Goal: Connect with others: Connect with other users

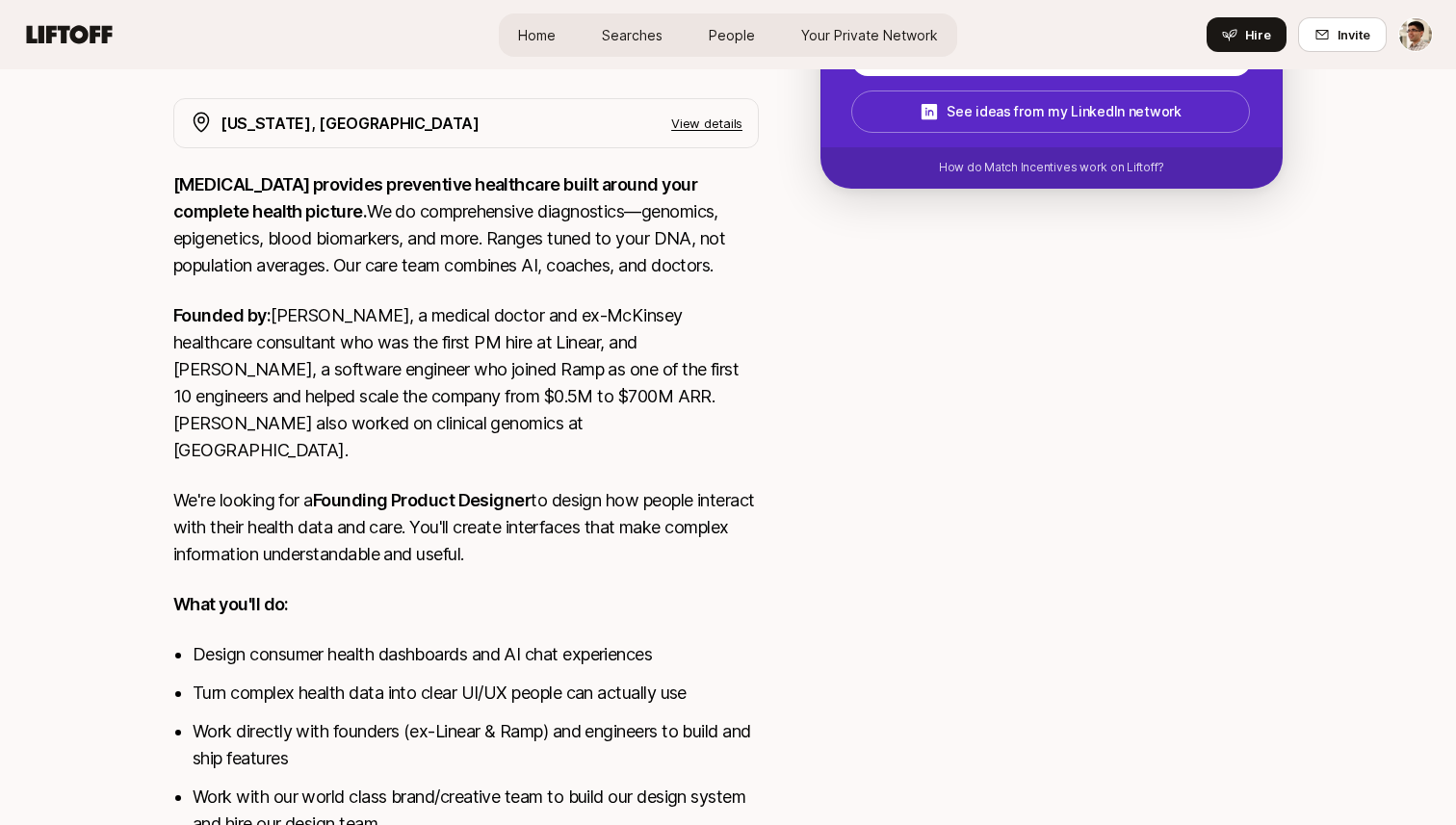
scroll to position [528, 0]
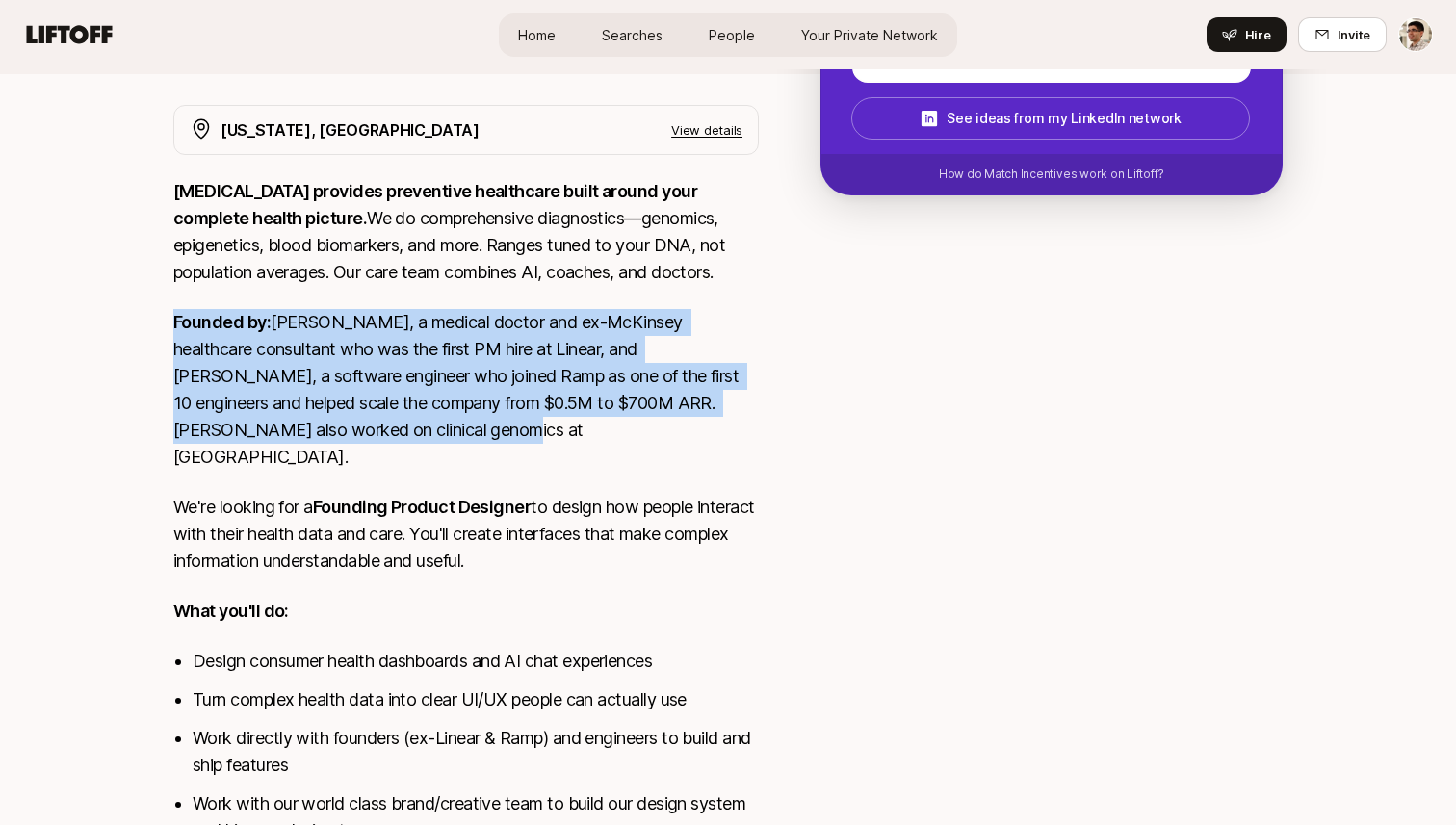
drag, startPoint x: 786, startPoint y: 439, endPoint x: 773, endPoint y: 298, distance: 141.6
click at [773, 298] on div "New York, NY View details SONATA provides preventive healthcare built around yo…" at bounding box center [728, 807] width 1155 height 1406
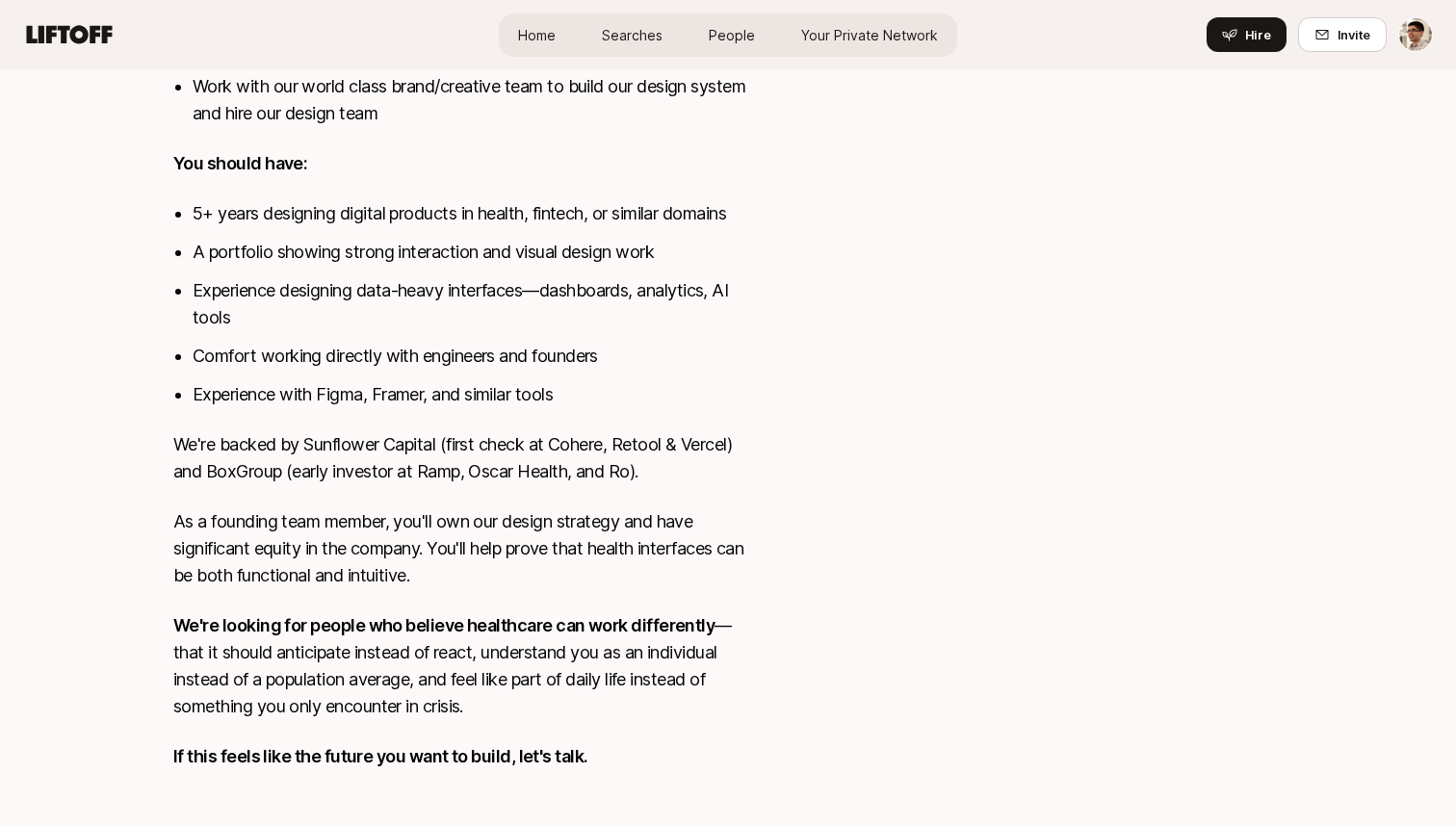
scroll to position [1249, 0]
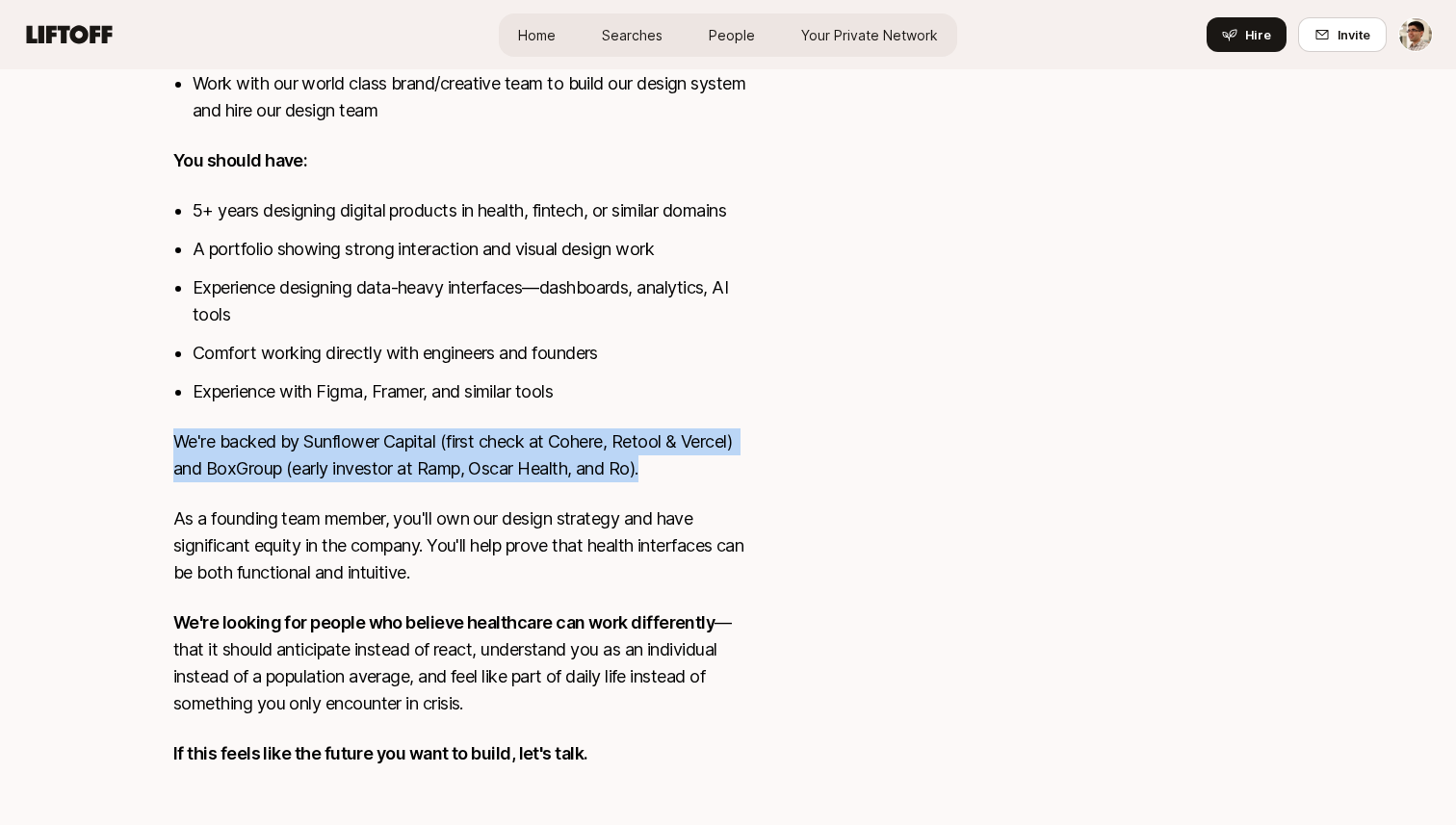
drag, startPoint x: 755, startPoint y: 389, endPoint x: 751, endPoint y: 454, distance: 65.1
click at [751, 454] on div "SONATA provides preventive healthcare built around your complete health picture…" at bounding box center [466, 124] width 586 height 1333
click at [751, 454] on p "We're backed by Sunflower Capital (first check at Cohere, Retool & Vercel) and …" at bounding box center [466, 455] width 586 height 54
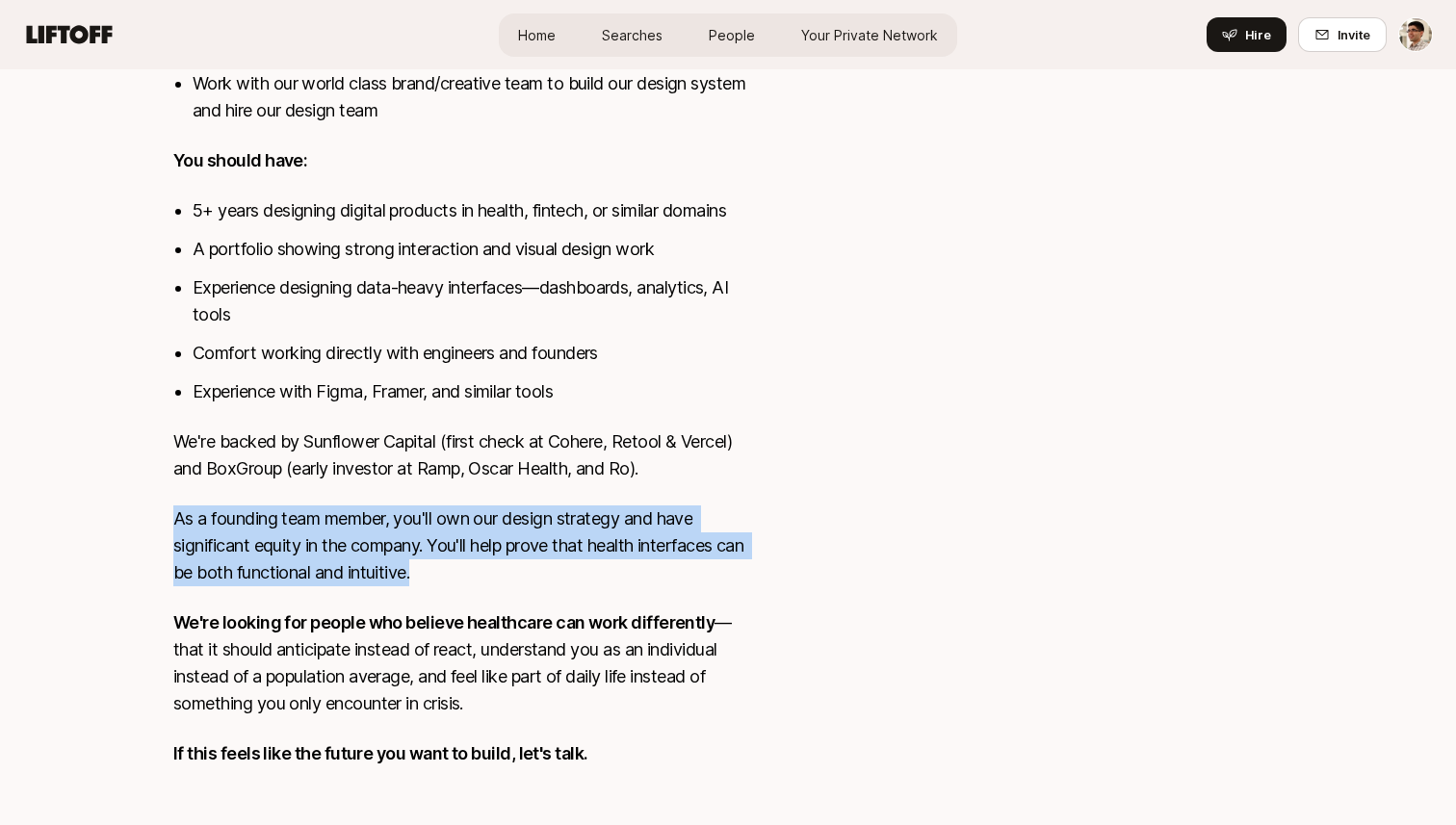
drag, startPoint x: 751, startPoint y: 454, endPoint x: 762, endPoint y: 543, distance: 89.7
click at [762, 543] on div "New York, NY View details SONATA provides preventive healthcare built around yo…" at bounding box center [728, 88] width 1155 height 1406
click at [767, 537] on div "New York, NY View details SONATA provides preventive healthcare built around yo…" at bounding box center [728, 88] width 1155 height 1406
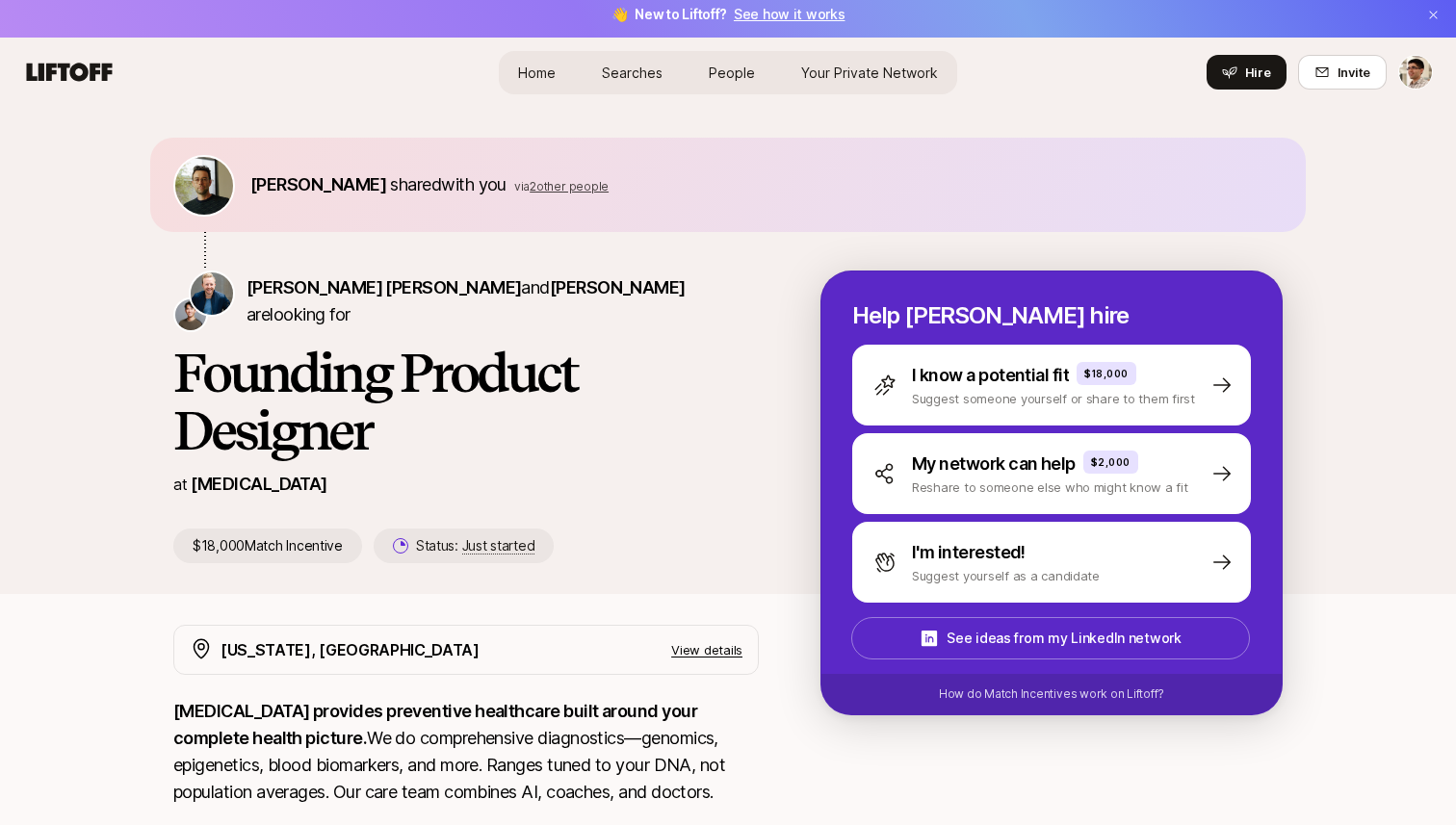
scroll to position [0, 0]
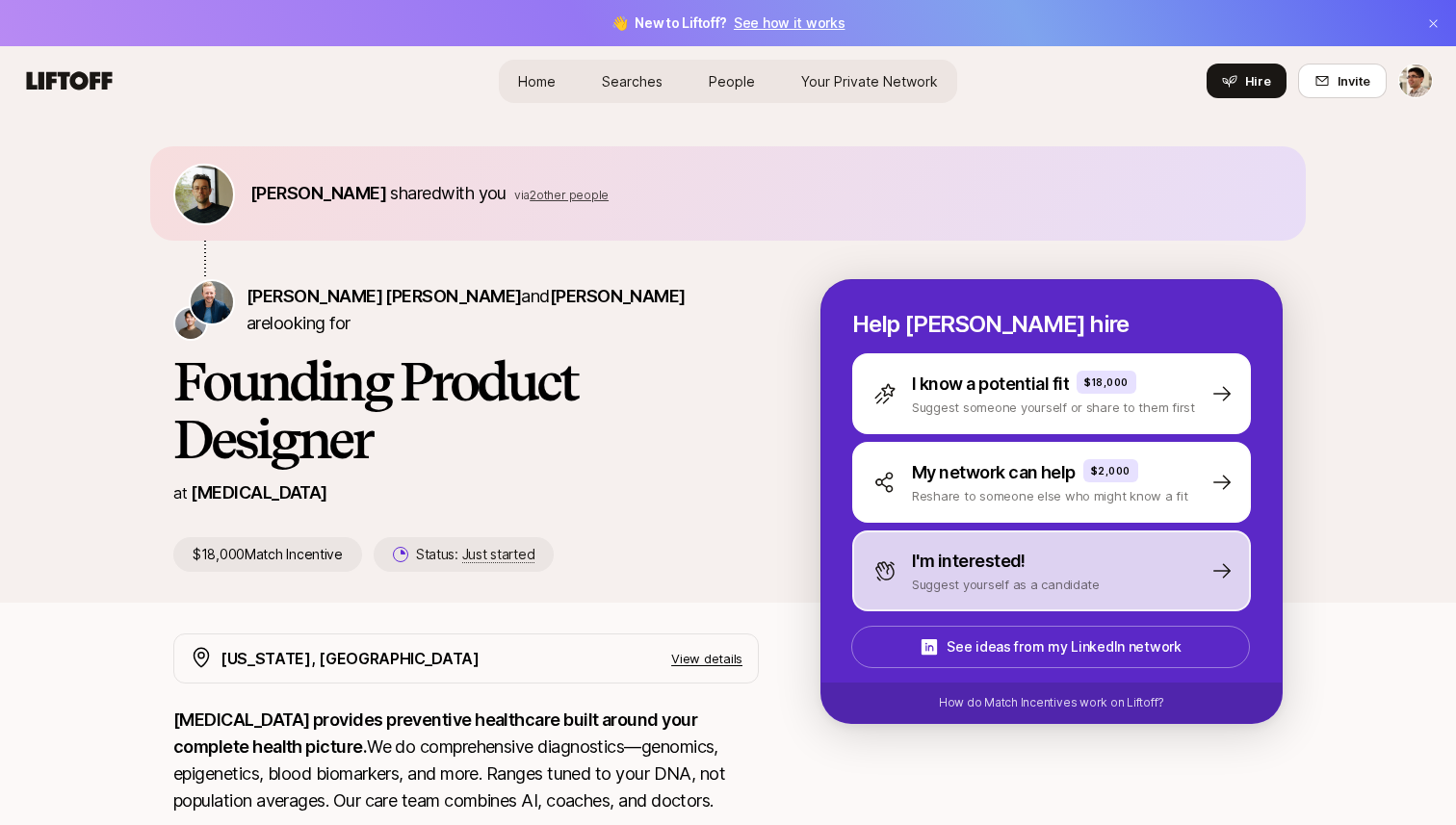
click at [922, 565] on p "I'm interested!" at bounding box center [968, 561] width 113 height 27
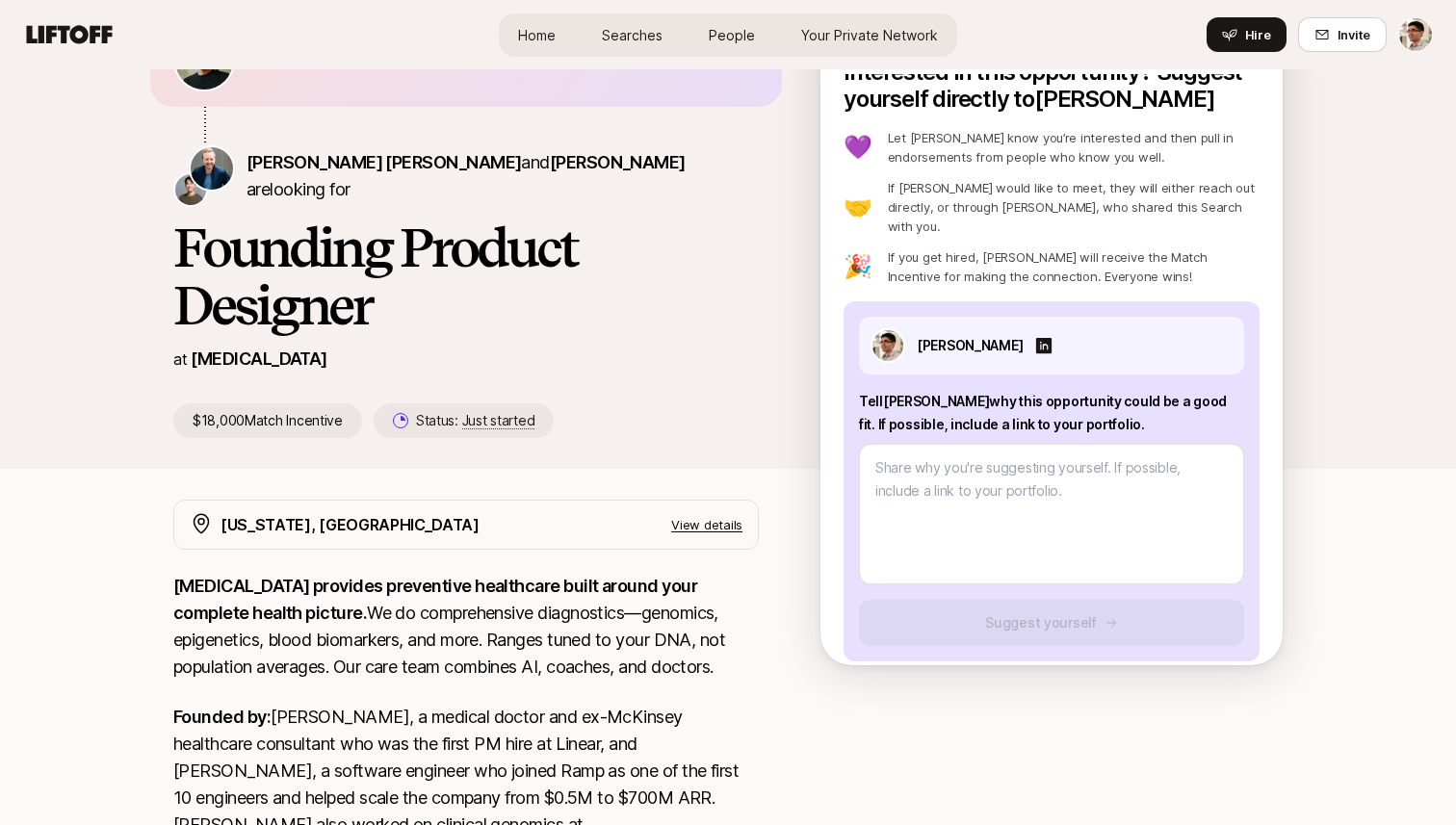
scroll to position [135, 0]
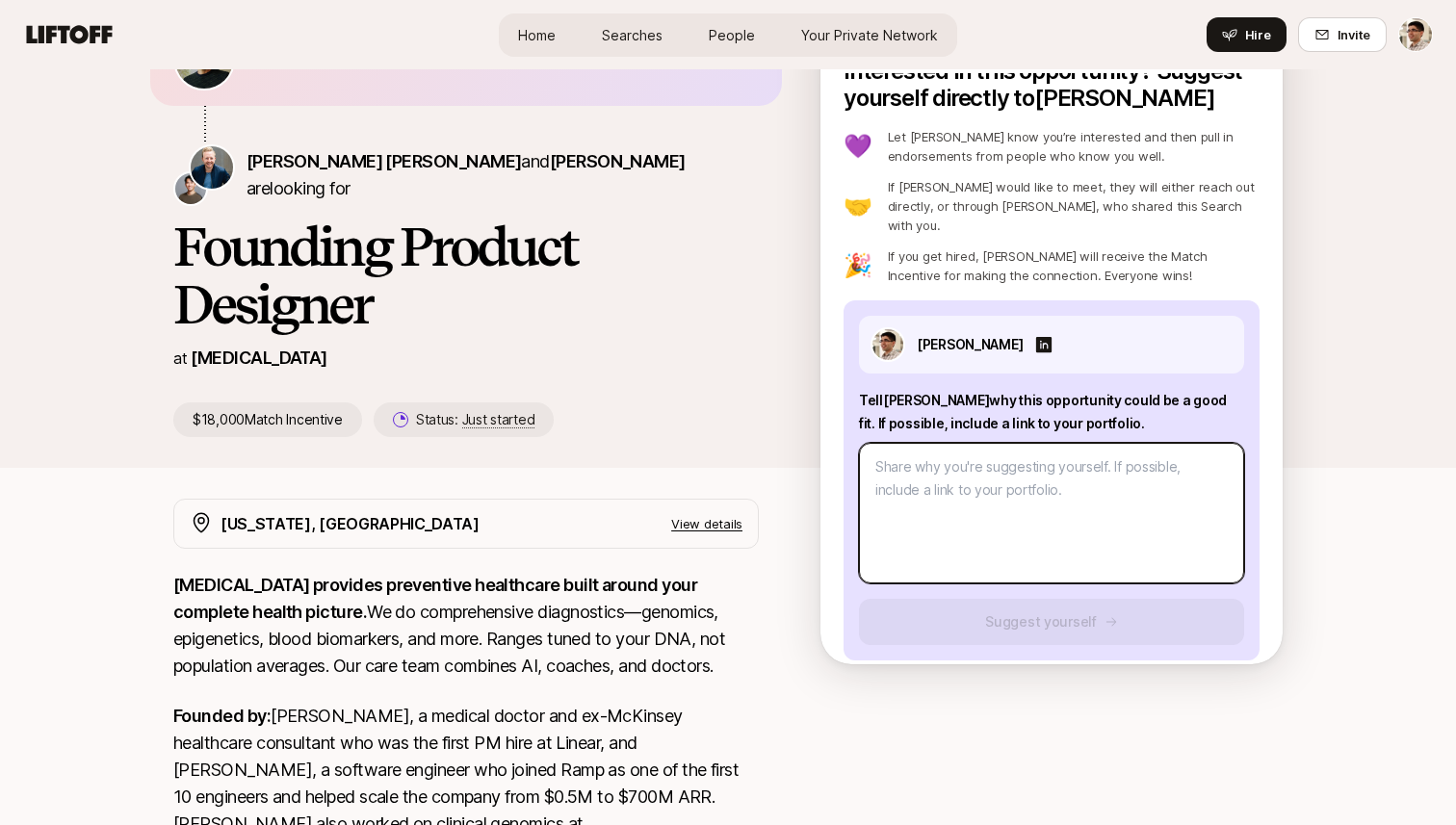
click at [970, 484] on textarea at bounding box center [1051, 513] width 385 height 141
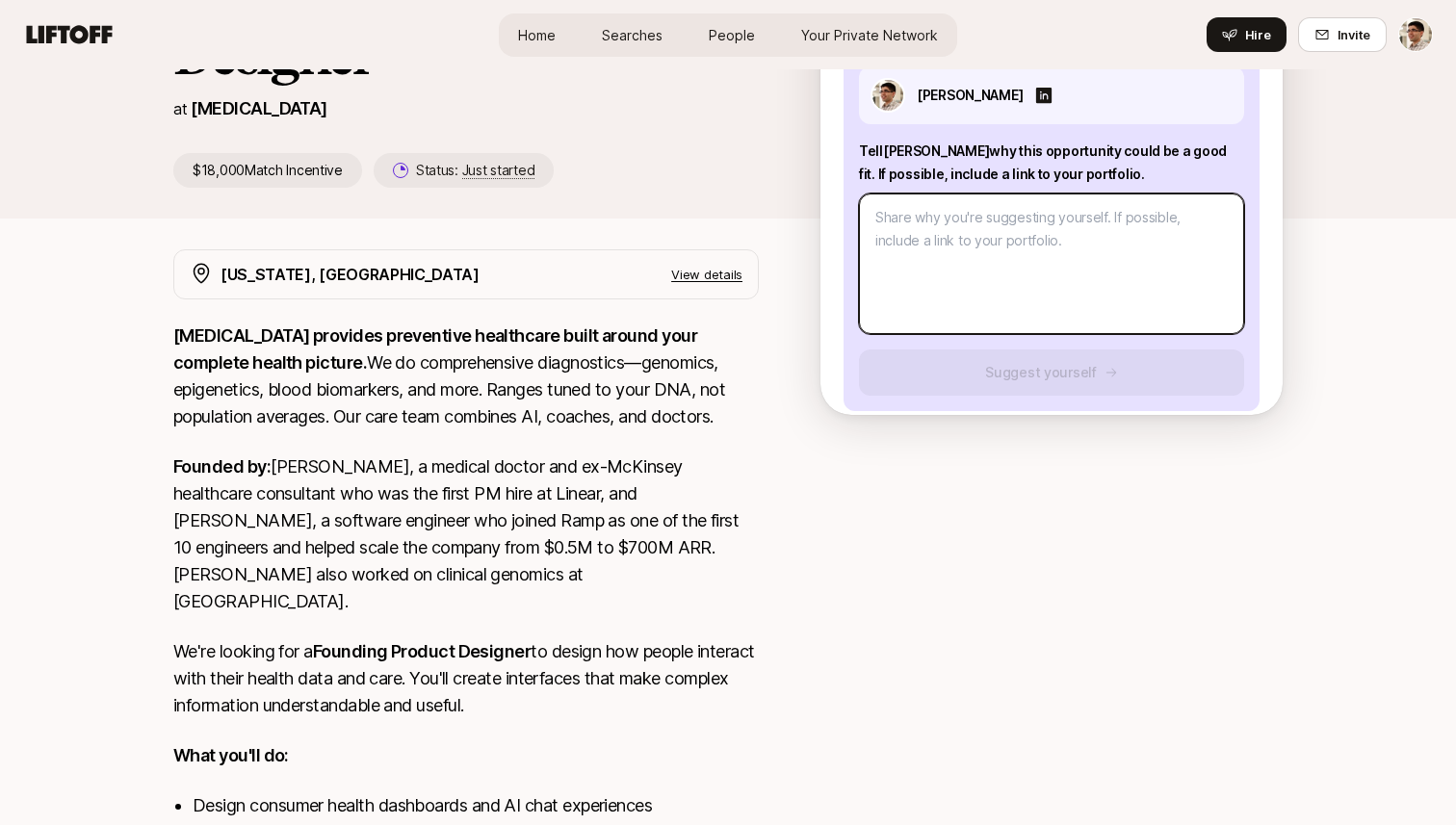
scroll to position [415, 0]
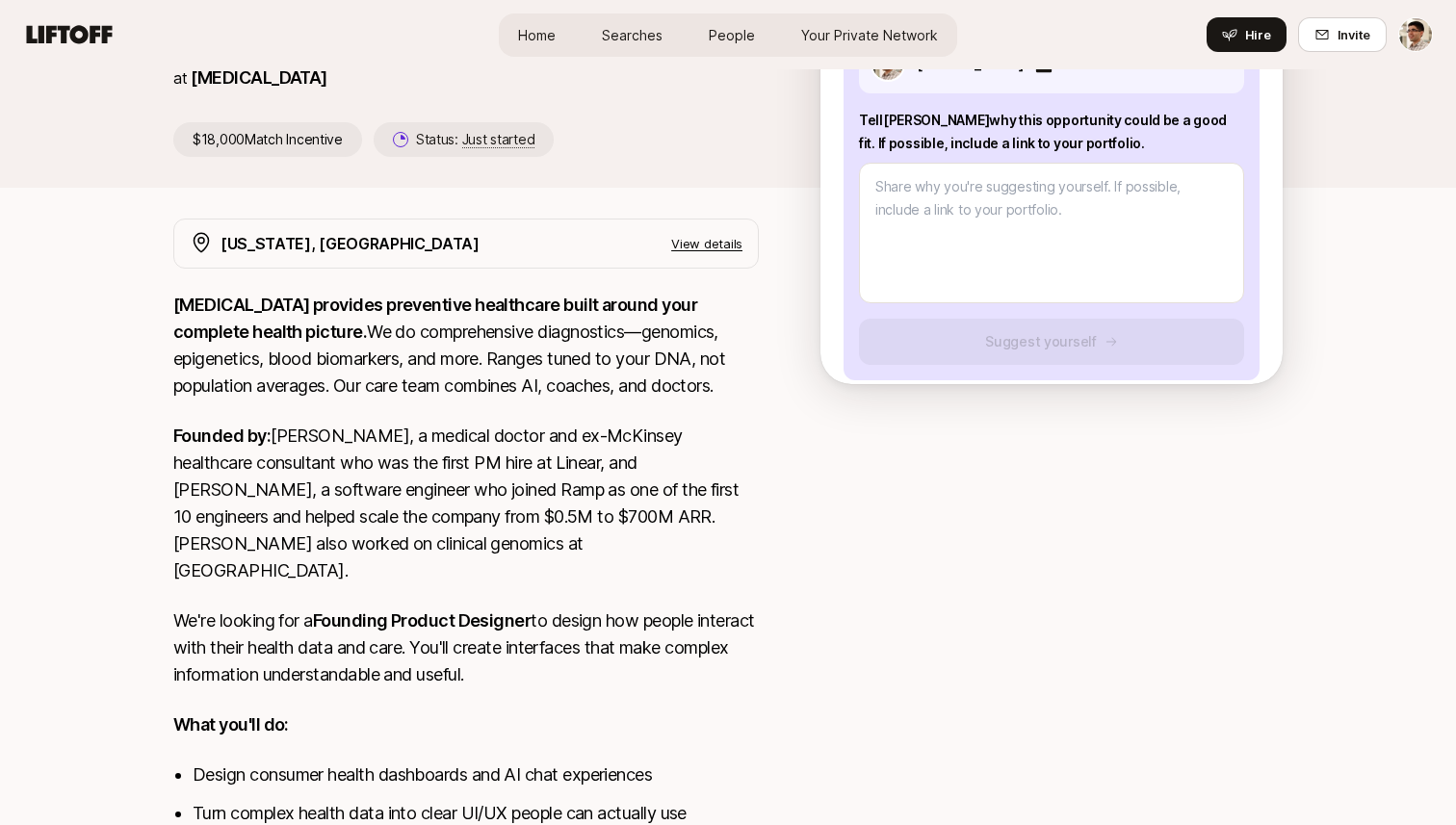
drag, startPoint x: 519, startPoint y: 333, endPoint x: 581, endPoint y: 388, distance: 82.9
click at [581, 388] on p "SONATA provides preventive healthcare built around your complete health picture…" at bounding box center [466, 345] width 586 height 107
click at [718, 381] on p "SONATA provides preventive healthcare built around your complete health picture…" at bounding box center [466, 345] width 586 height 107
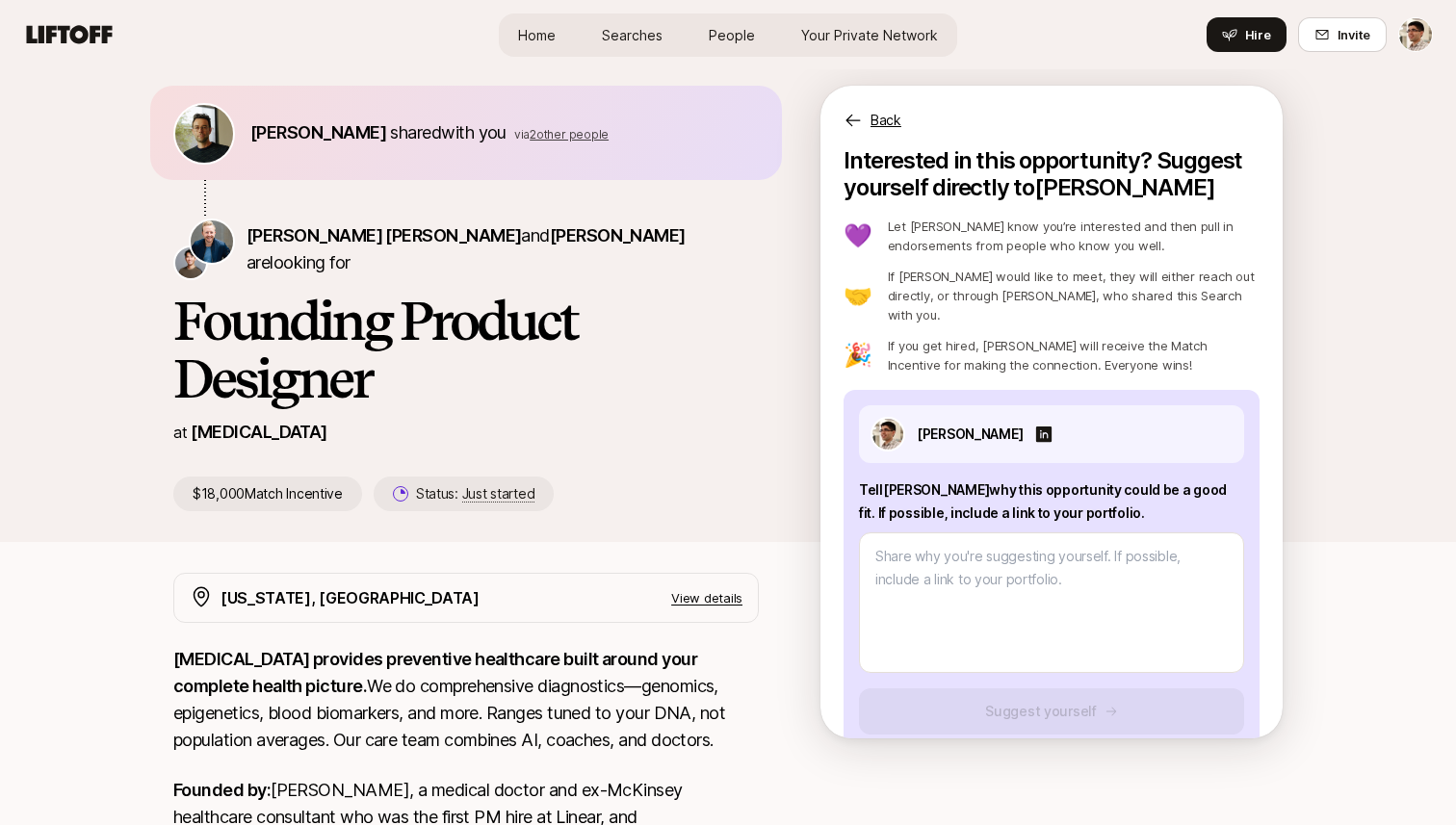
scroll to position [0, 0]
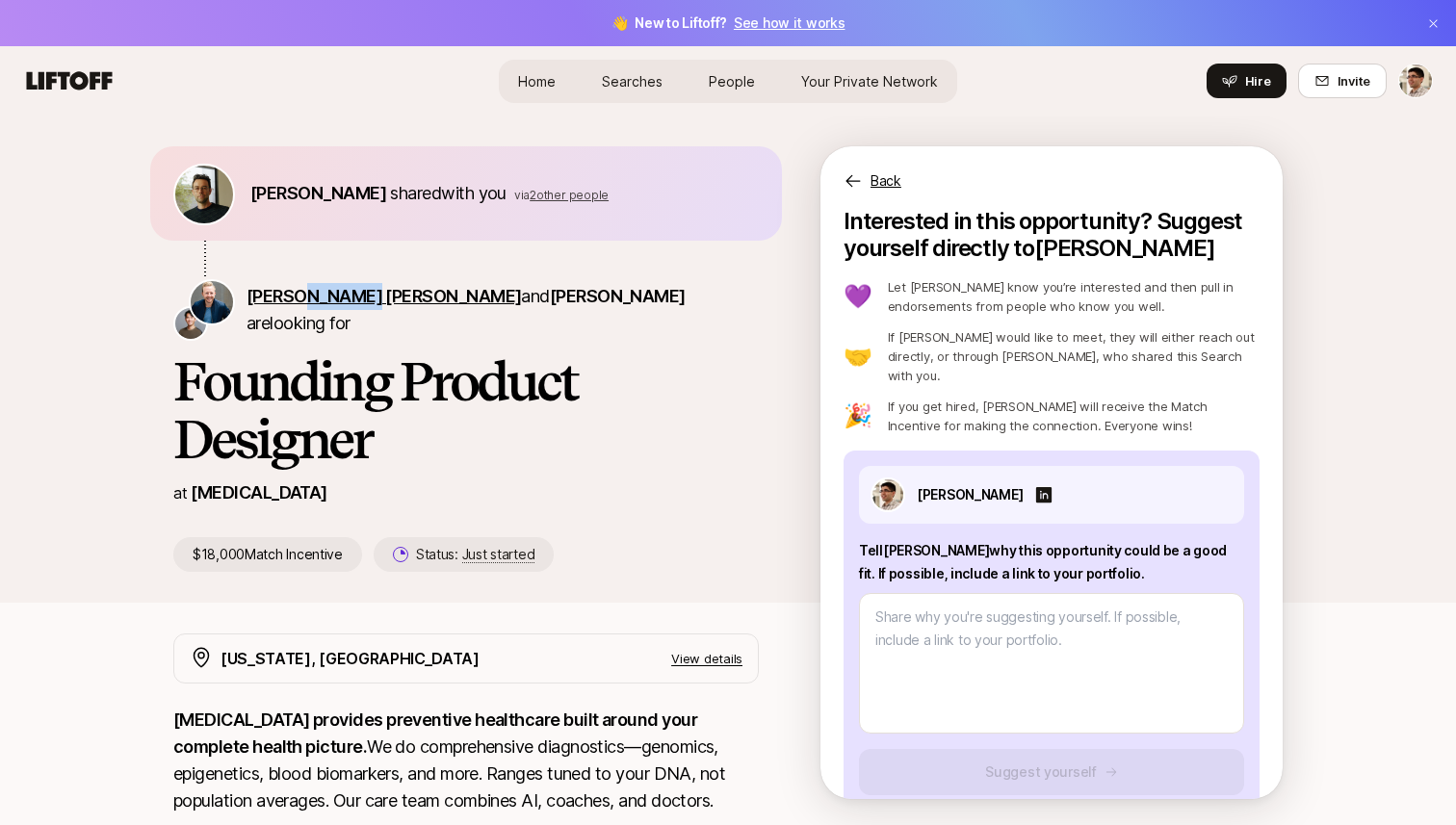
click at [299, 307] on span "[PERSON_NAME] [PERSON_NAME]" at bounding box center [383, 296] width 274 height 21
click at [550, 307] on span "[PERSON_NAME]" at bounding box center [618, 296] width 136 height 21
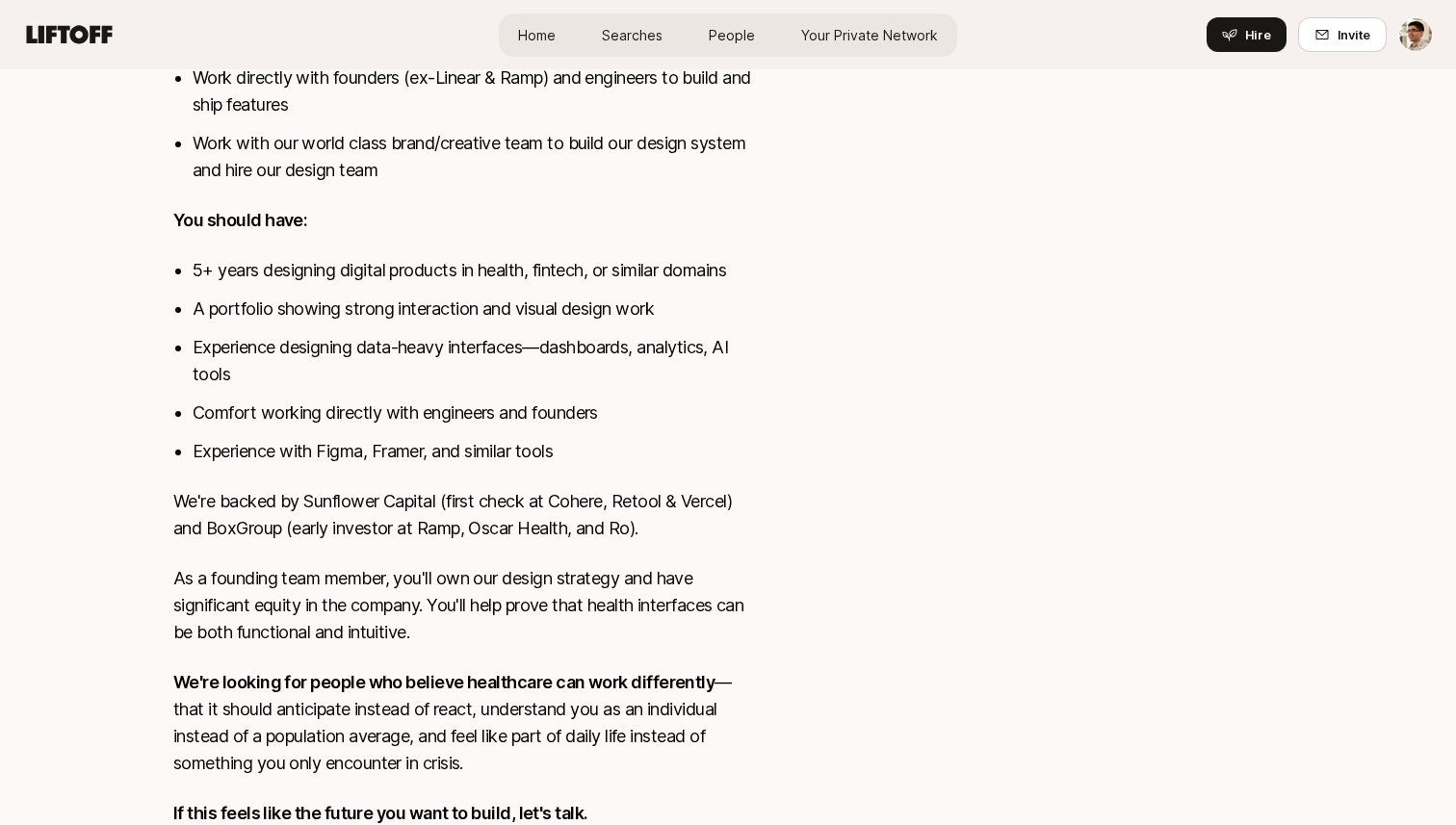
scroll to position [1249, 0]
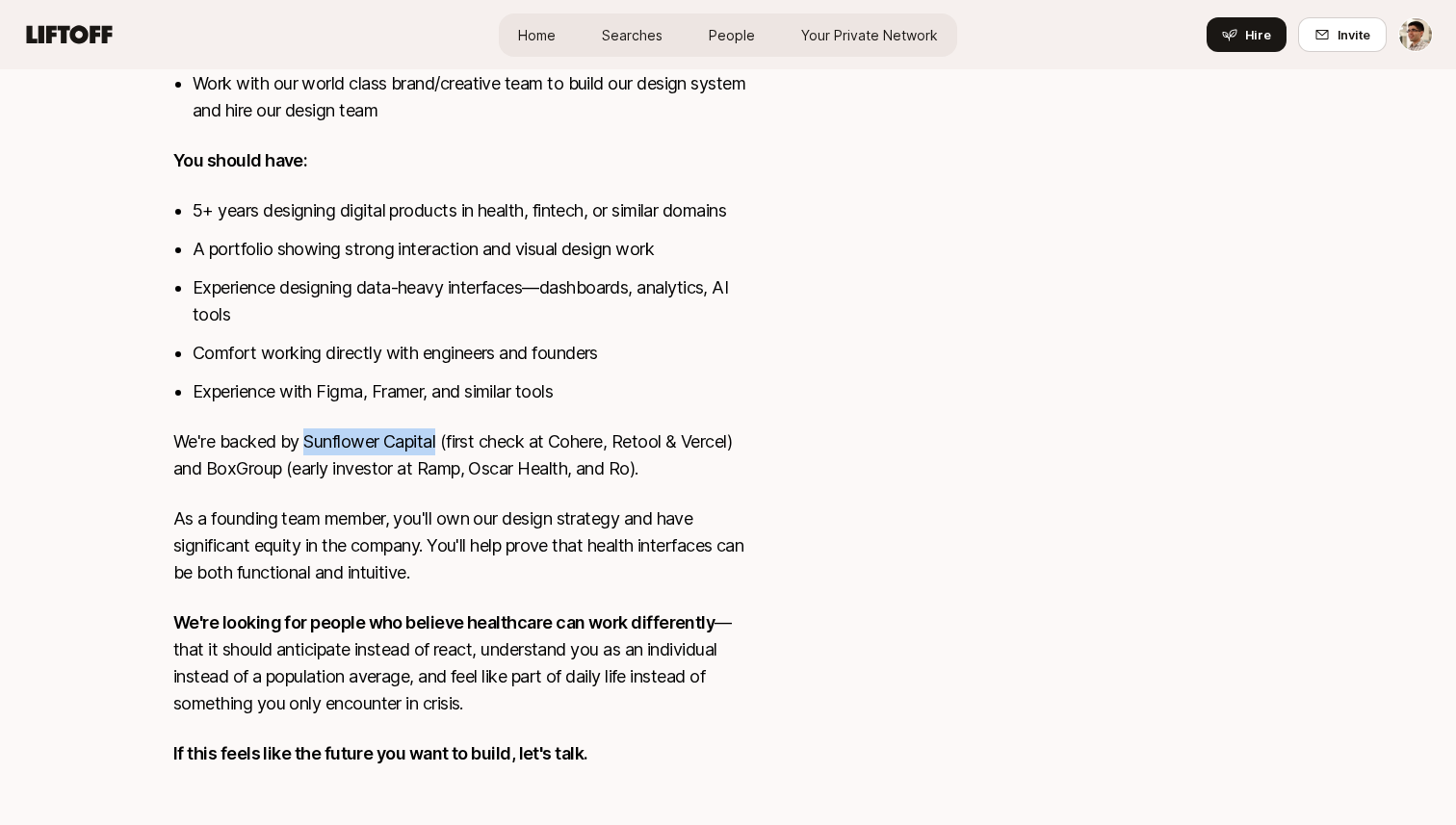
drag, startPoint x: 308, startPoint y: 418, endPoint x: 439, endPoint y: 403, distance: 131.9
click at [439, 429] on p "We're backed by Sunflower Capital (first check at Cohere, Retool & Vercel) and …" at bounding box center [466, 455] width 586 height 54
click at [1052, 204] on div at bounding box center [1051, 76] width 462 height 1382
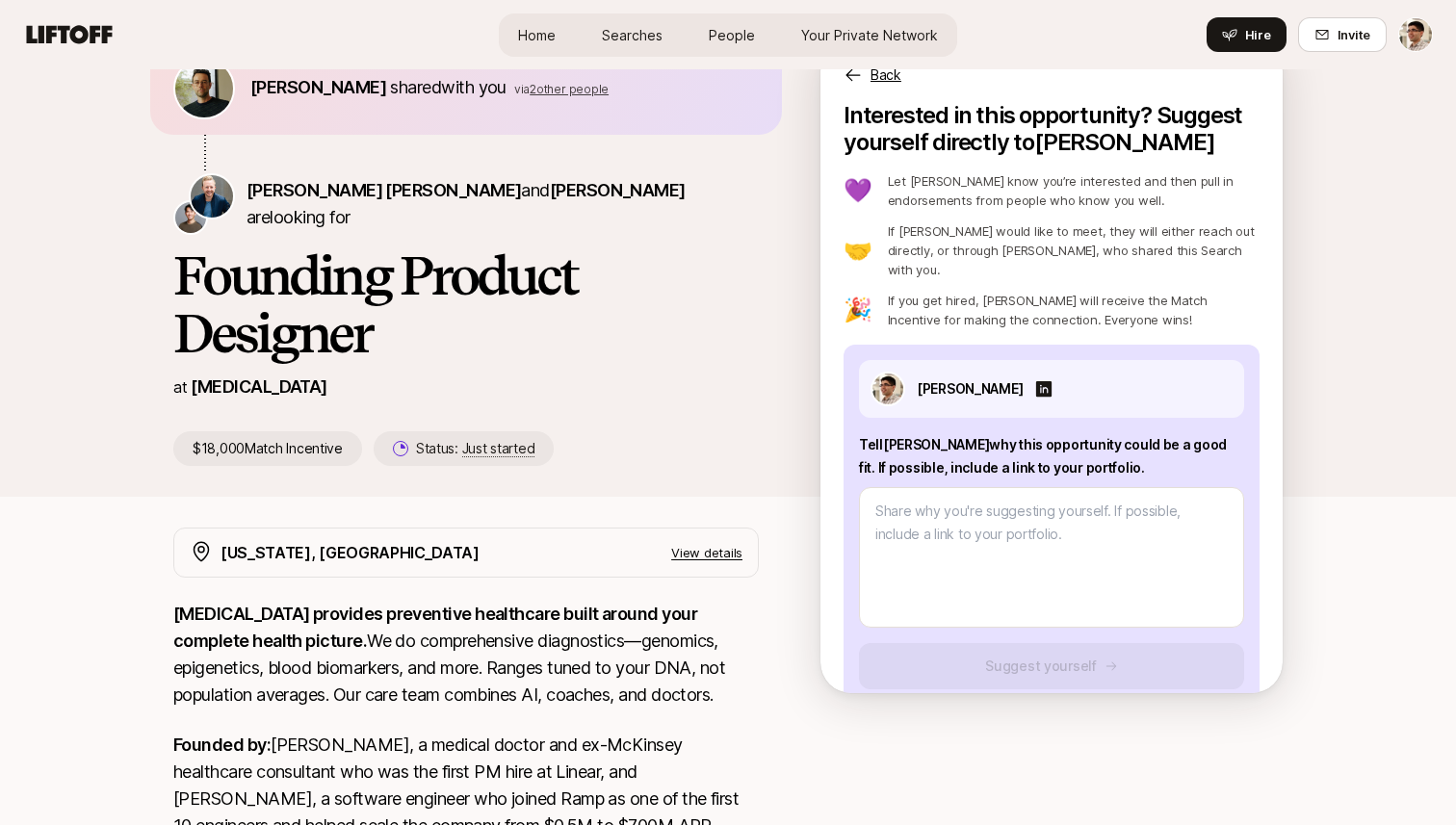
scroll to position [0, 0]
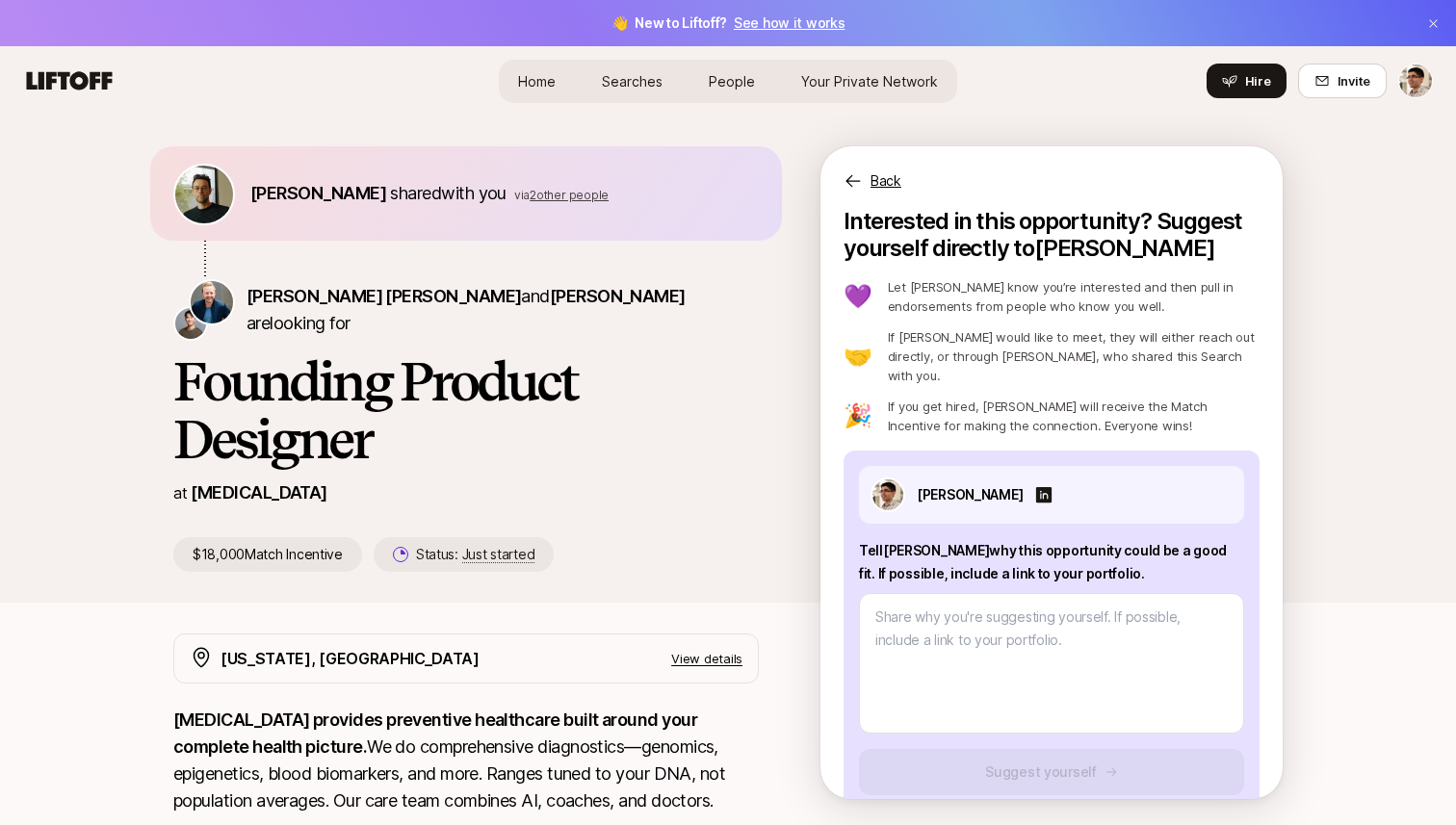
click at [321, 556] on p "$18,000 Match Incentive" at bounding box center [267, 554] width 188 height 34
click at [398, 496] on div "at SONATA" at bounding box center [466, 492] width 586 height 27
click at [558, 193] on span "2 other people" at bounding box center [569, 194] width 79 height 15
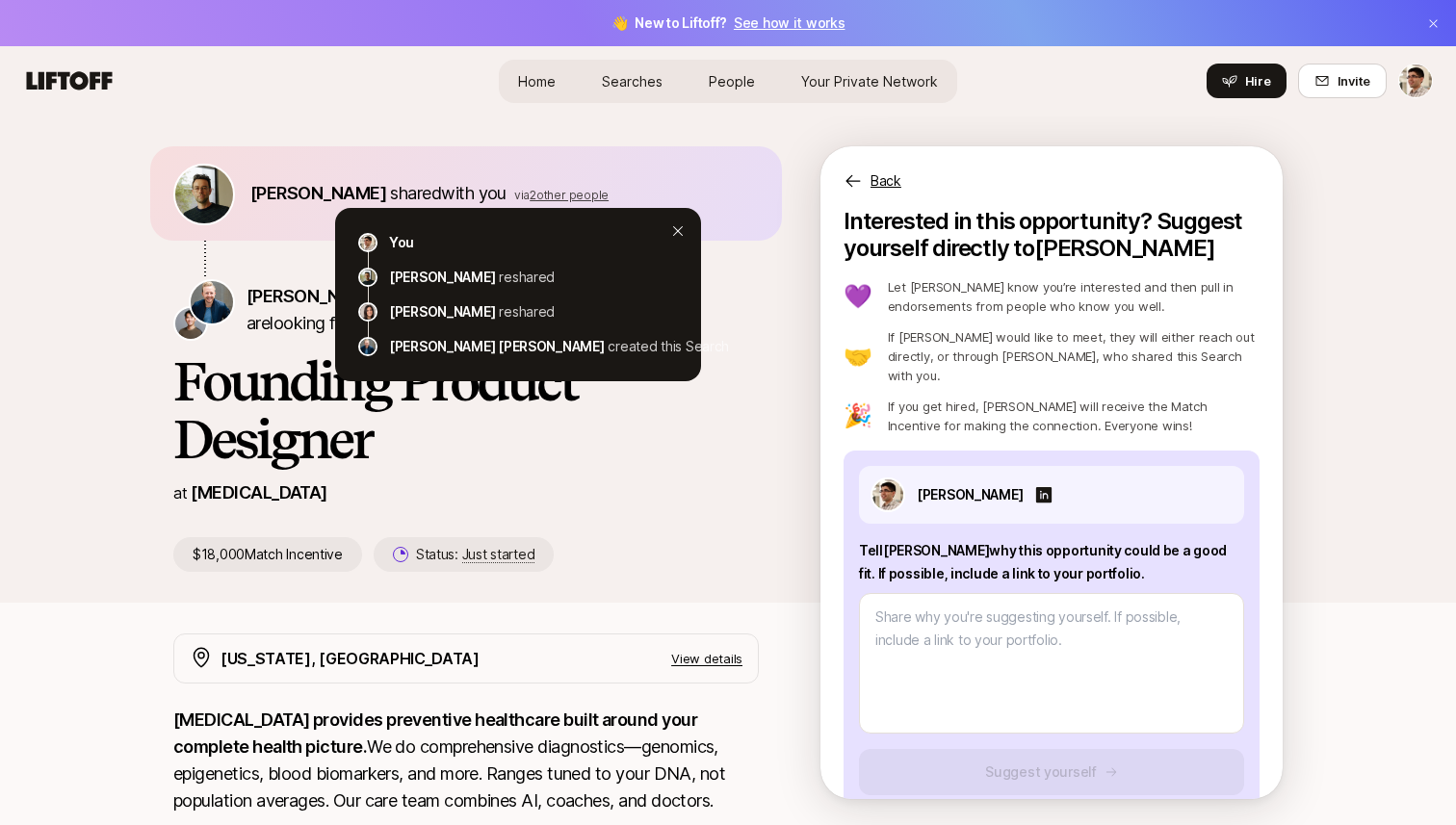
click at [558, 193] on span "2 other people" at bounding box center [569, 194] width 79 height 15
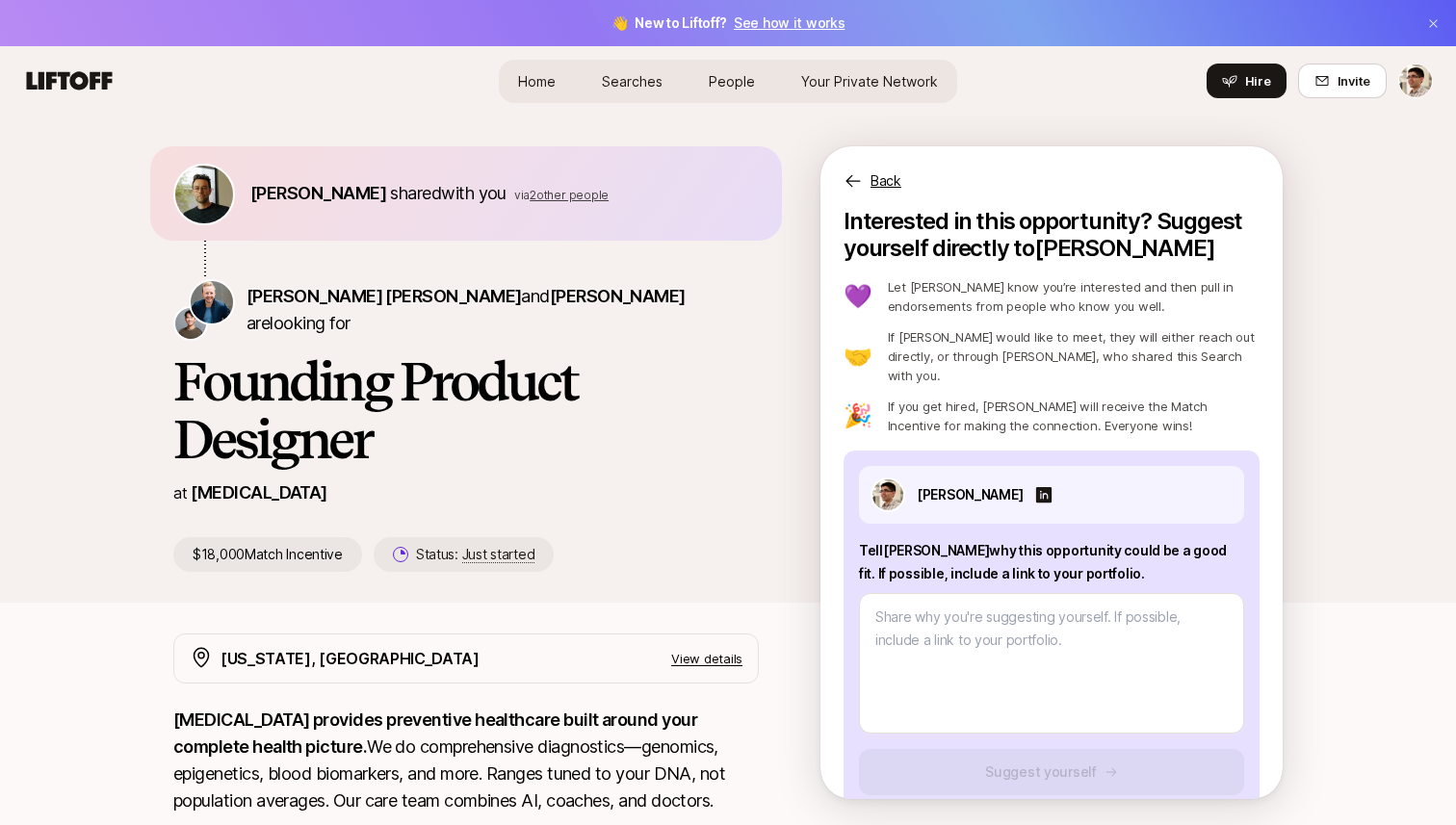
click at [558, 193] on span "2 other people" at bounding box center [569, 194] width 79 height 15
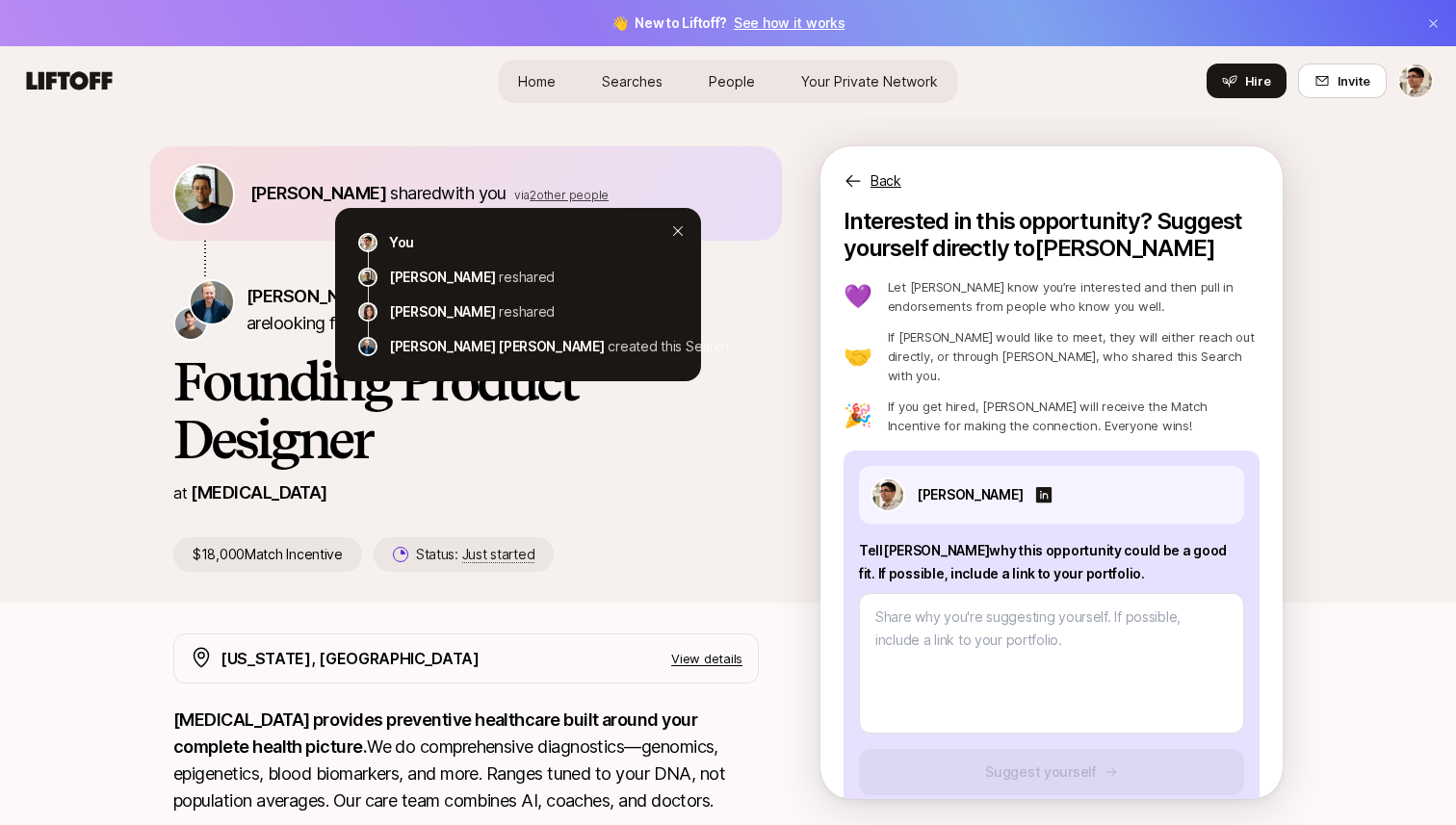
click at [558, 193] on span "2 other people" at bounding box center [569, 194] width 79 height 15
type textarea "x"
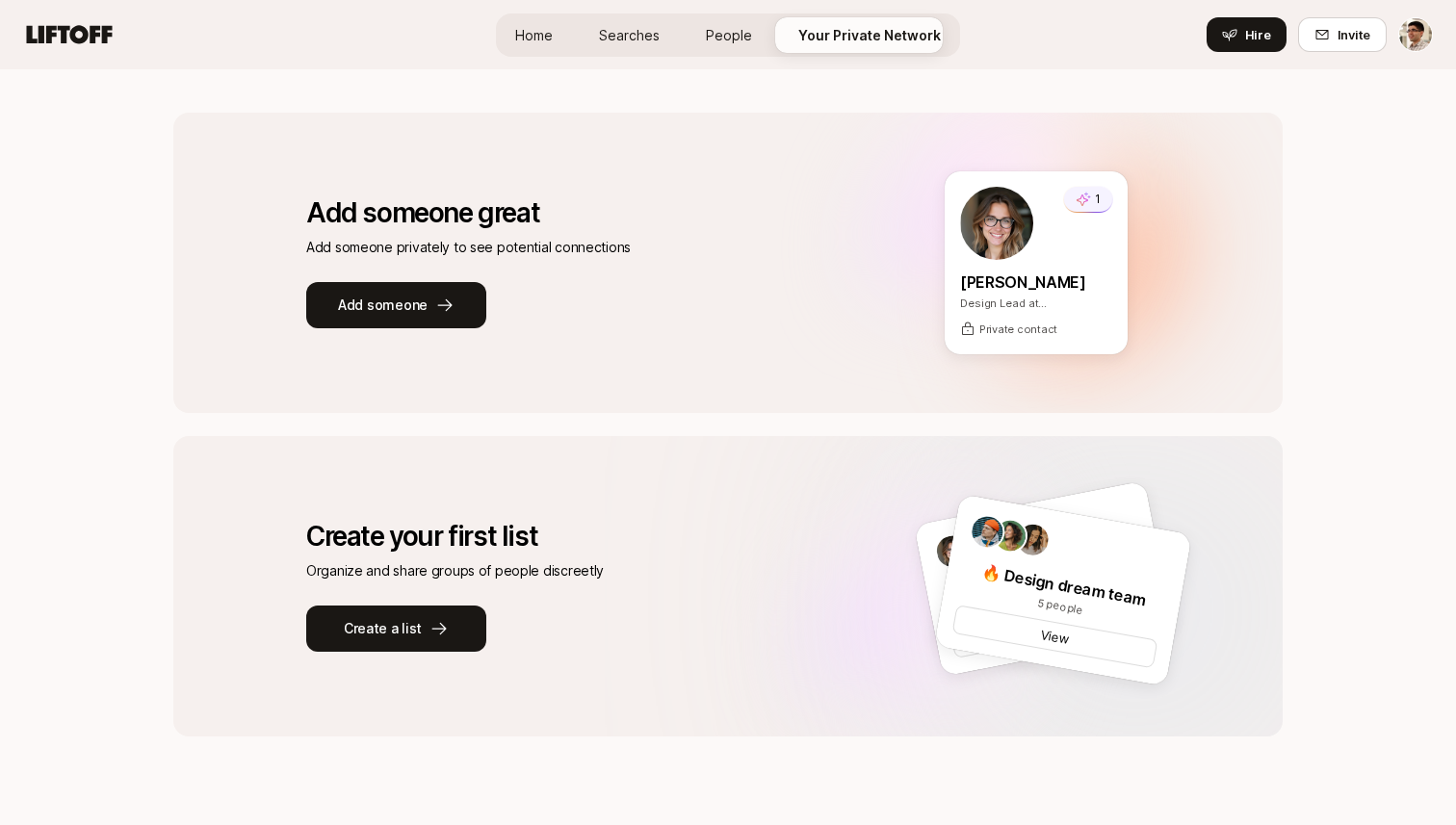
scroll to position [296, 0]
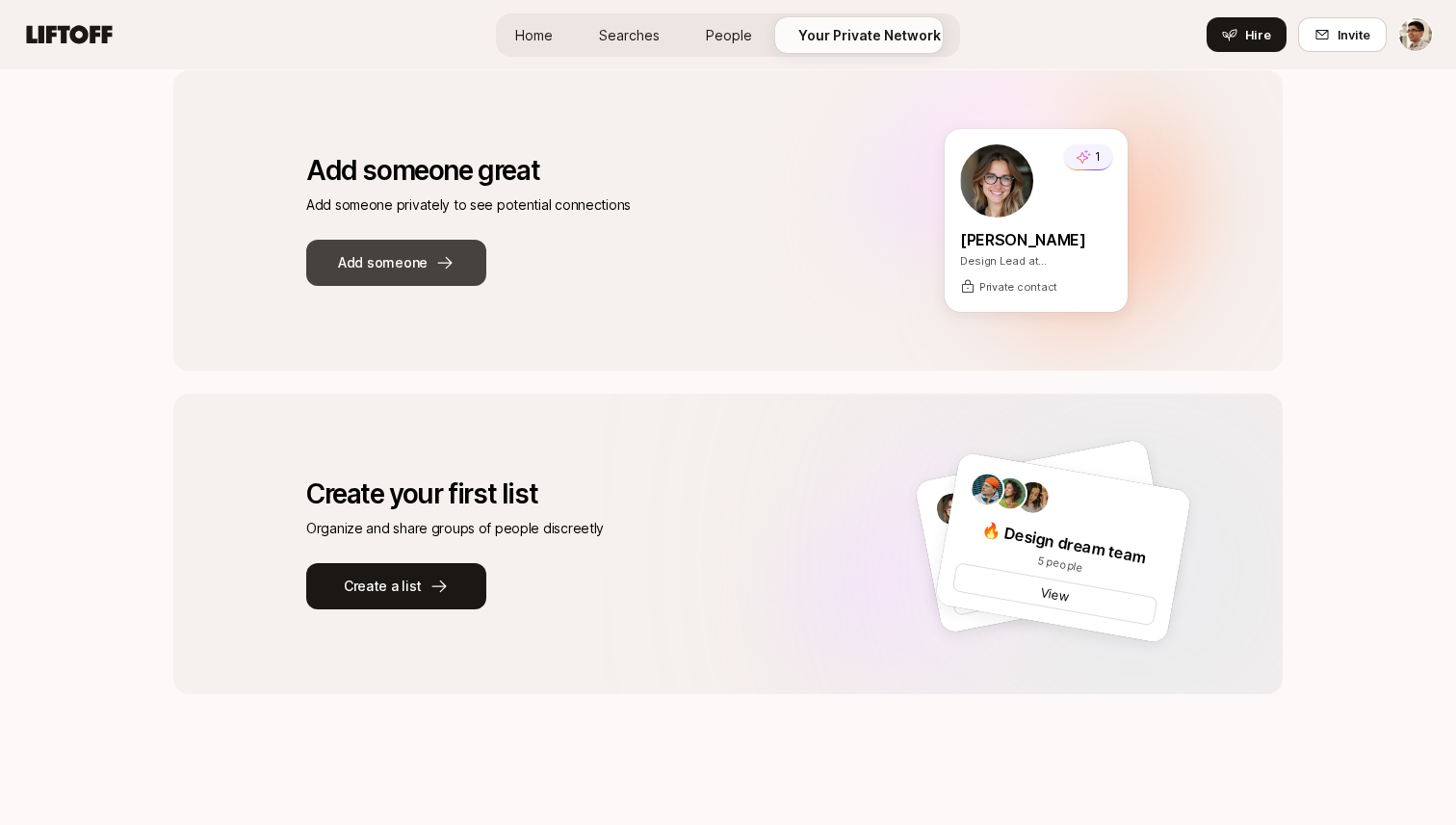
click at [458, 264] on button "Add someone" at bounding box center [396, 262] width 180 height 46
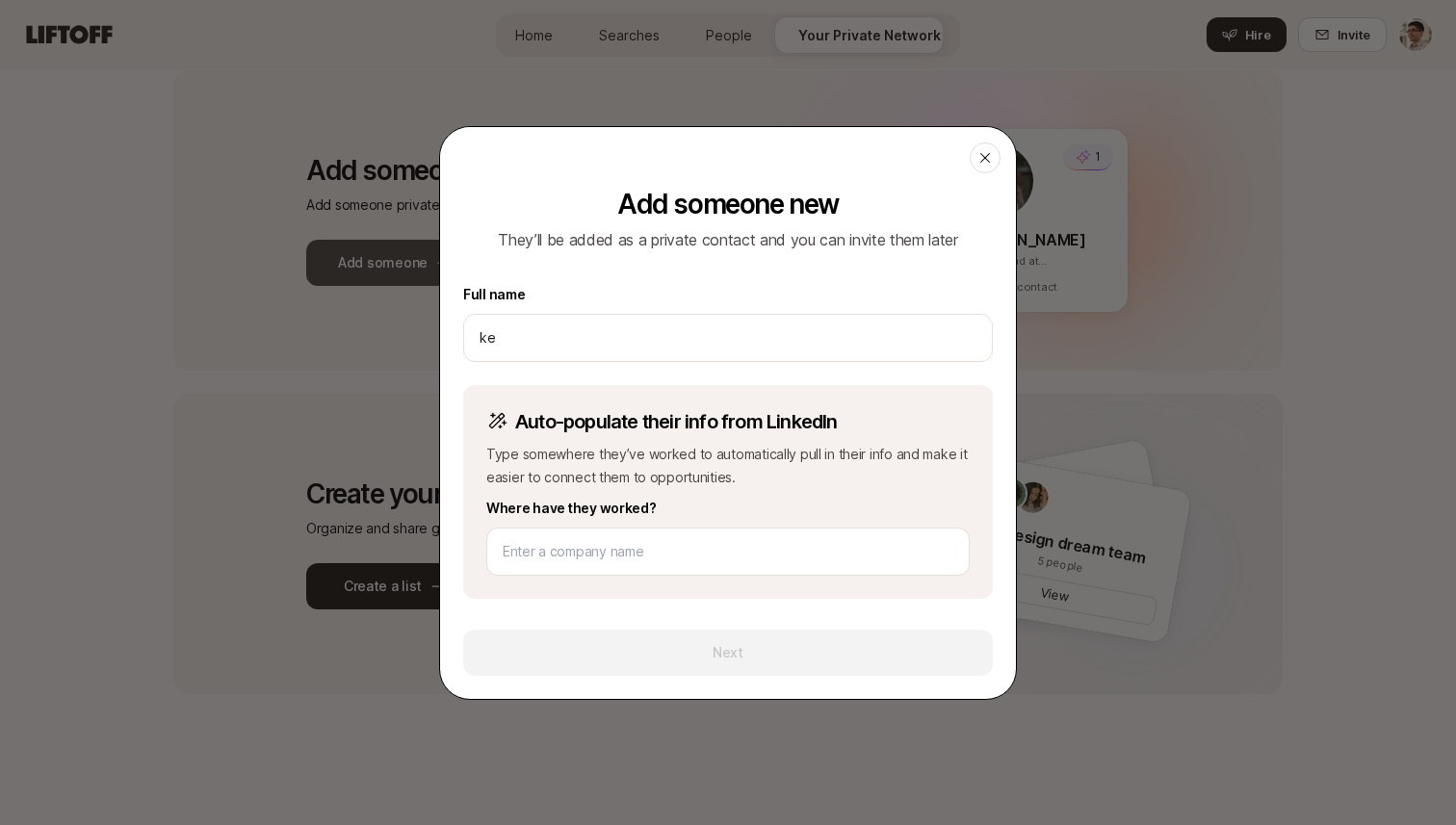
type input "k"
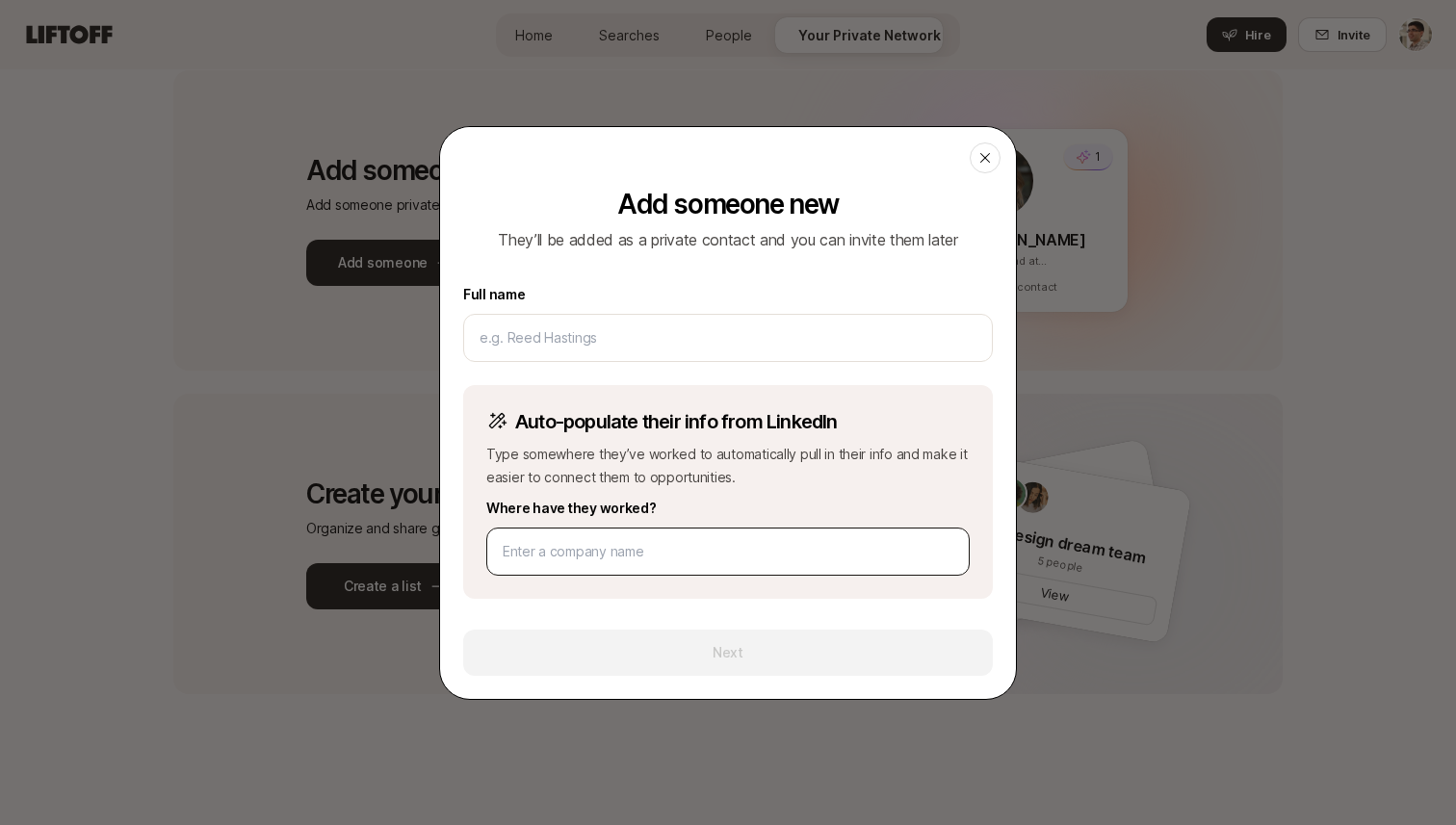
click at [624, 537] on div at bounding box center [728, 551] width 483 height 48
click at [632, 546] on input at bounding box center [728, 551] width 451 height 23
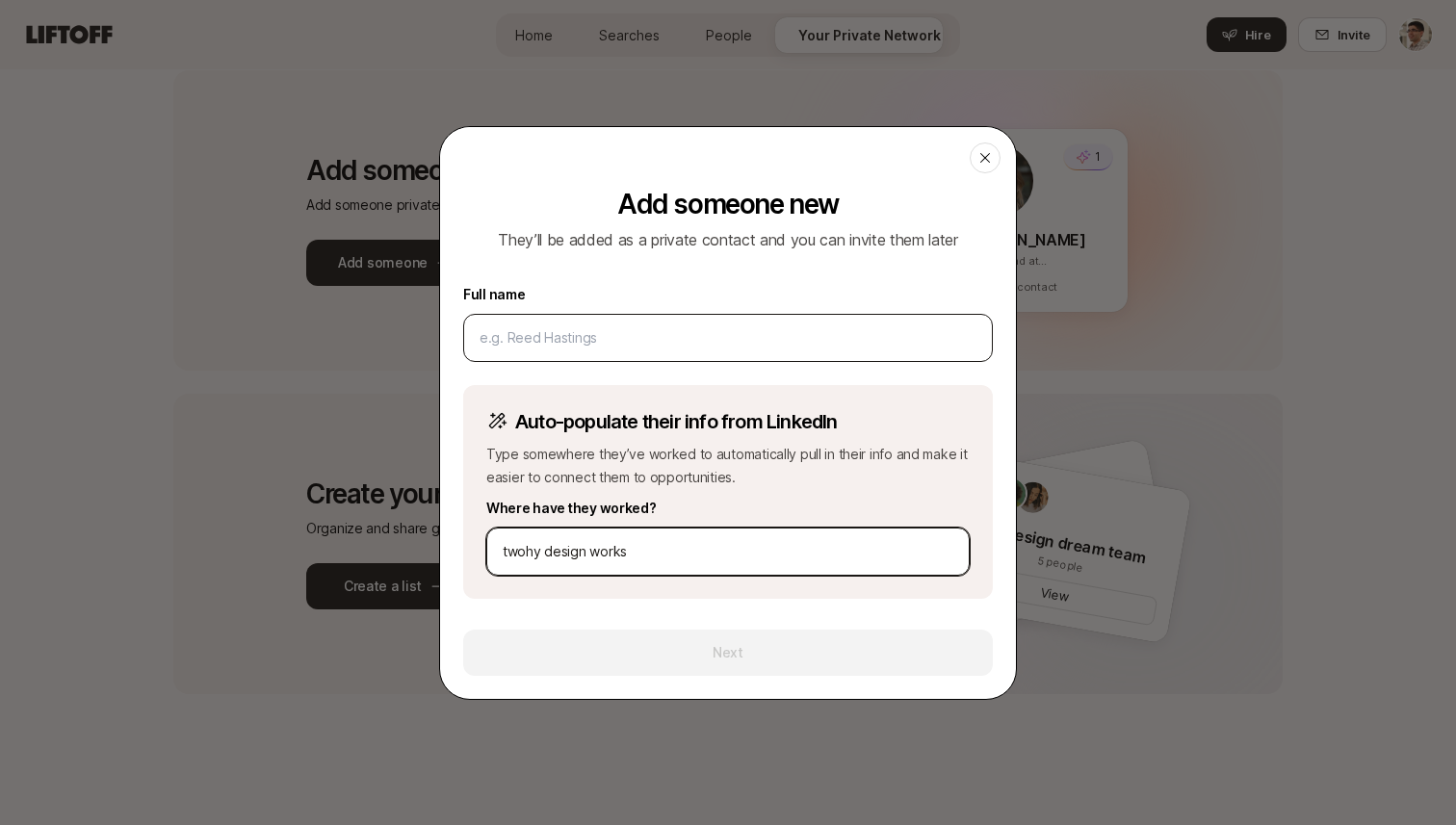
type input "twohy design works"
click at [637, 352] on div at bounding box center [728, 337] width 529 height 48
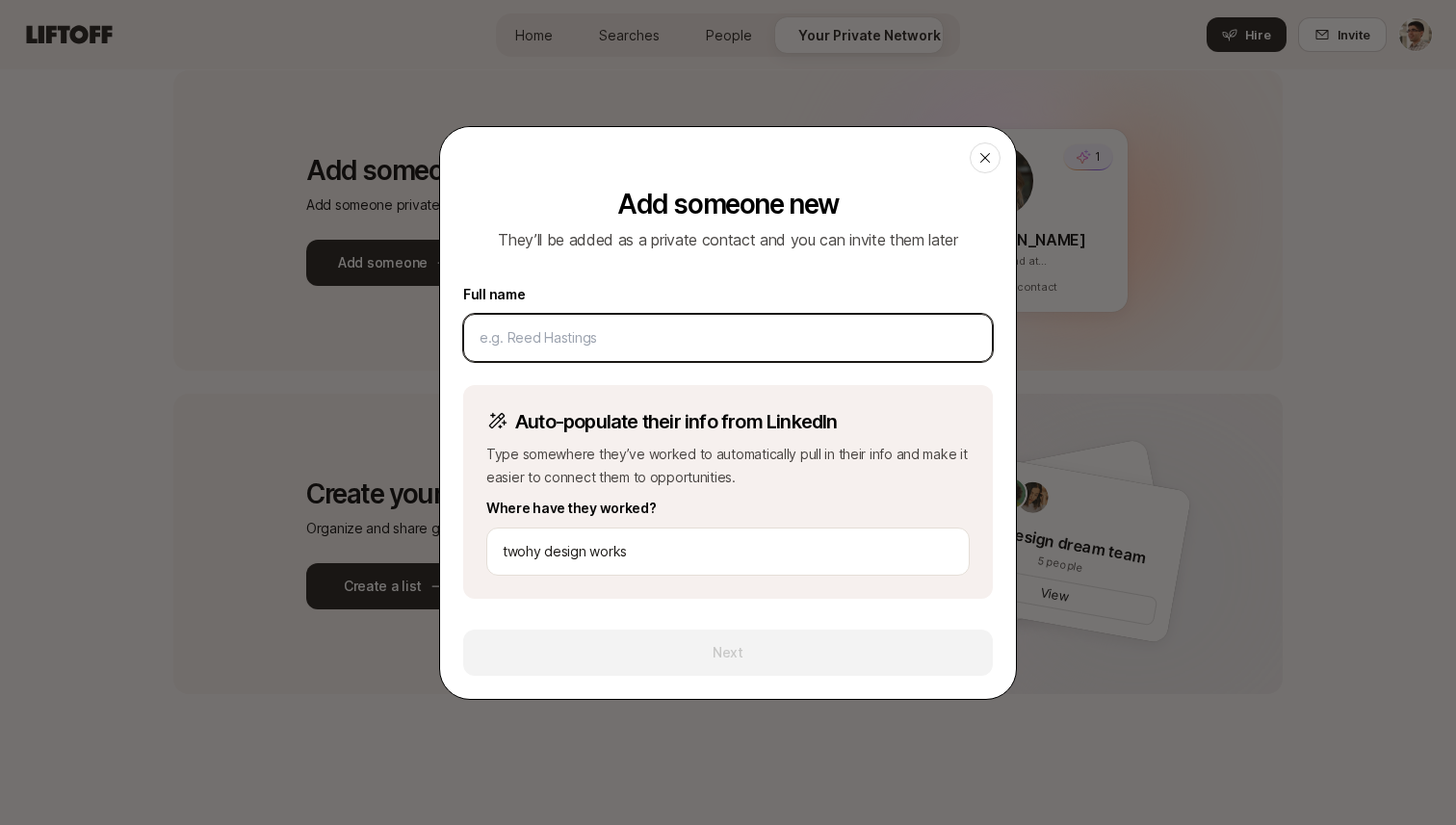
click at [644, 344] on input at bounding box center [728, 337] width 497 height 23
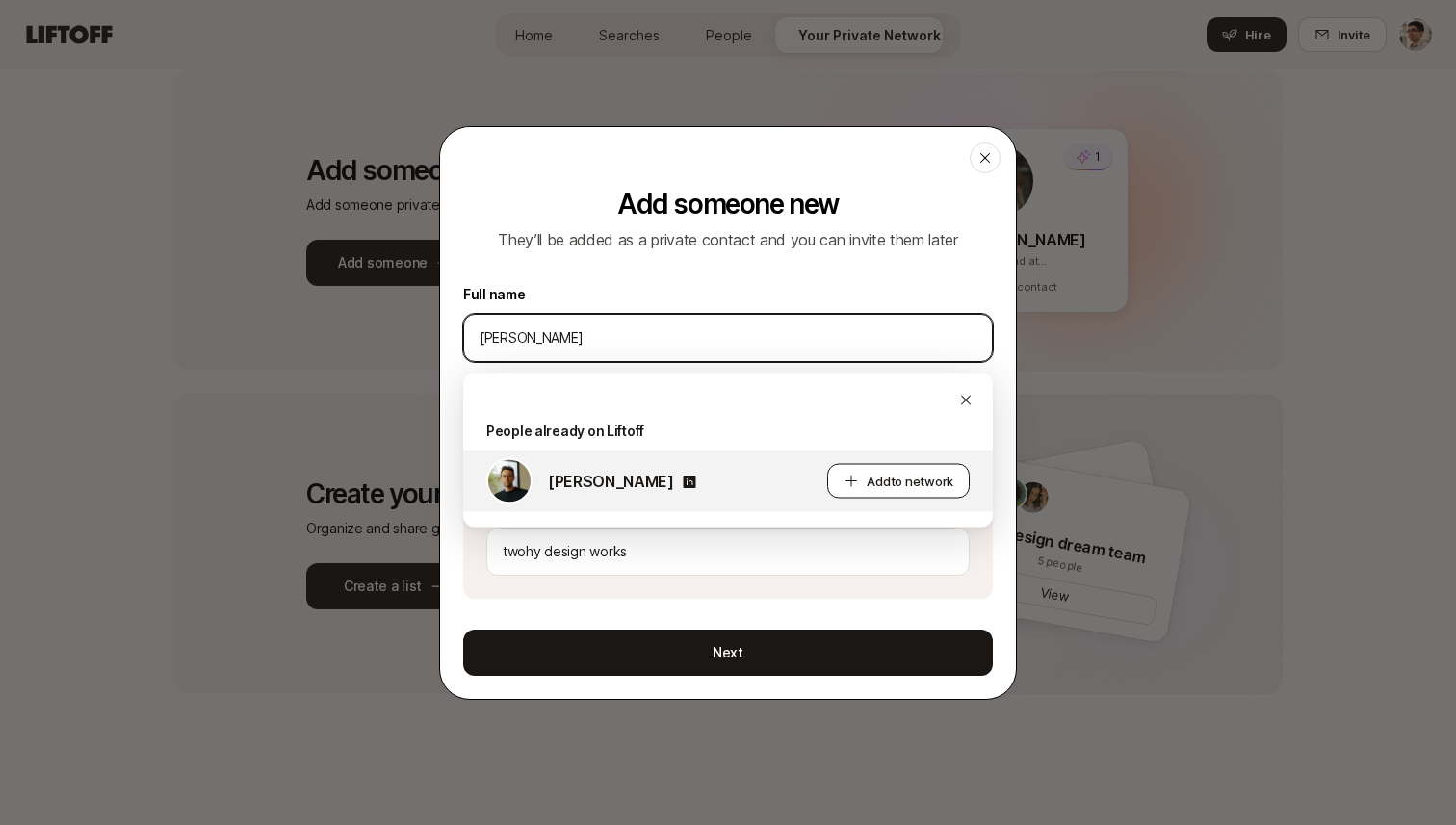
type input "[PERSON_NAME]"
click at [844, 486] on icon at bounding box center [851, 481] width 16 height 16
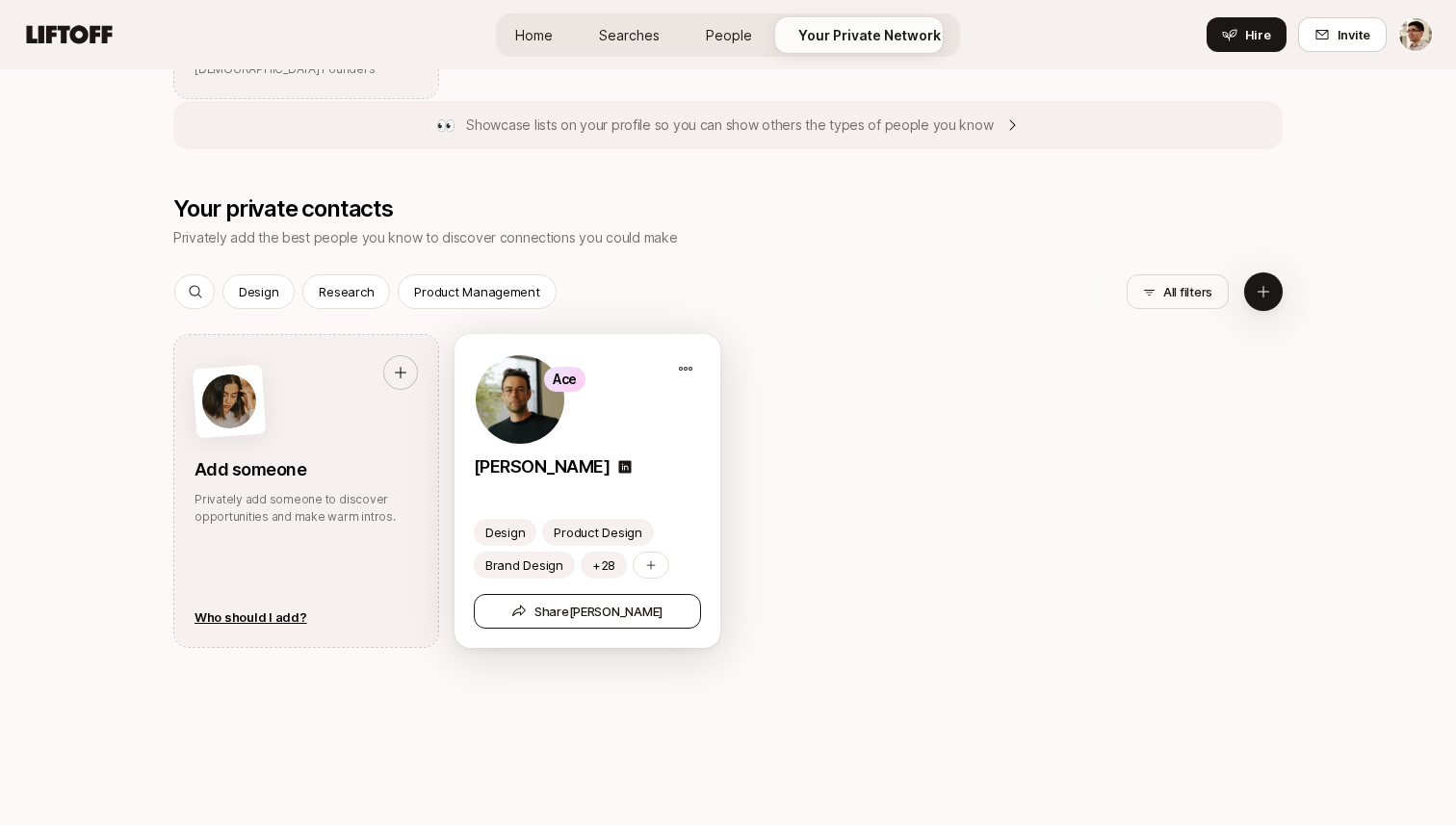
scroll to position [912, 0]
click at [560, 391] on span "Ace" at bounding box center [565, 379] width 41 height 25
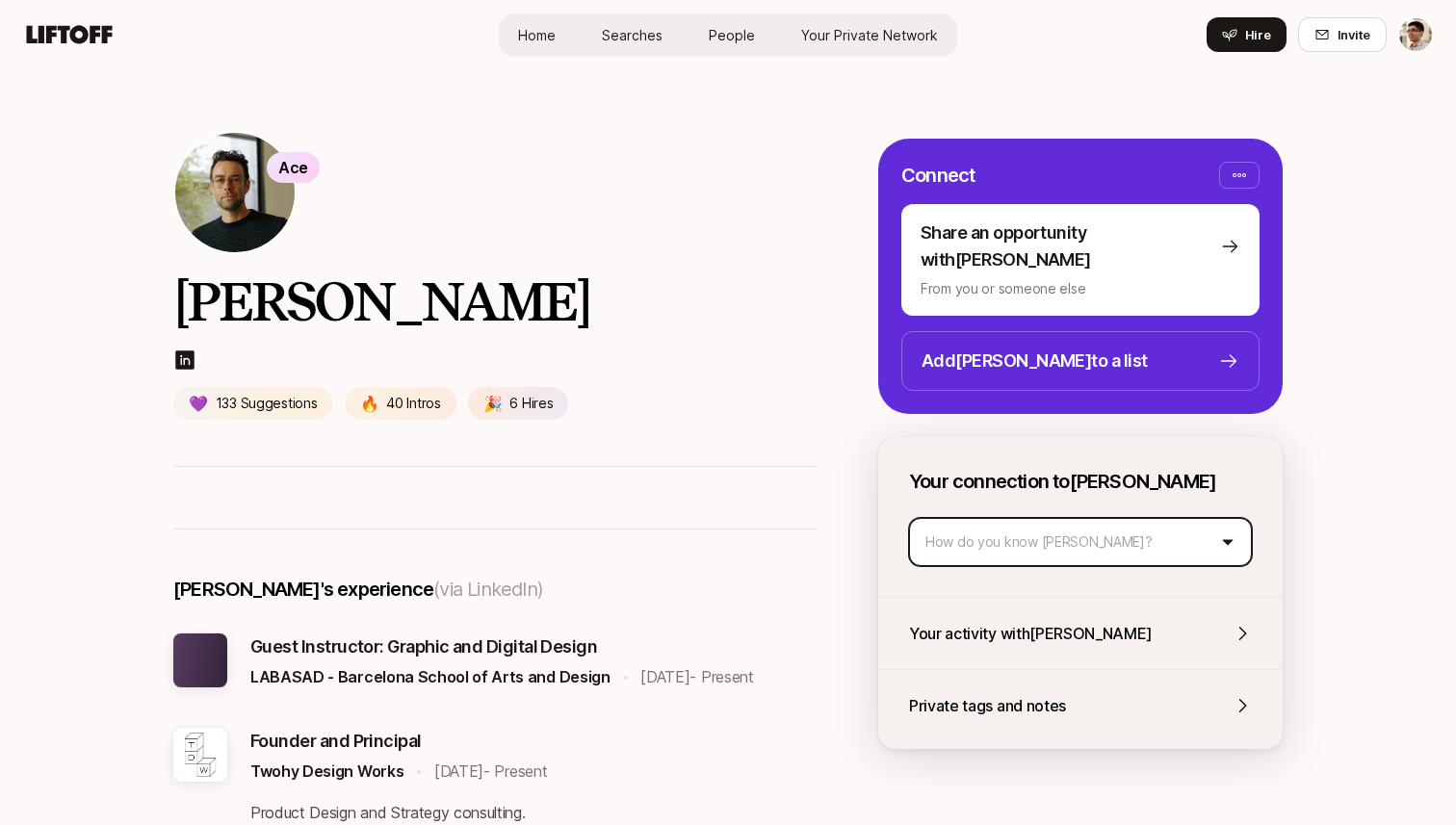
click at [997, 527] on html "Home Searches People Your Private Network Hire Home Searches People Your Privat…" at bounding box center [728, 412] width 1456 height 825
click at [1065, 90] on html "Home Searches People Your Private Network Hire Home Searches People Your Privat…" at bounding box center [728, 412] width 1456 height 825
click at [877, 31] on span "Your Private Network" at bounding box center [868, 34] width 137 height 21
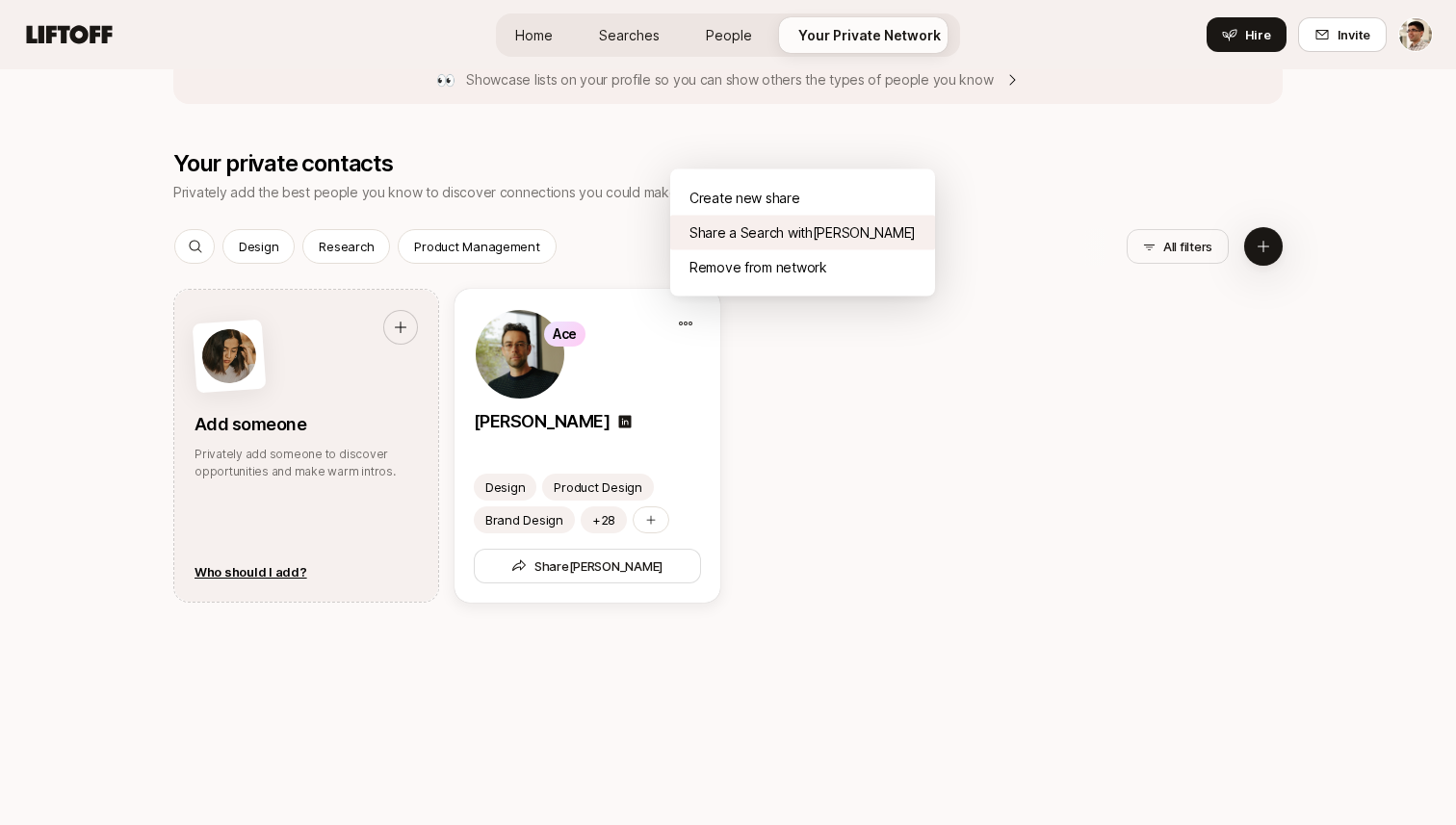
click at [703, 242] on div "Share a Search with [PERSON_NAME]" at bounding box center [802, 233] width 265 height 34
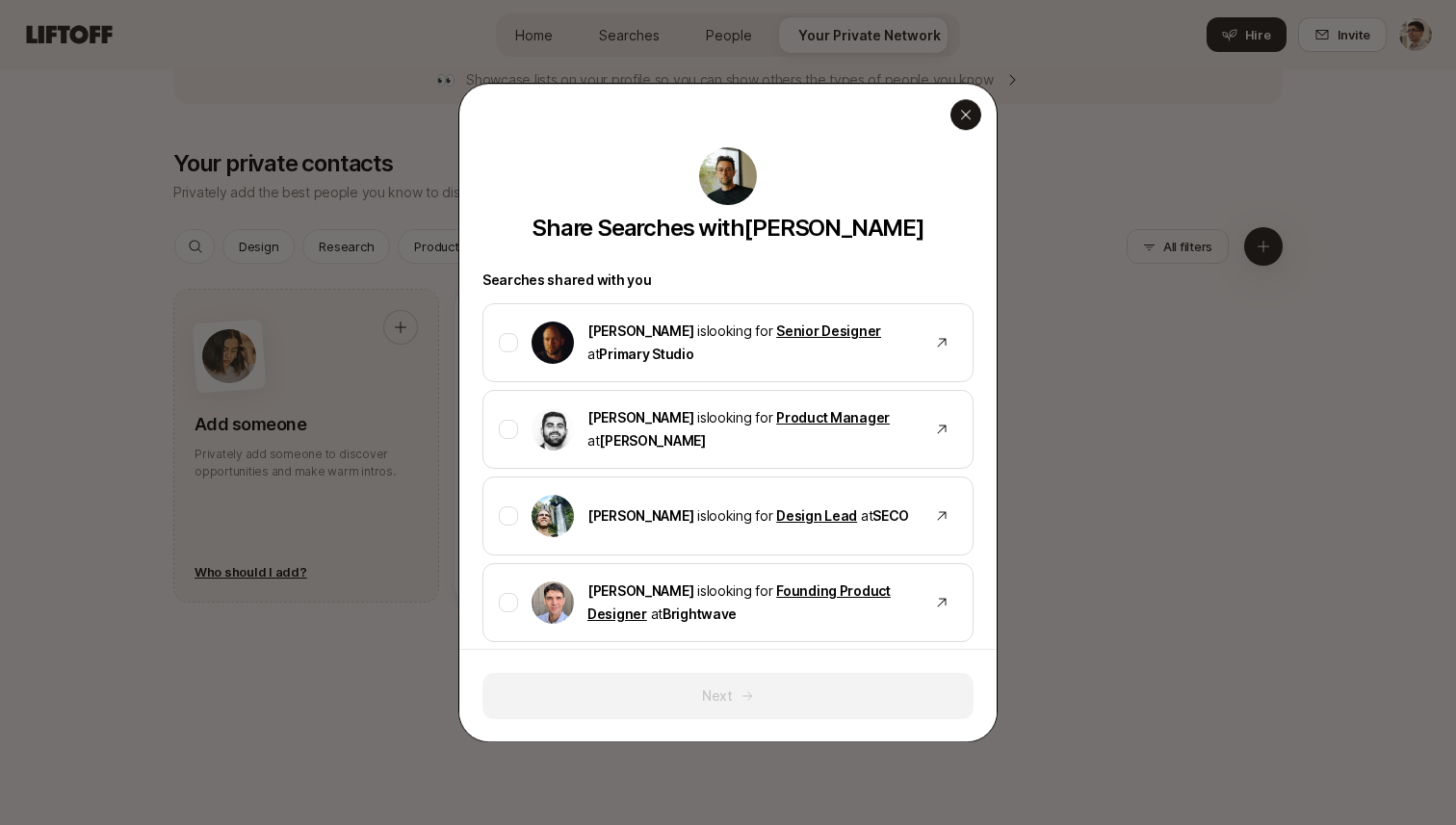
click at [974, 109] on div "button" at bounding box center [965, 114] width 31 height 31
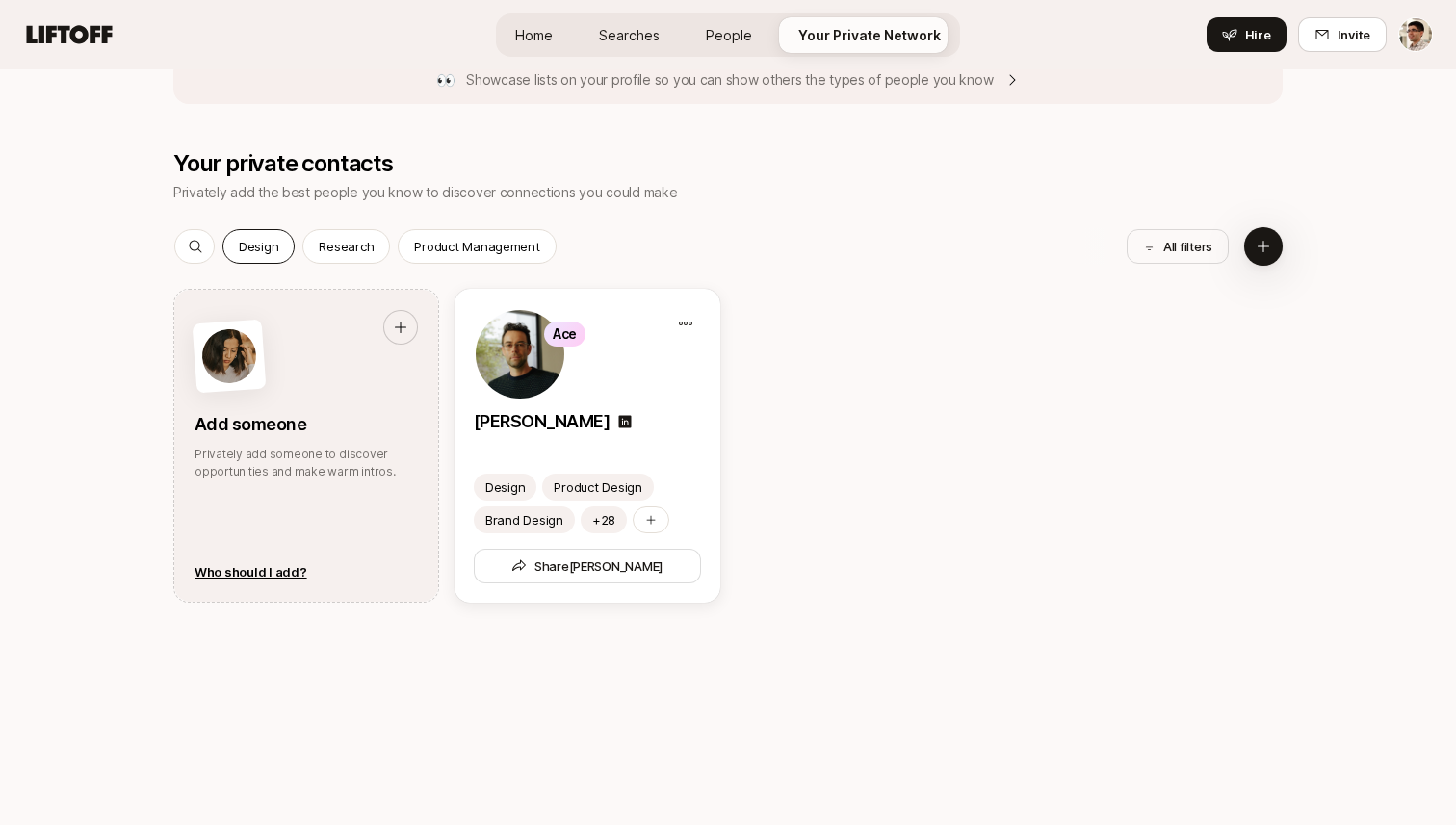
click at [243, 246] on p "Design" at bounding box center [258, 246] width 39 height 20
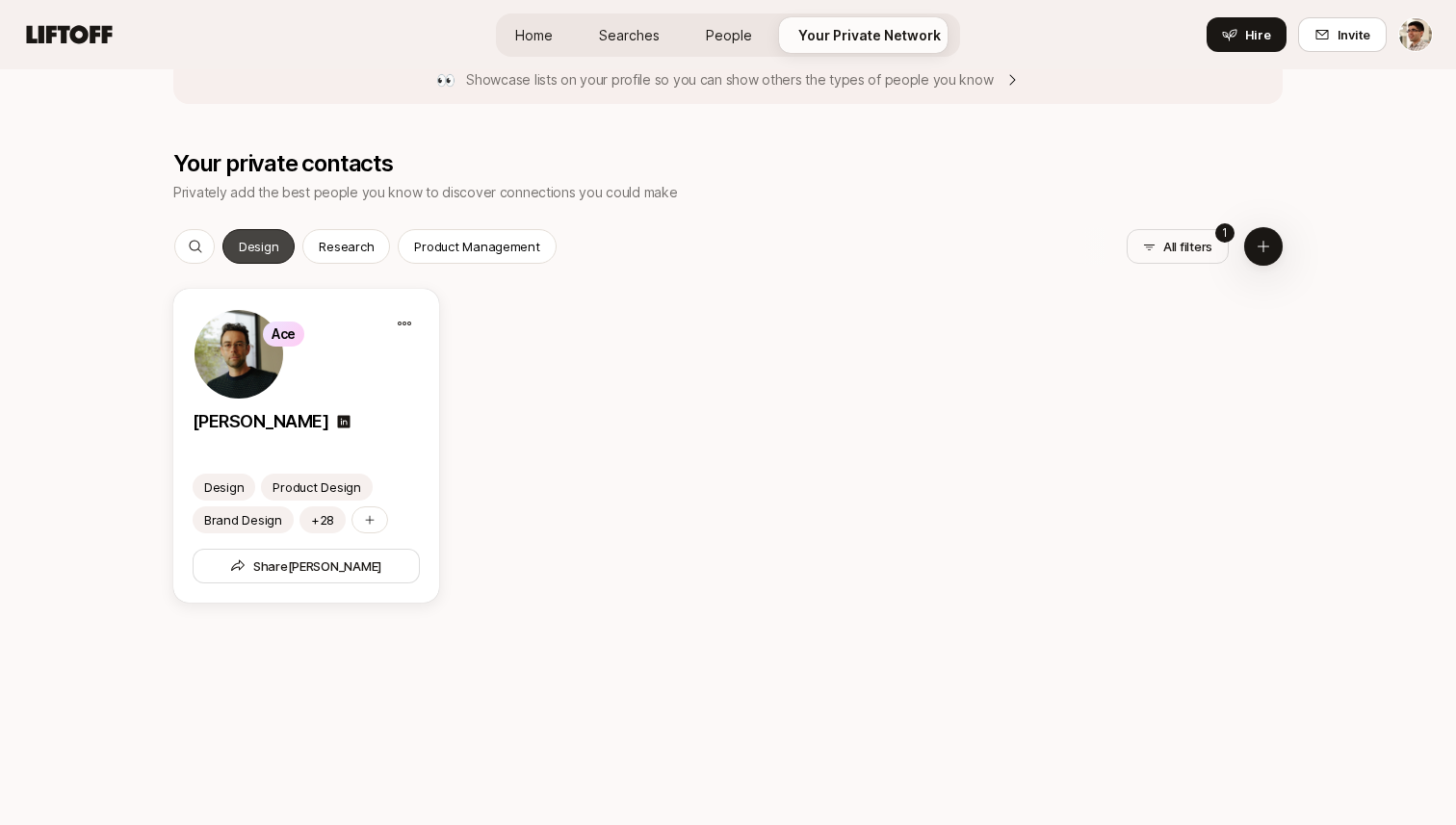
click at [243, 246] on p "Design" at bounding box center [258, 246] width 39 height 20
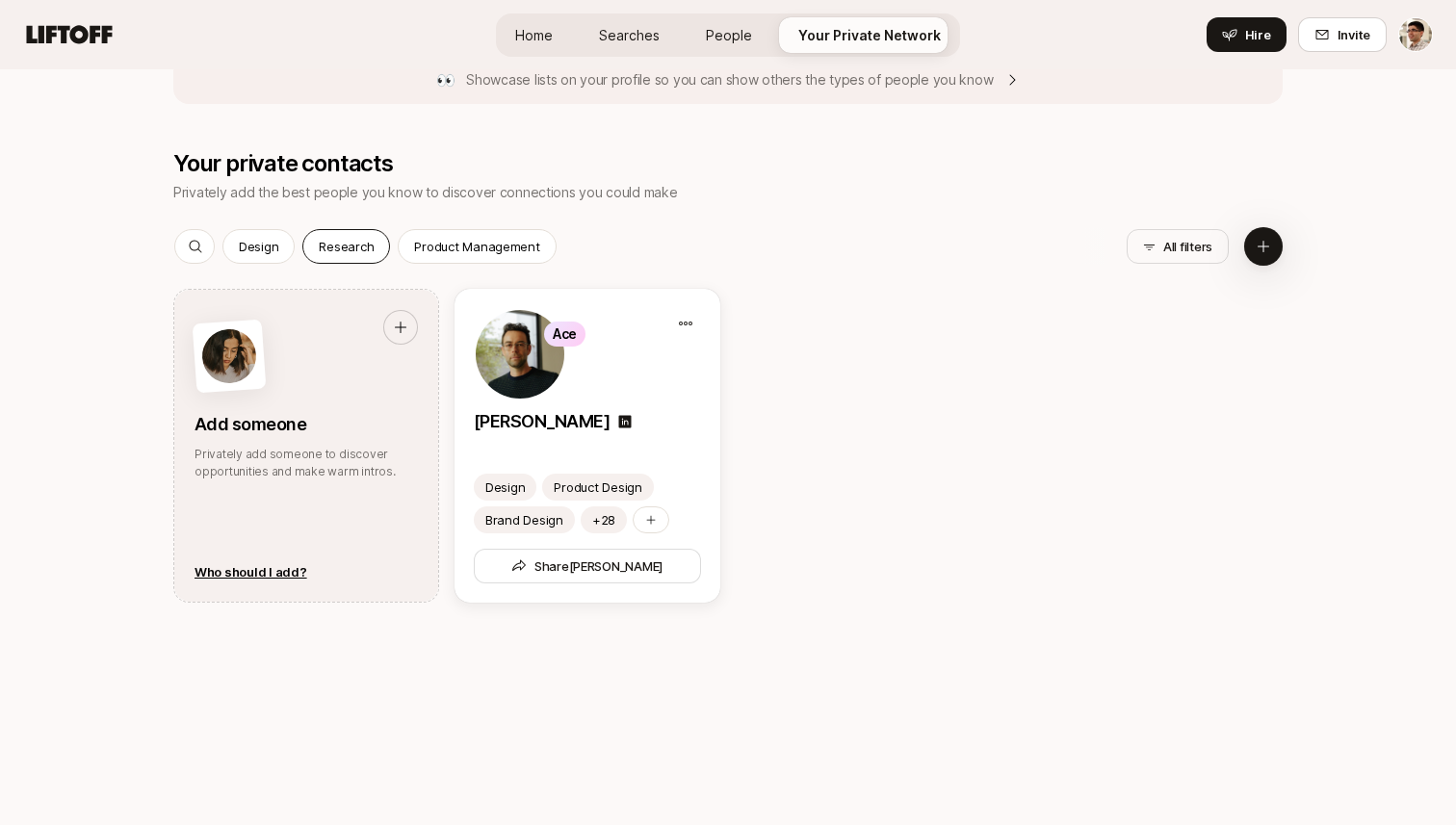
click at [312, 245] on div "Research" at bounding box center [346, 245] width 88 height 34
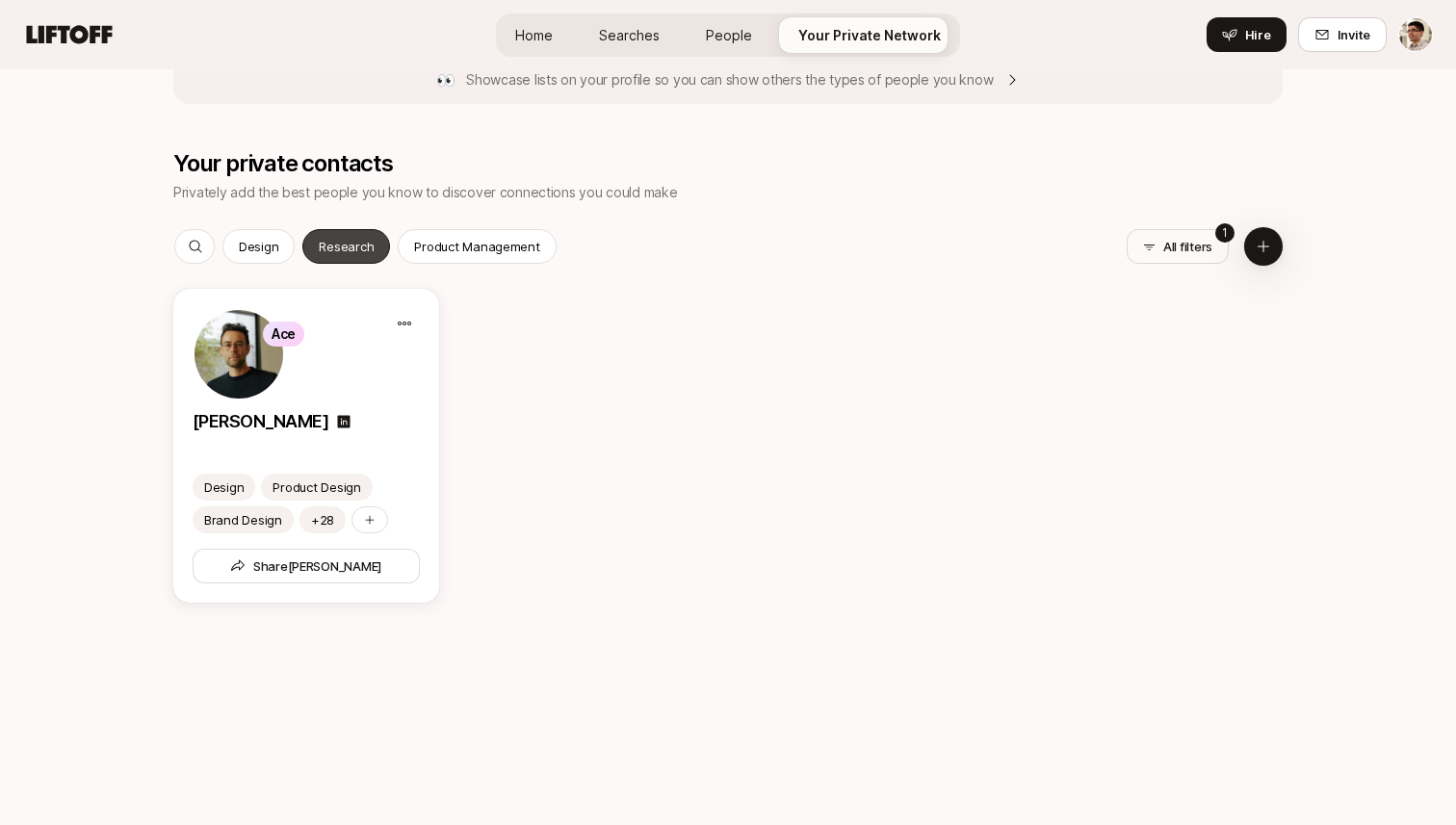
click at [312, 245] on div "Research" at bounding box center [346, 245] width 88 height 34
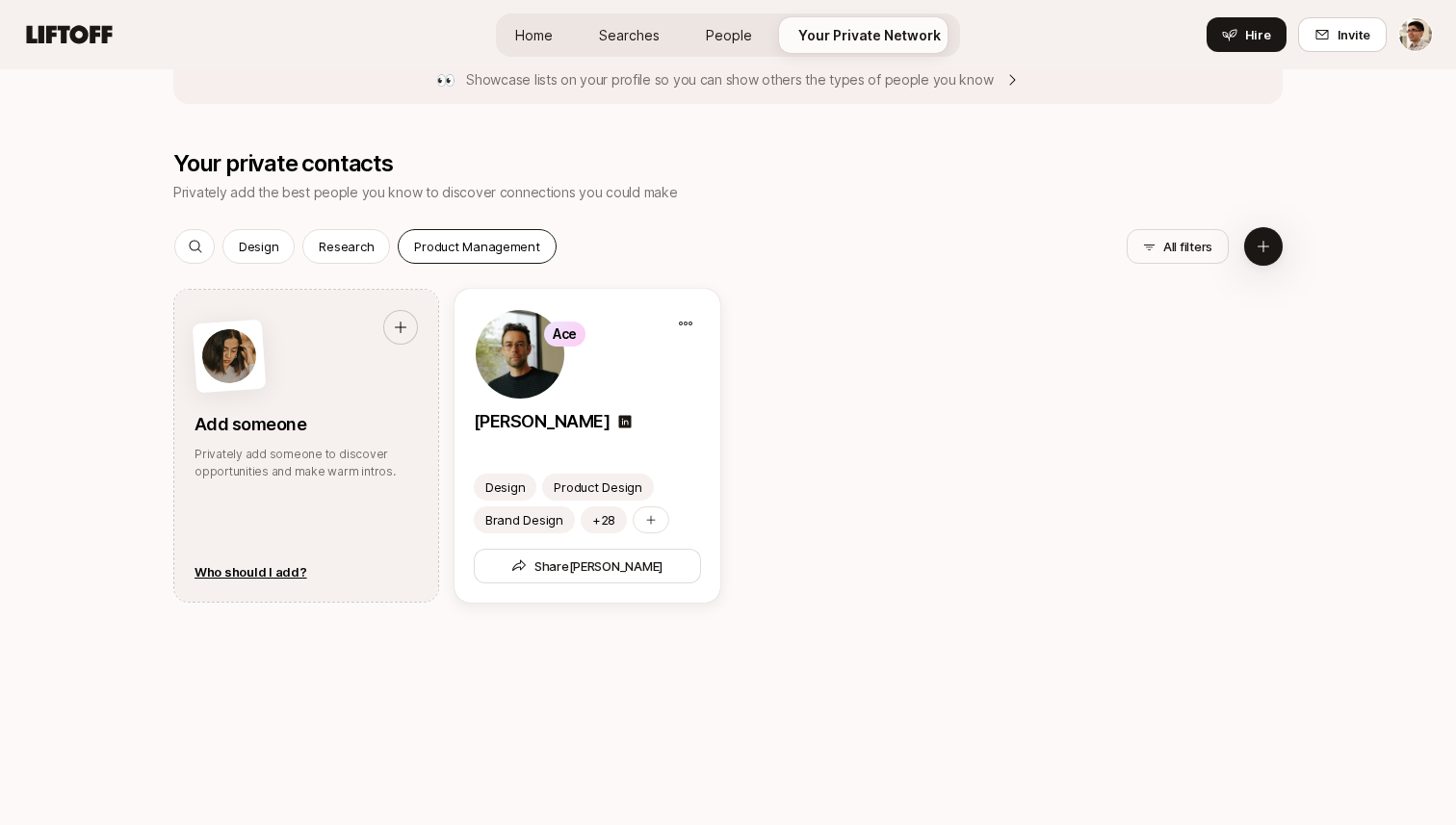
click at [404, 253] on div "Product Management" at bounding box center [476, 245] width 158 height 34
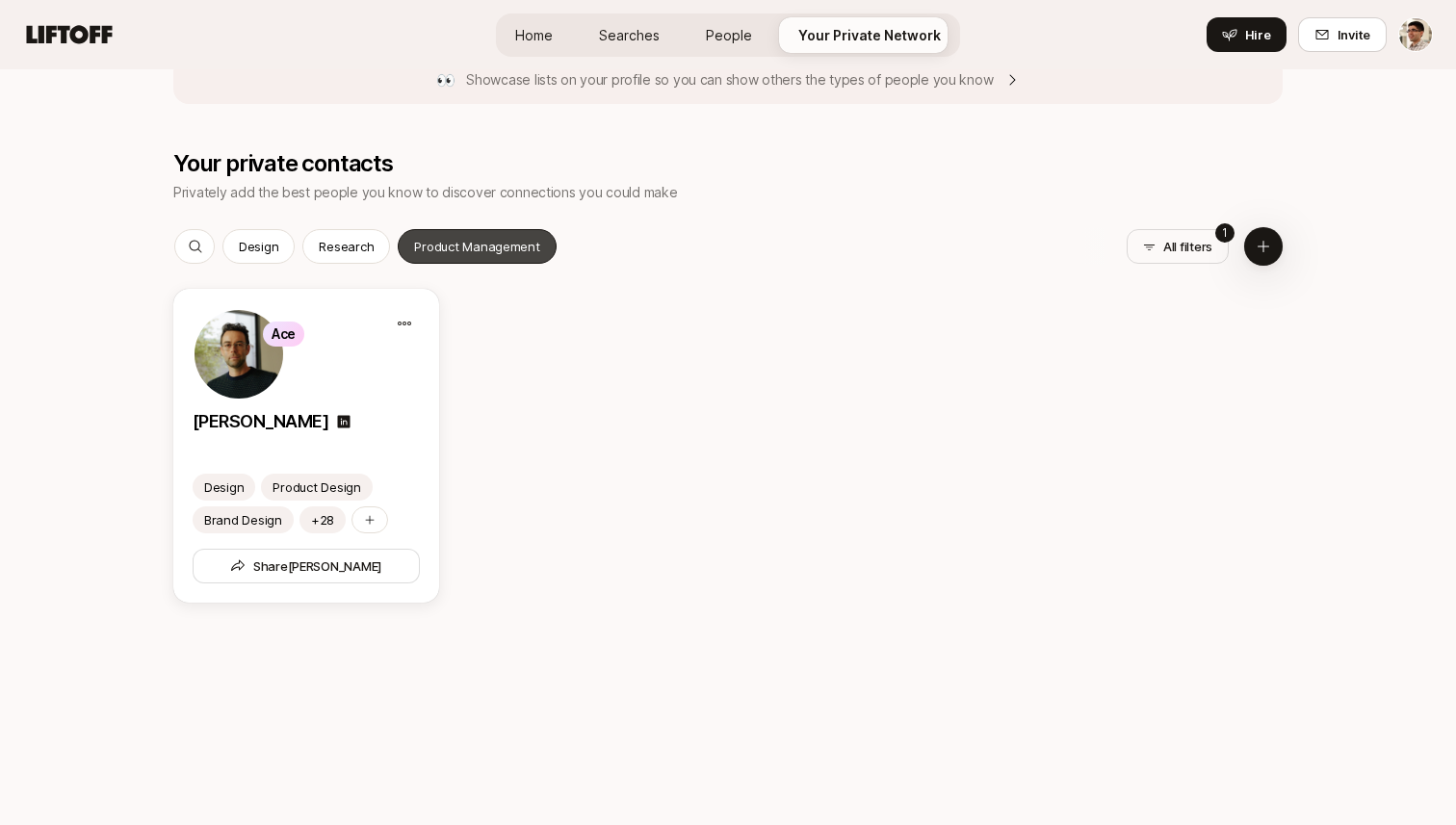
click at [404, 253] on div "Product Management" at bounding box center [476, 245] width 158 height 34
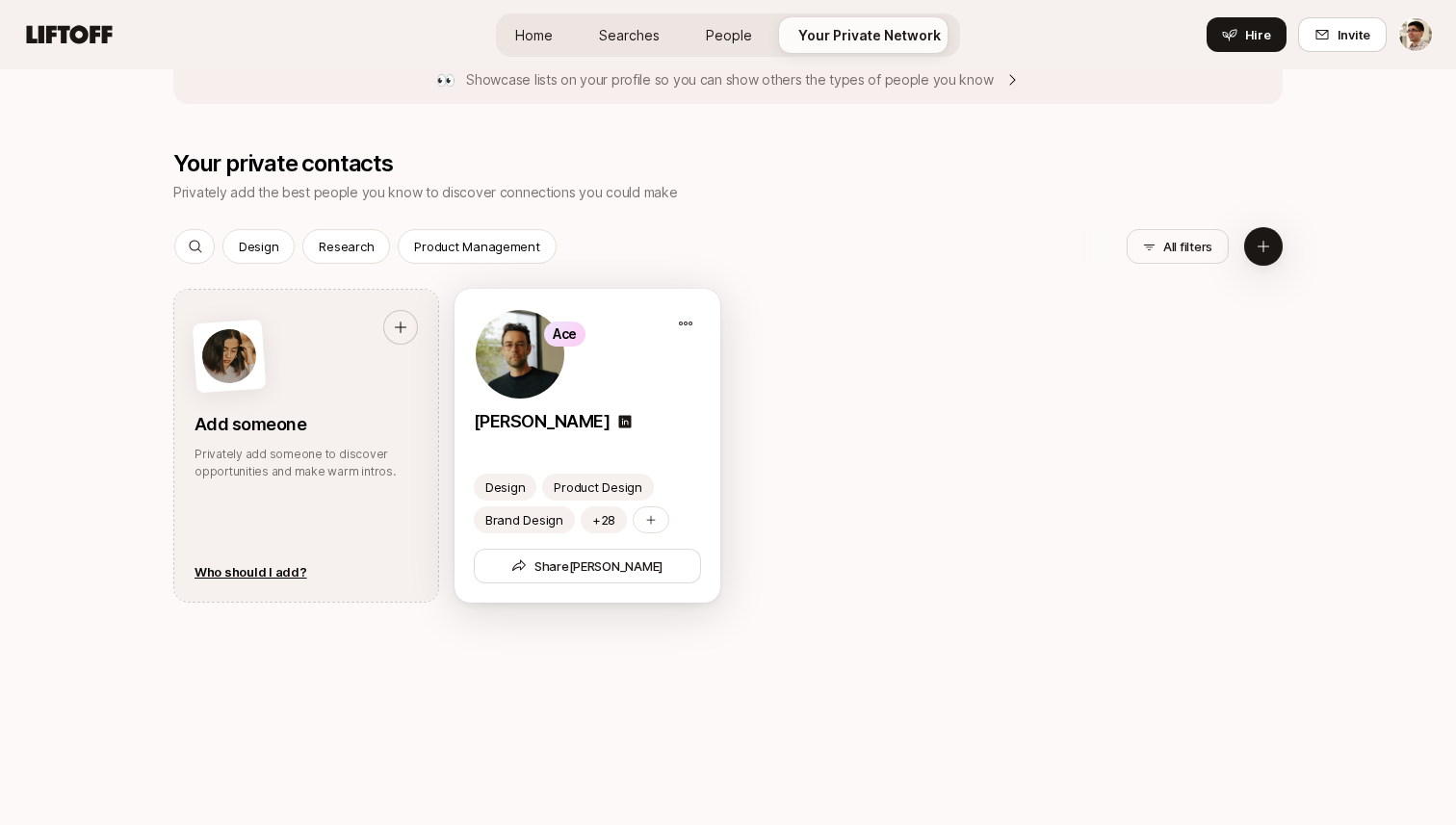
click at [521, 366] on img at bounding box center [520, 354] width 89 height 89
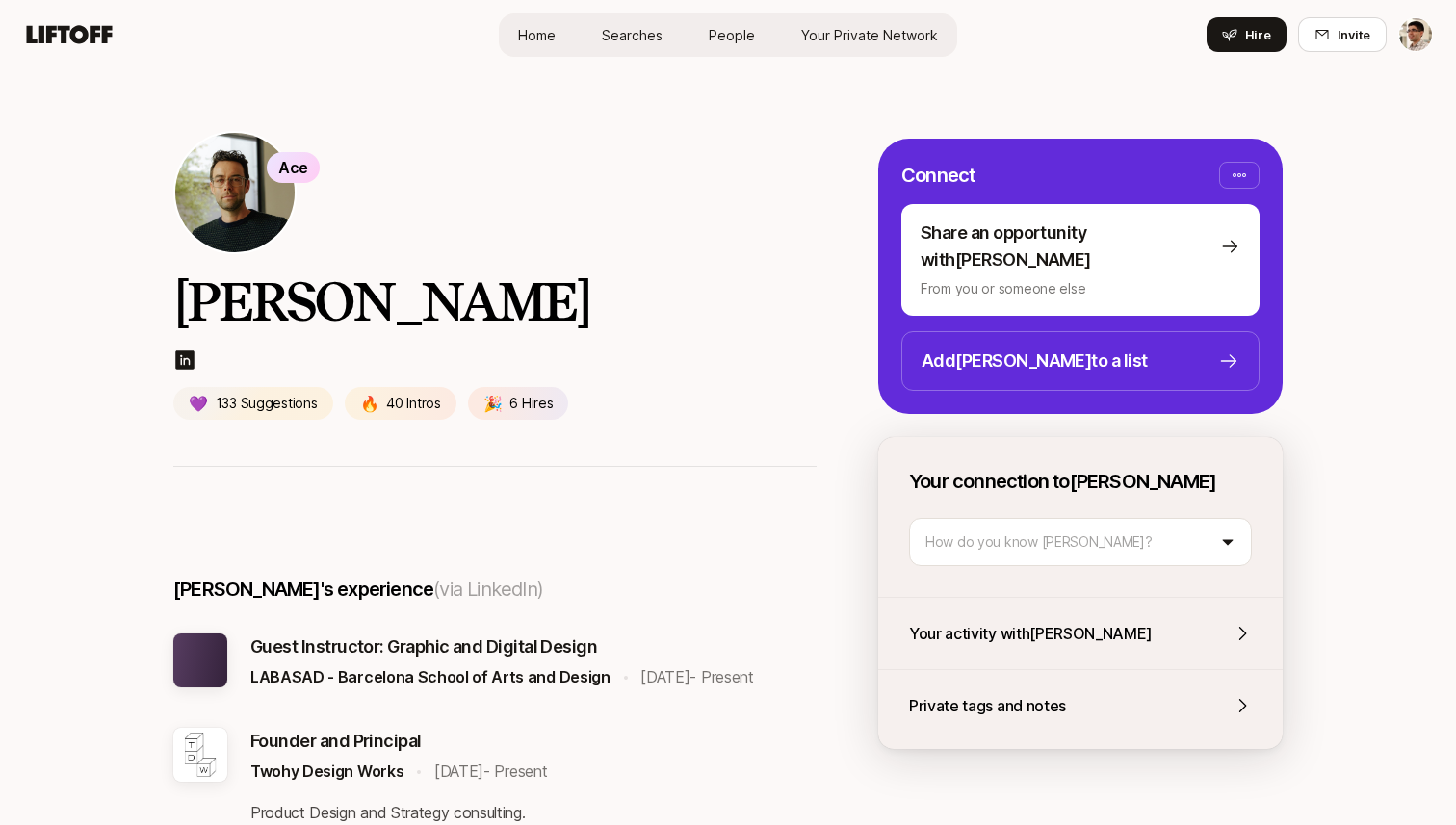
click at [728, 30] on span "People" at bounding box center [731, 34] width 46 height 21
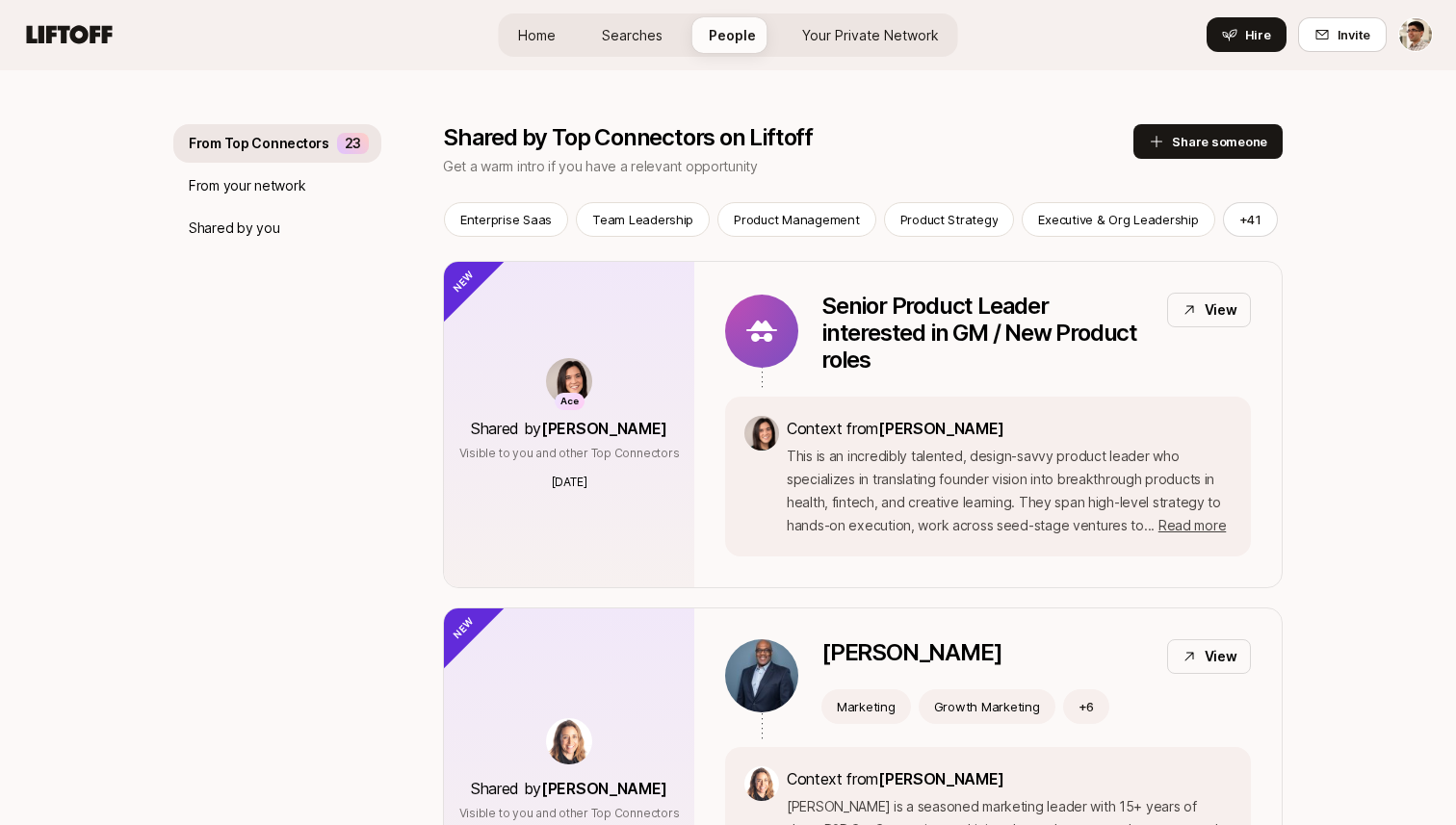
scroll to position [242, 0]
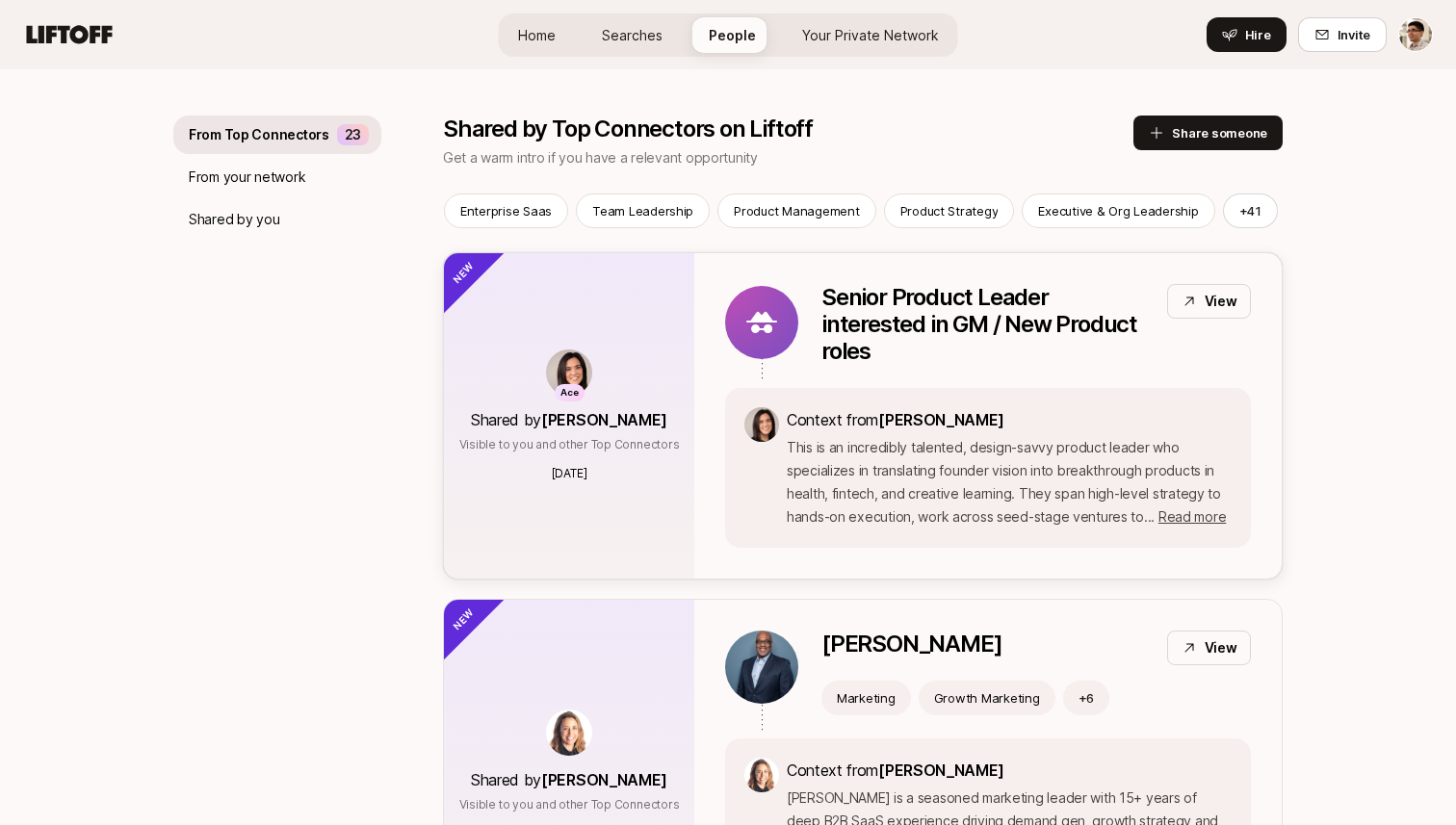
click at [565, 380] on img at bounding box center [569, 372] width 46 height 46
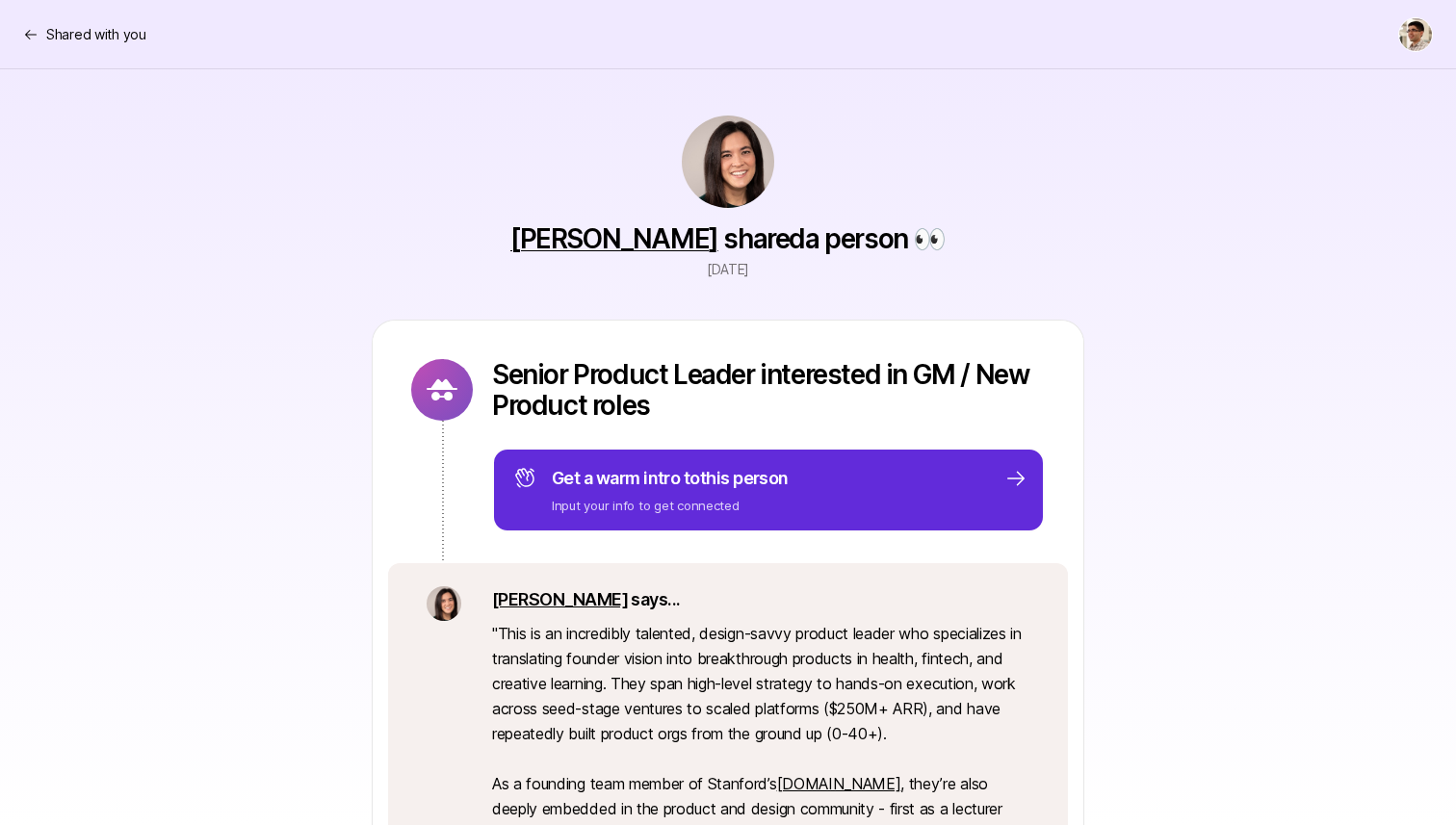
click at [708, 182] on img at bounding box center [728, 162] width 93 height 93
click at [623, 245] on link "[PERSON_NAME]" at bounding box center [614, 239] width 208 height 33
click at [66, 37] on p "Shared with you" at bounding box center [97, 34] width 101 height 23
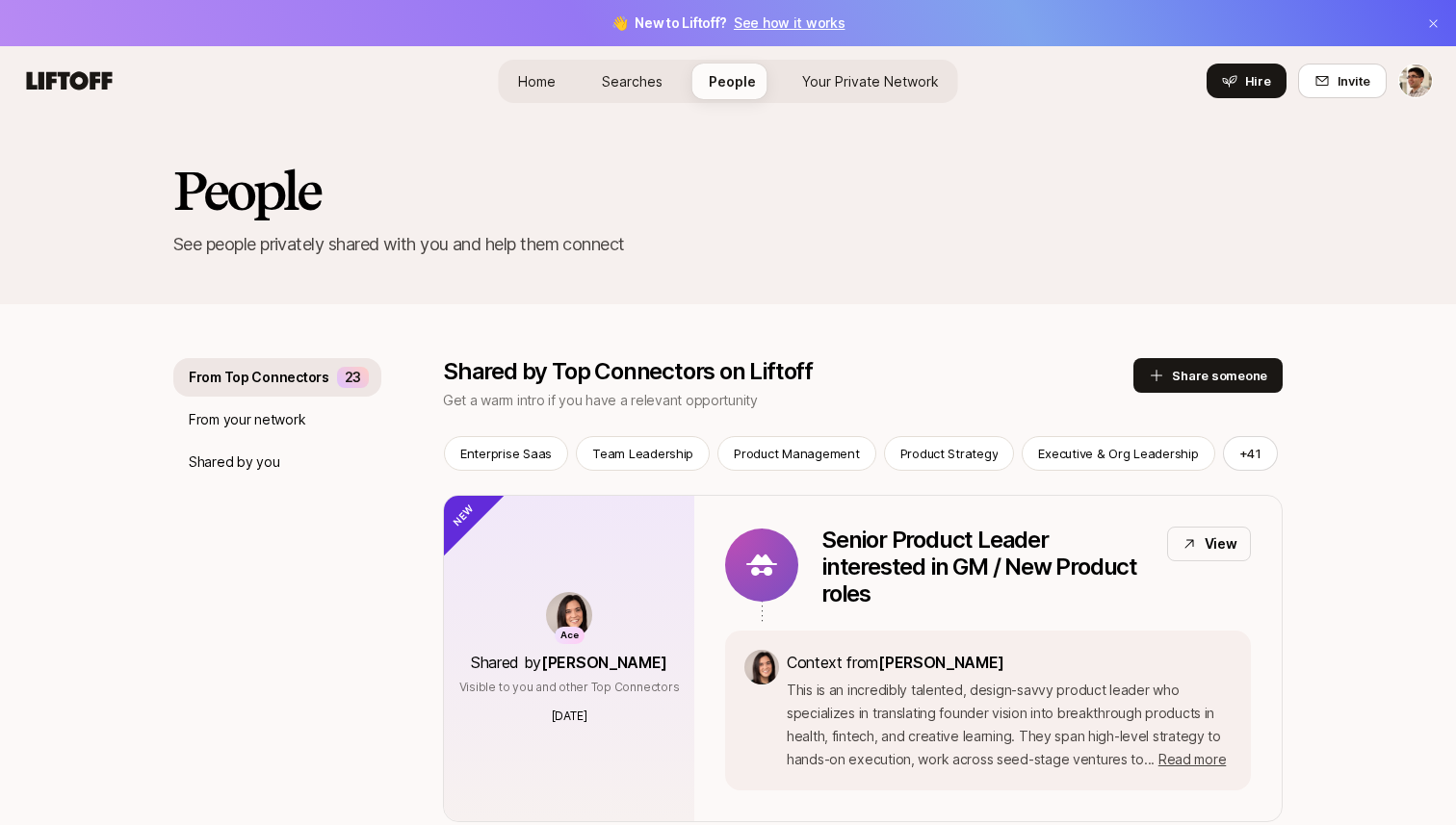
scroll to position [242, 0]
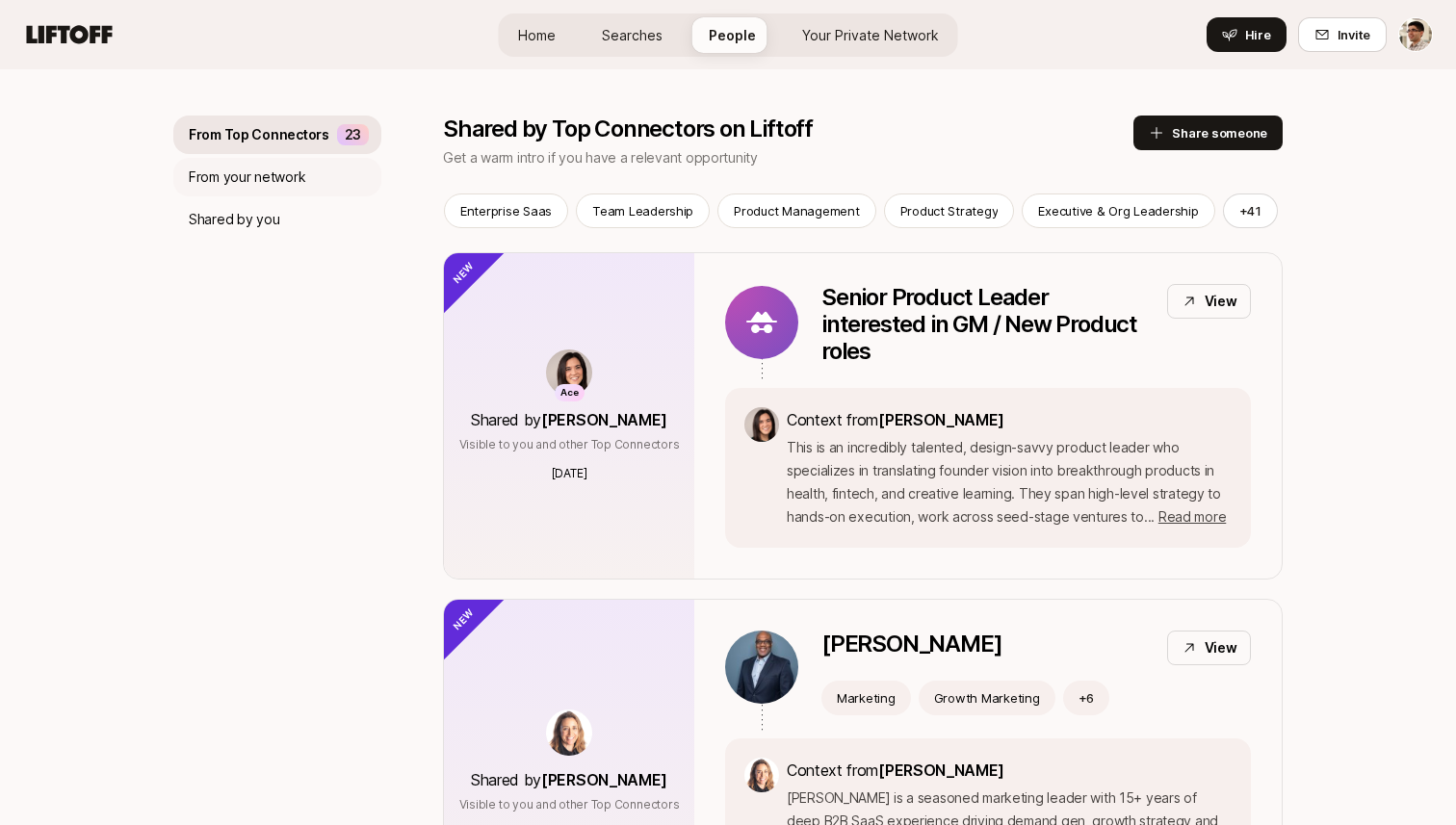
click at [311, 177] on div "From your network" at bounding box center [277, 176] width 208 height 38
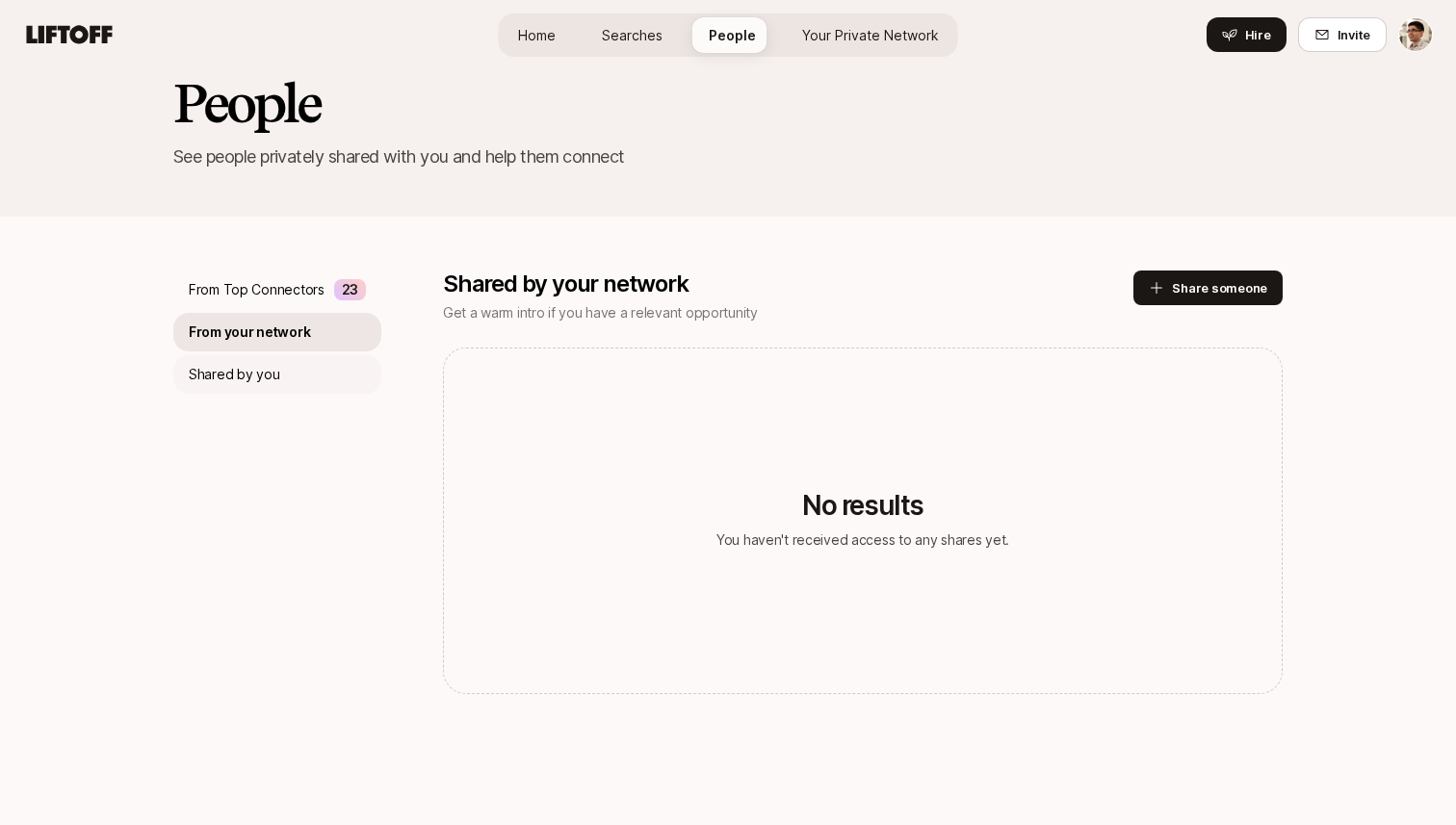
click at [289, 361] on div "Shared by you" at bounding box center [277, 374] width 208 height 38
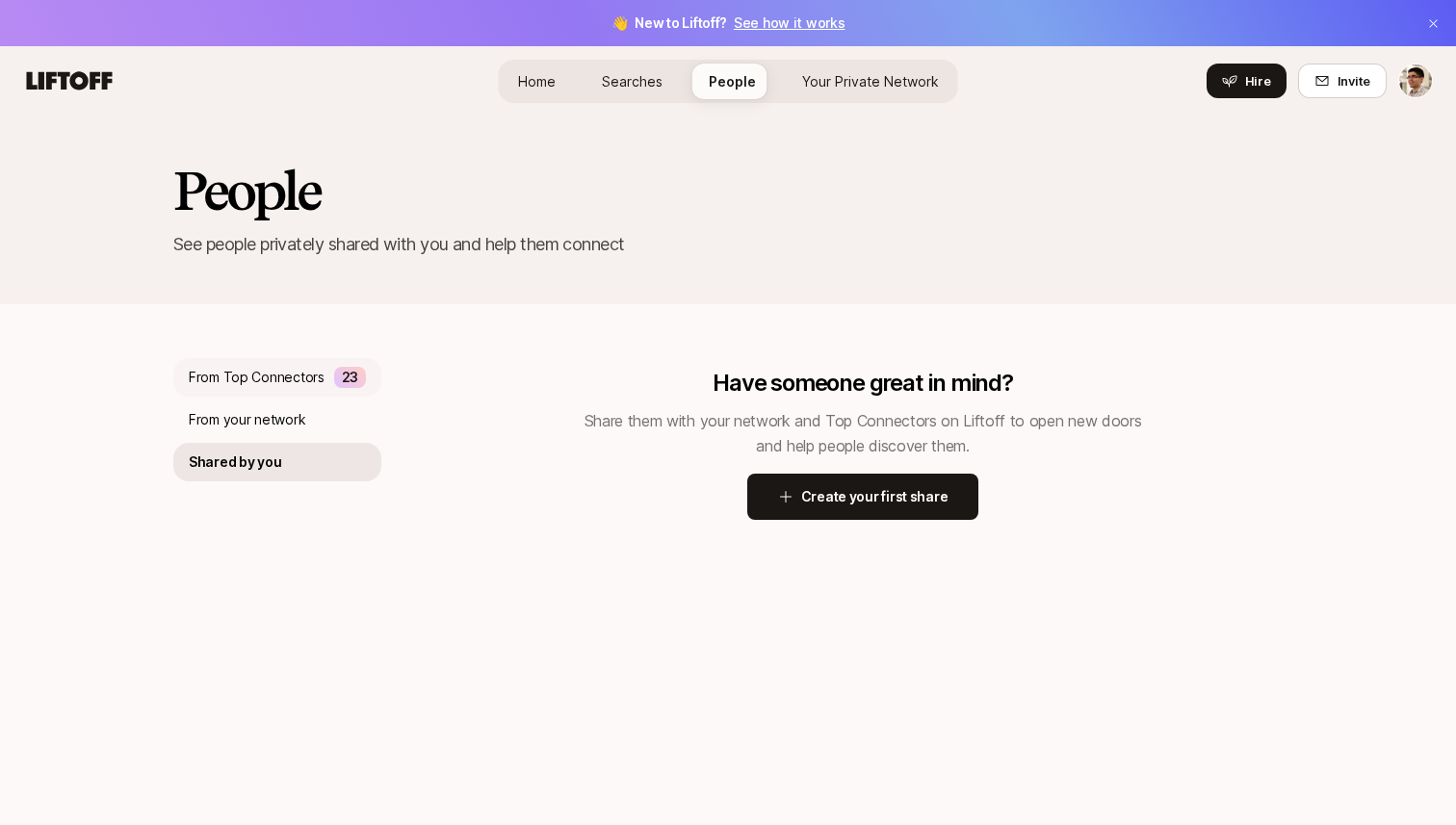
click at [289, 363] on div "From Top Connectors 23" at bounding box center [277, 377] width 208 height 38
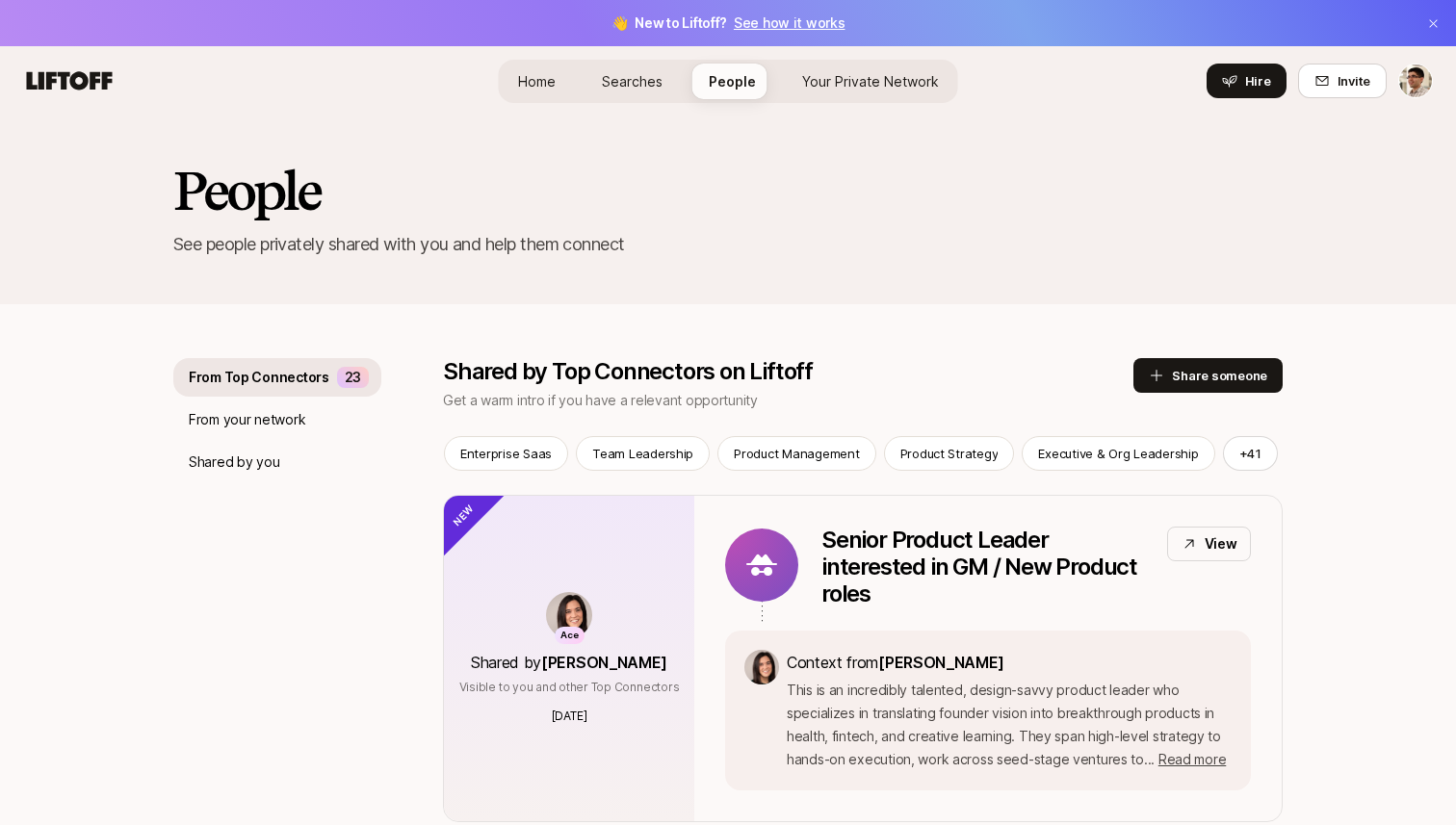
click at [638, 87] on span "Searches" at bounding box center [632, 81] width 61 height 21
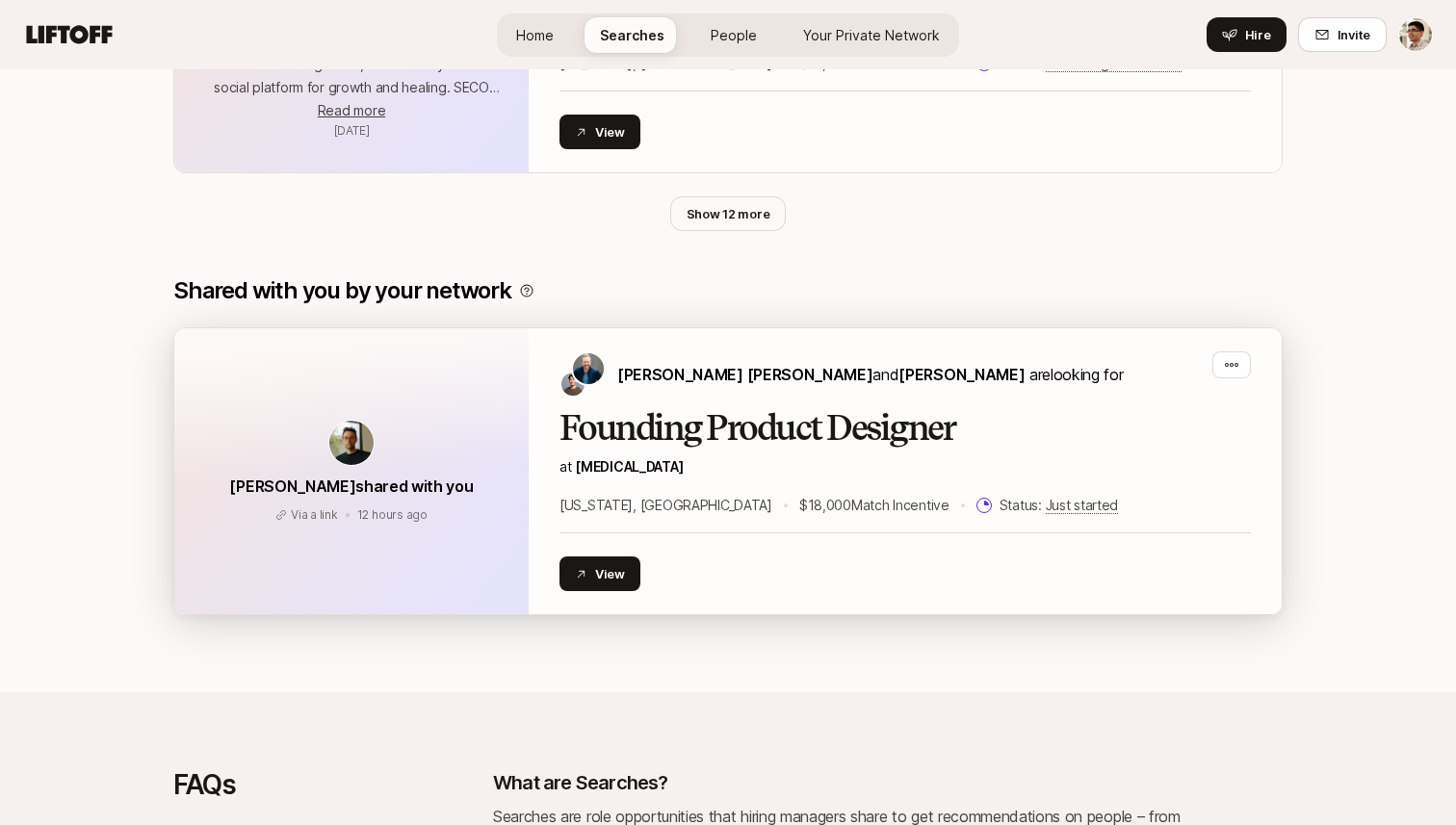
scroll to position [1215, 0]
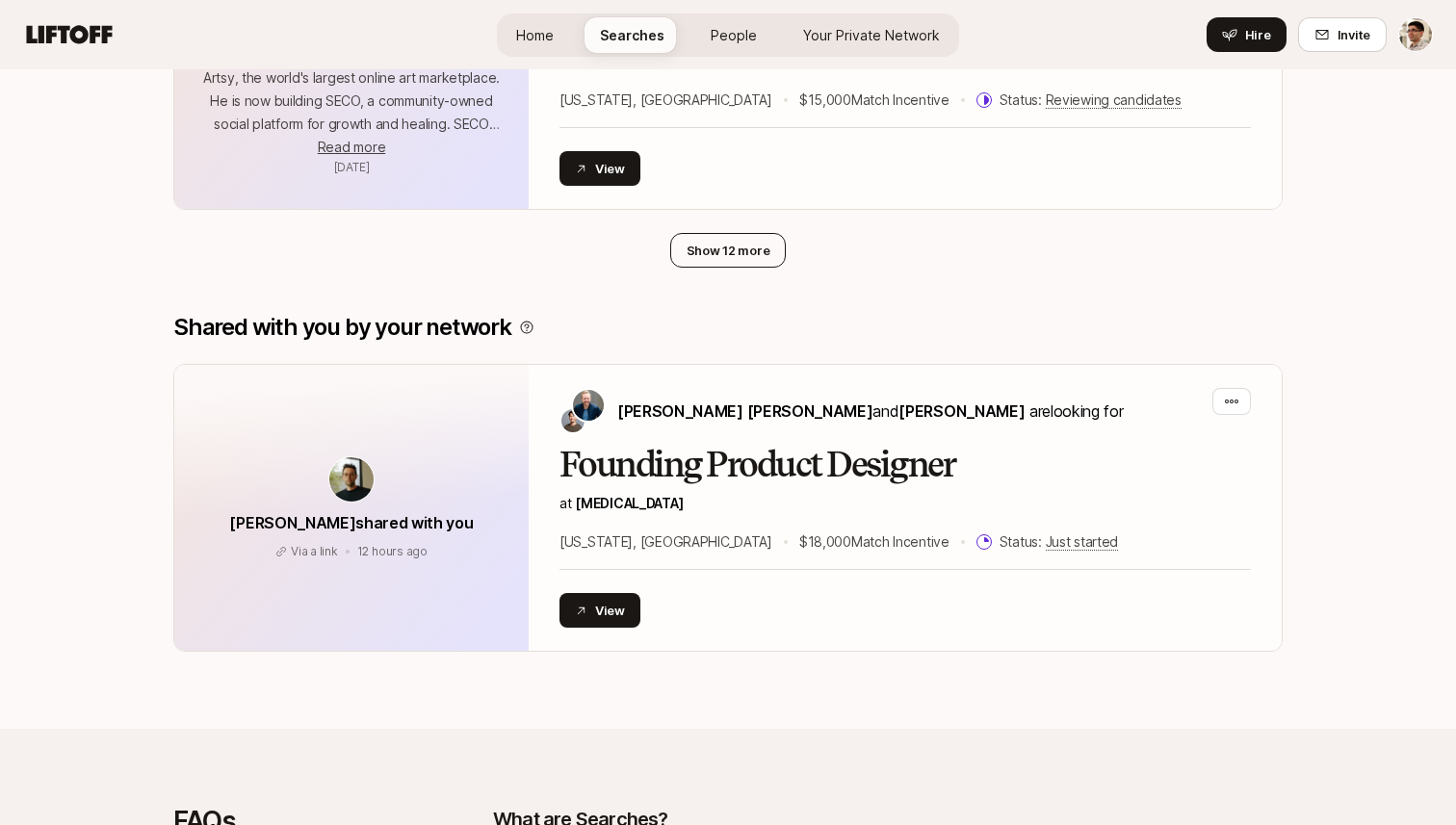
click at [733, 259] on button "Show 12 more" at bounding box center [728, 249] width 116 height 34
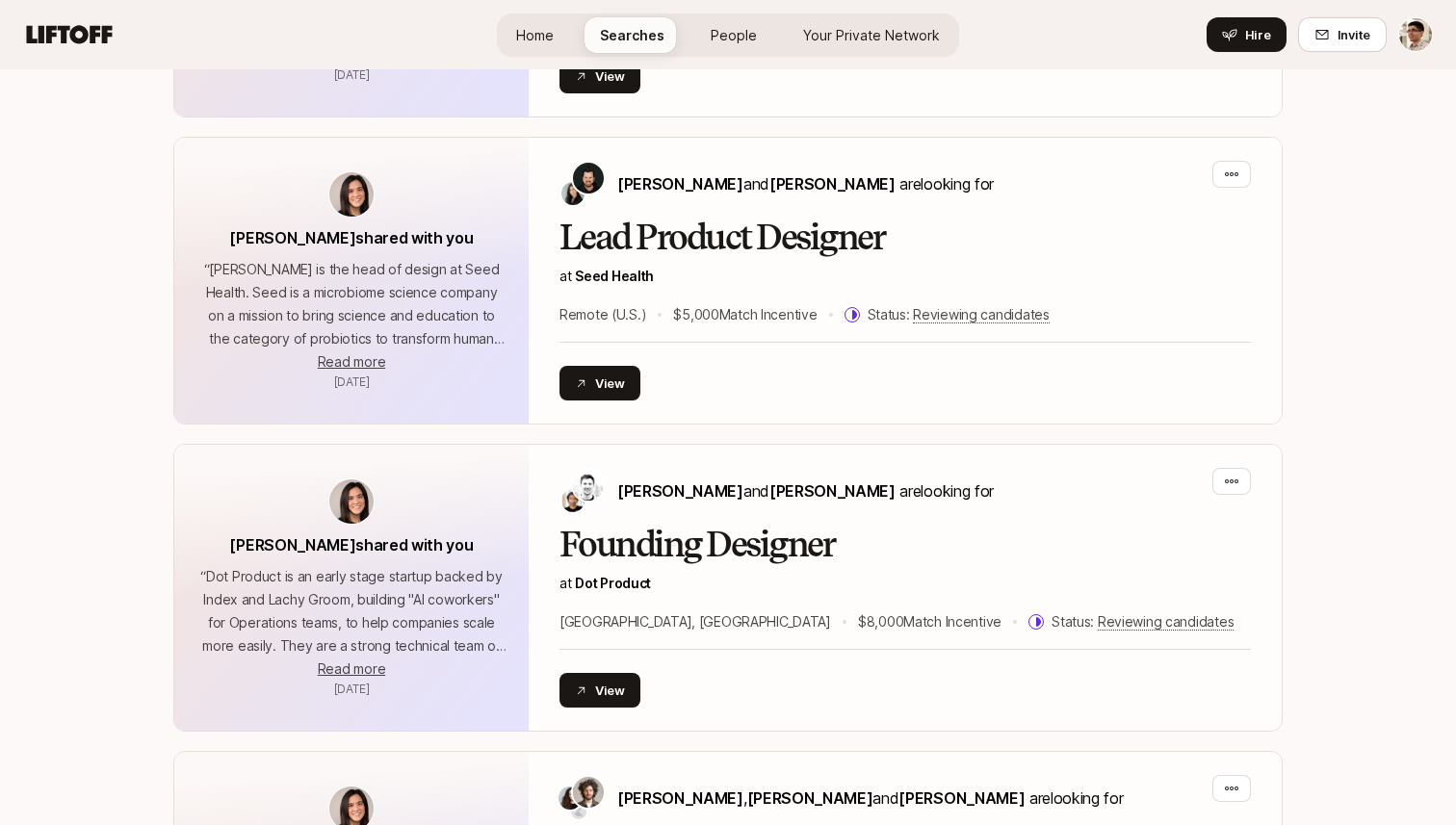
scroll to position [1954, 0]
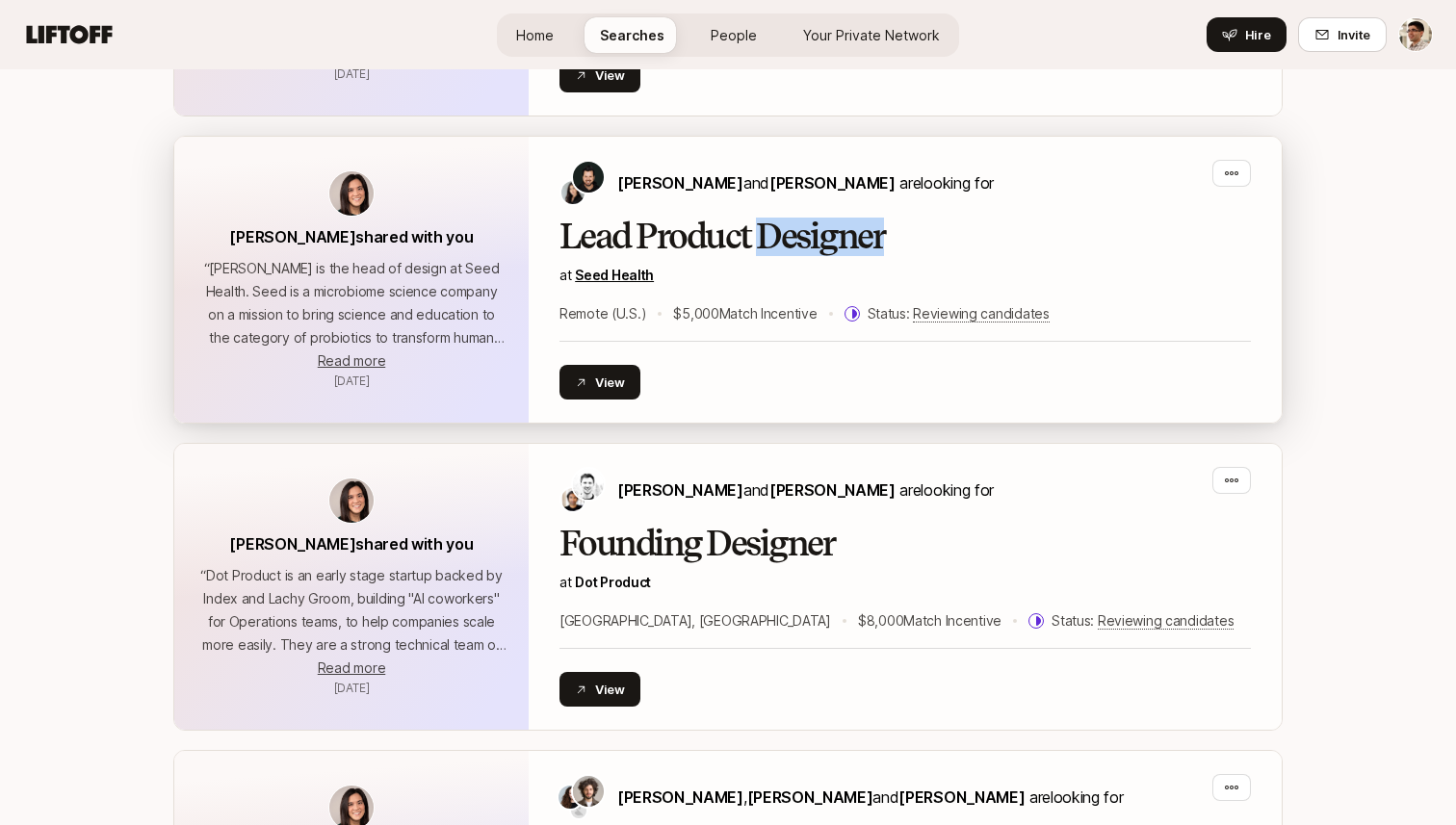
click at [639, 267] on link "Seed Health" at bounding box center [614, 275] width 79 height 17
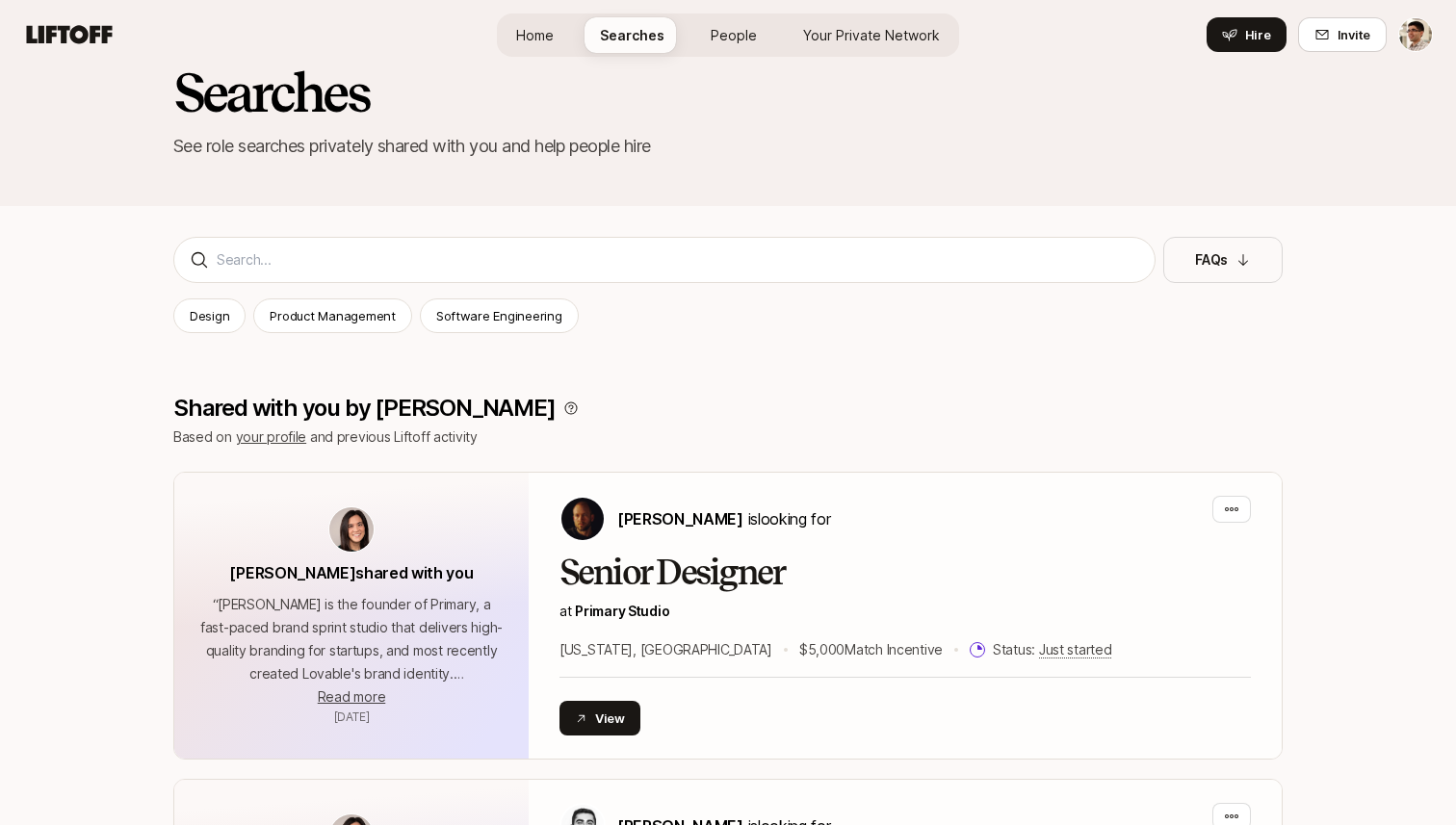
scroll to position [0, 0]
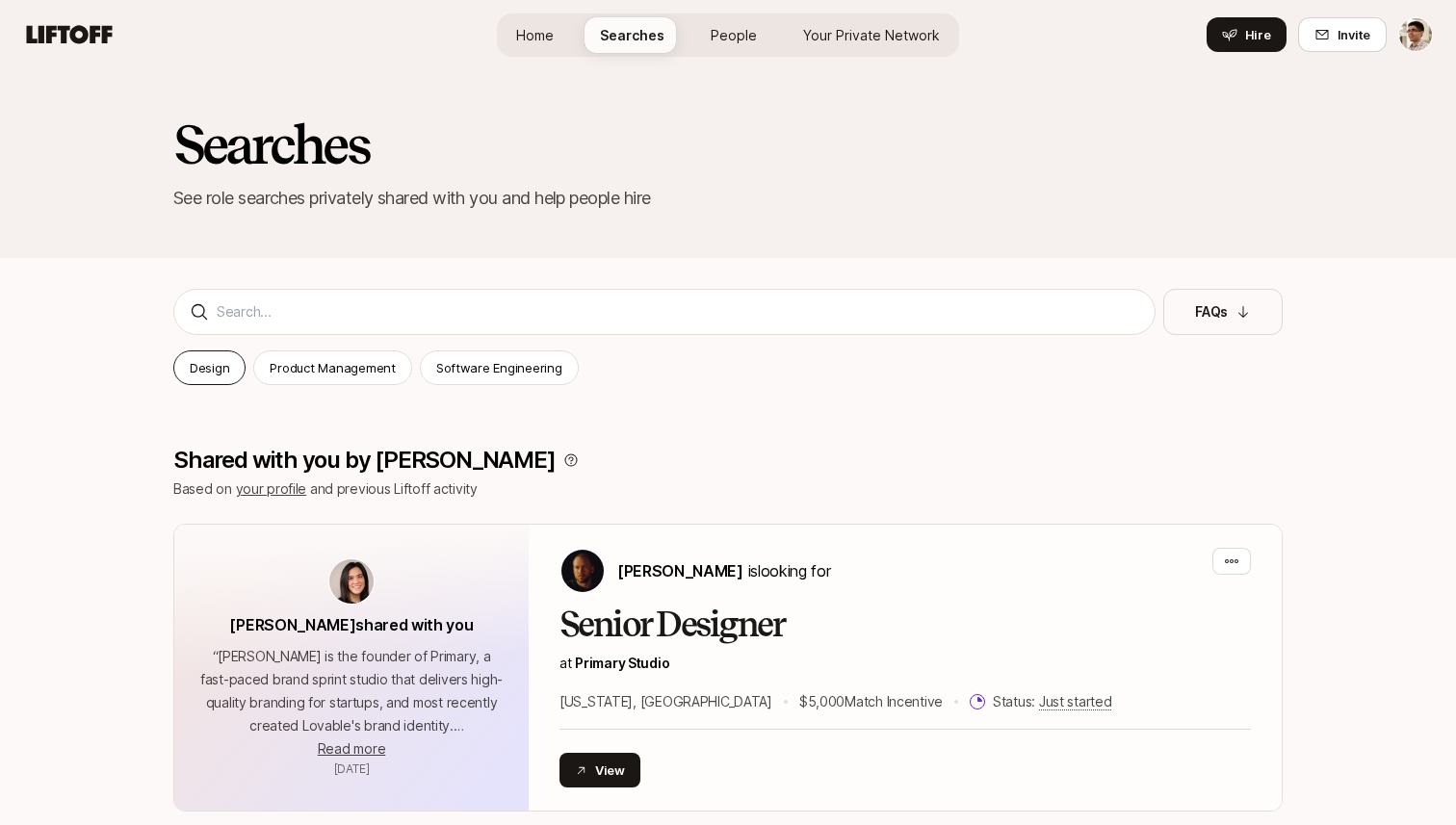
click at [220, 366] on p "Design" at bounding box center [209, 368] width 39 height 20
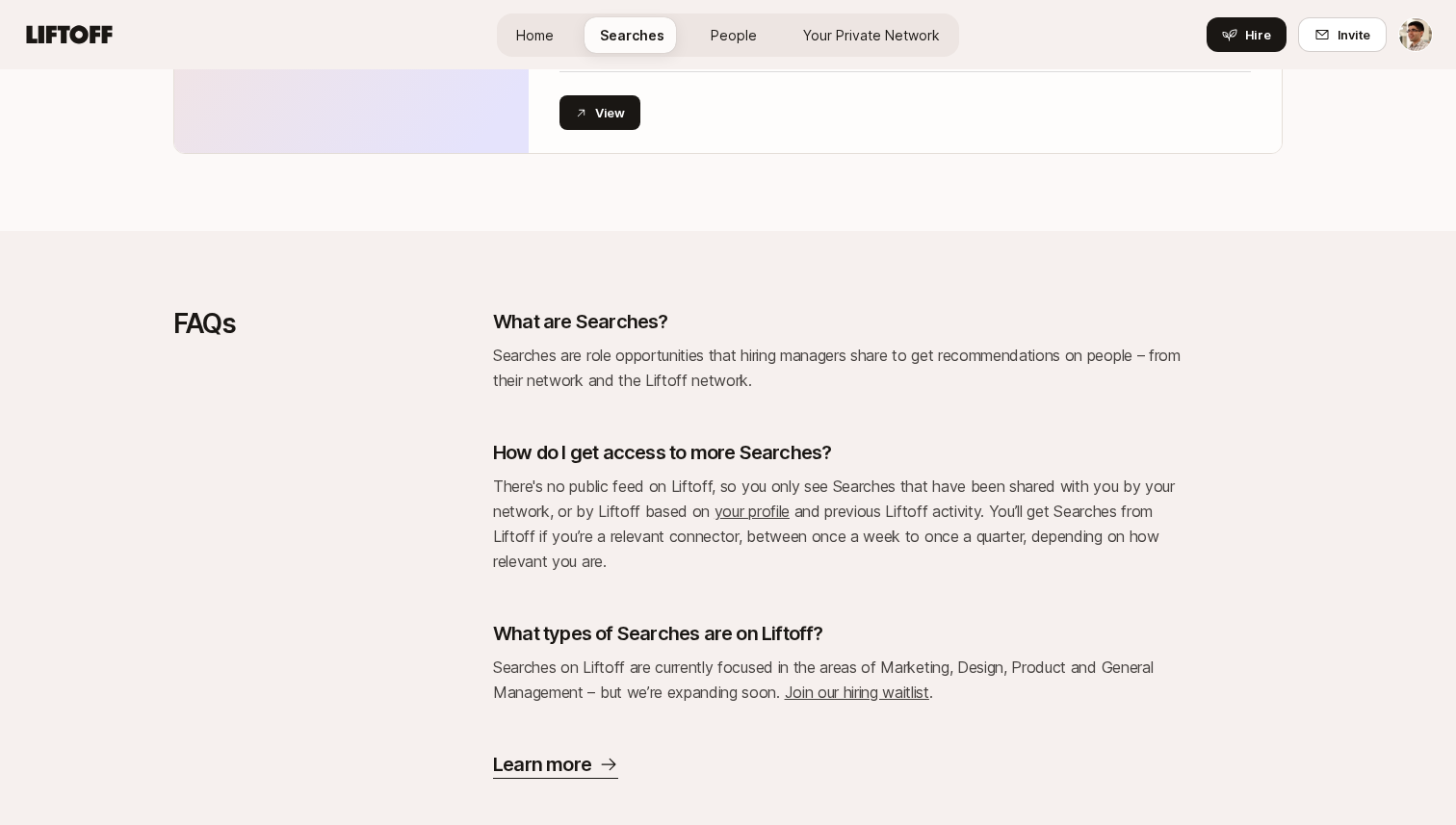
scroll to position [3415, 0]
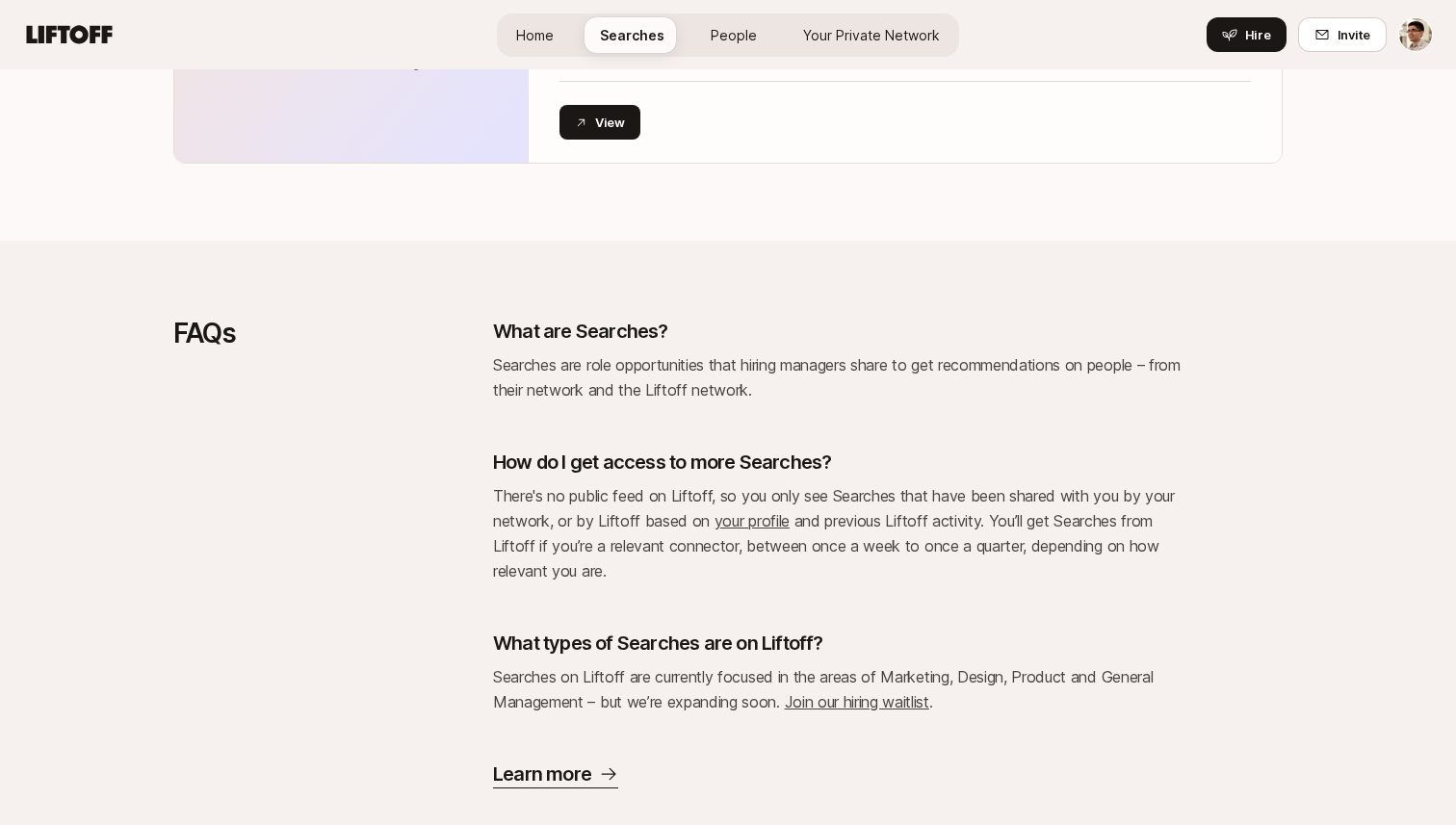
click at [541, 35] on span "Home" at bounding box center [534, 34] width 37 height 21
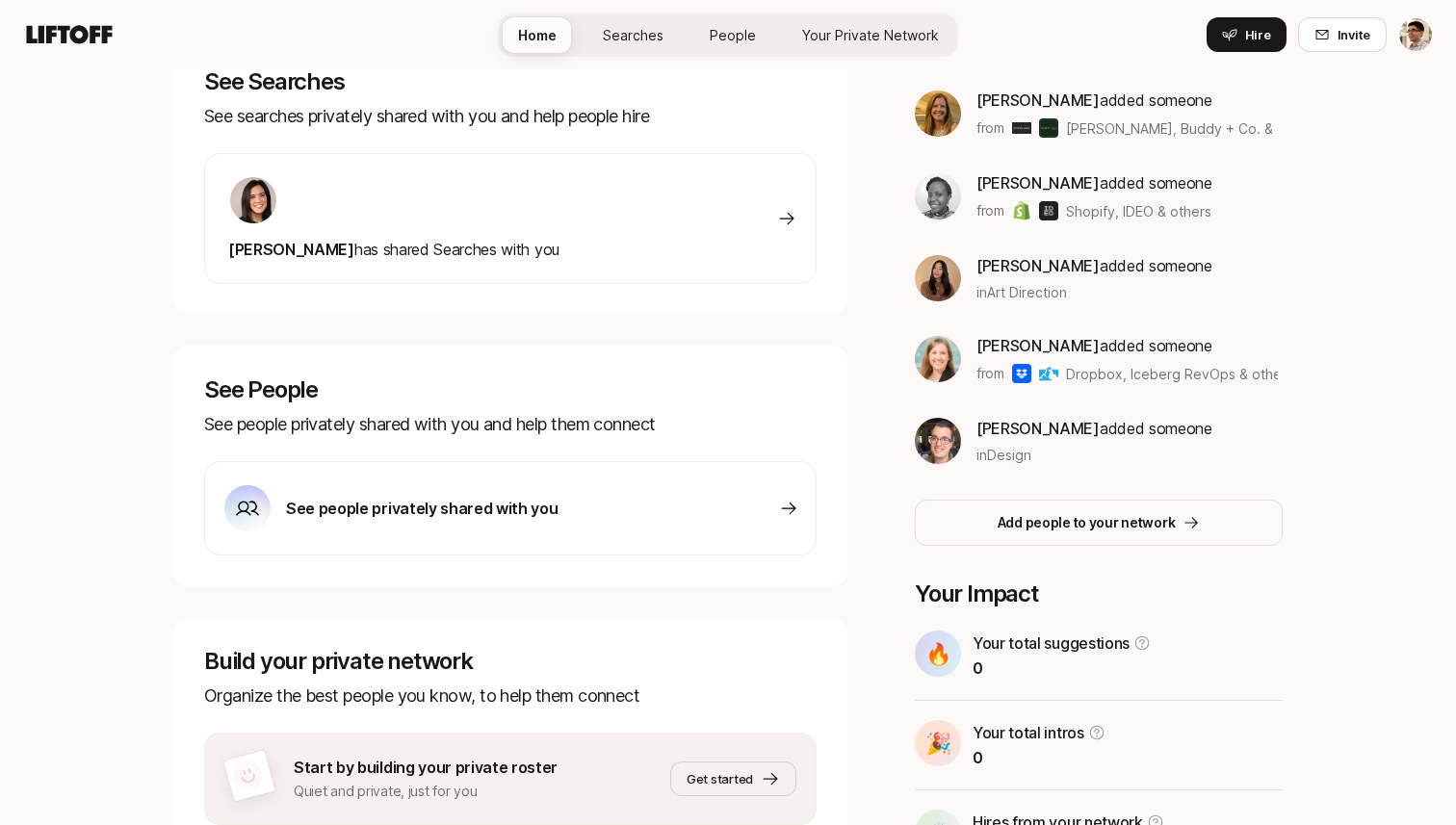
scroll to position [455, 0]
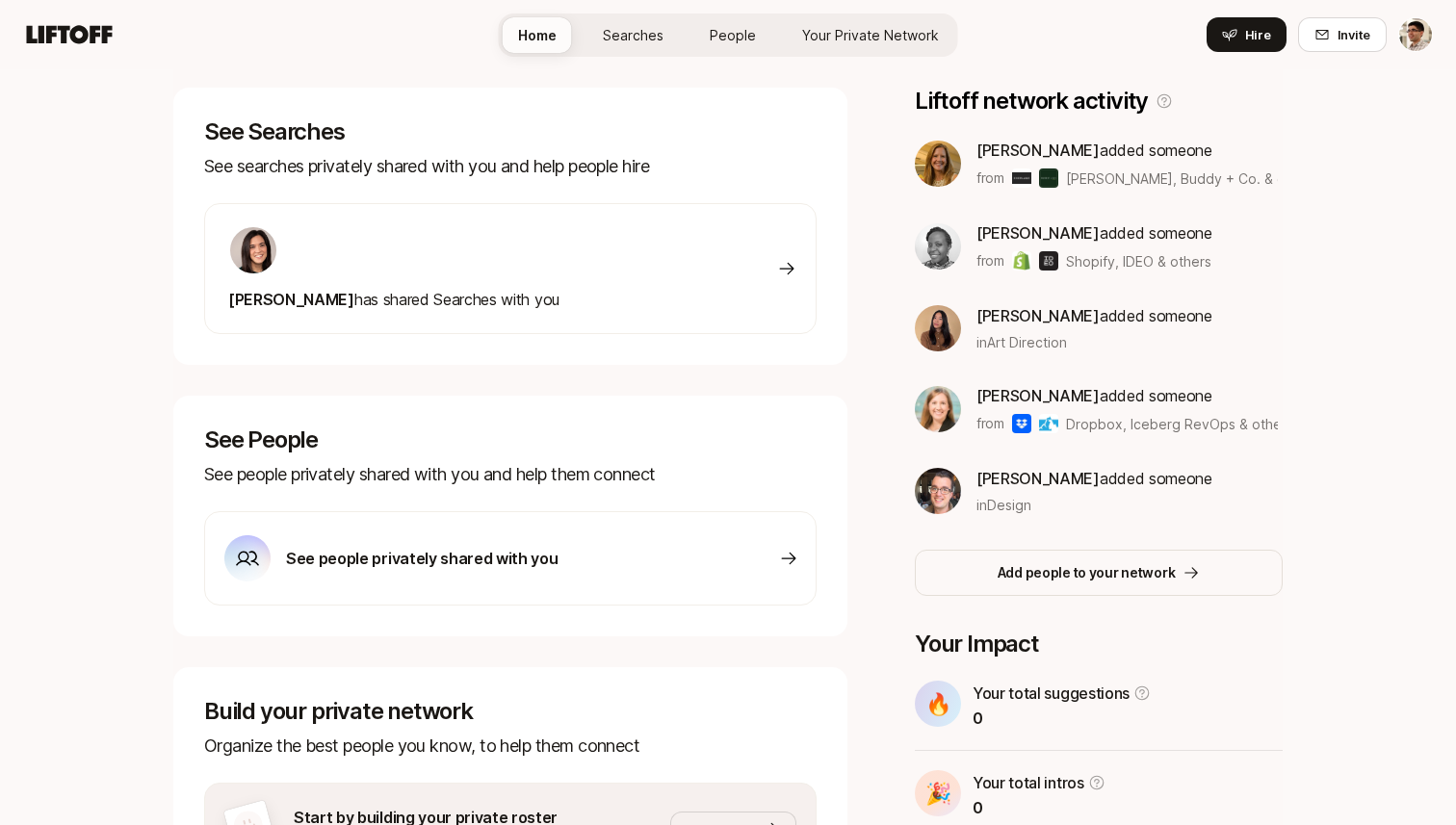
click at [740, 294] on div "[PERSON_NAME] has shared Searches with you" at bounding box center [510, 268] width 612 height 131
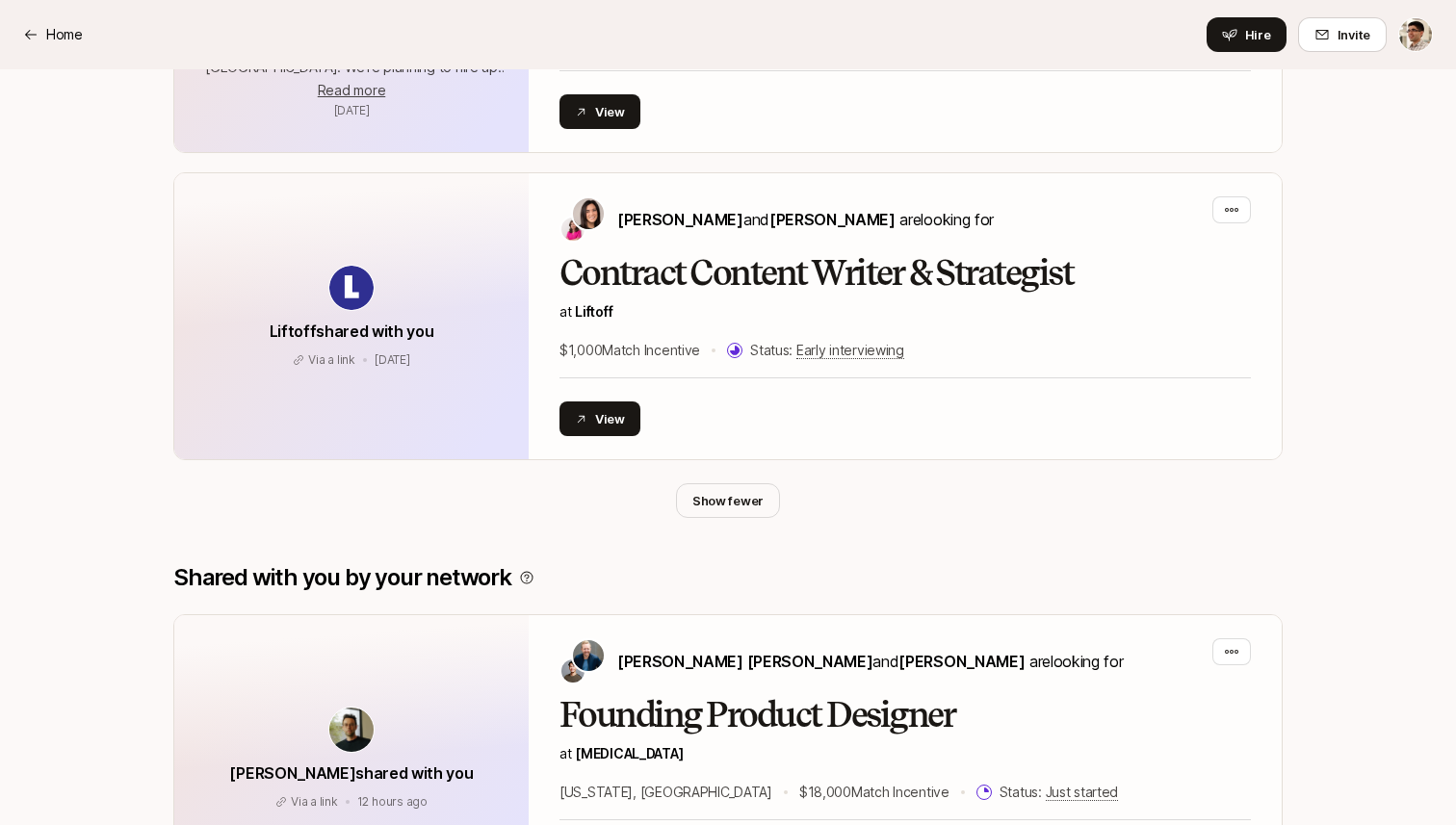
scroll to position [4693, 0]
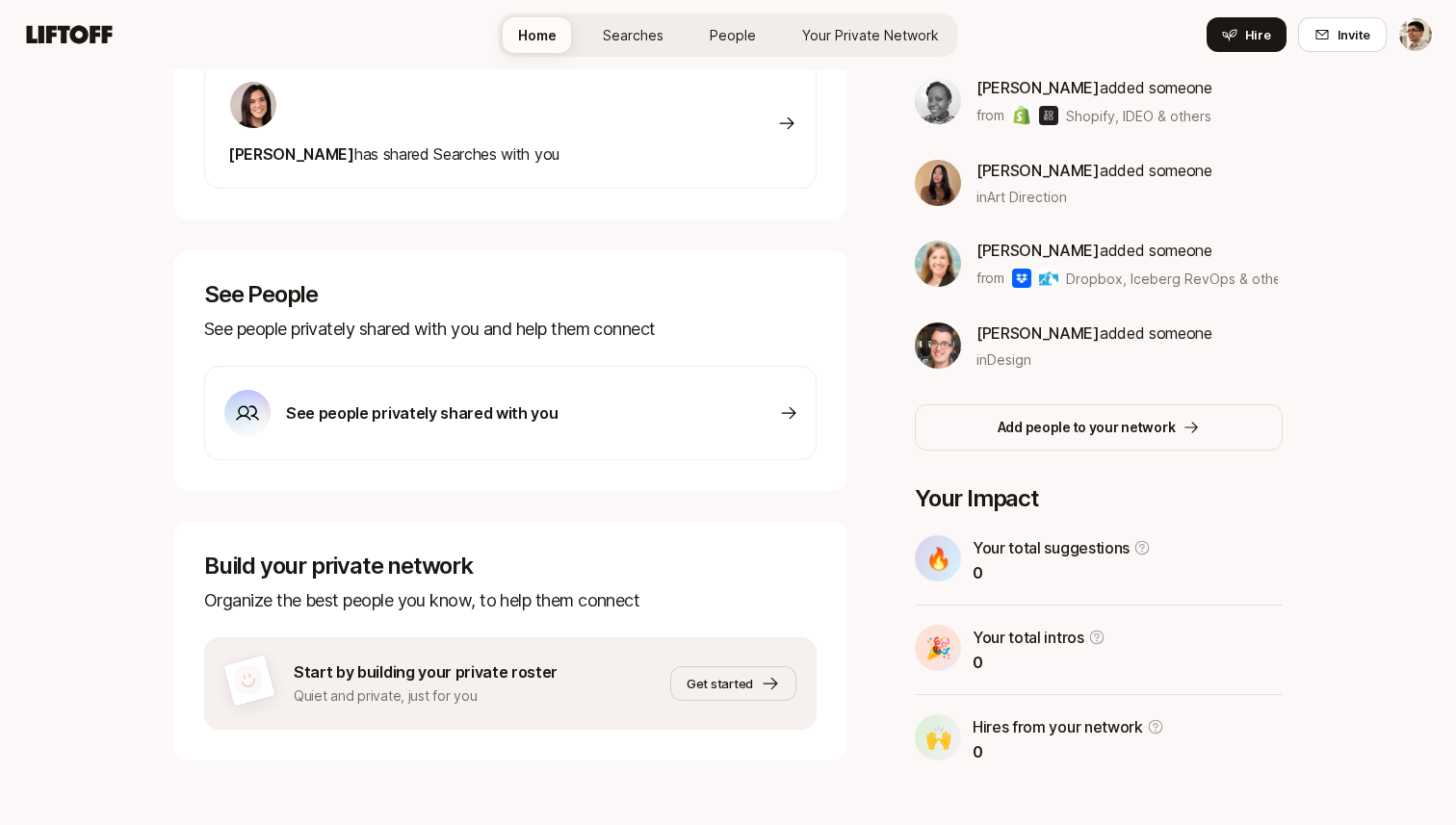
scroll to position [449, 0]
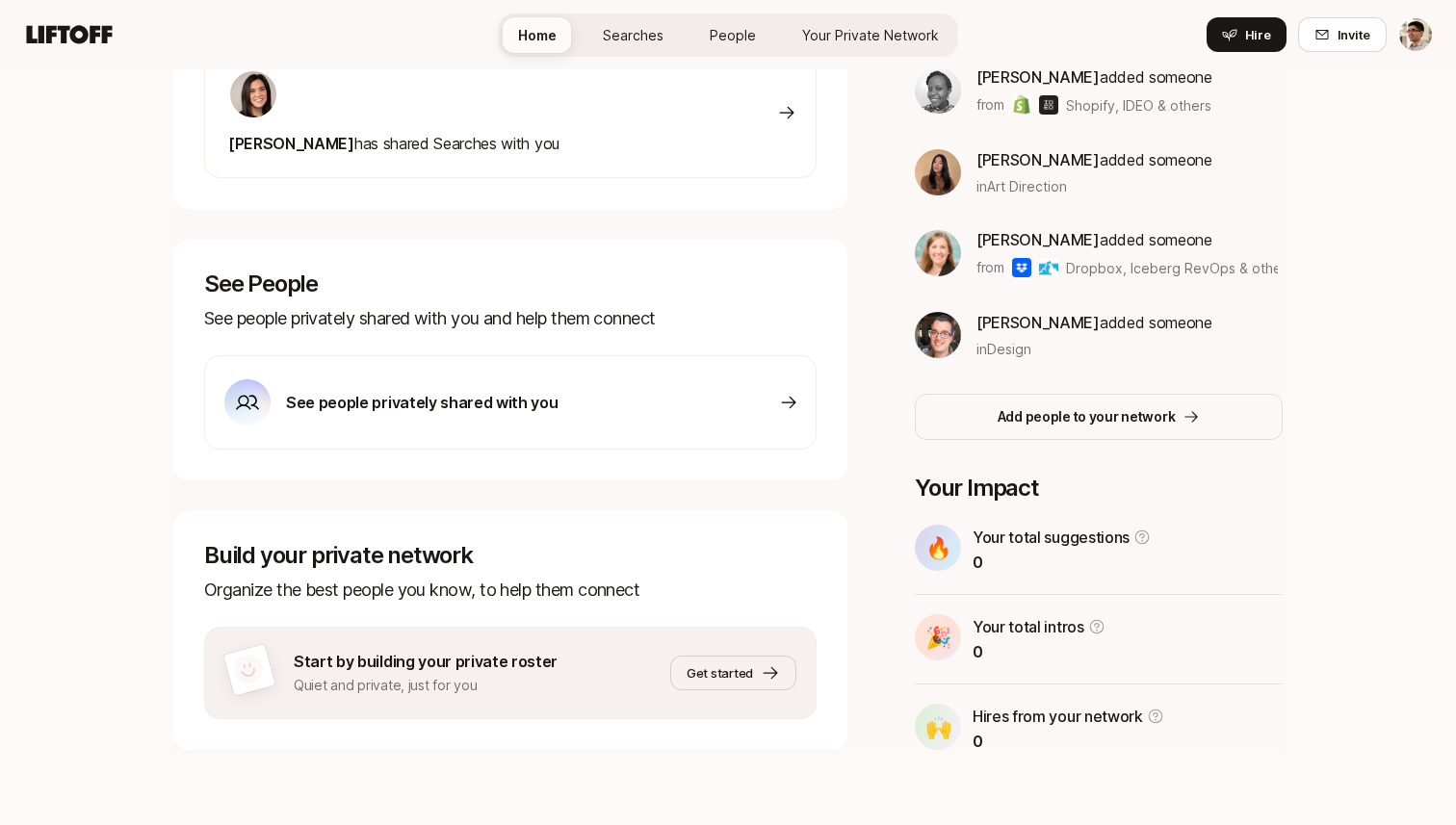
click at [579, 411] on div "See people privately shared with you" at bounding box center [510, 402] width 612 height 95
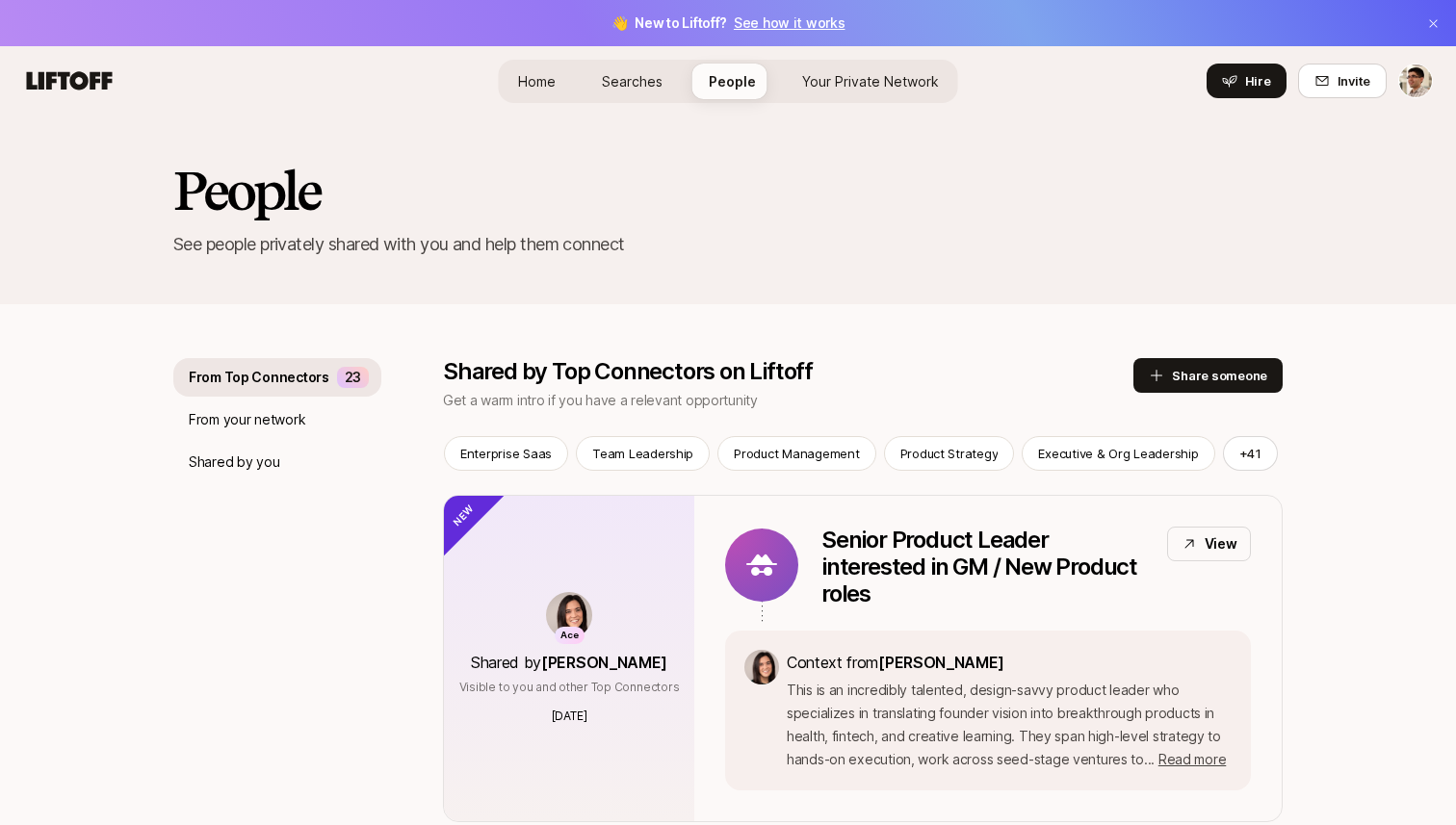
click at [559, 73] on link "Home" at bounding box center [536, 81] width 68 height 35
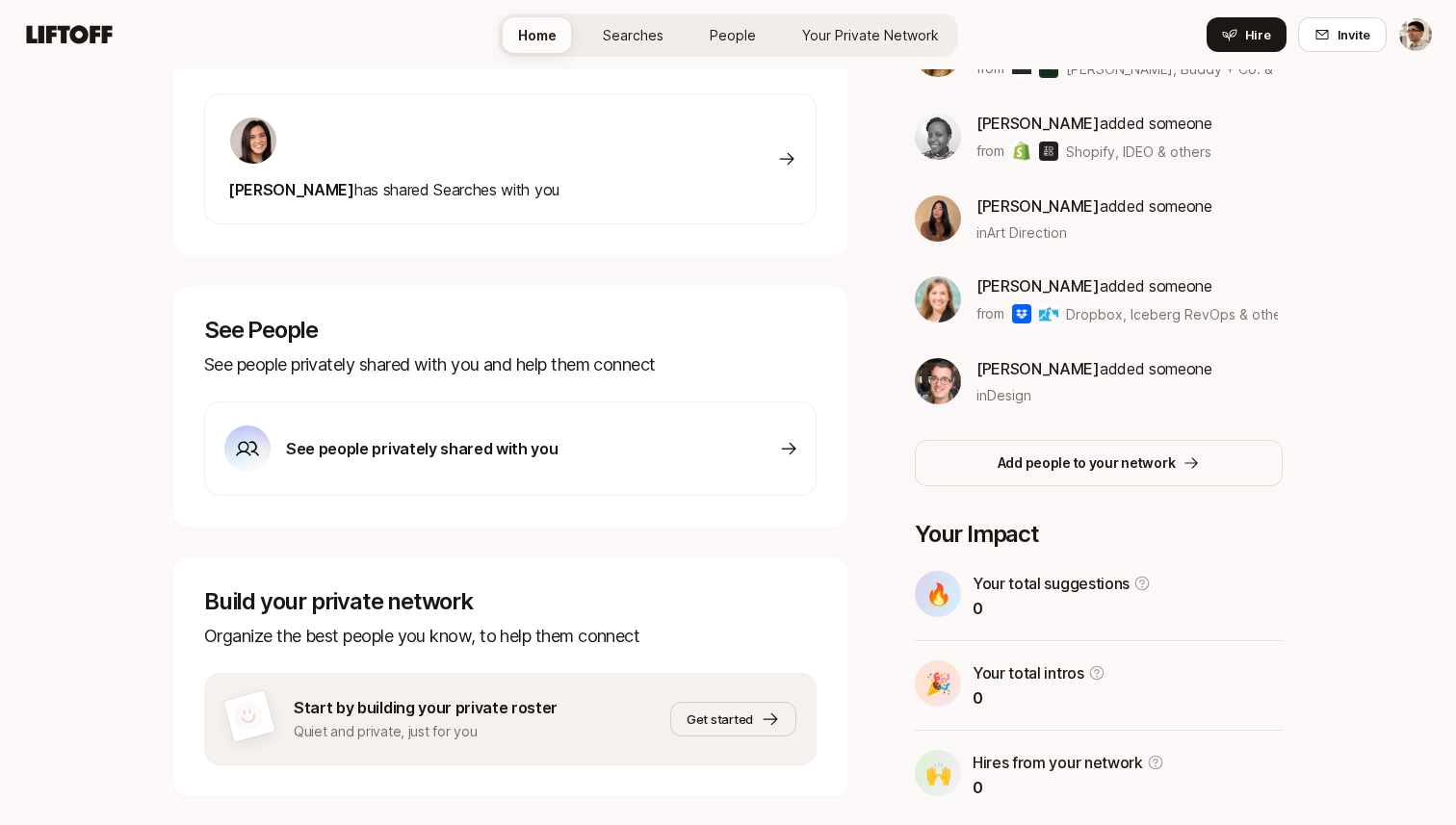
scroll to position [455, 0]
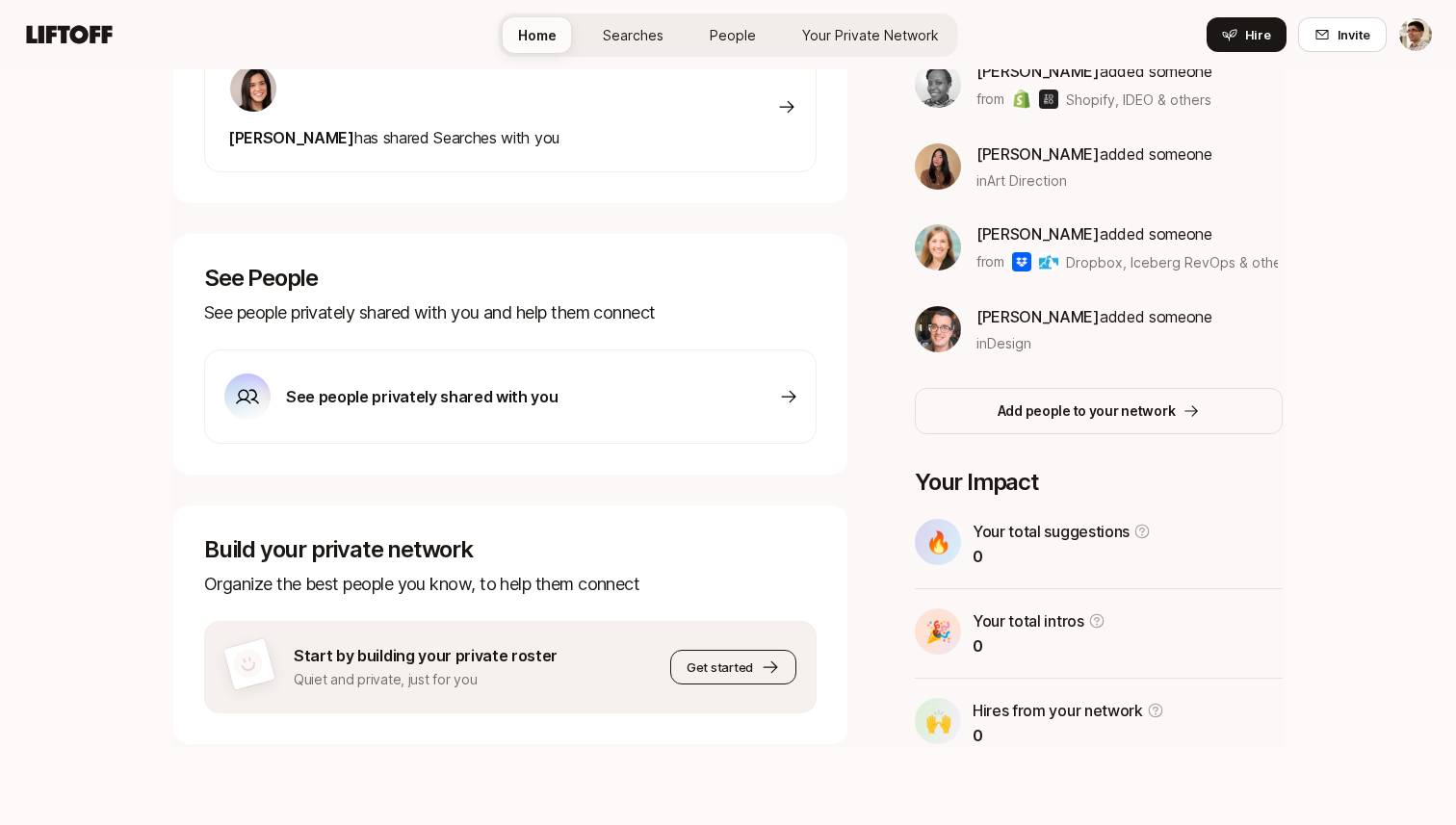
click at [690, 665] on span "Get started" at bounding box center [719, 667] width 66 height 20
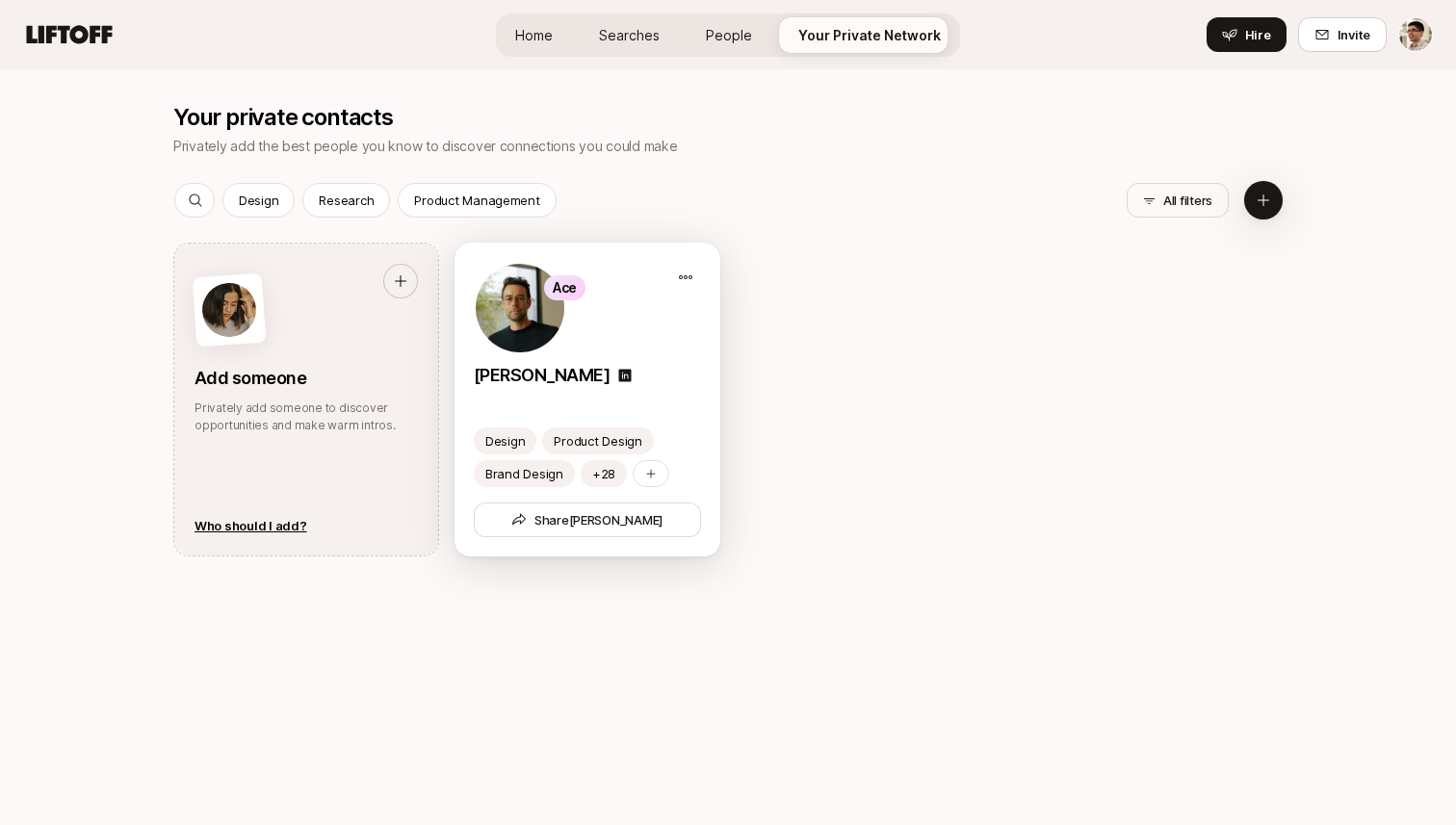
scroll to position [989, 0]
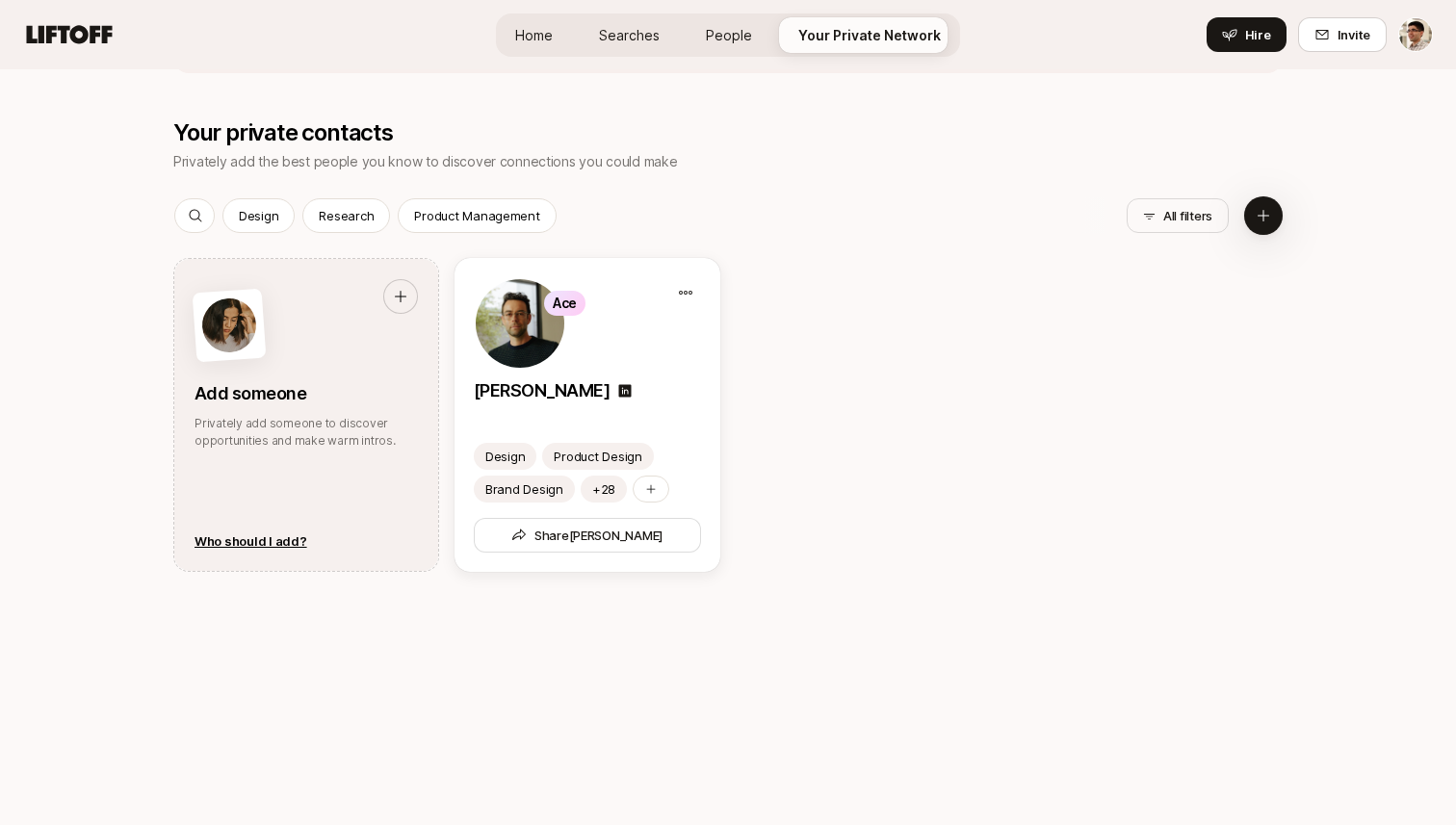
scroll to position [409, 0]
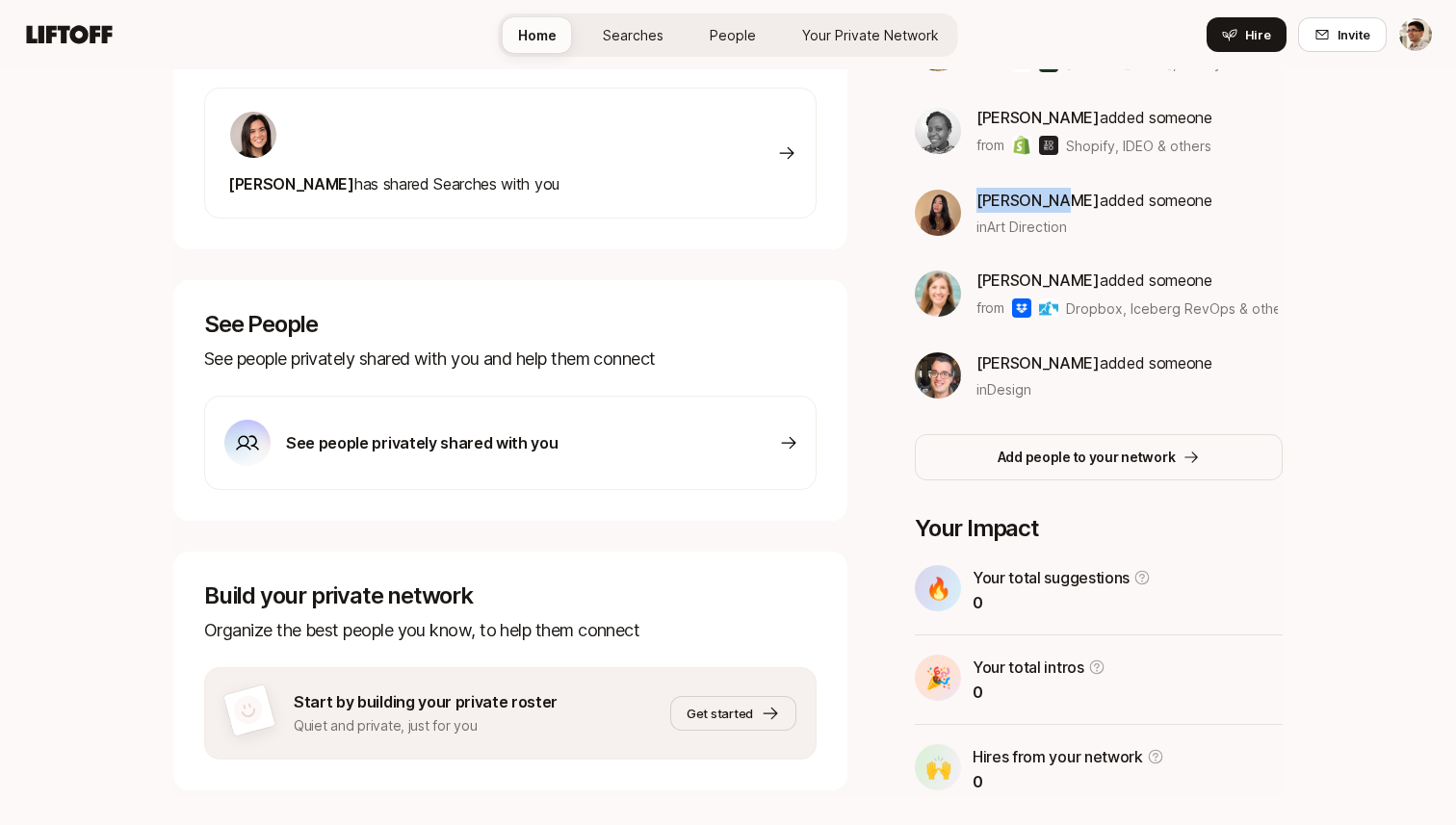
drag, startPoint x: 977, startPoint y: 200, endPoint x: 1053, endPoint y: 197, distance: 76.1
click at [1053, 197] on span "[PERSON_NAME]" at bounding box center [1037, 200] width 123 height 20
copy span "[PERSON_NAME]"
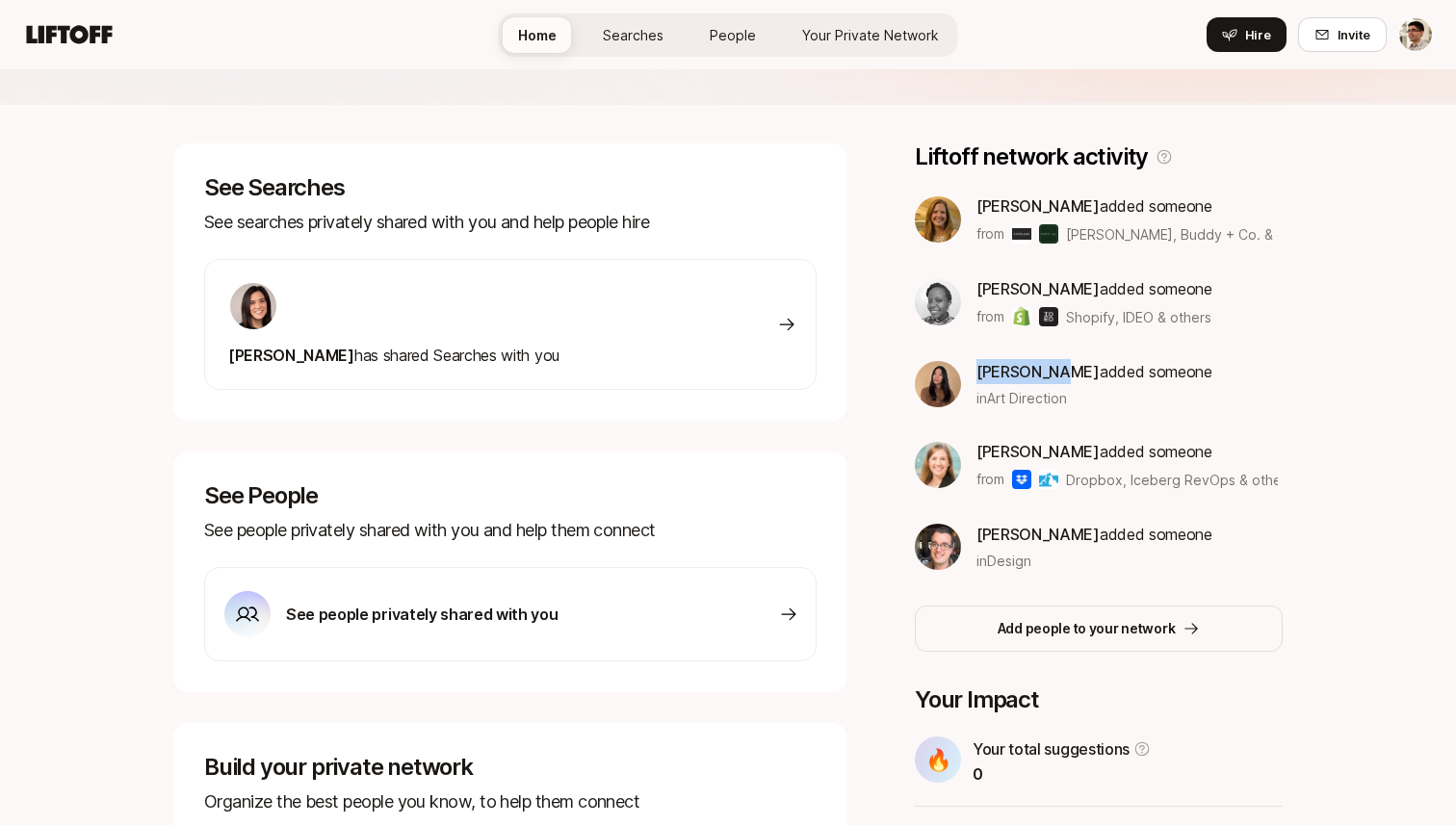
scroll to position [283, 0]
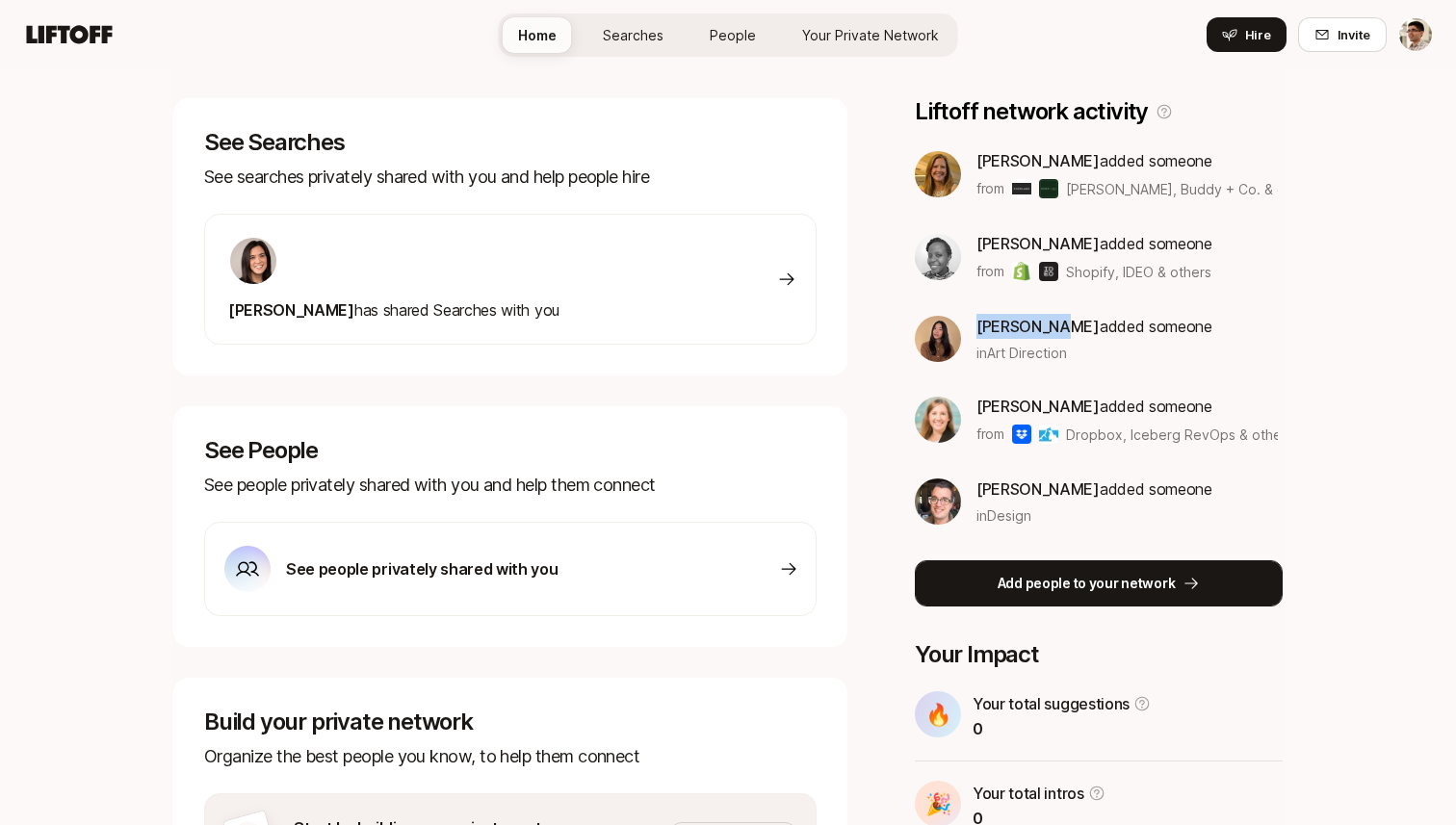
click at [1070, 570] on button "Add people to your network" at bounding box center [1098, 583] width 368 height 46
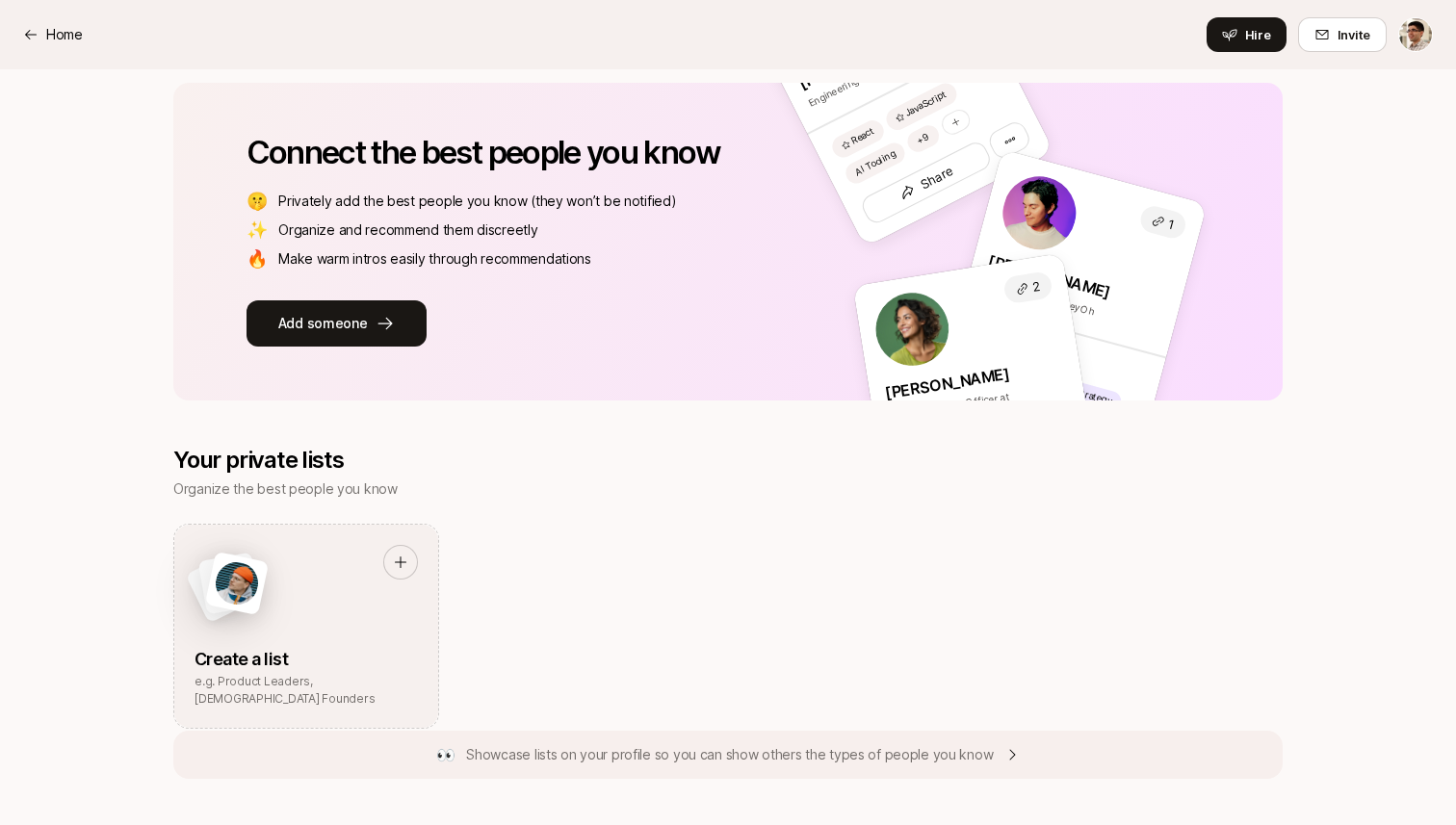
scroll to position [1035, 0]
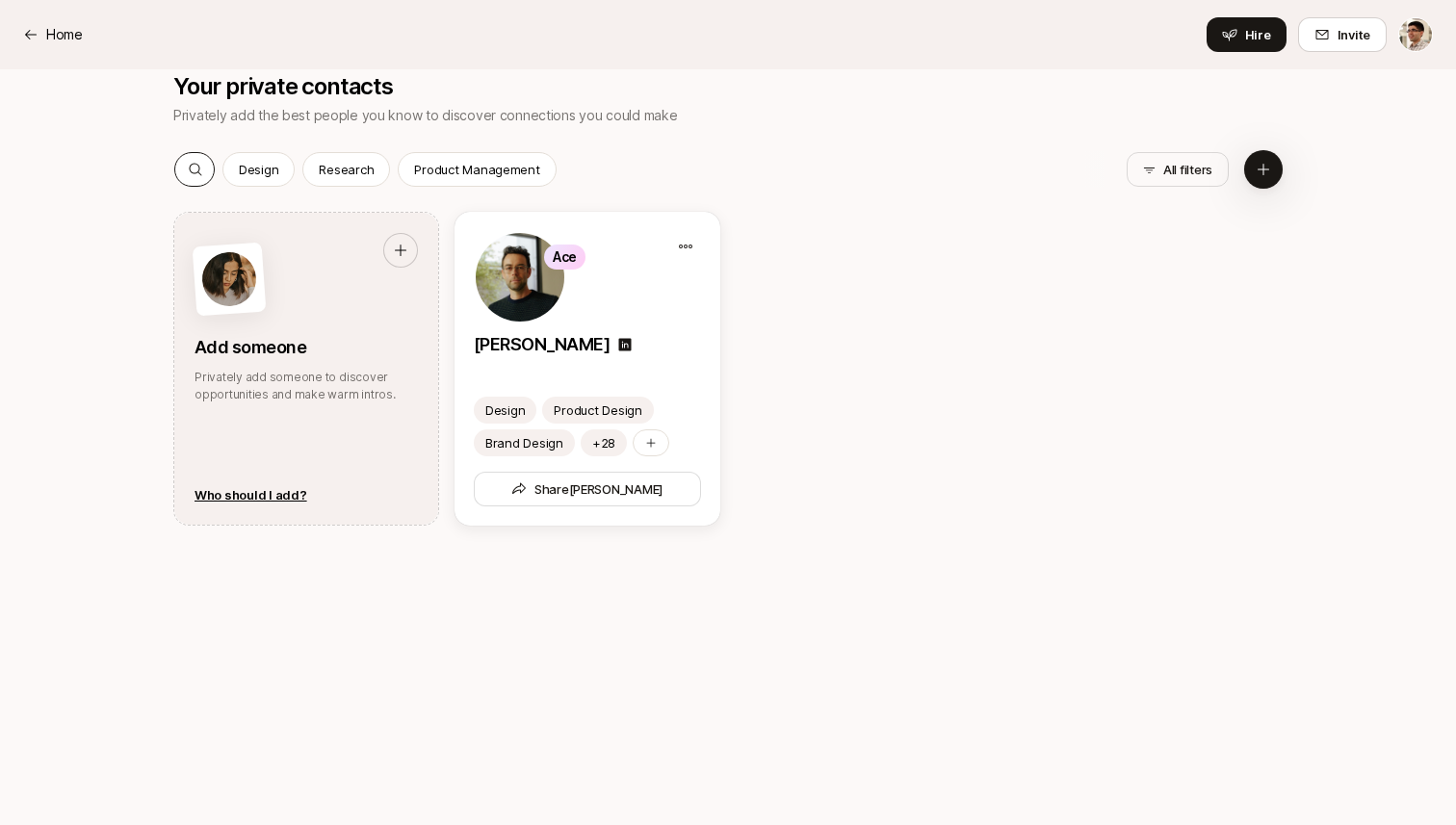
click at [201, 162] on icon at bounding box center [195, 170] width 16 height 16
click at [1245, 171] on button at bounding box center [1263, 169] width 38 height 38
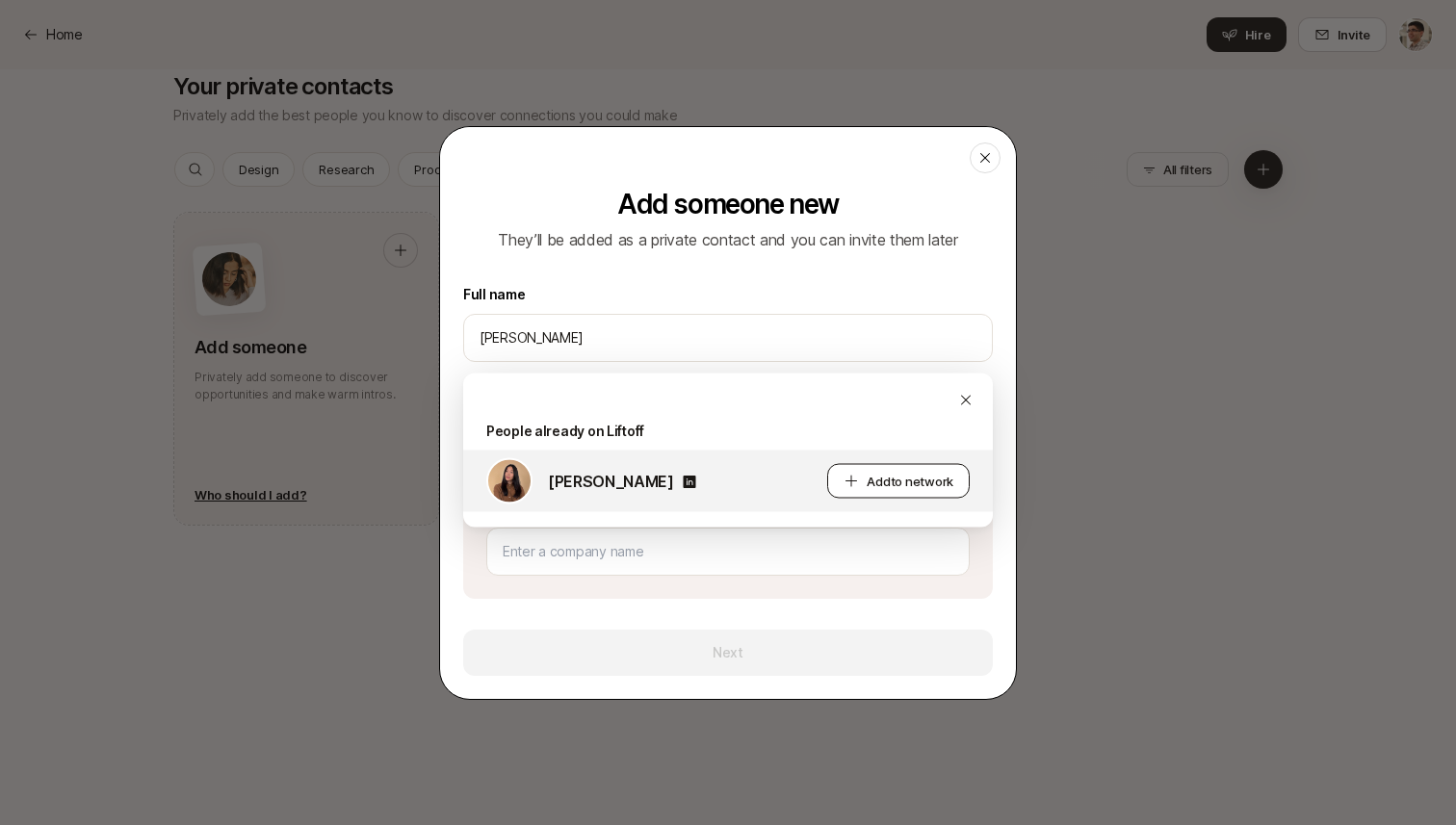
type input "[PERSON_NAME]"
click at [880, 481] on span "Add to network" at bounding box center [910, 482] width 87 height 20
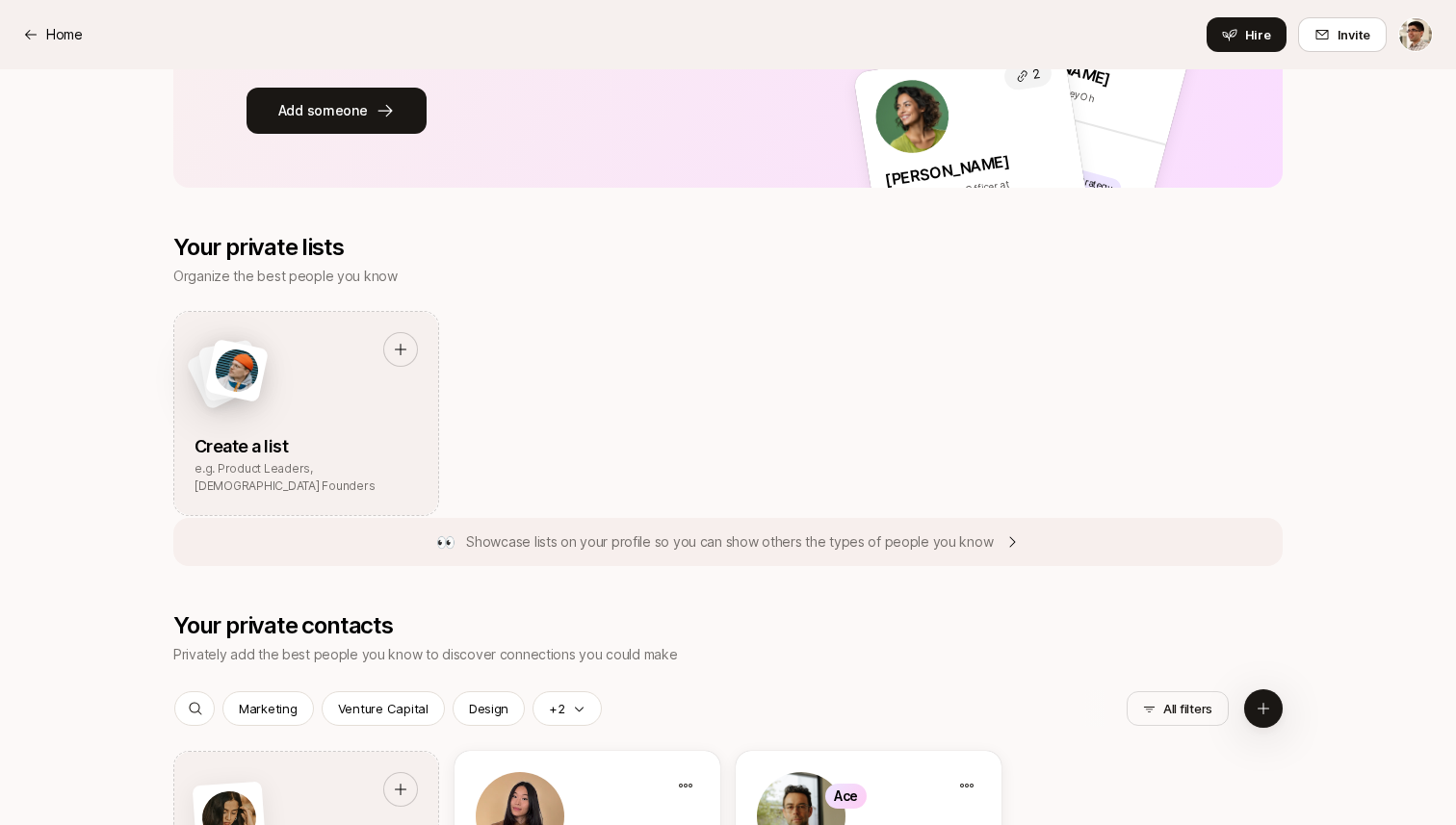
scroll to position [735, 0]
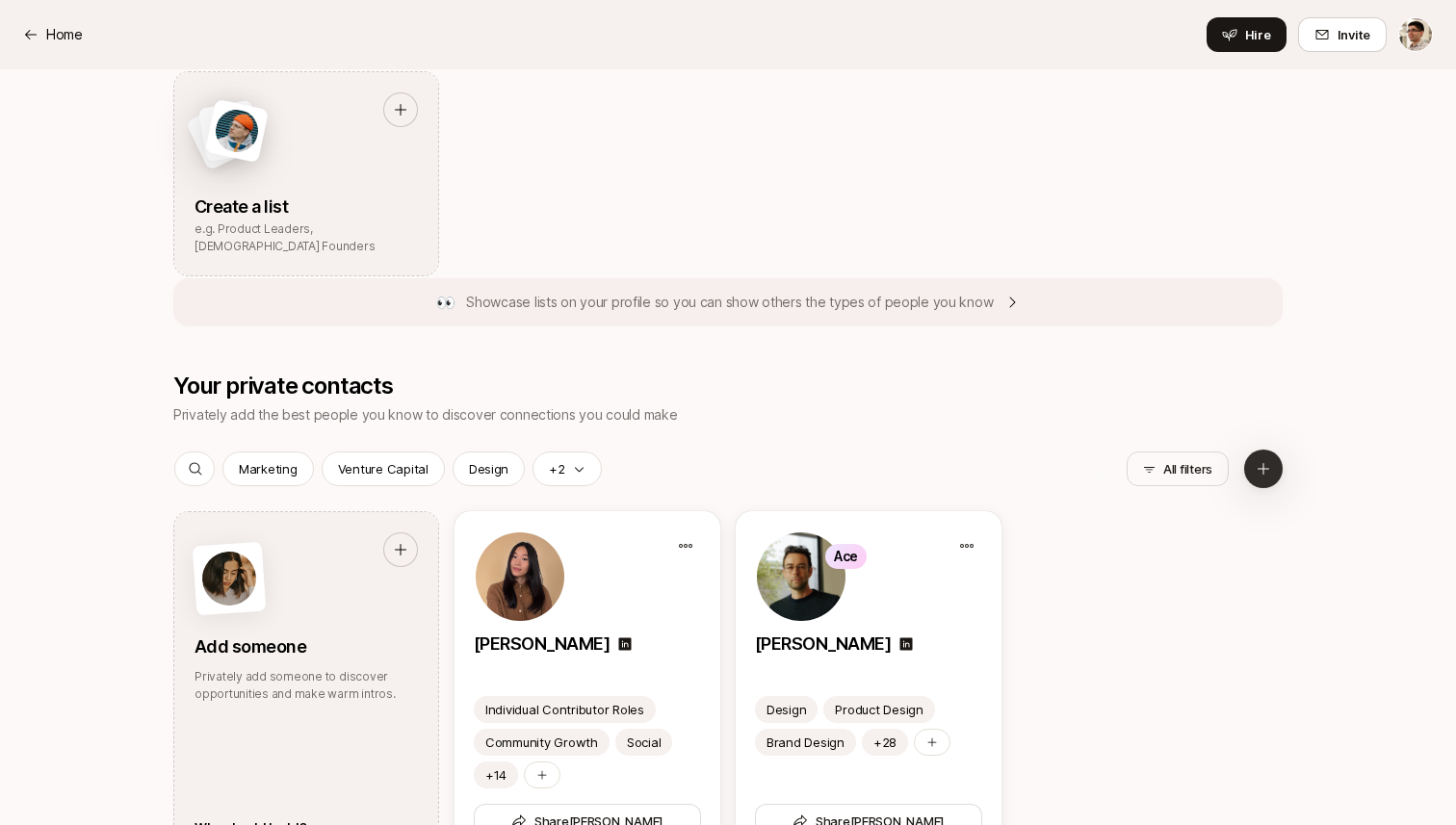
click at [1252, 475] on button at bounding box center [1263, 468] width 38 height 38
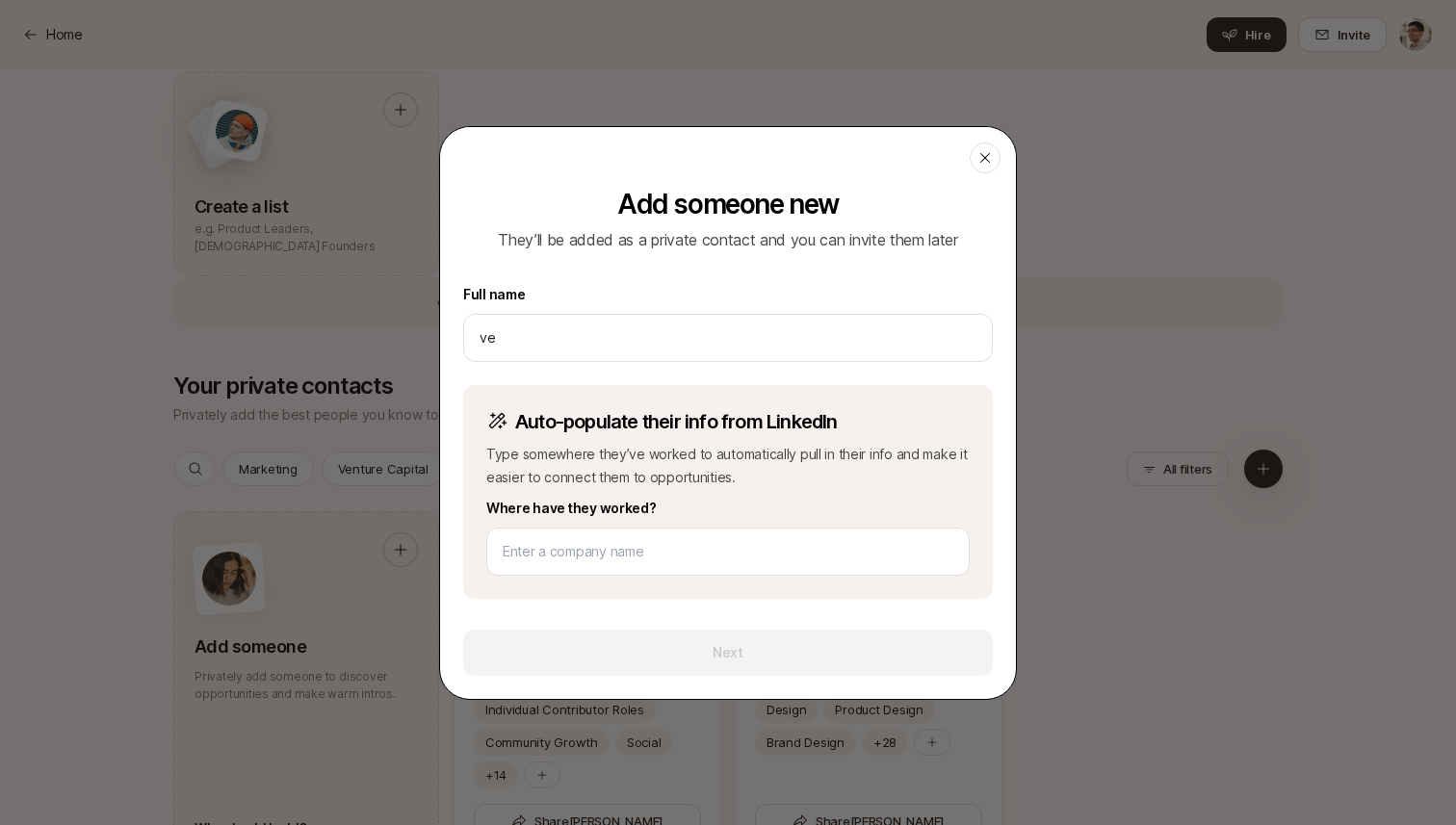
type input "v"
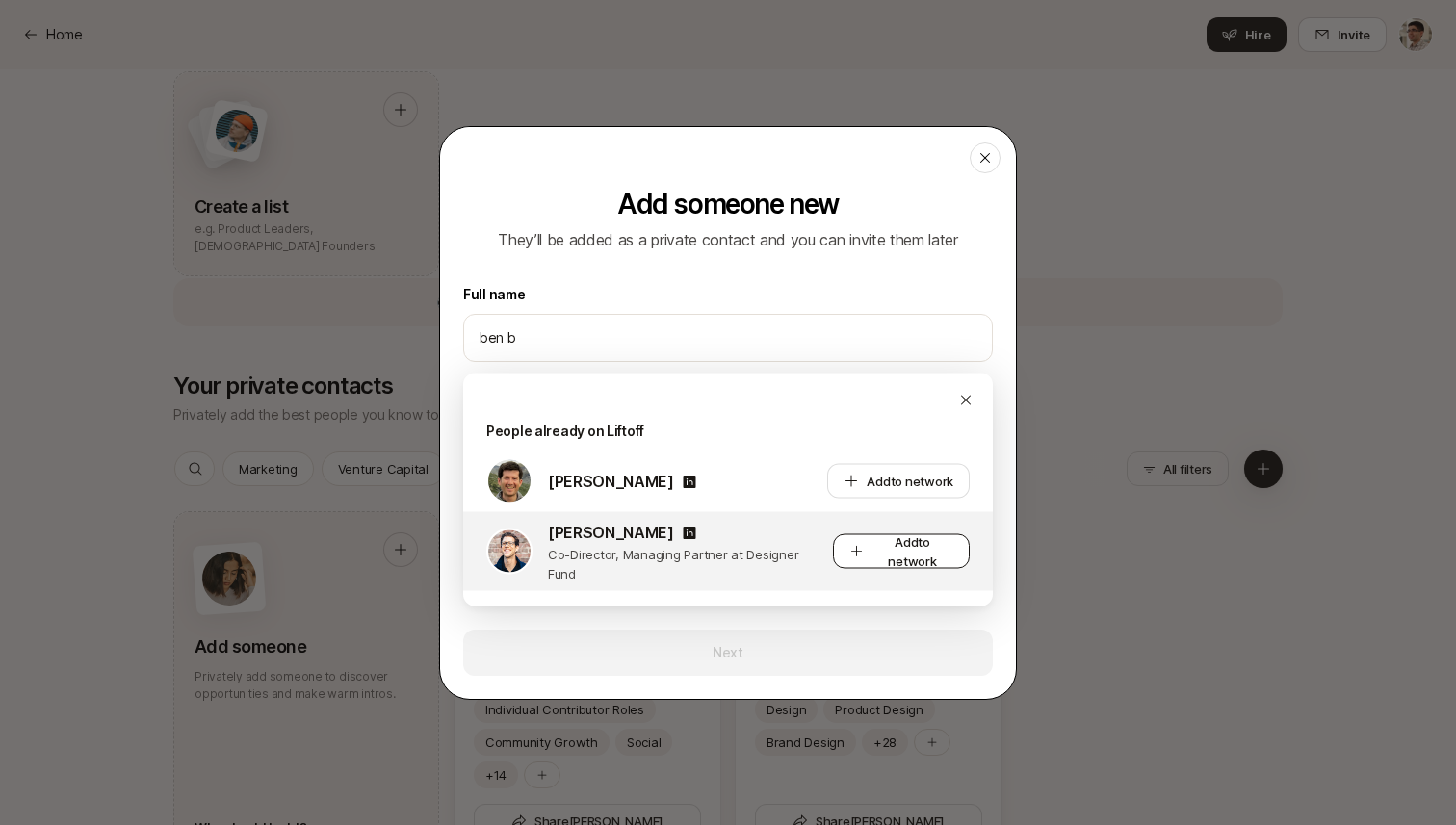
type input "ben b"
click at [924, 556] on span "to network" at bounding box center [911, 551] width 48 height 34
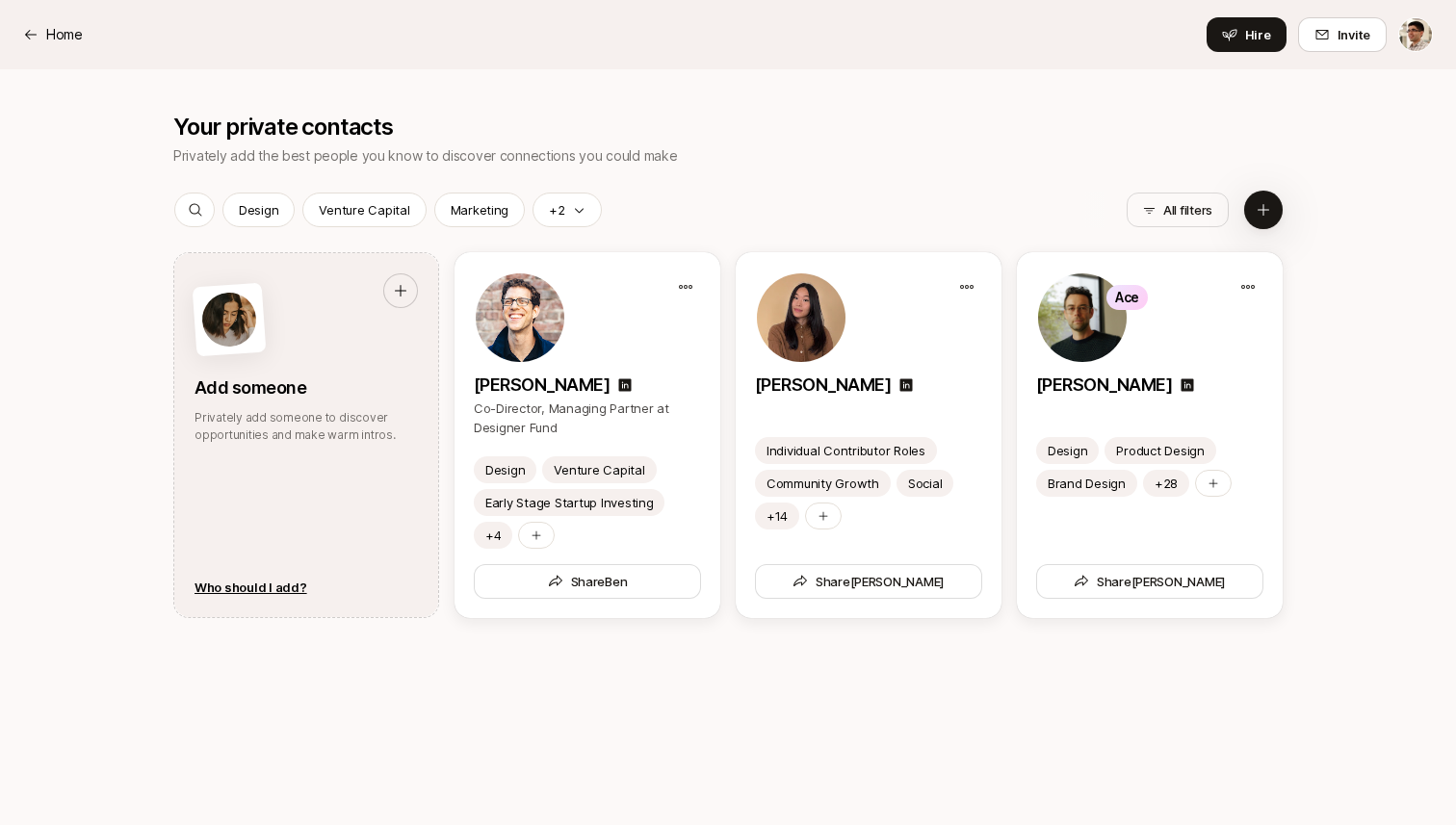
scroll to position [919, 0]
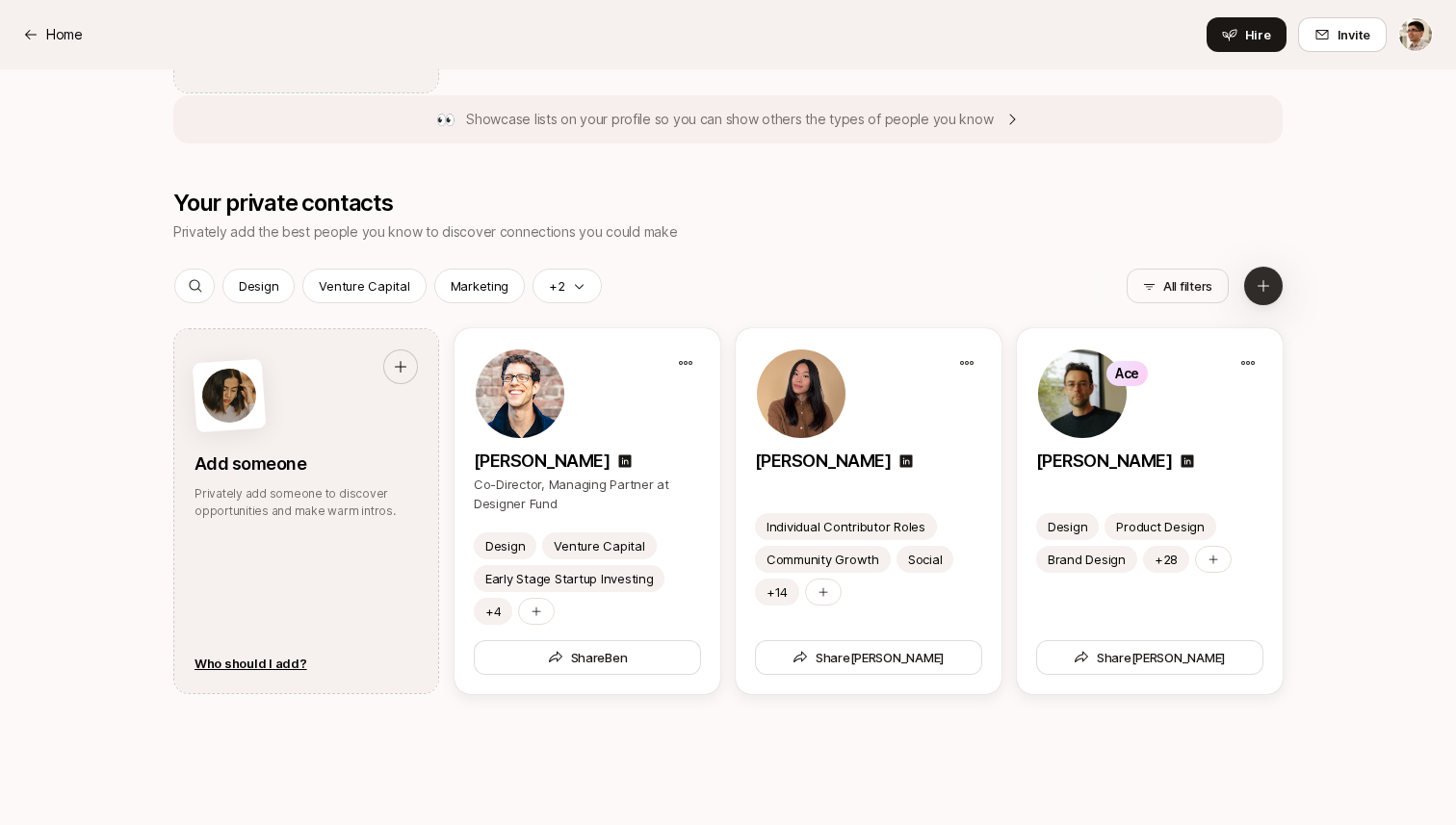
click at [1265, 289] on icon at bounding box center [1263, 286] width 16 height 16
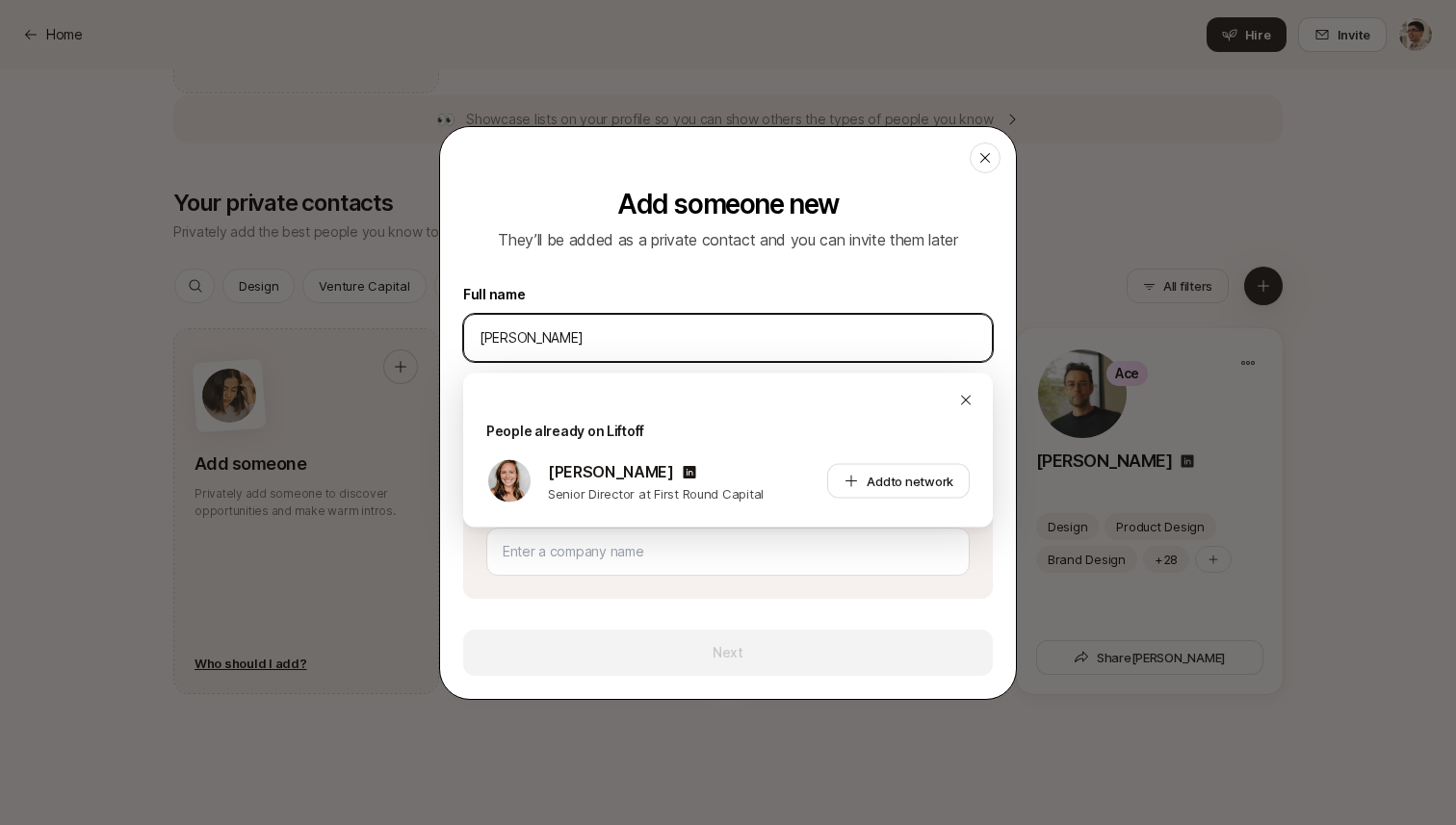
type input "[PERSON_NAME]"
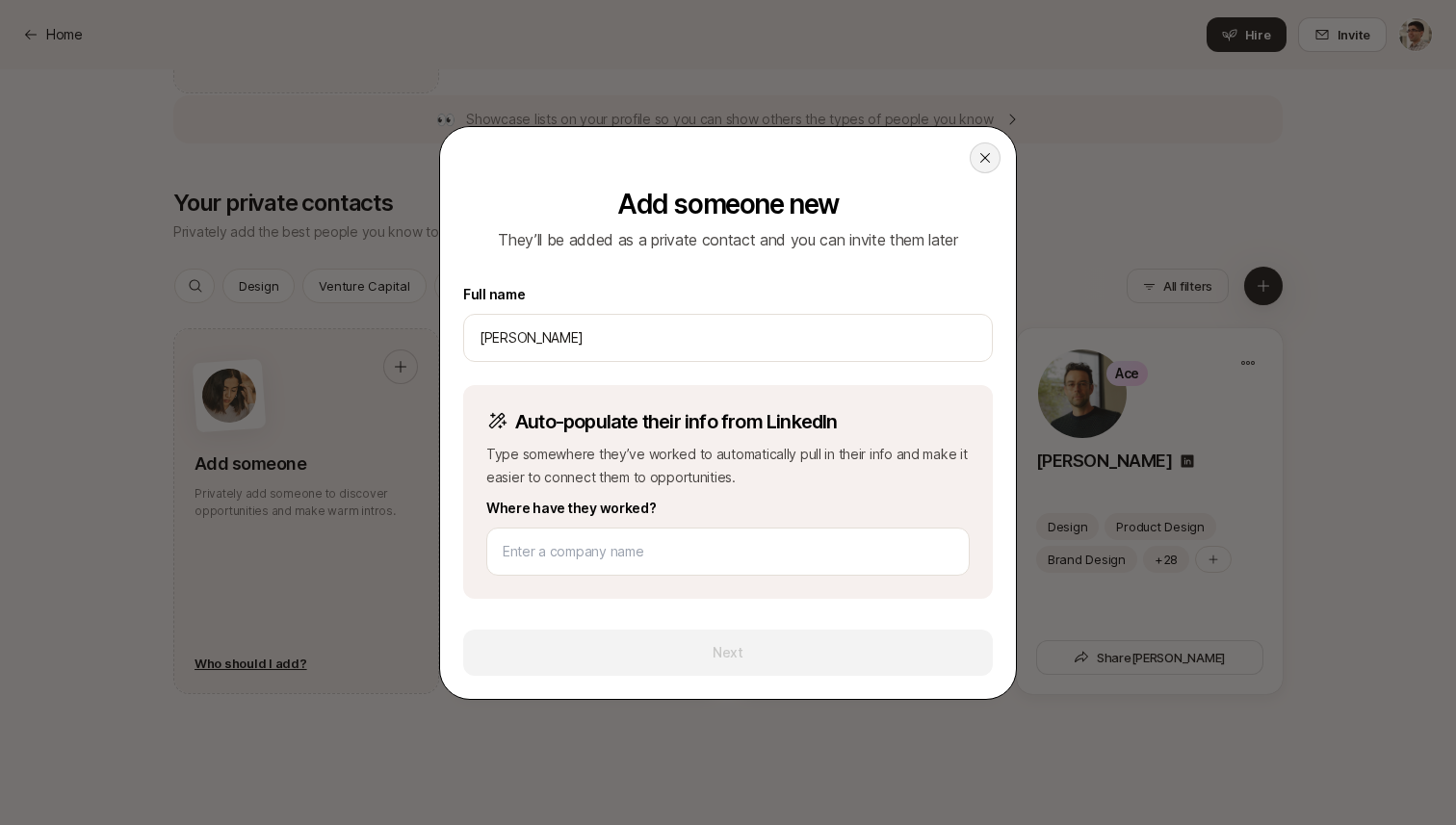
click at [977, 155] on icon at bounding box center [985, 158] width 16 height 16
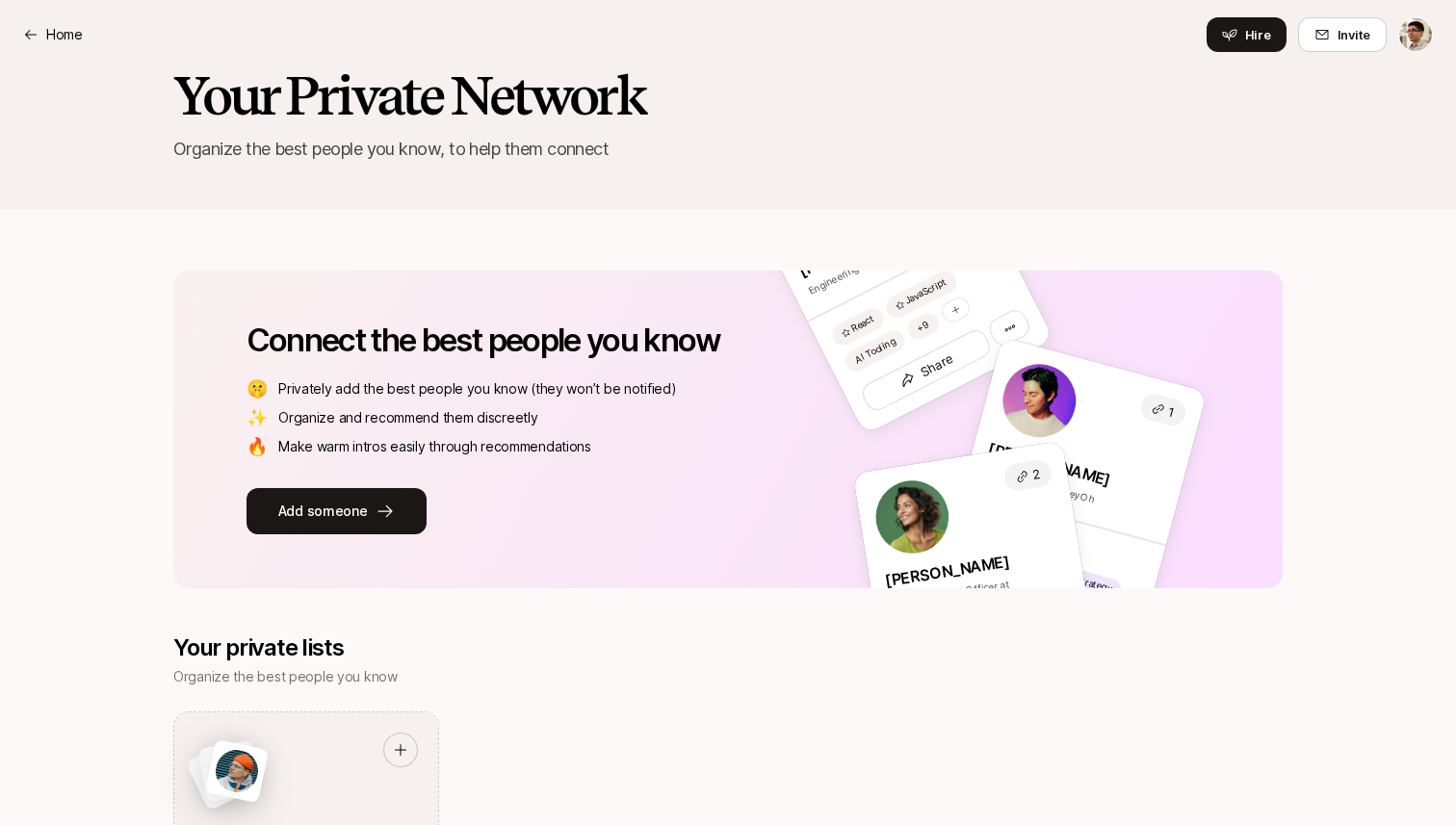
scroll to position [0, 0]
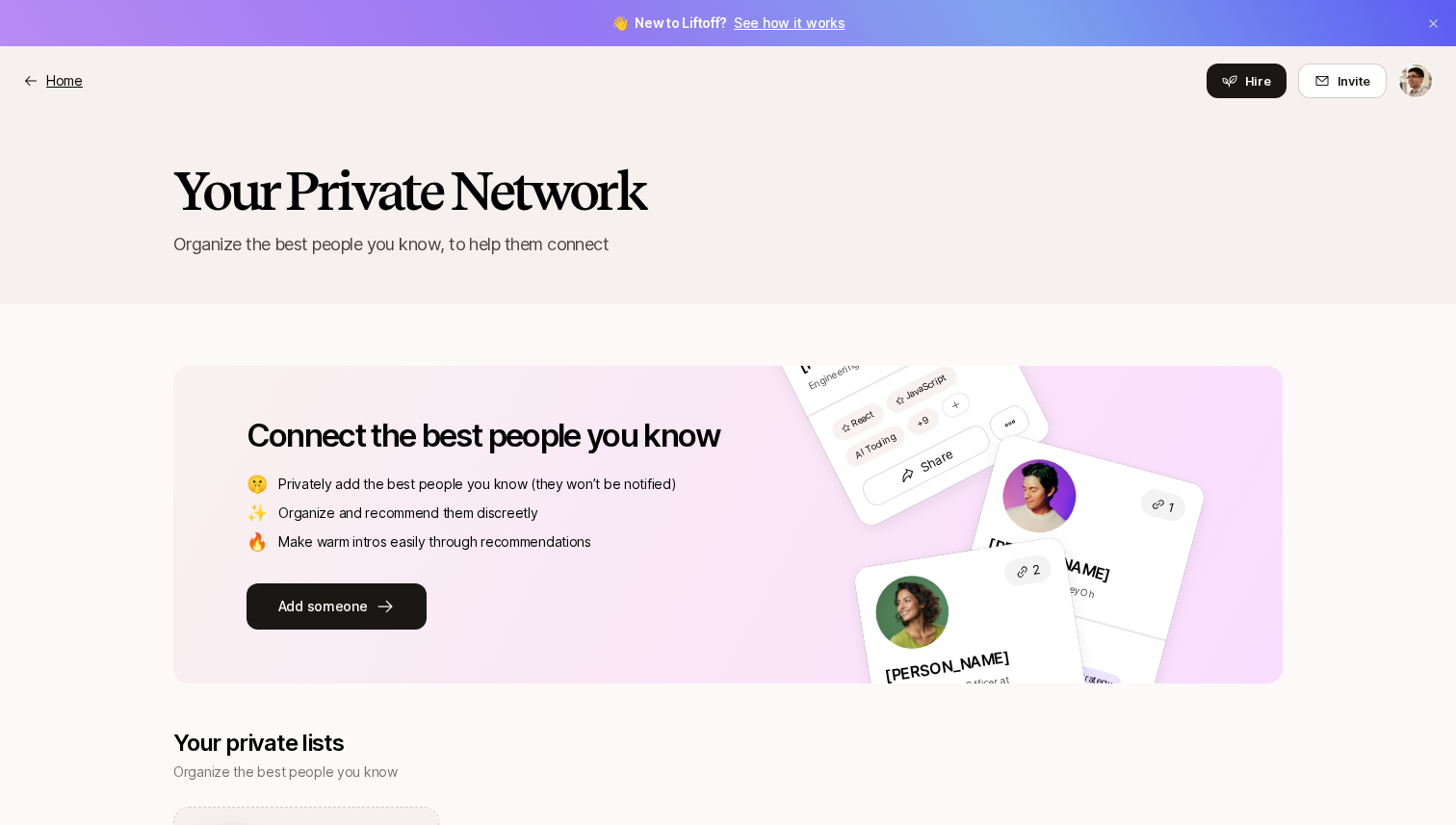
click at [68, 81] on p "Home" at bounding box center [64, 80] width 36 height 23
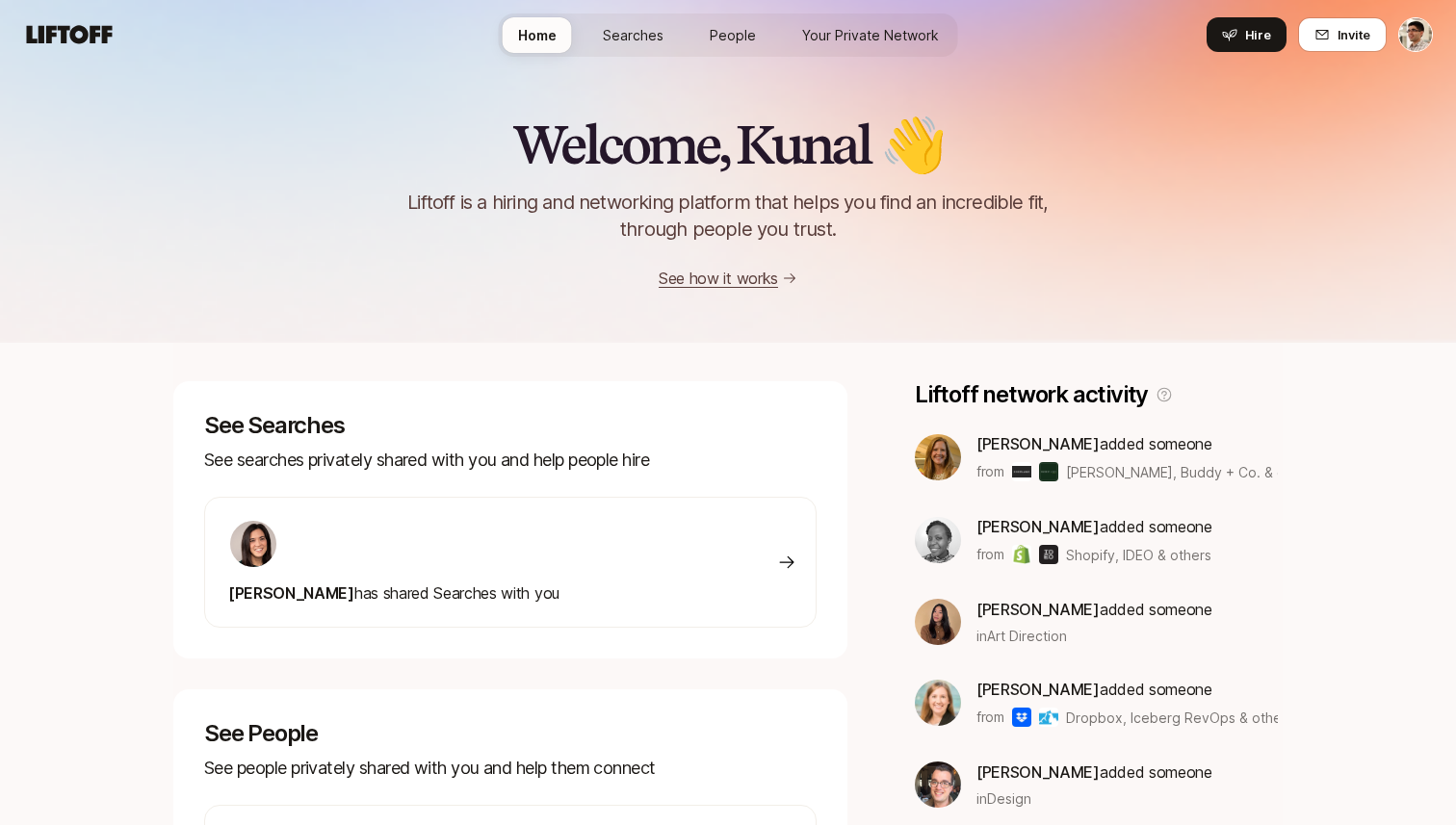
click at [642, 45] on link "Searches" at bounding box center [633, 35] width 92 height 35
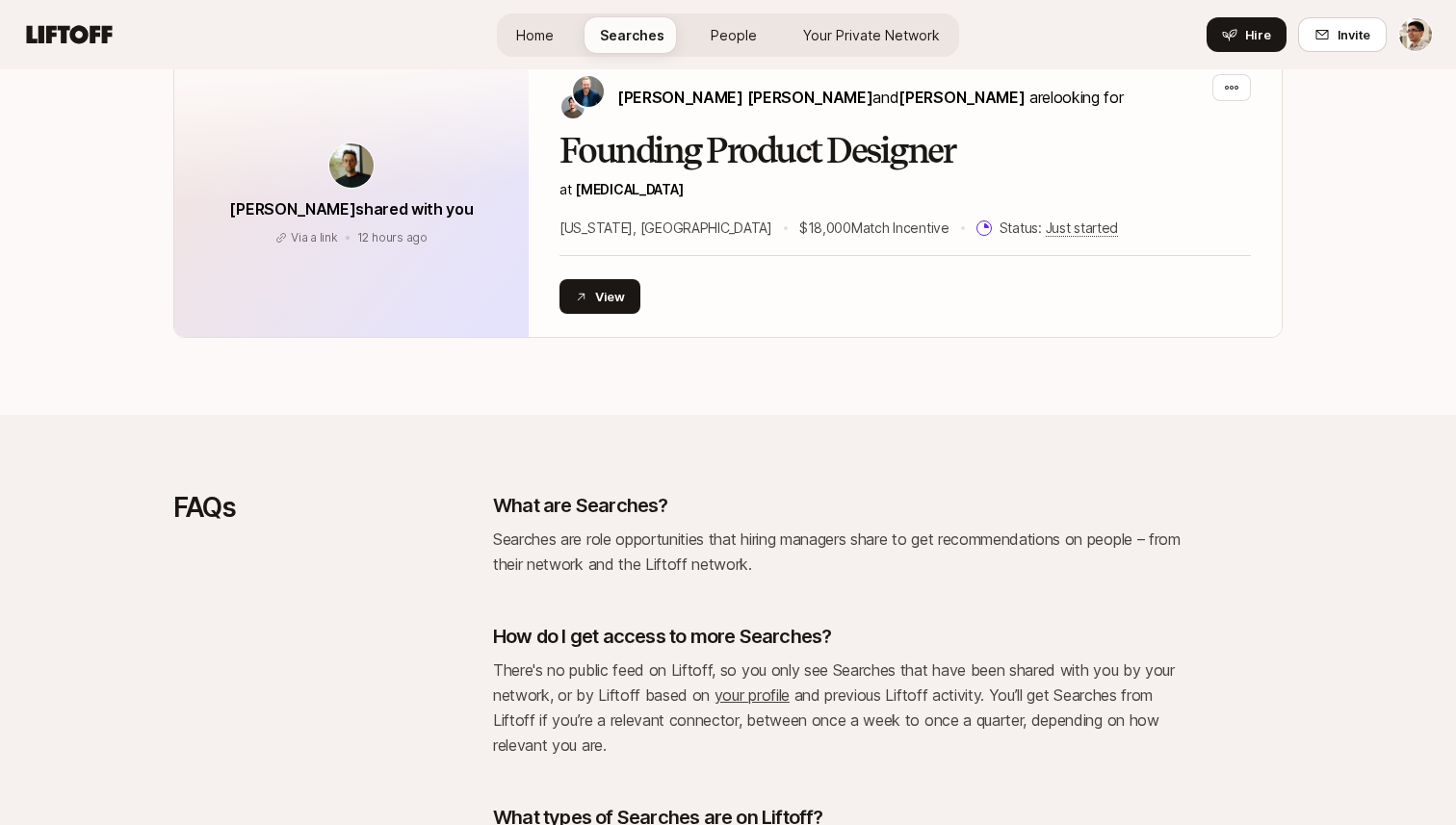
scroll to position [5278, 0]
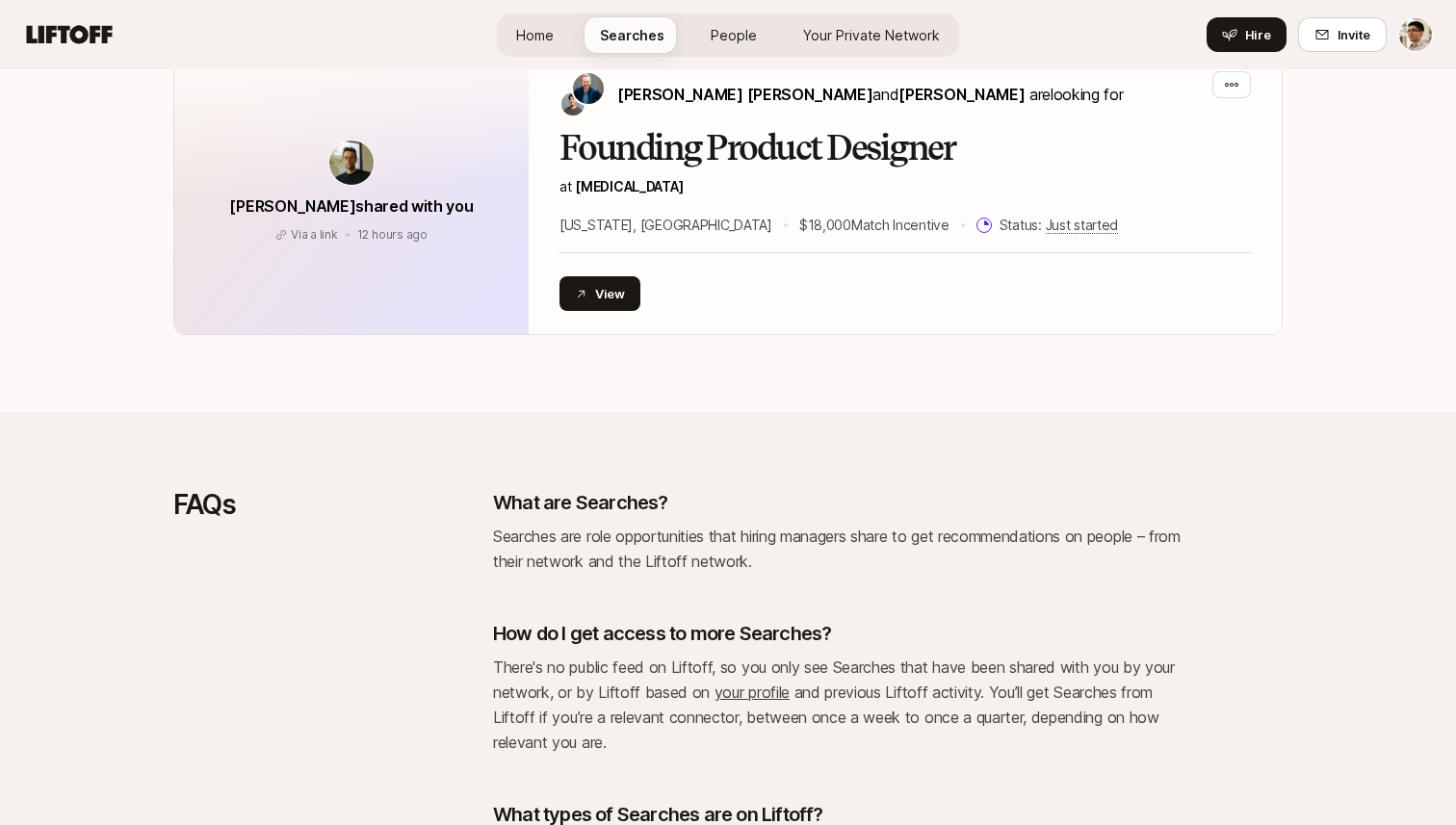
click at [743, 47] on link "People" at bounding box center [733, 35] width 77 height 35
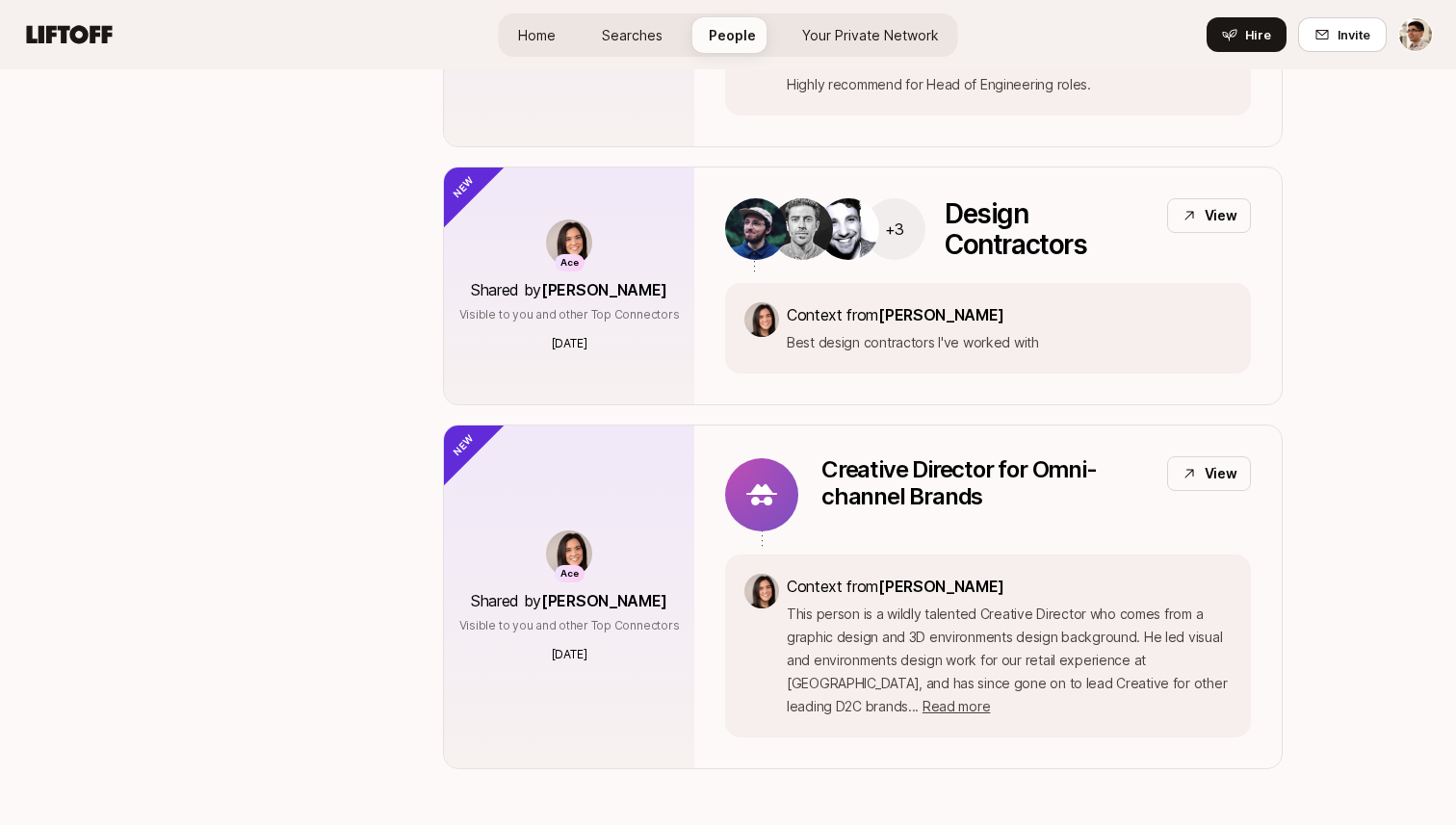
scroll to position [8230, 0]
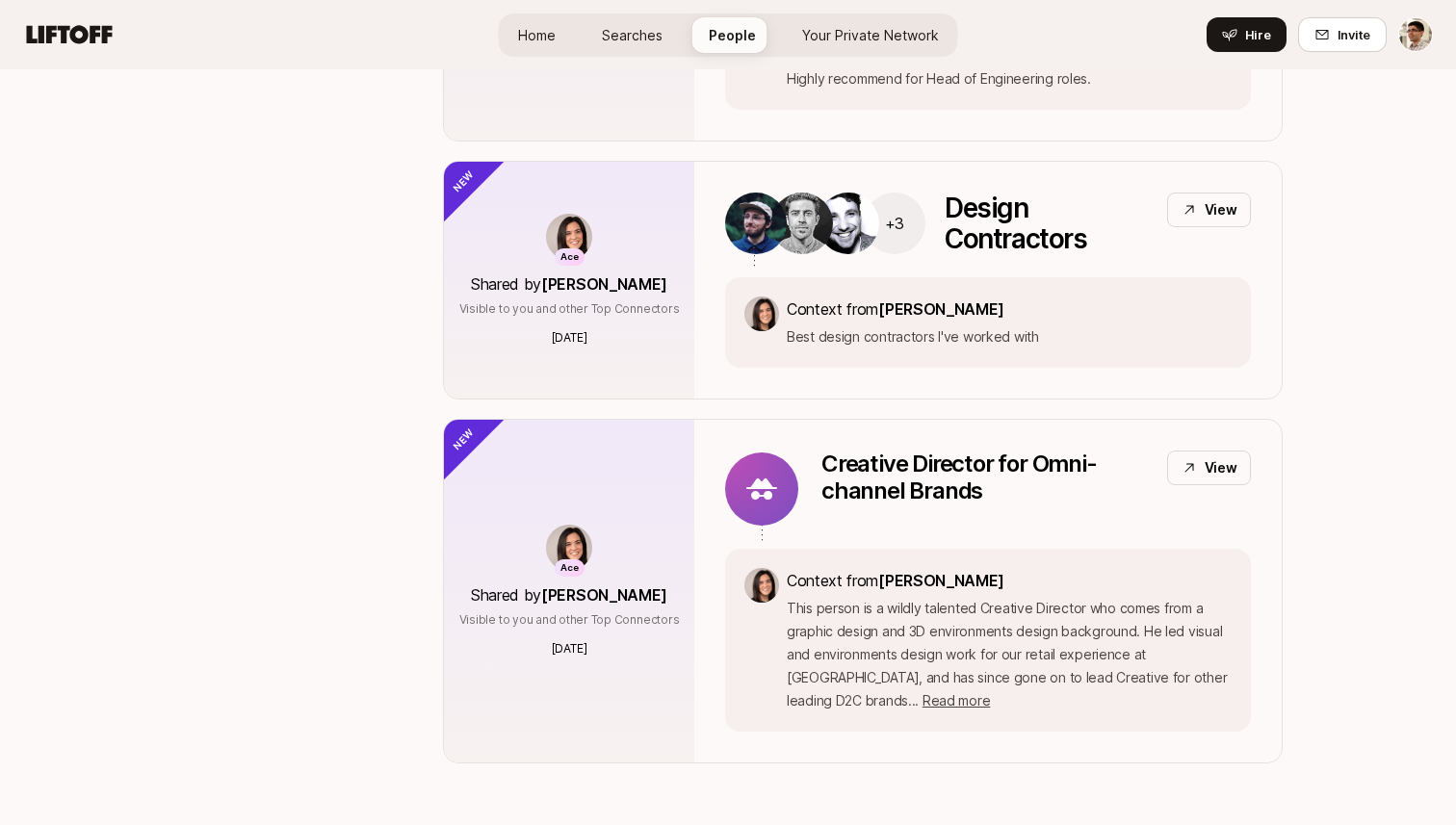
click at [798, 38] on link "Your Private Network" at bounding box center [870, 35] width 168 height 35
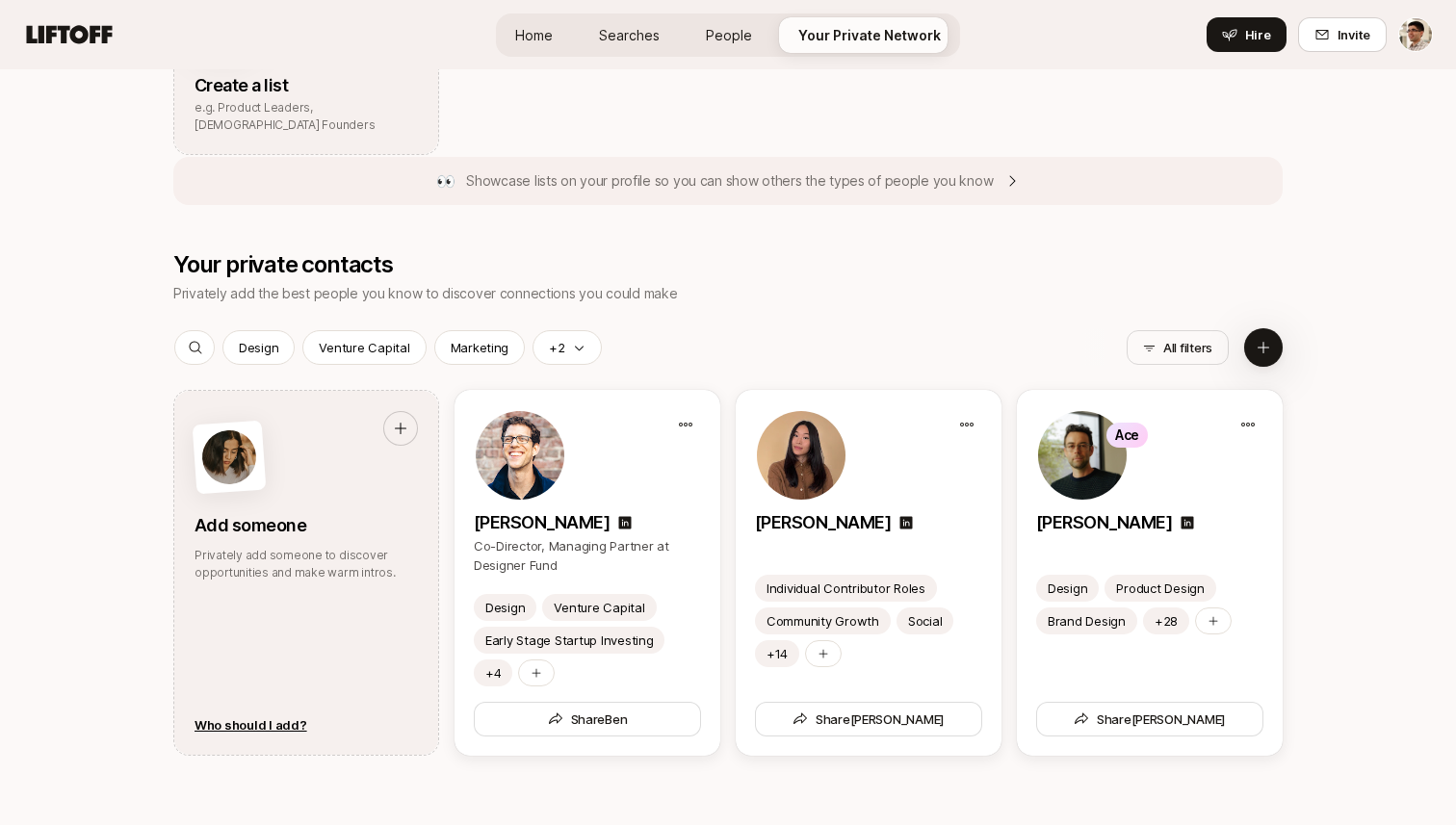
scroll to position [855, 0]
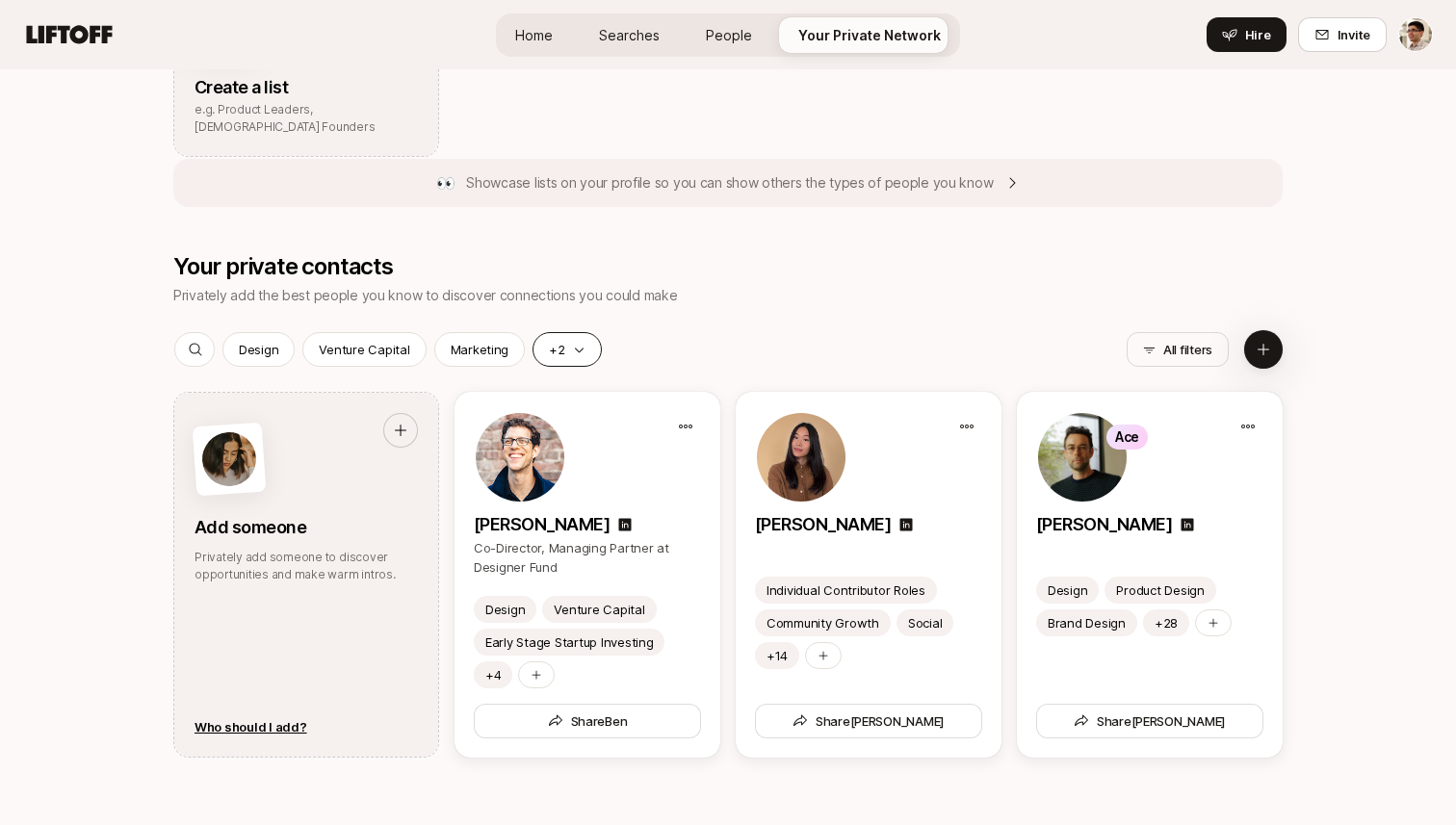
click at [573, 351] on icon "button" at bounding box center [579, 350] width 13 height 13
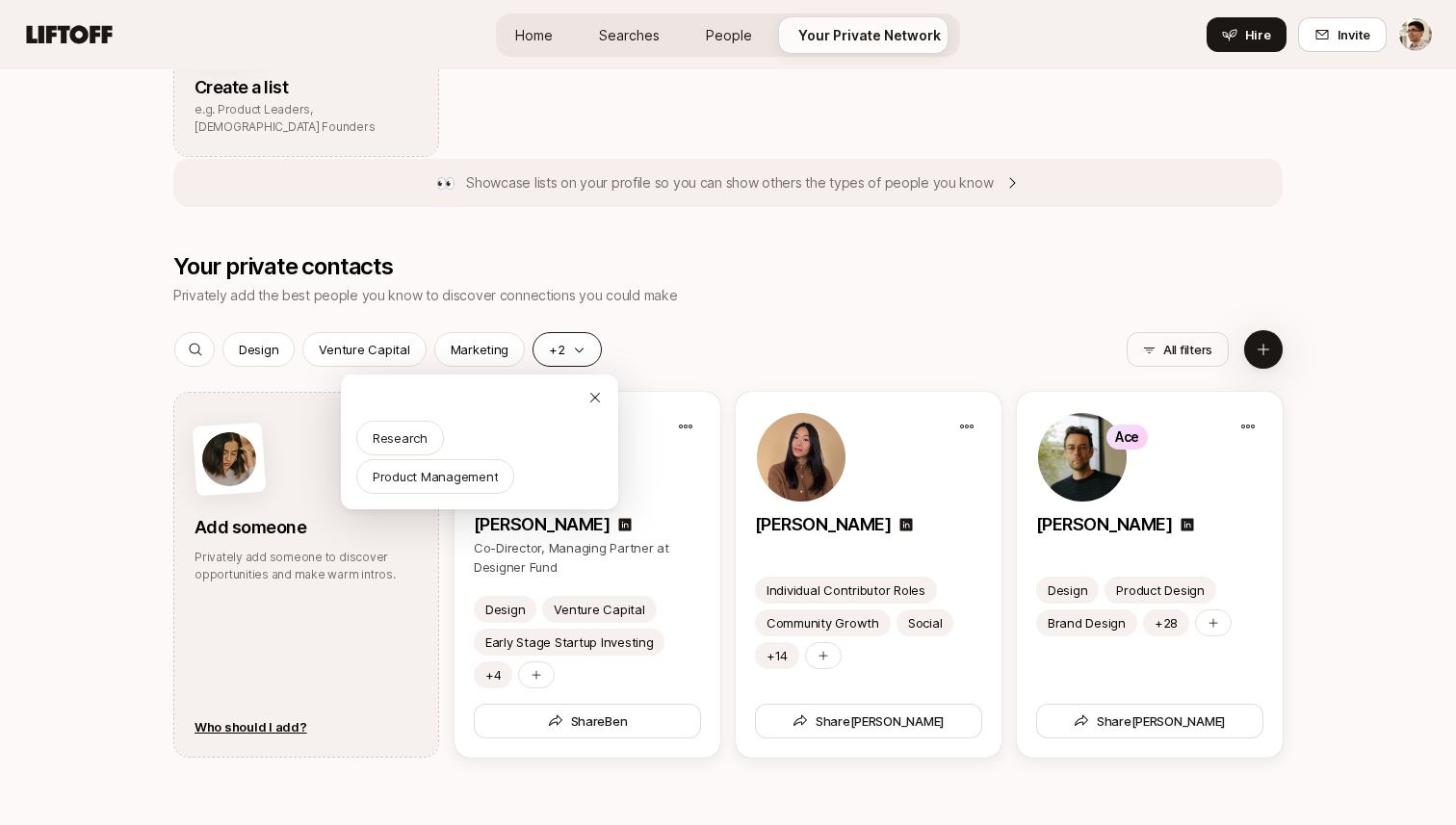
click at [573, 351] on icon "button" at bounding box center [579, 350] width 13 height 13
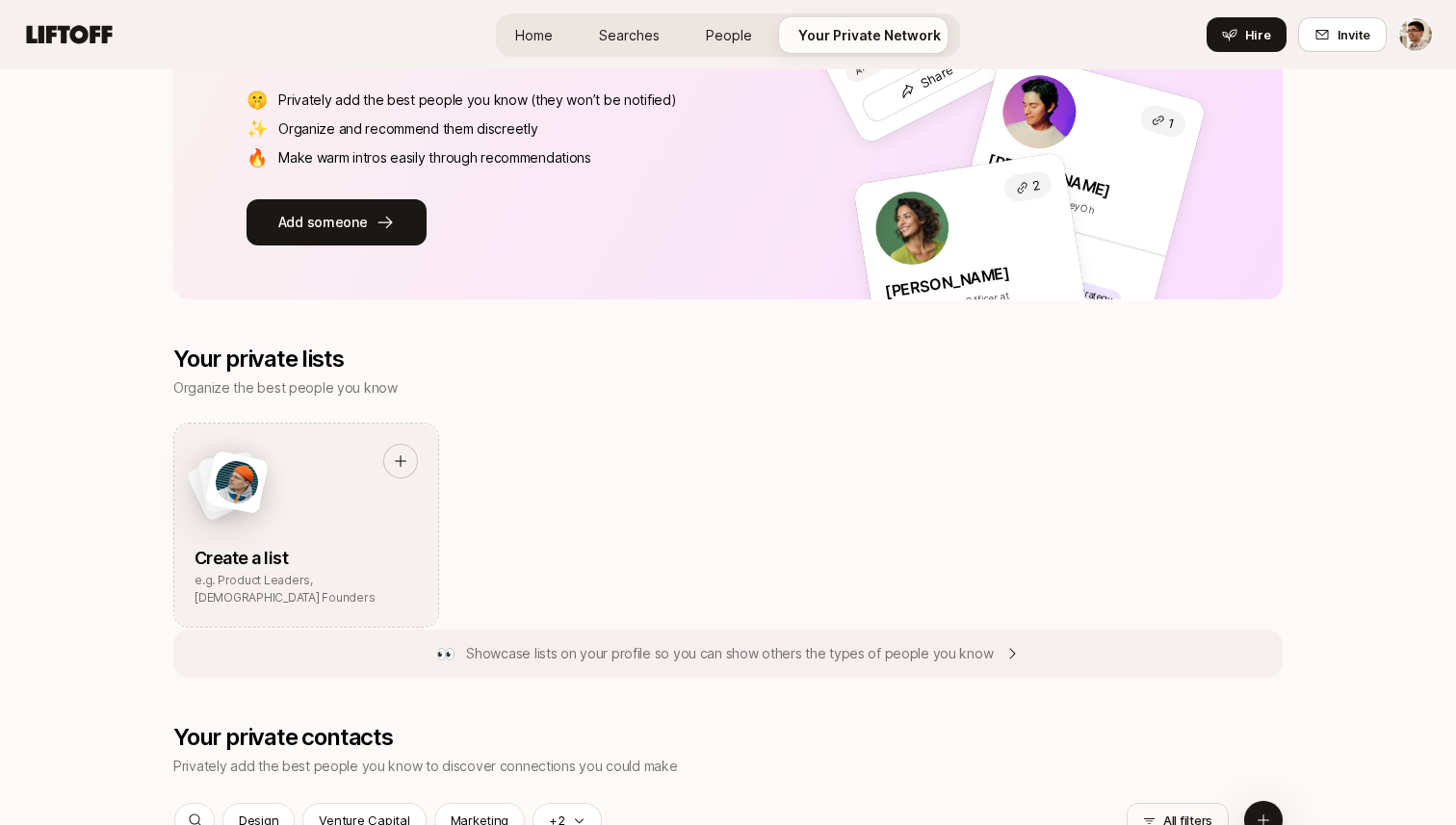
scroll to position [0, 0]
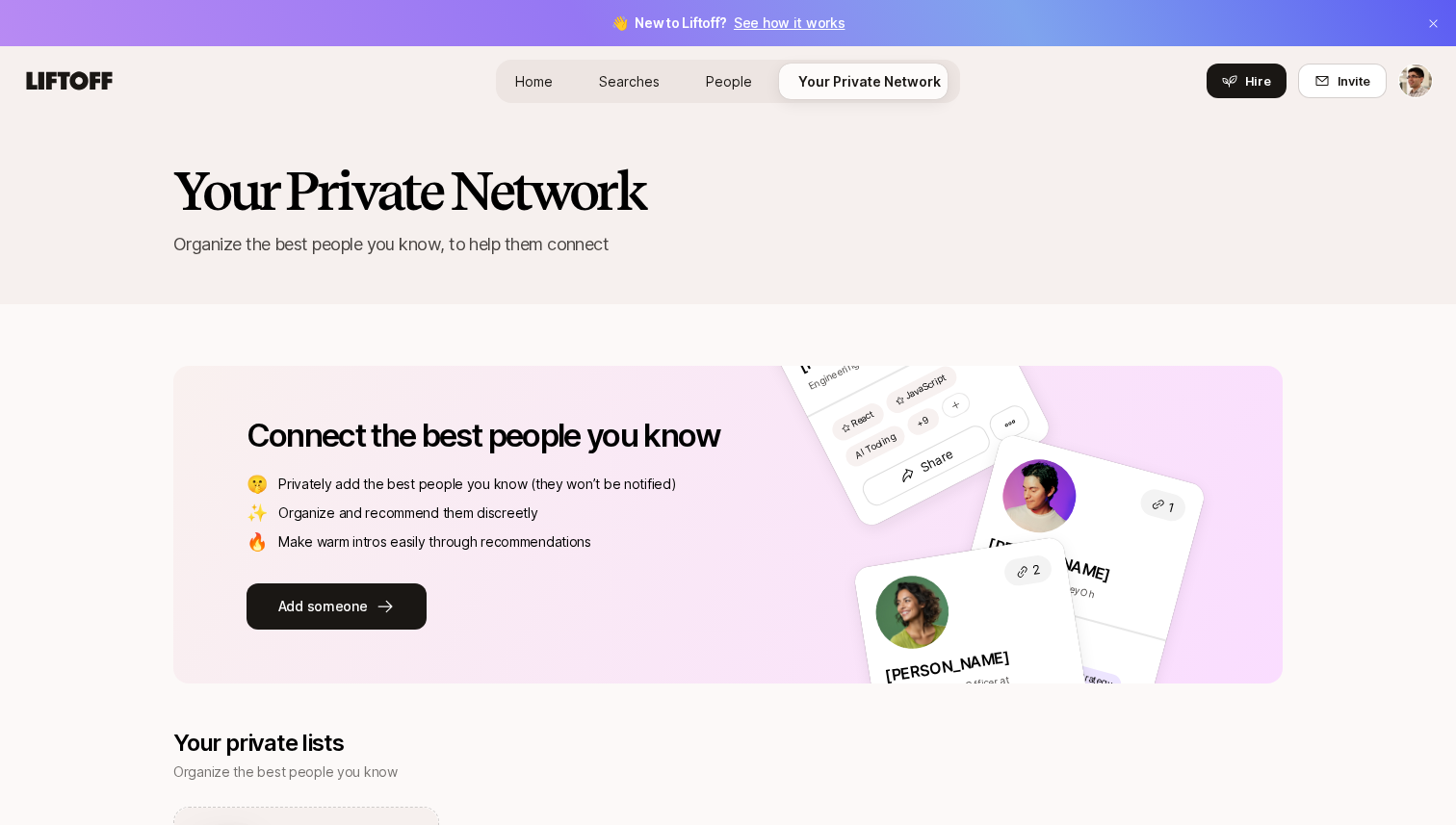
click at [1401, 87] on html "👋 New to Liftoff? See how it works Home Searches People Your Private Network Hi…" at bounding box center [728, 412] width 1456 height 825
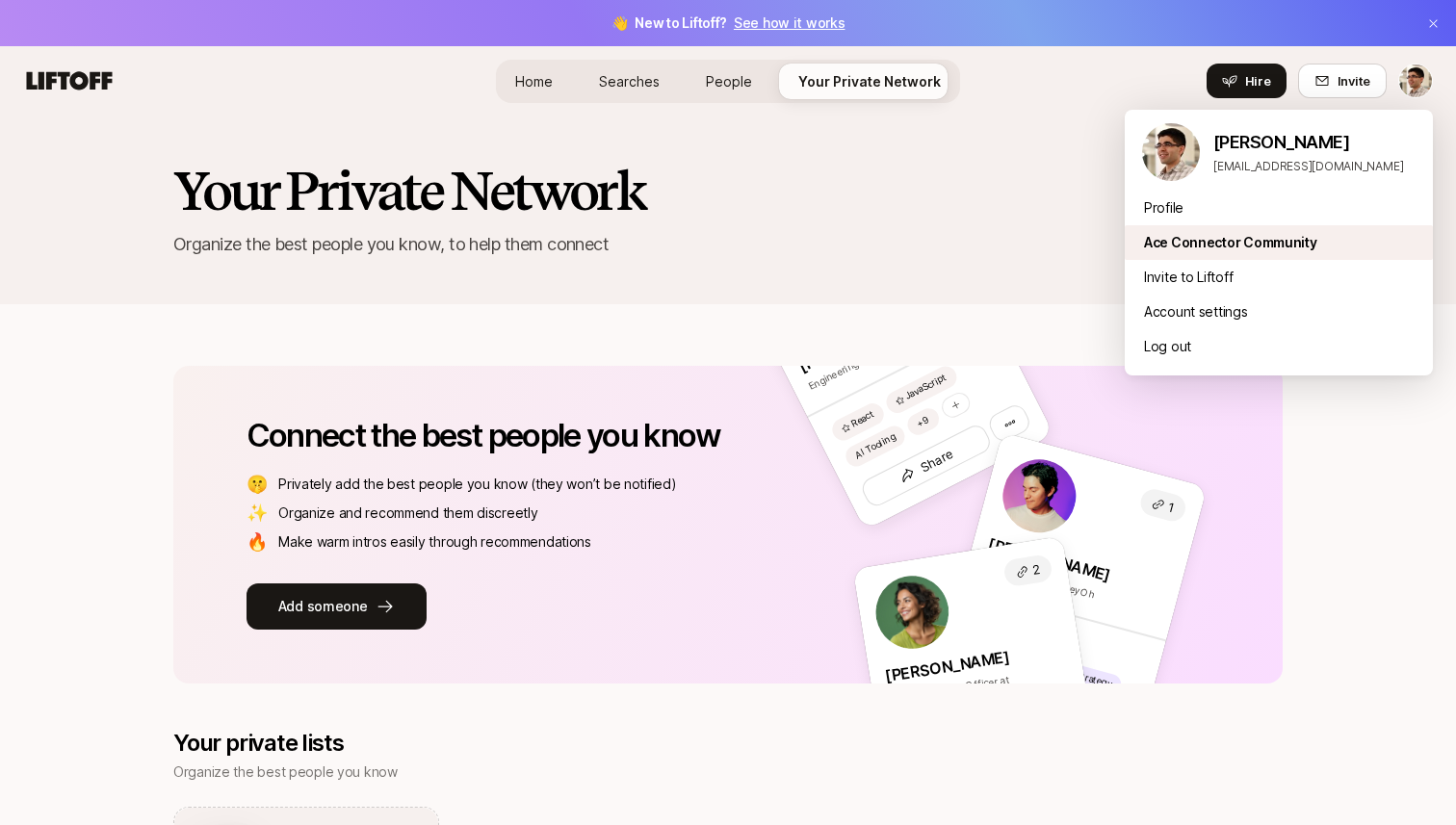
click at [1235, 232] on div "Ace Connector Community" at bounding box center [1279, 242] width 308 height 34
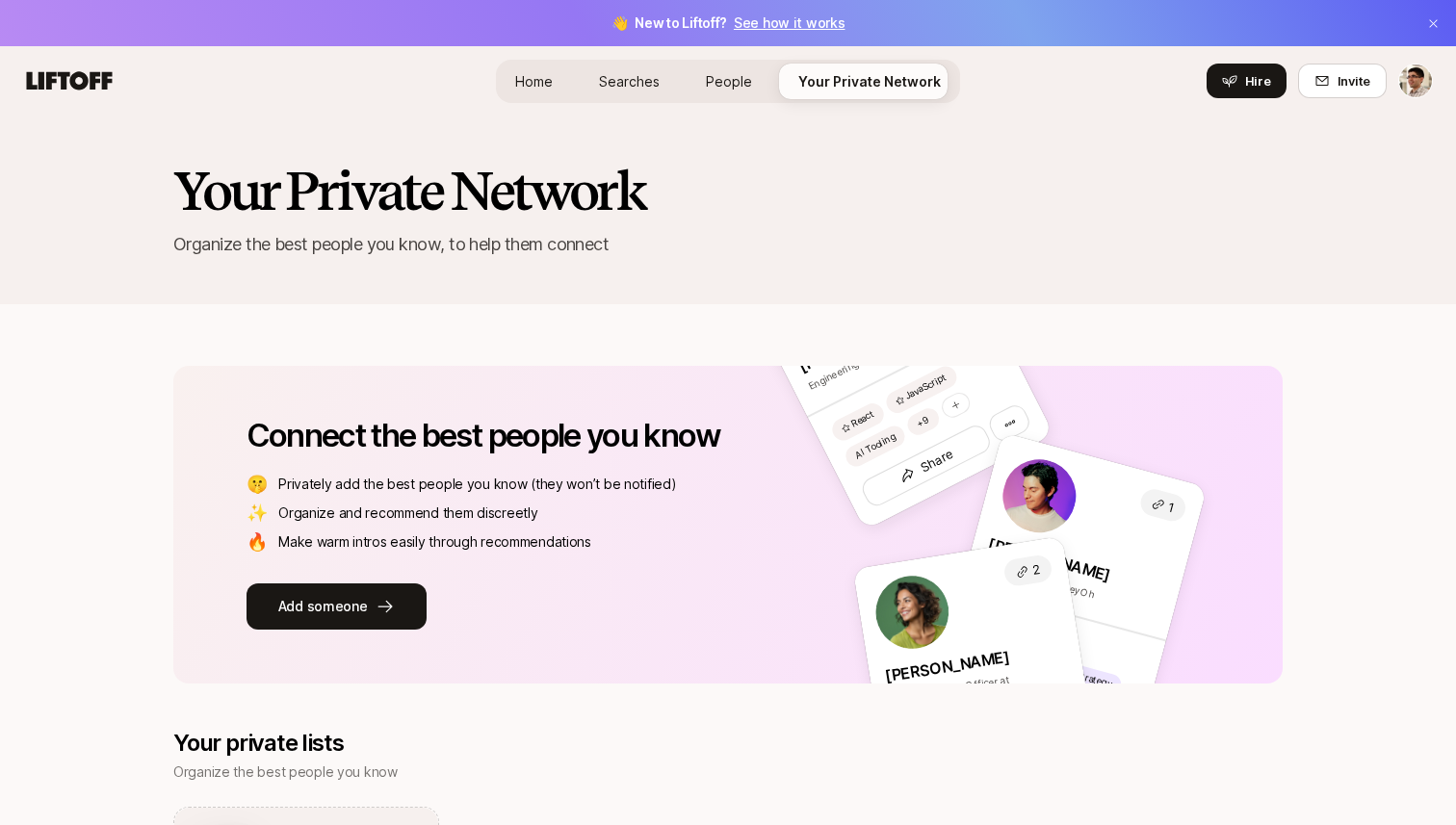
click at [1410, 78] on html "👋 New to Liftoff? See how it works Home Searches People Your Private Network Hi…" at bounding box center [728, 412] width 1456 height 825
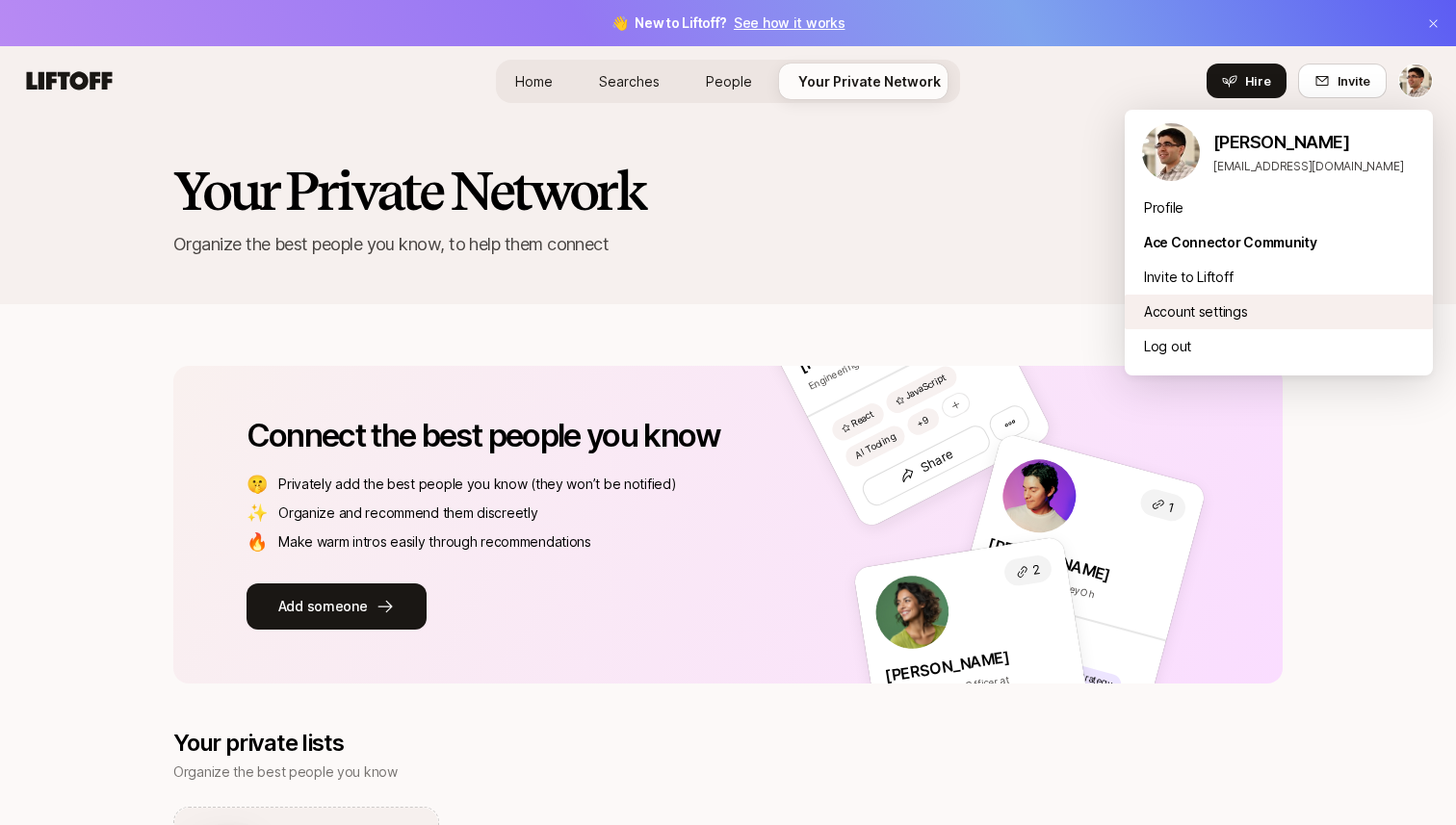
click at [1206, 318] on div "Account settings" at bounding box center [1279, 311] width 308 height 34
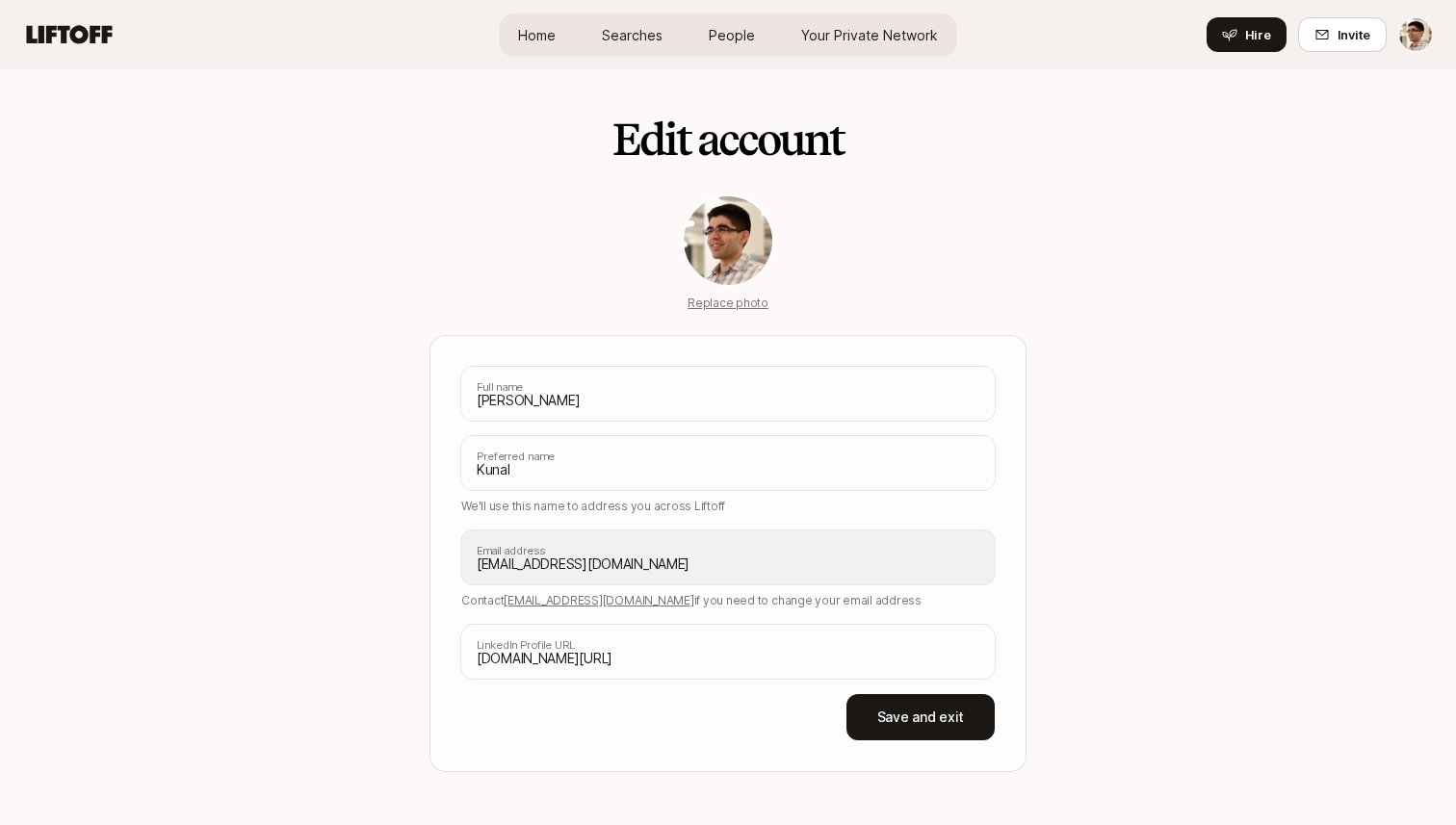
click at [1390, 32] on div "Hire Invite" at bounding box center [1319, 34] width 226 height 34
click at [1401, 34] on html "Home Searches People Your Private Network Hire Home Searches People Your Privat…" at bounding box center [728, 412] width 1456 height 825
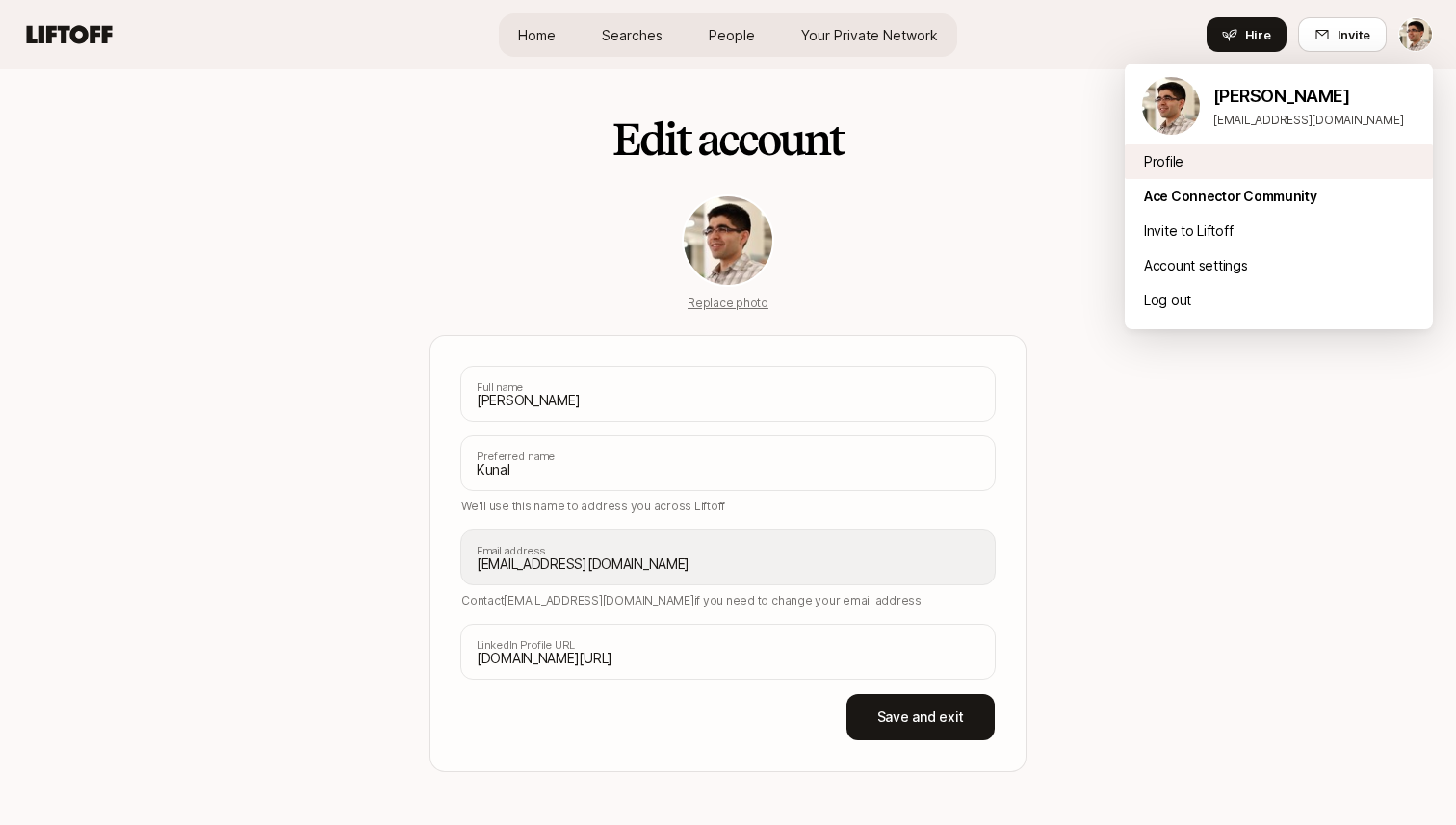
click at [1245, 170] on div "Profile" at bounding box center [1279, 161] width 308 height 34
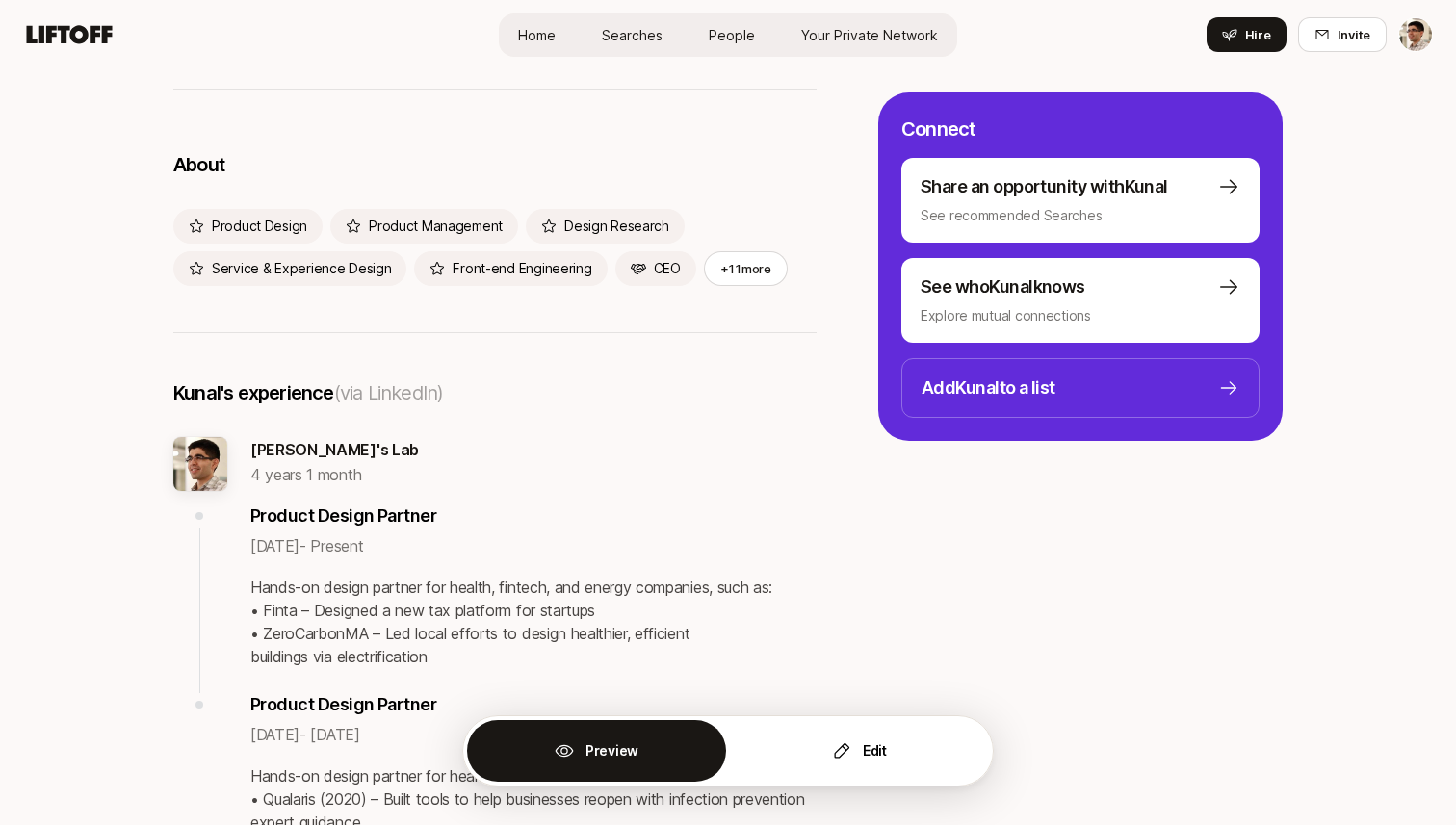
scroll to position [370, 0]
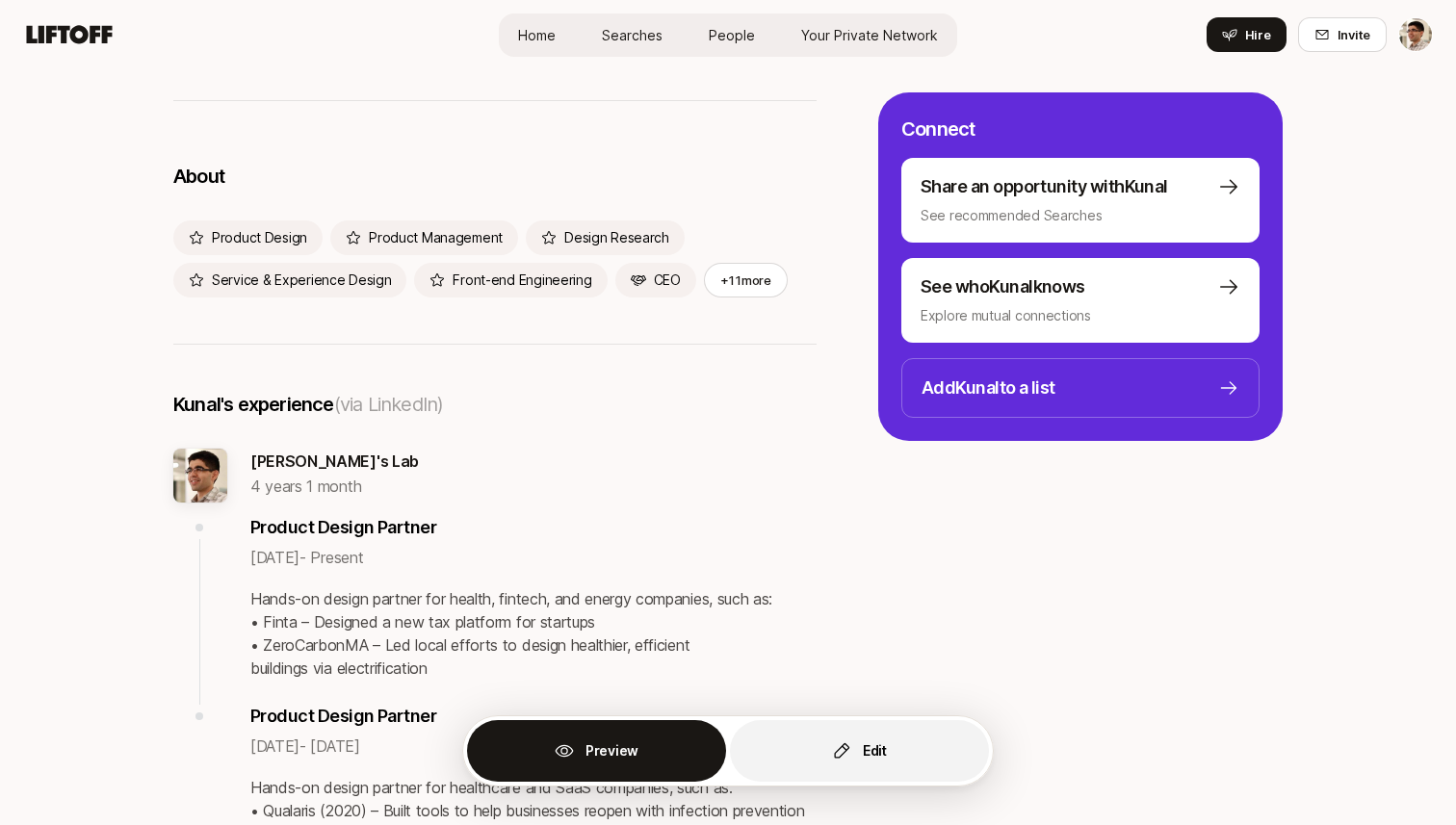
click at [797, 740] on button "Edit" at bounding box center [859, 750] width 259 height 61
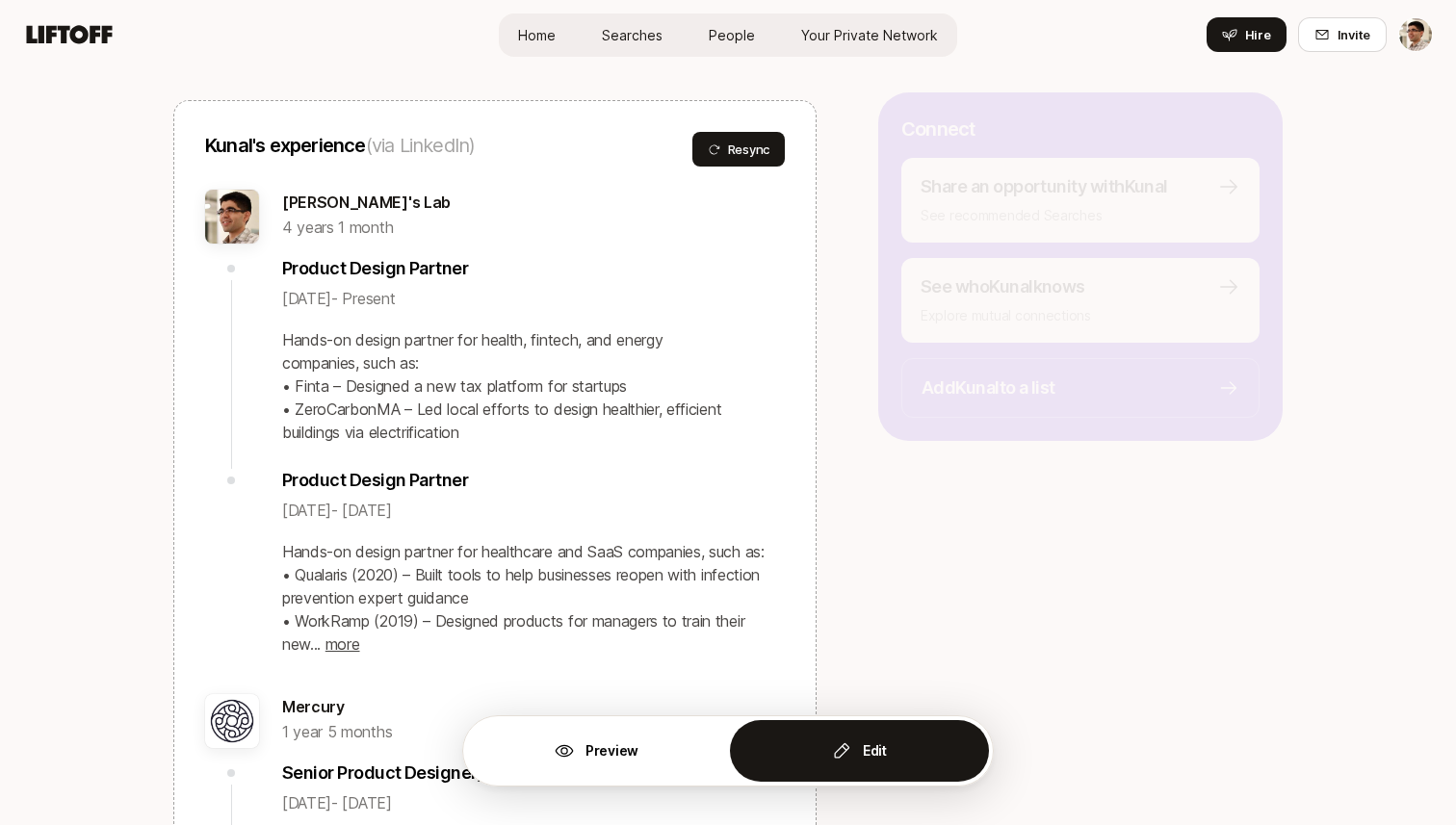
scroll to position [2097, 0]
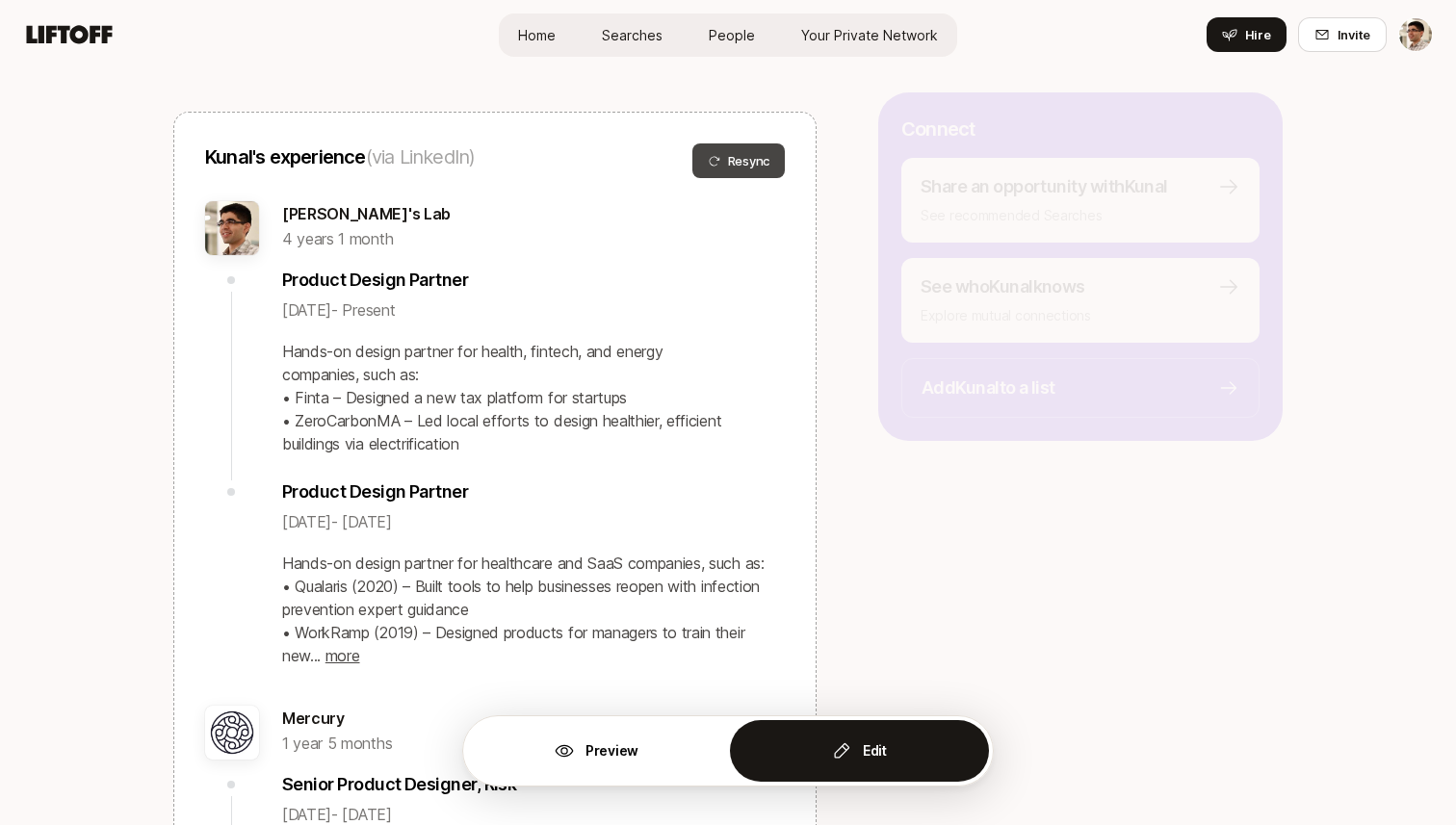
click at [735, 161] on span "Resync" at bounding box center [738, 161] width 61 height 20
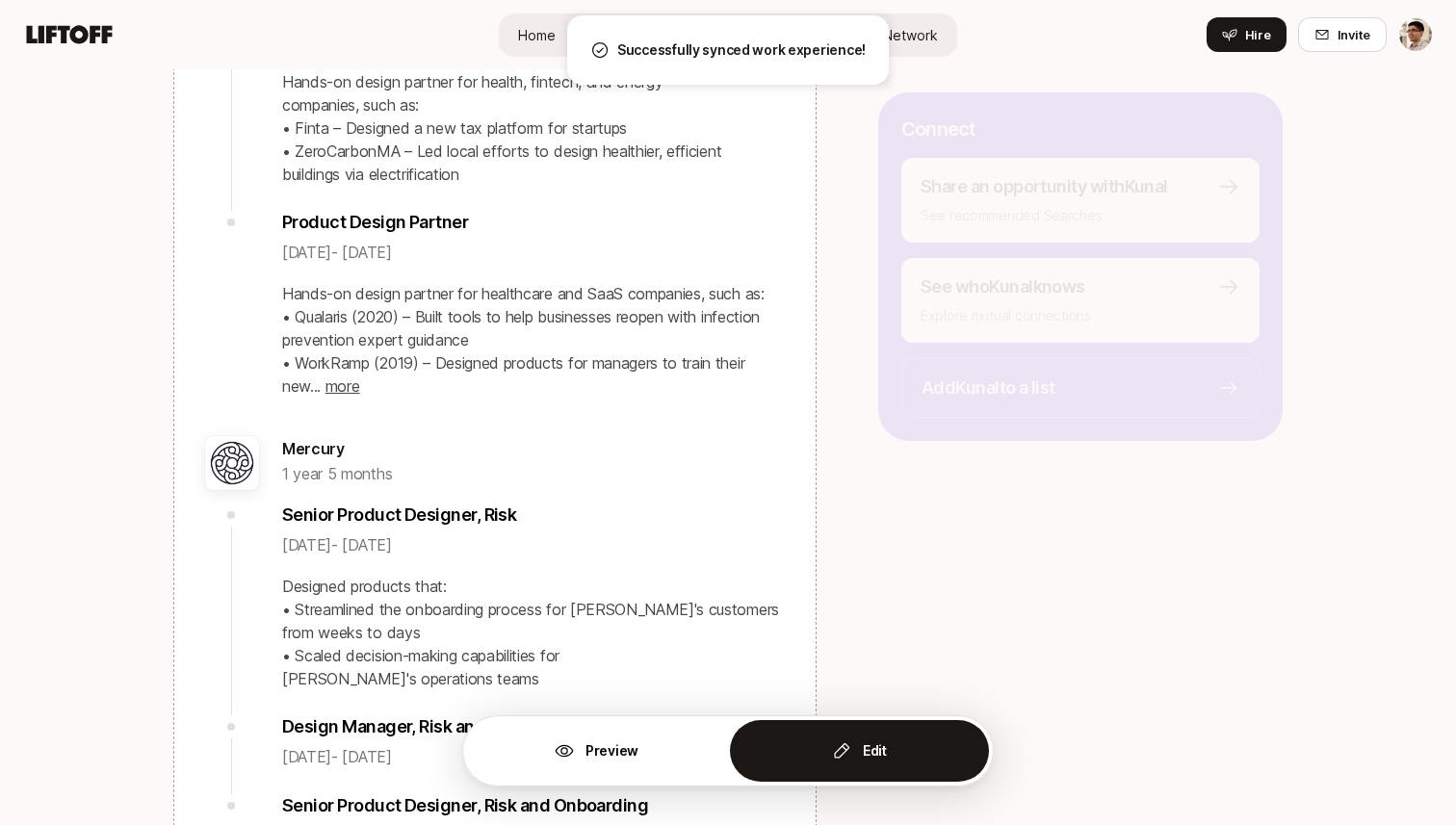
scroll to position [2390, 0]
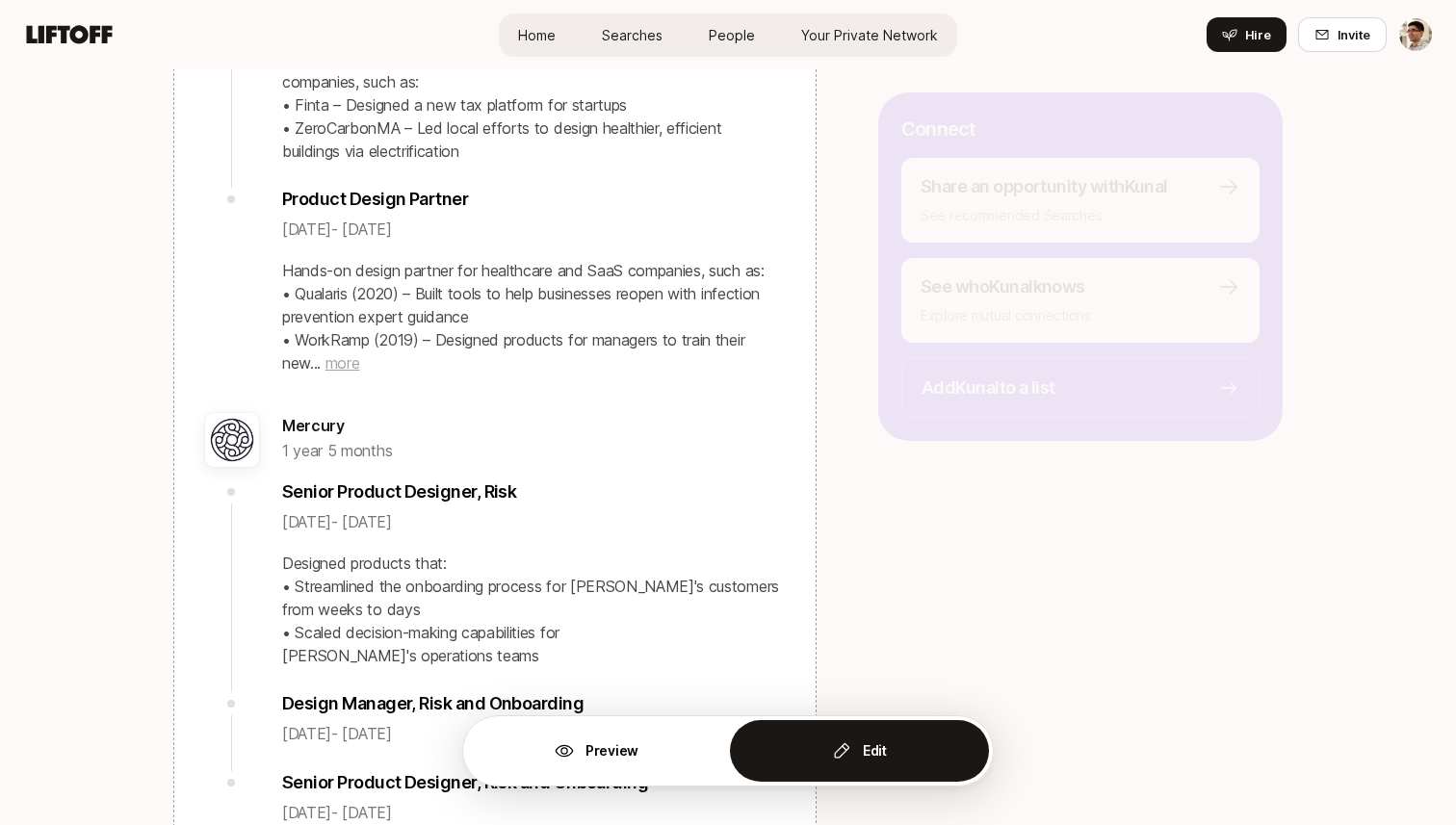
click at [345, 365] on span "more" at bounding box center [342, 363] width 35 height 20
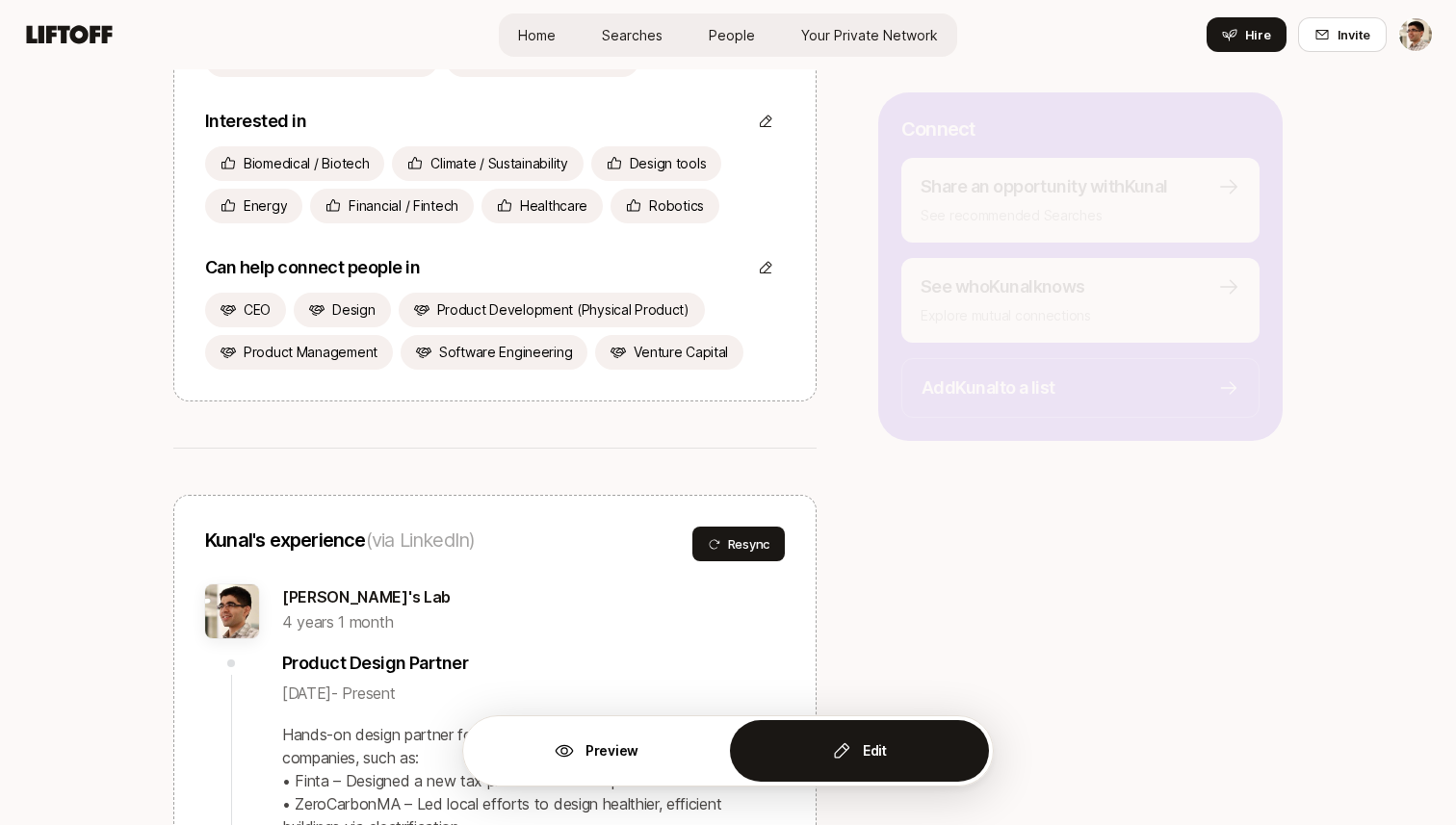
scroll to position [1775, 0]
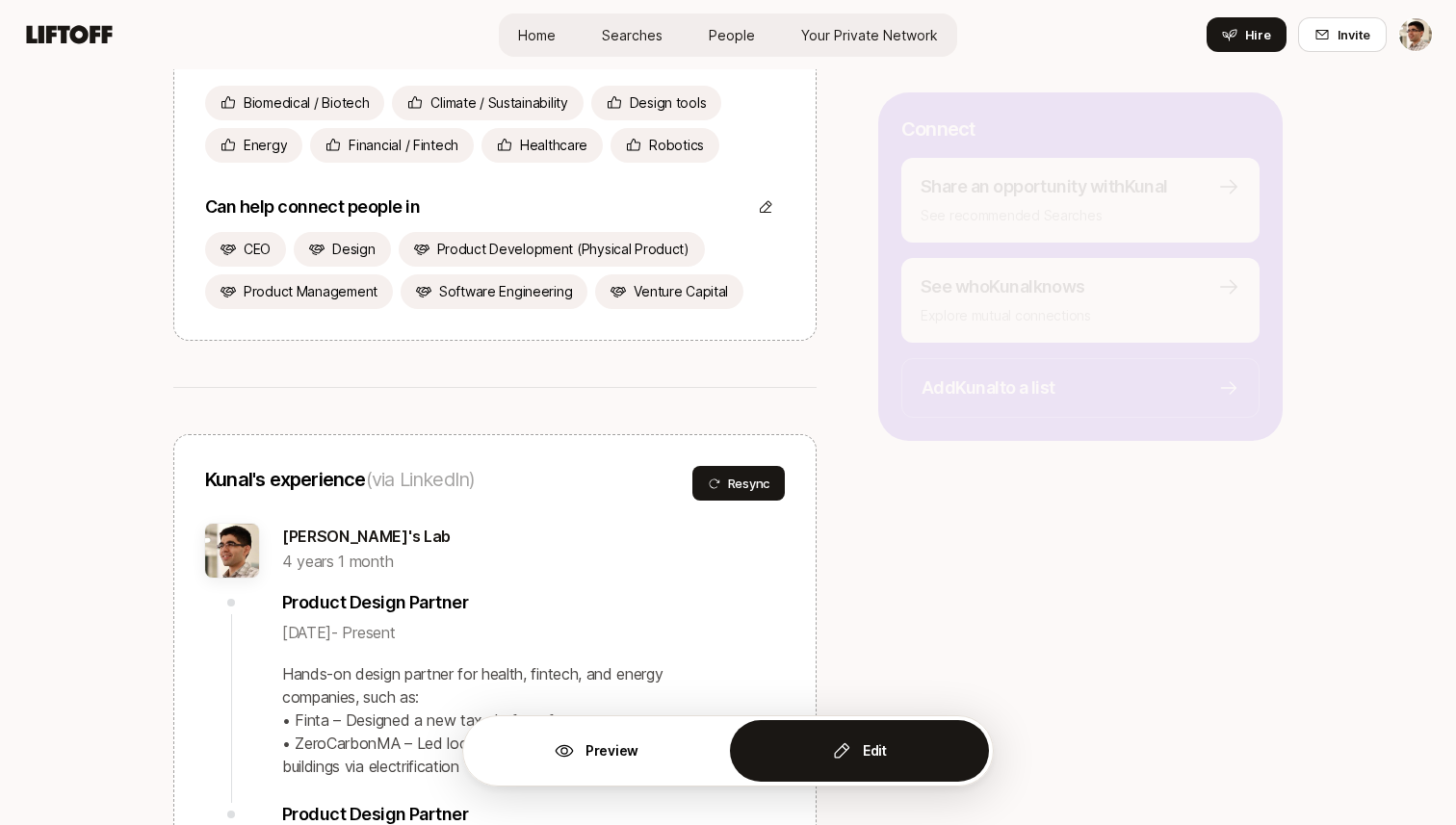
click at [826, 738] on button "Edit" at bounding box center [859, 750] width 259 height 61
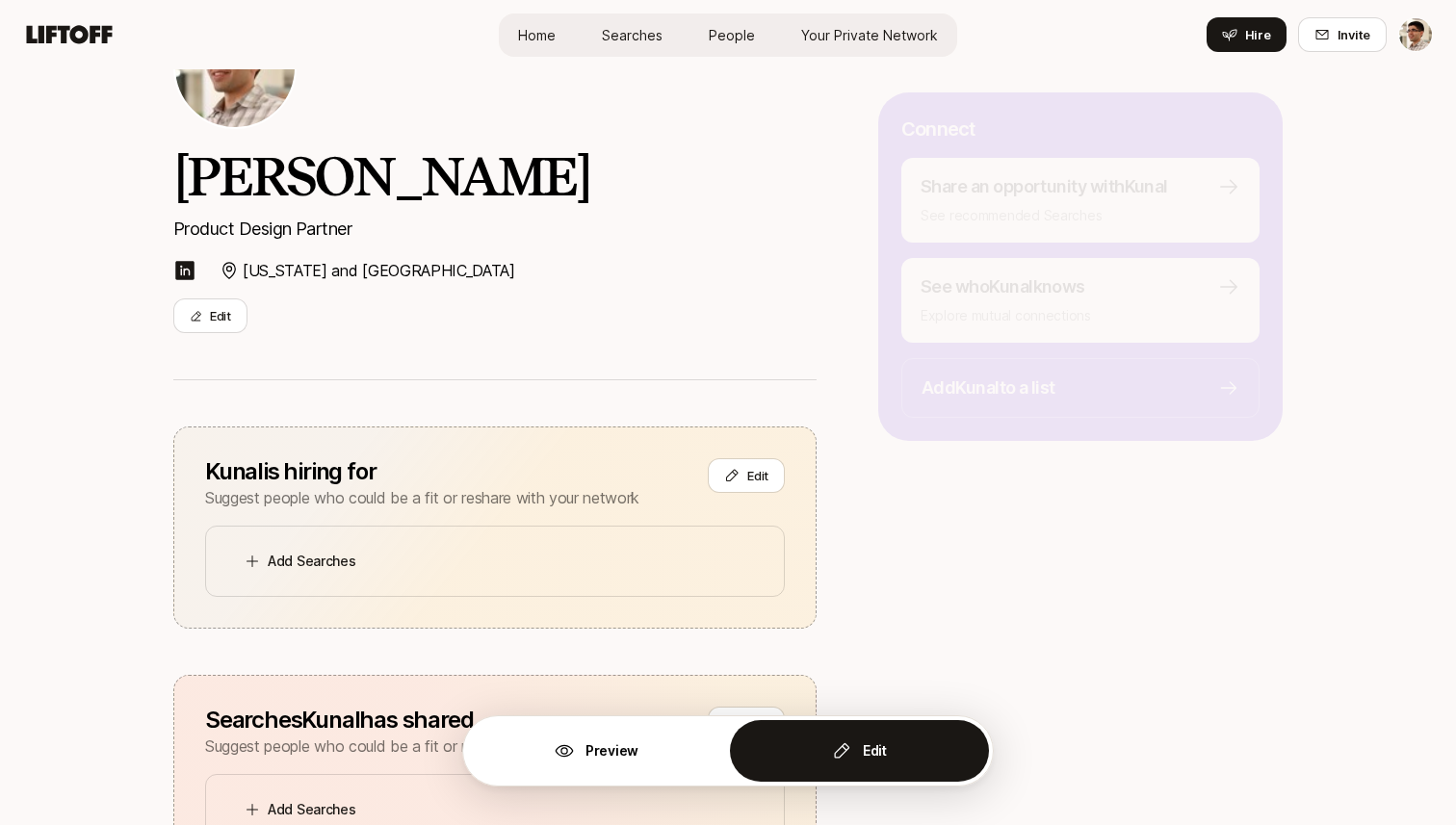
scroll to position [0, 0]
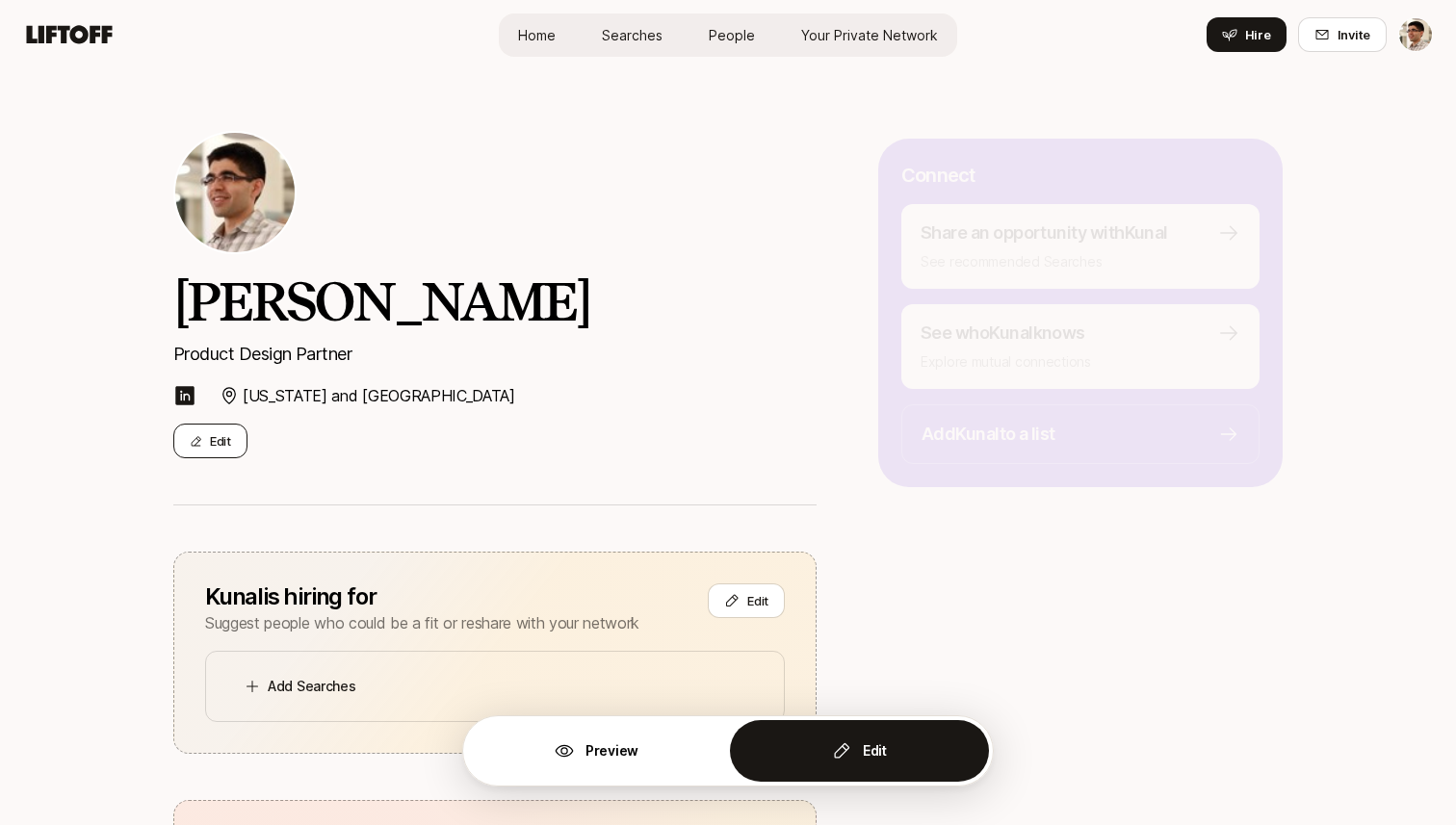
click at [231, 437] on button "Edit" at bounding box center [210, 441] width 74 height 34
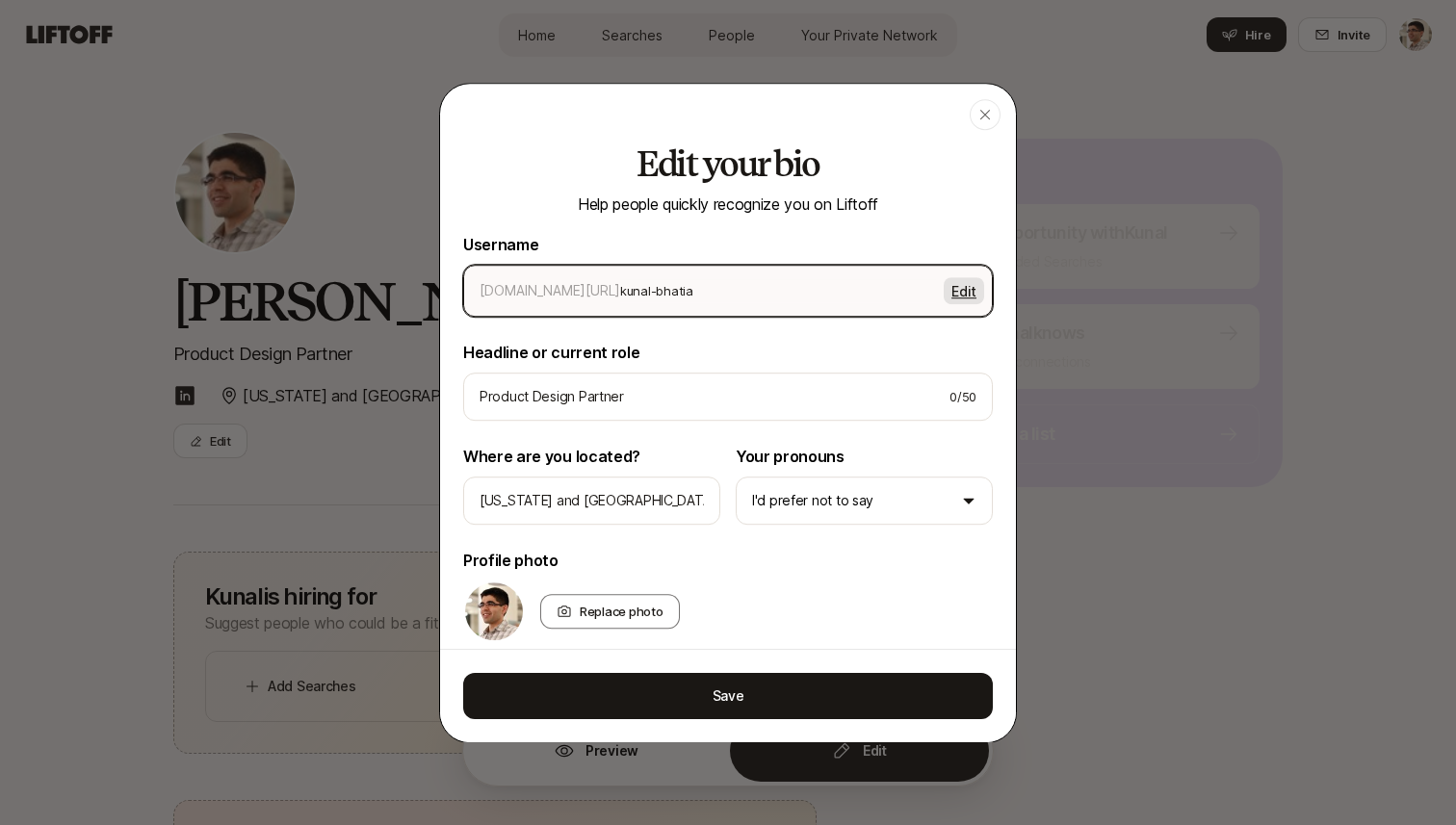
click at [966, 294] on button "Edit" at bounding box center [963, 290] width 40 height 27
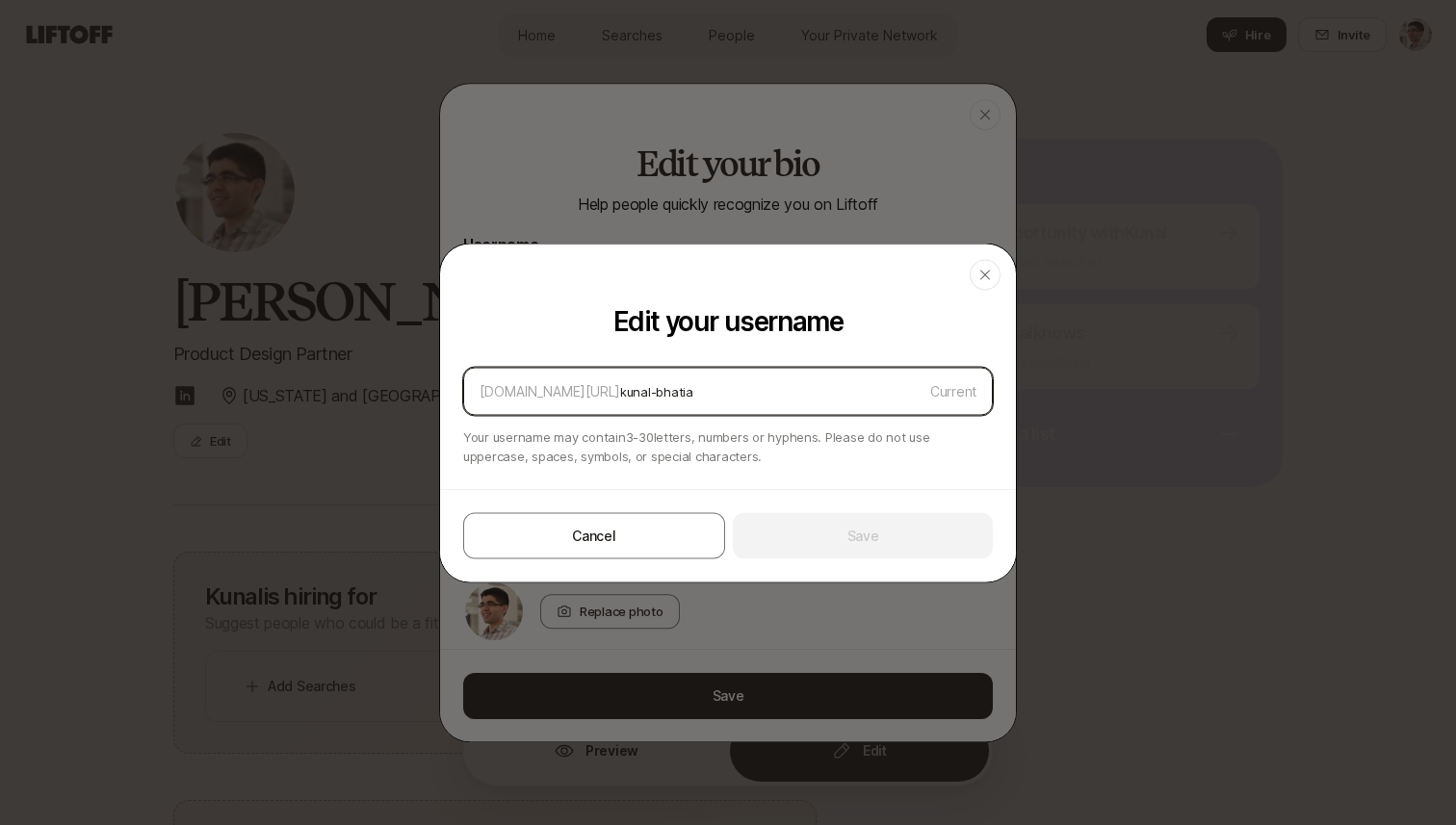
click at [736, 389] on input "kunal-bhatia" at bounding box center [771, 390] width 303 height 23
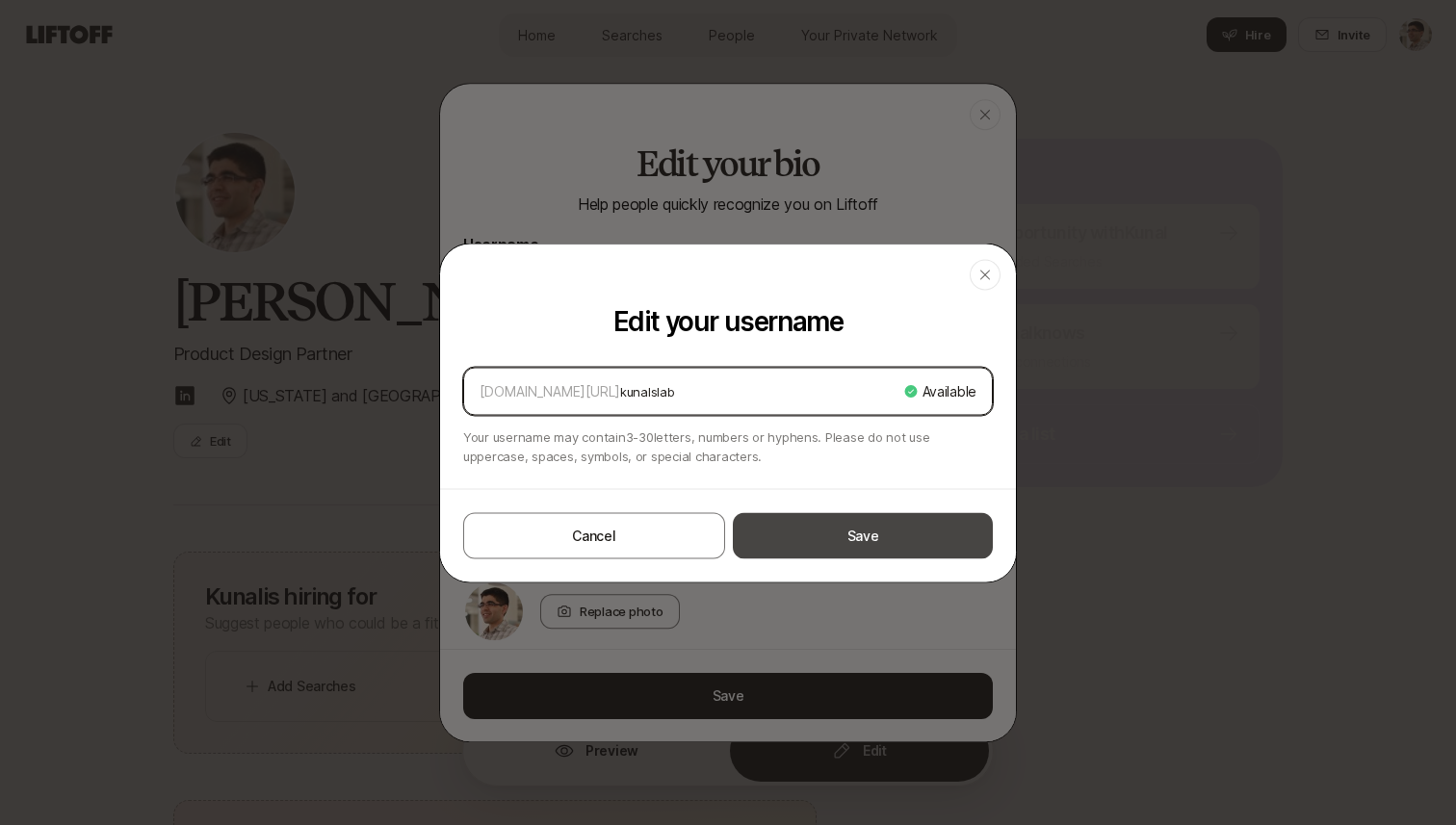
type input "kunalslab"
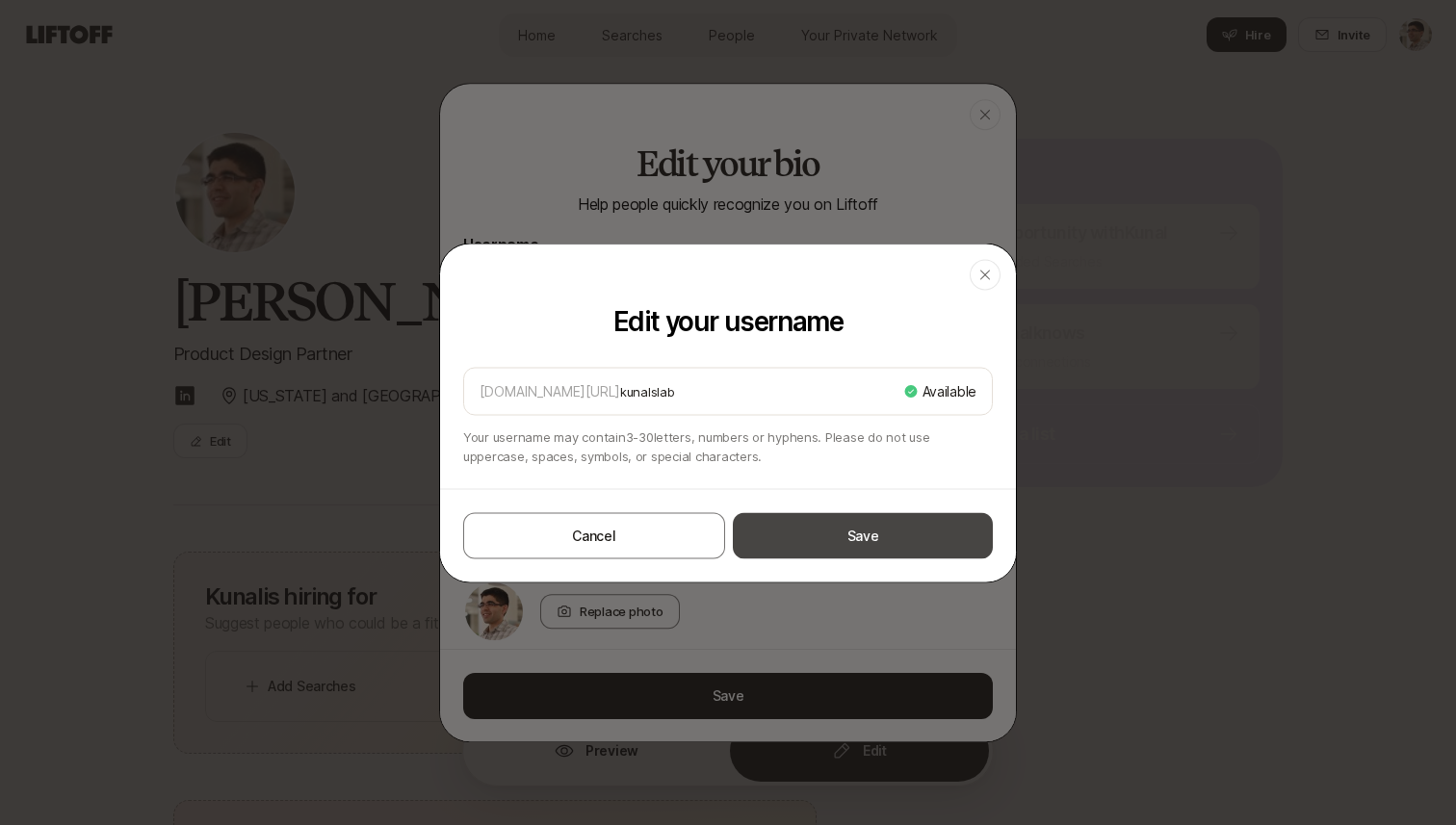
click at [776, 523] on button "Save" at bounding box center [863, 535] width 260 height 46
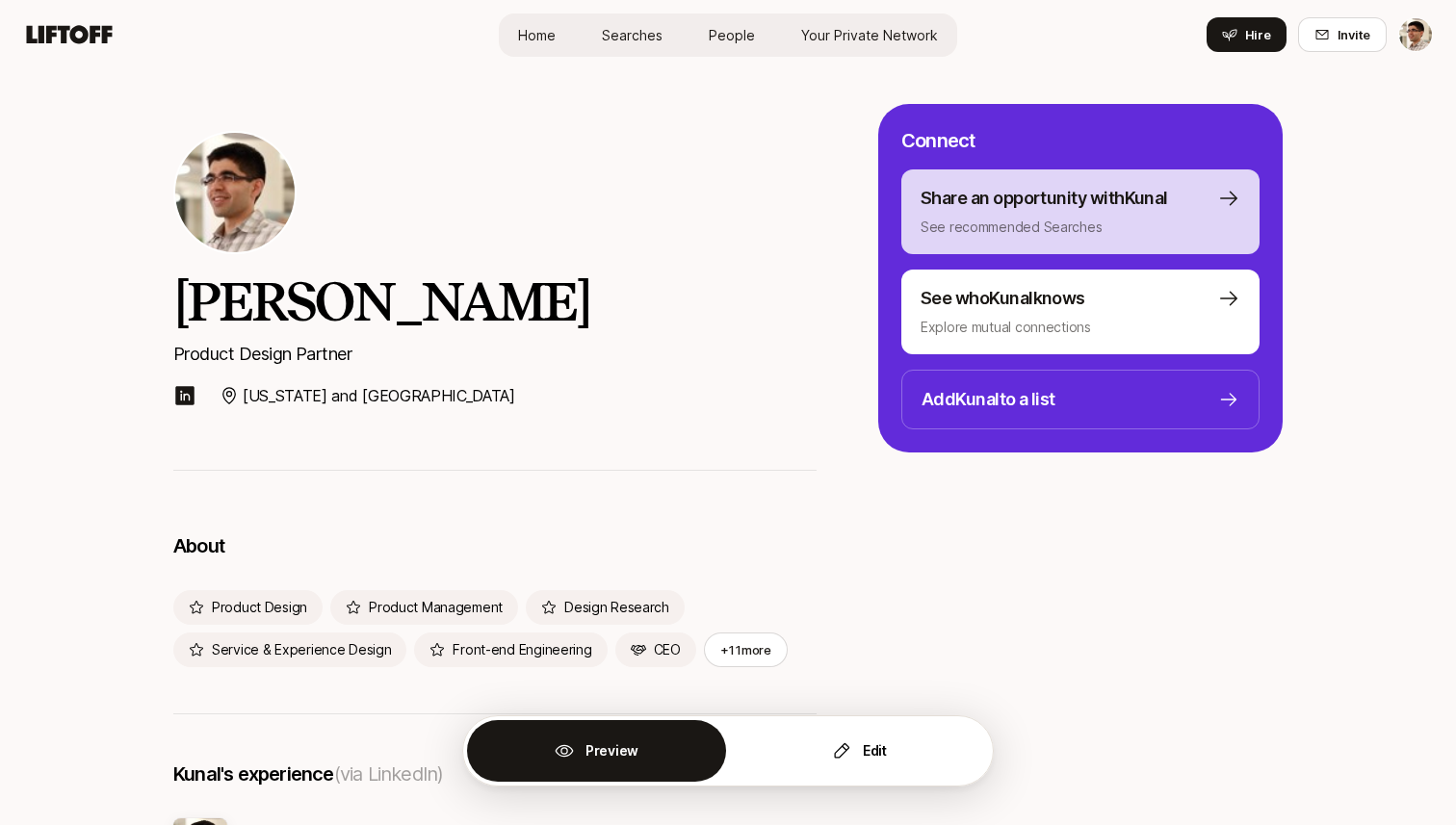
click at [1065, 205] on p "Share an opportunity with [PERSON_NAME]" at bounding box center [1044, 197] width 247 height 27
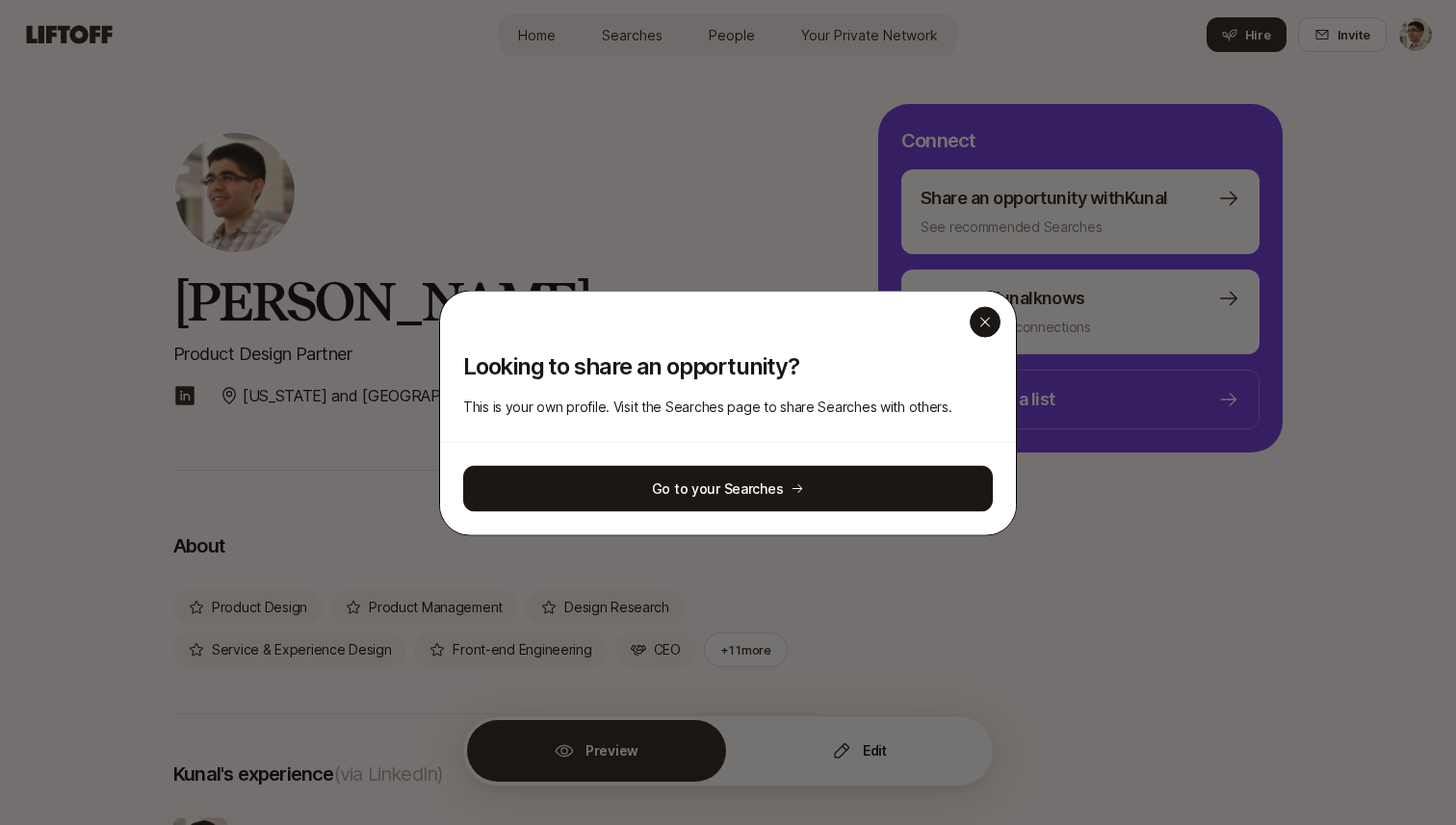
click at [986, 335] on div "button" at bounding box center [984, 321] width 31 height 31
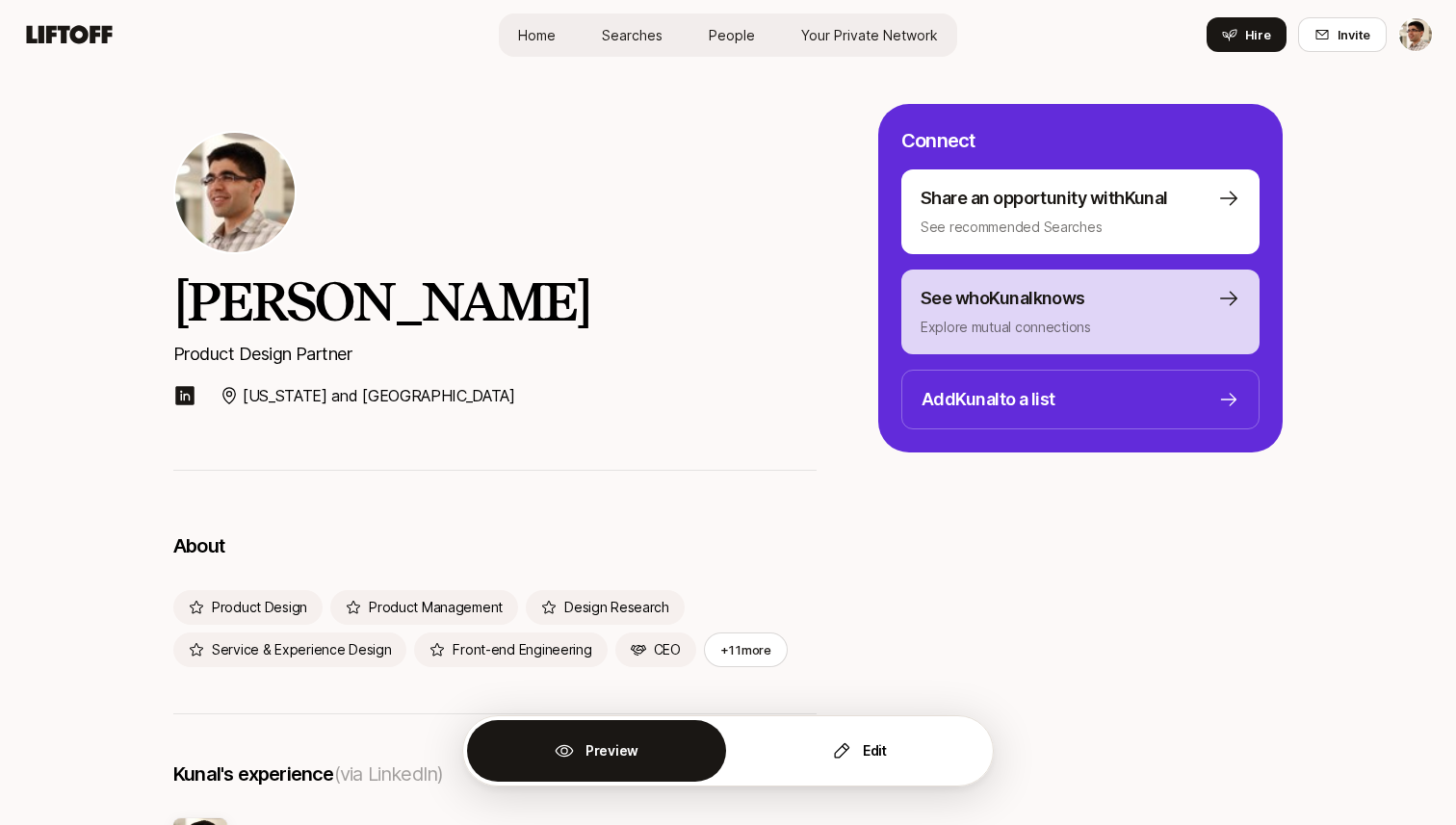
click at [1004, 321] on p "Explore mutual connections" at bounding box center [1080, 326] width 319 height 23
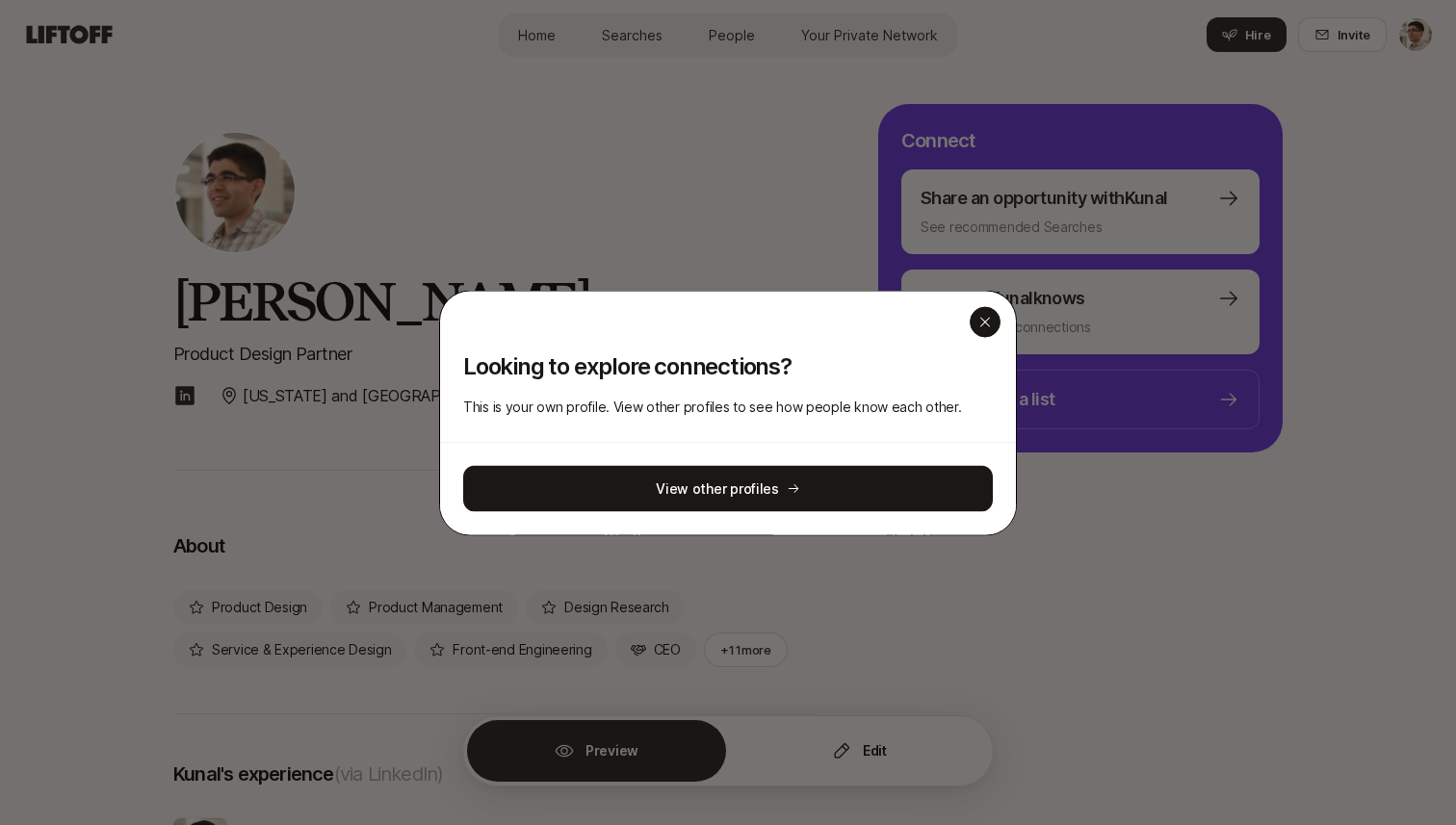
click at [986, 318] on icon "button" at bounding box center [985, 321] width 10 height 10
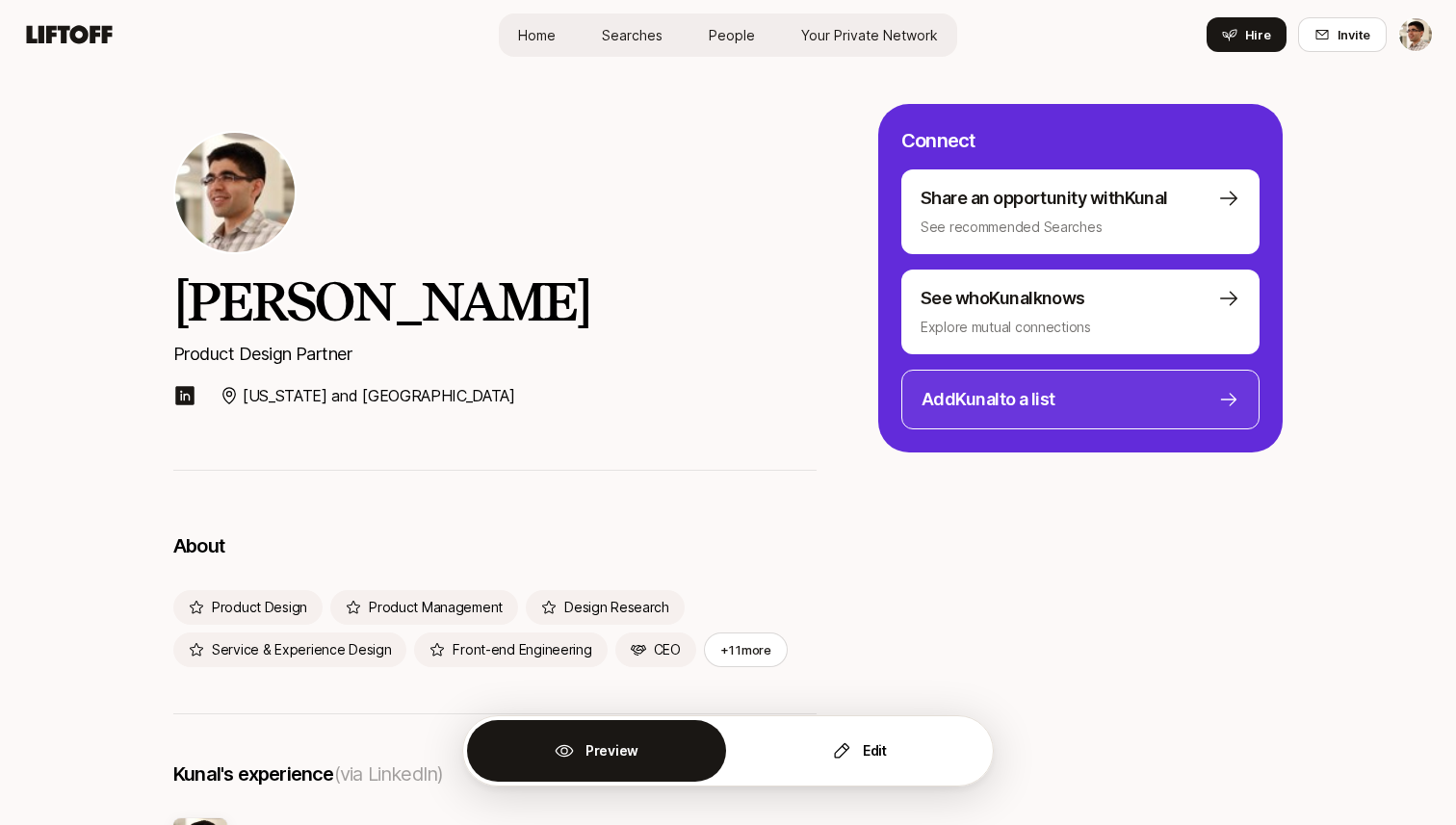
click at [1013, 380] on button "Add Kunal to a list" at bounding box center [1079, 399] width 358 height 60
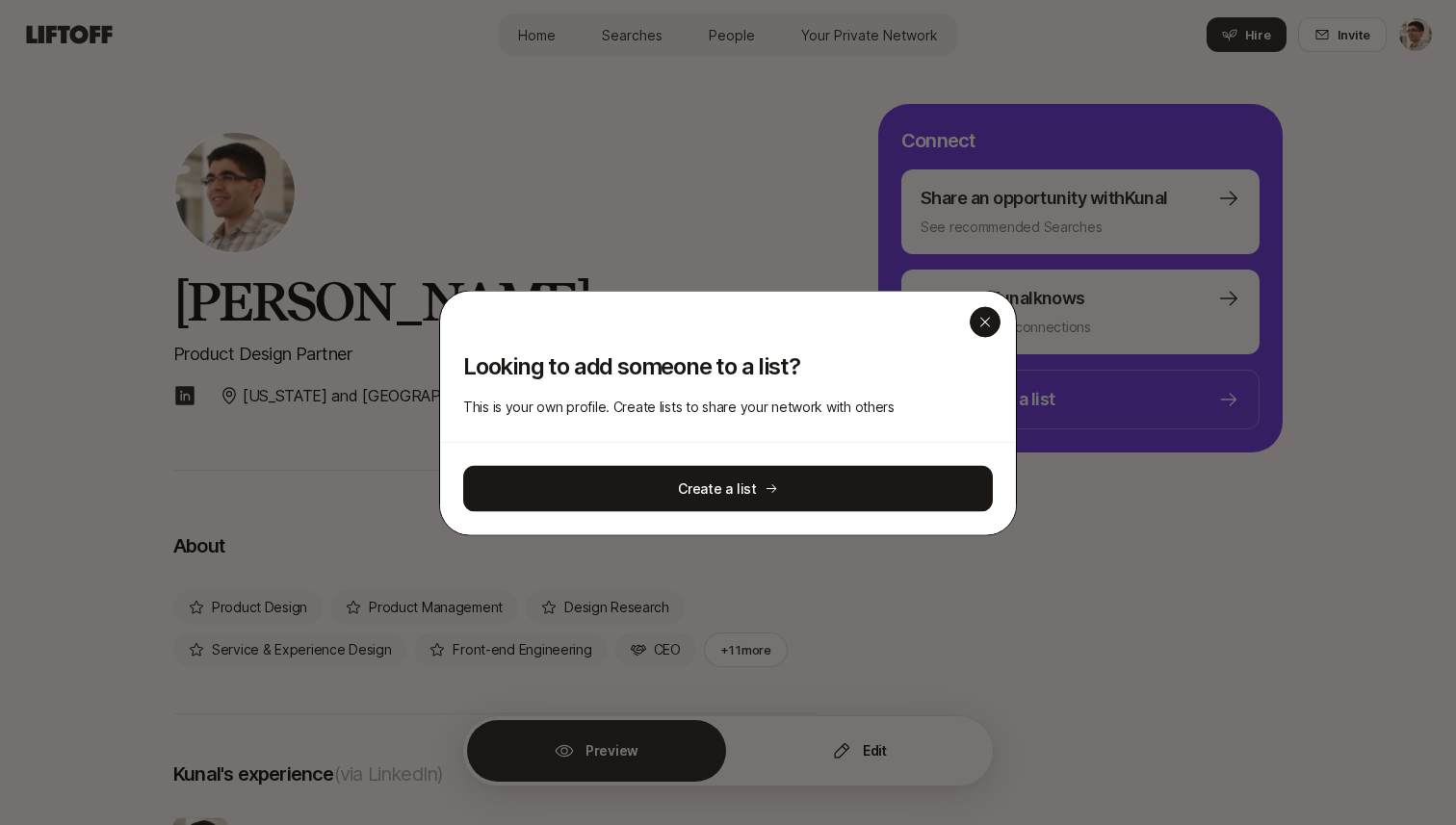
click at [972, 330] on div "button" at bounding box center [984, 321] width 31 height 31
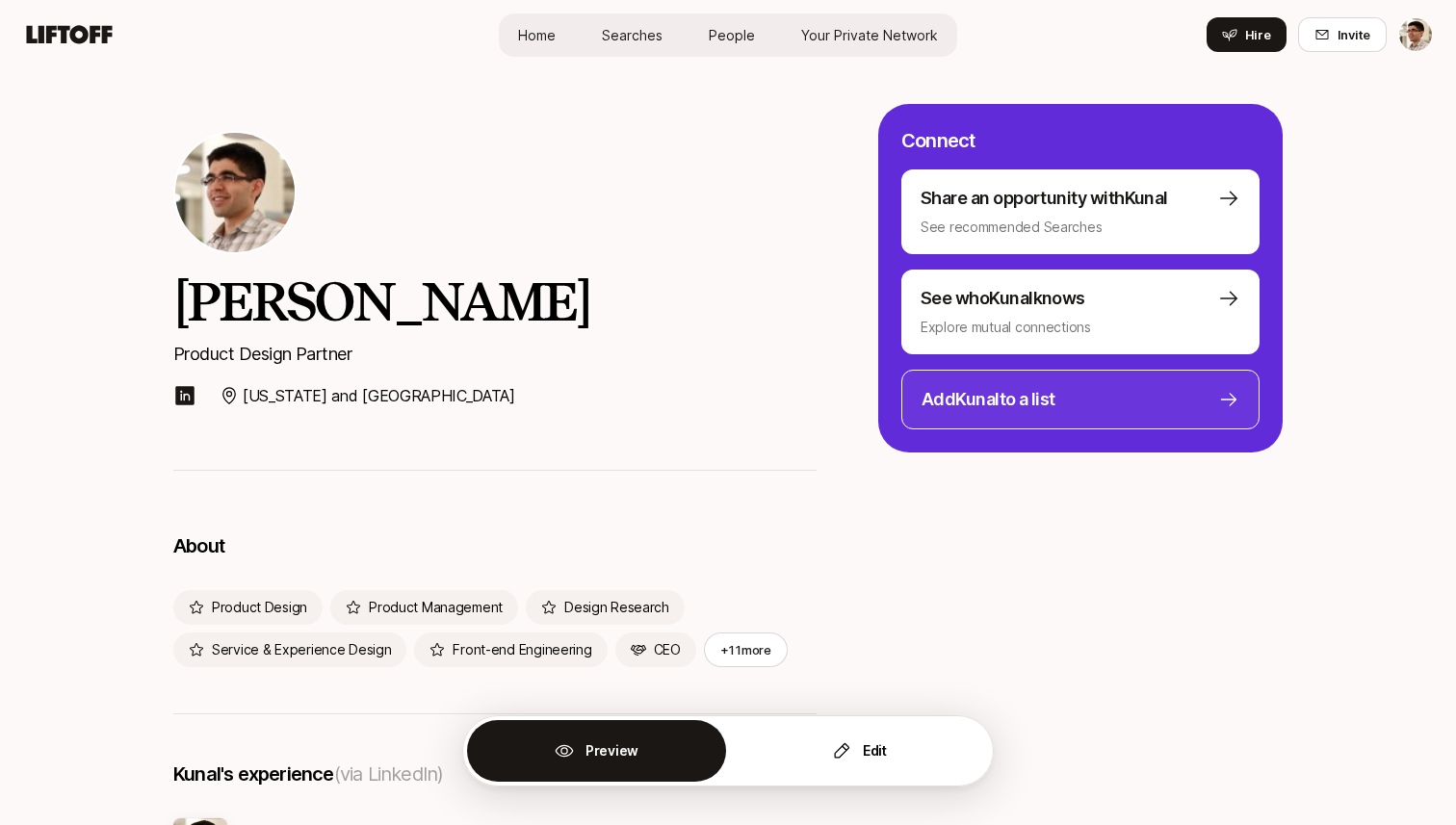
click at [974, 387] on p "Add Kunal to a list" at bounding box center [989, 399] width 134 height 27
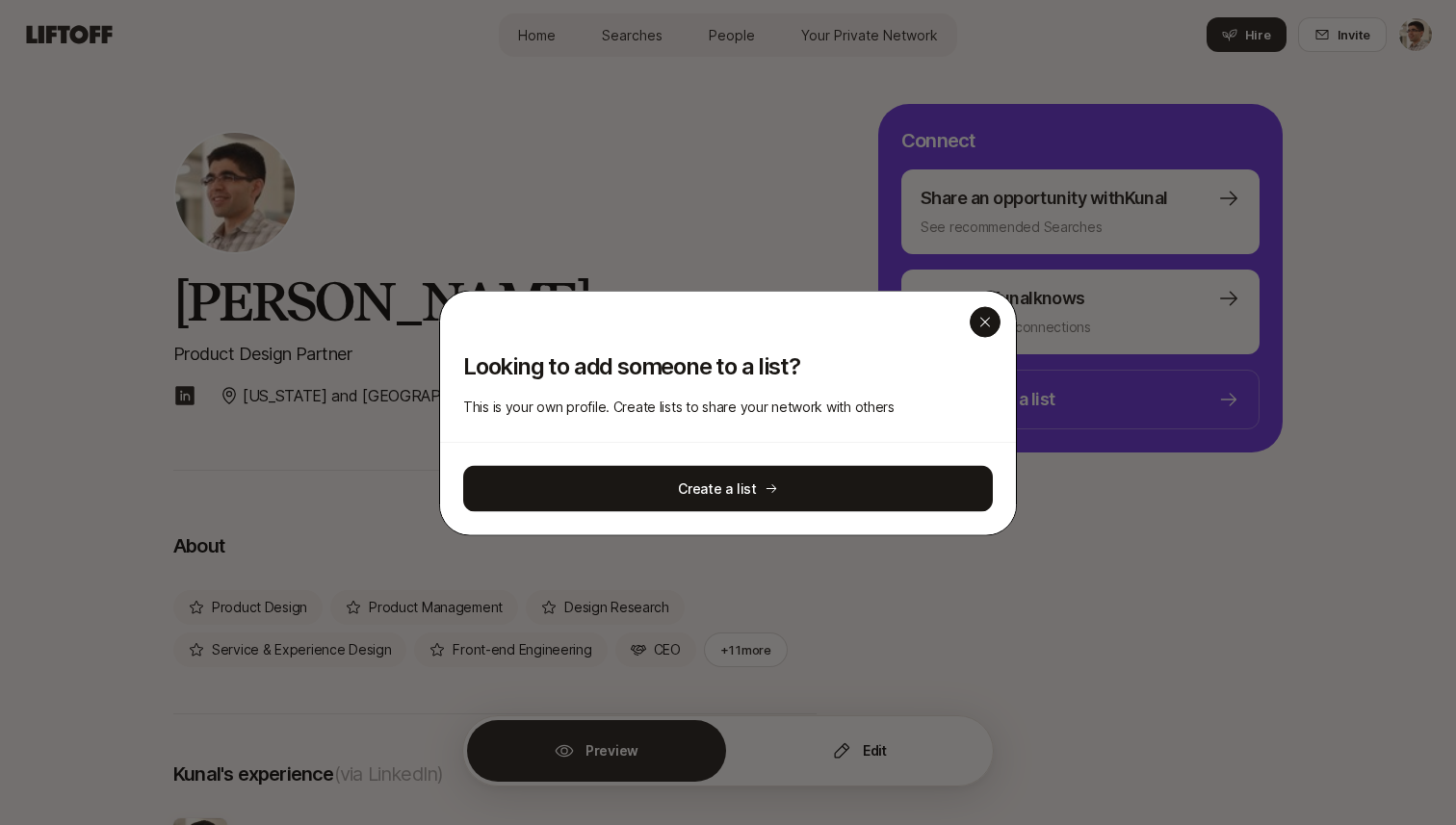
click at [975, 325] on div "button" at bounding box center [984, 321] width 31 height 31
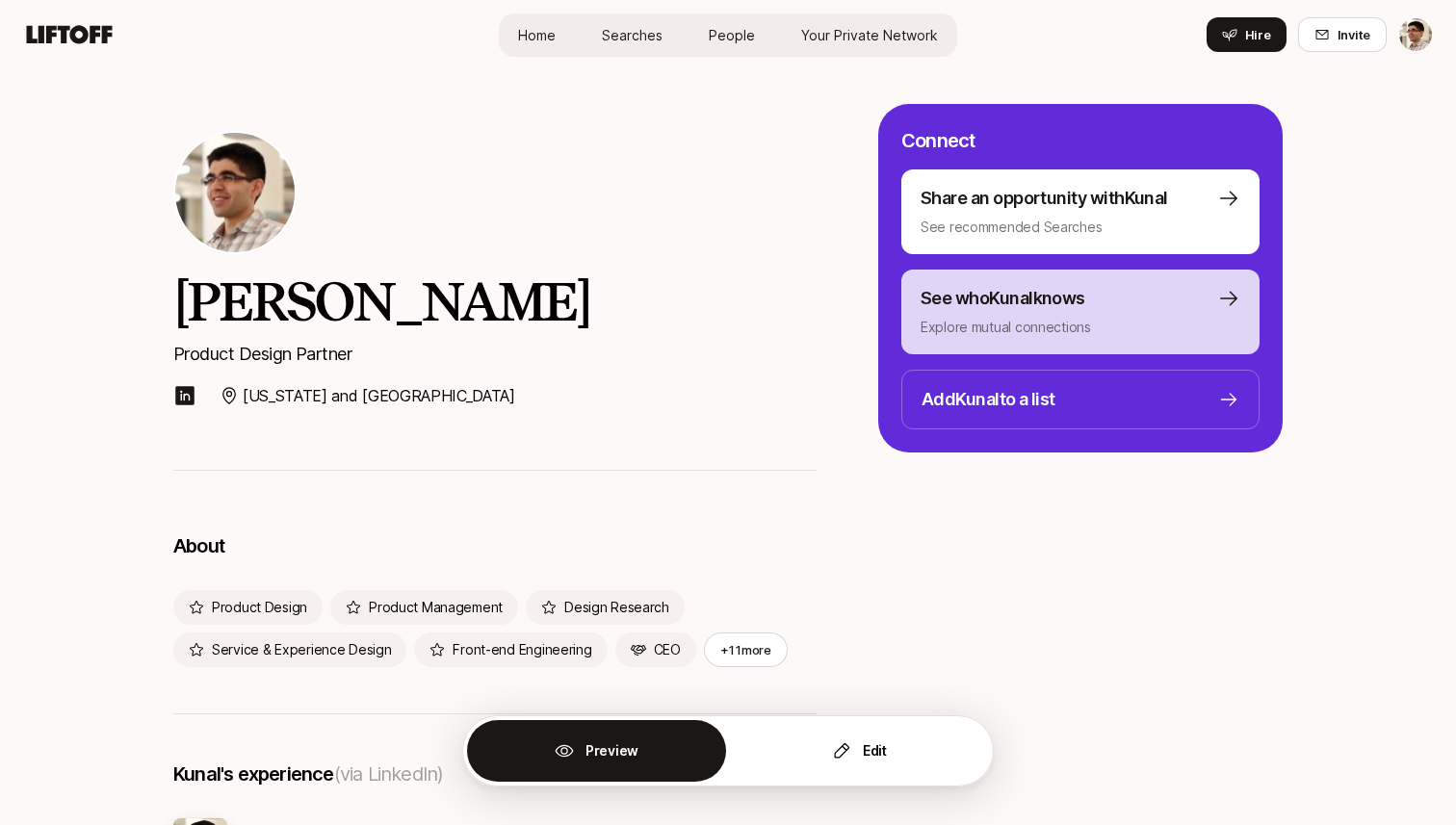
click at [978, 318] on p "Explore mutual connections" at bounding box center [1080, 326] width 319 height 23
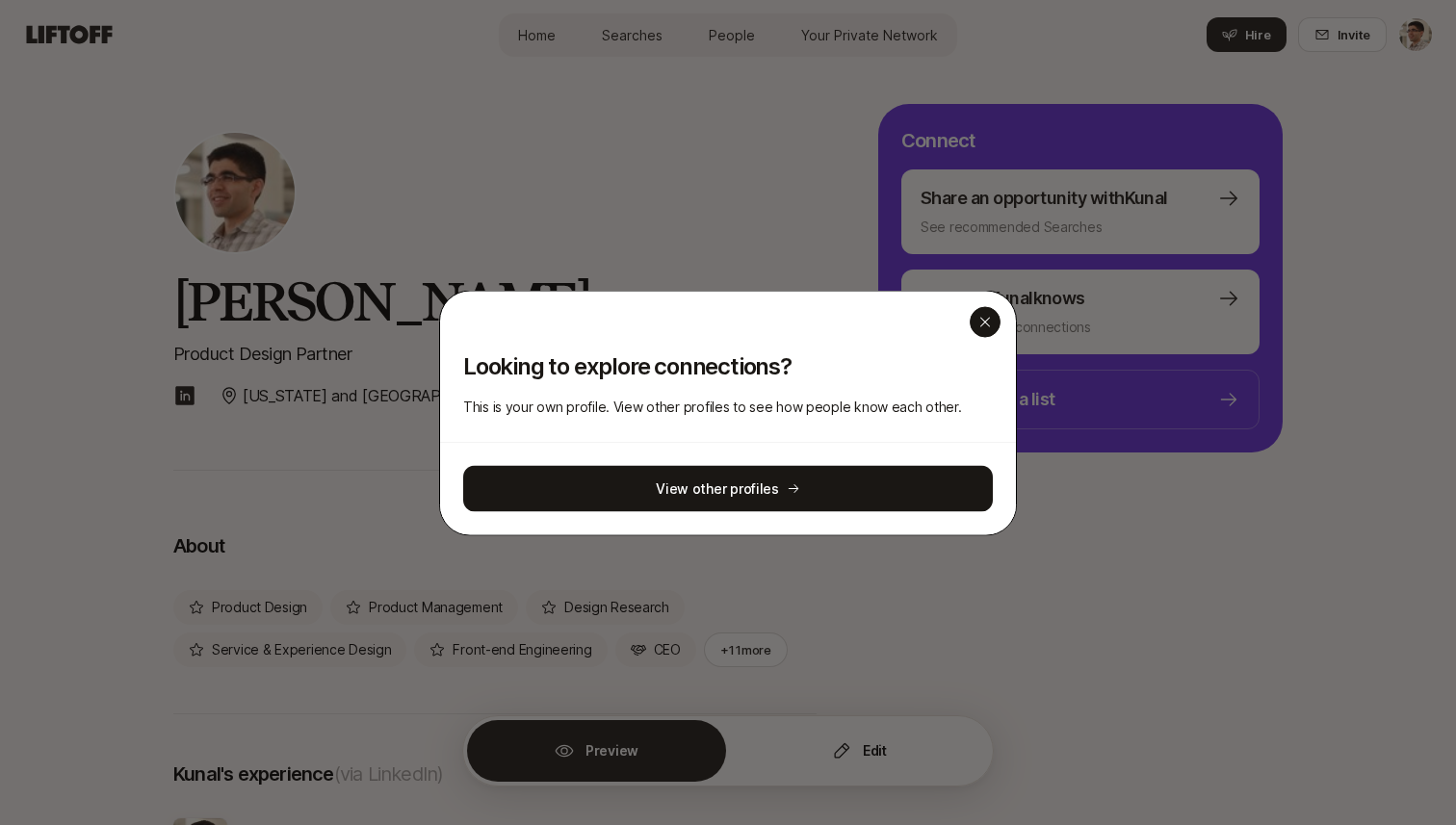
click at [979, 325] on icon "button" at bounding box center [985, 321] width 16 height 16
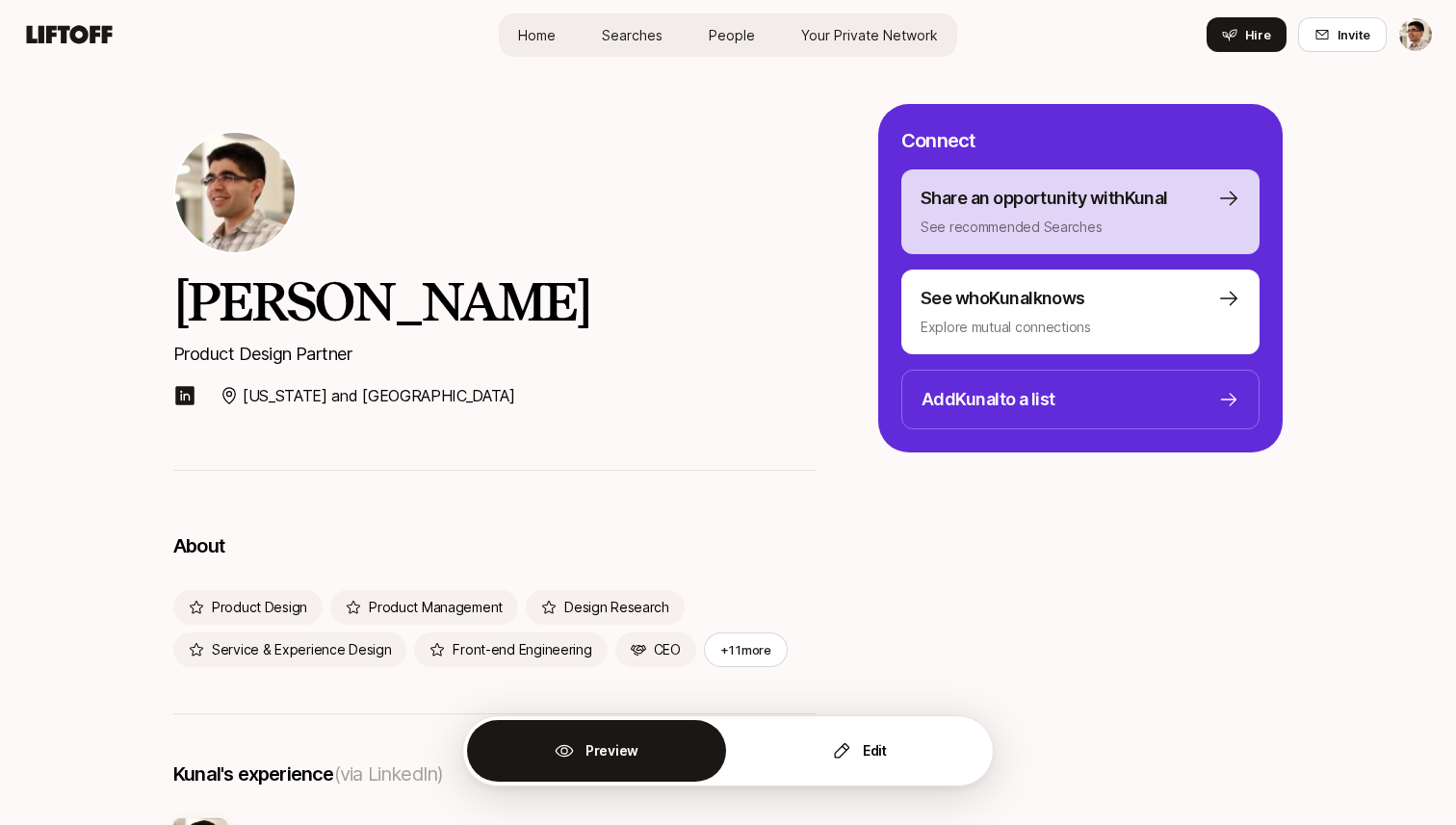
click at [969, 216] on p "See recommended Searches" at bounding box center [1080, 227] width 319 height 23
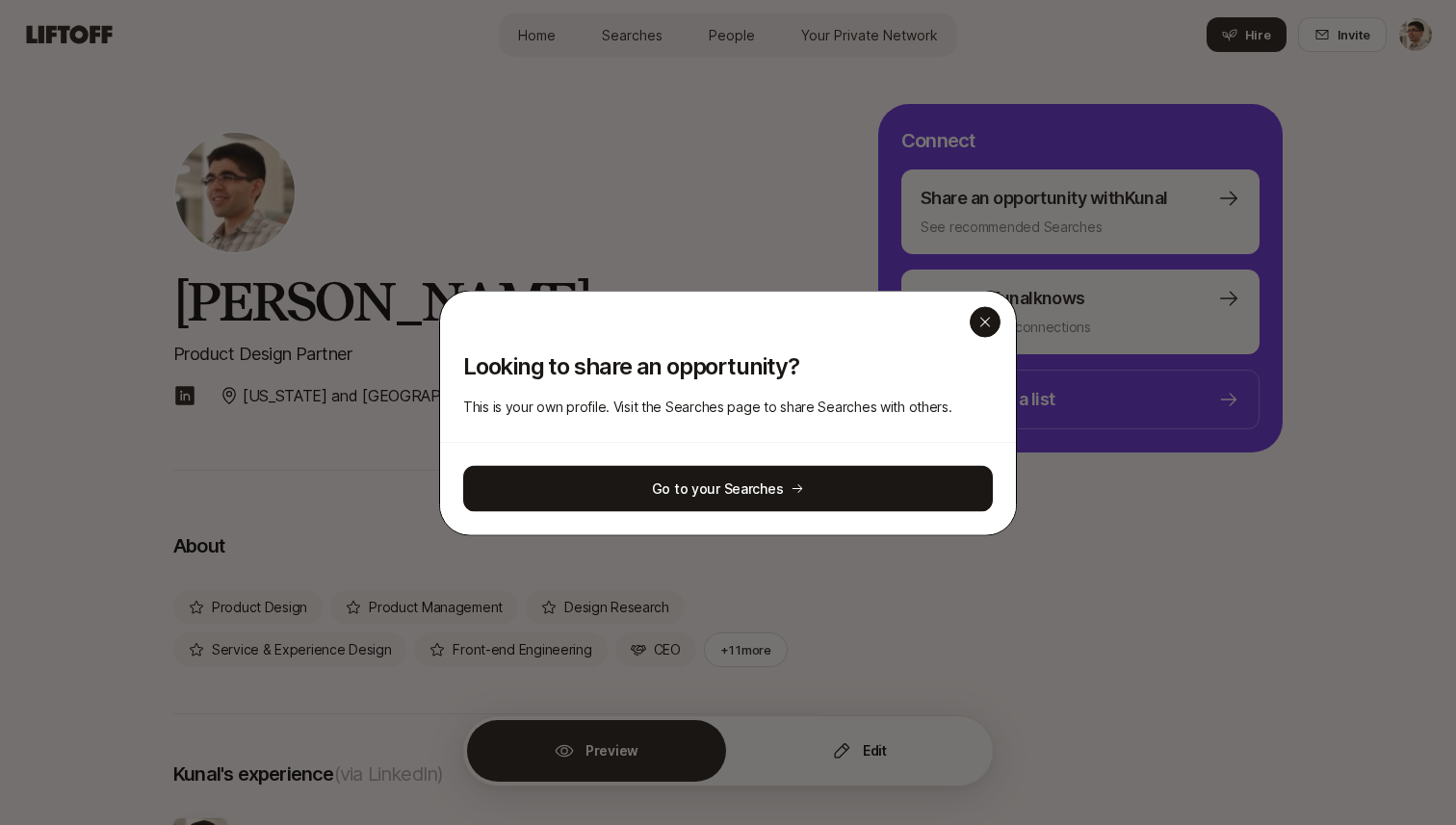
click at [970, 326] on div "button" at bounding box center [984, 321] width 31 height 31
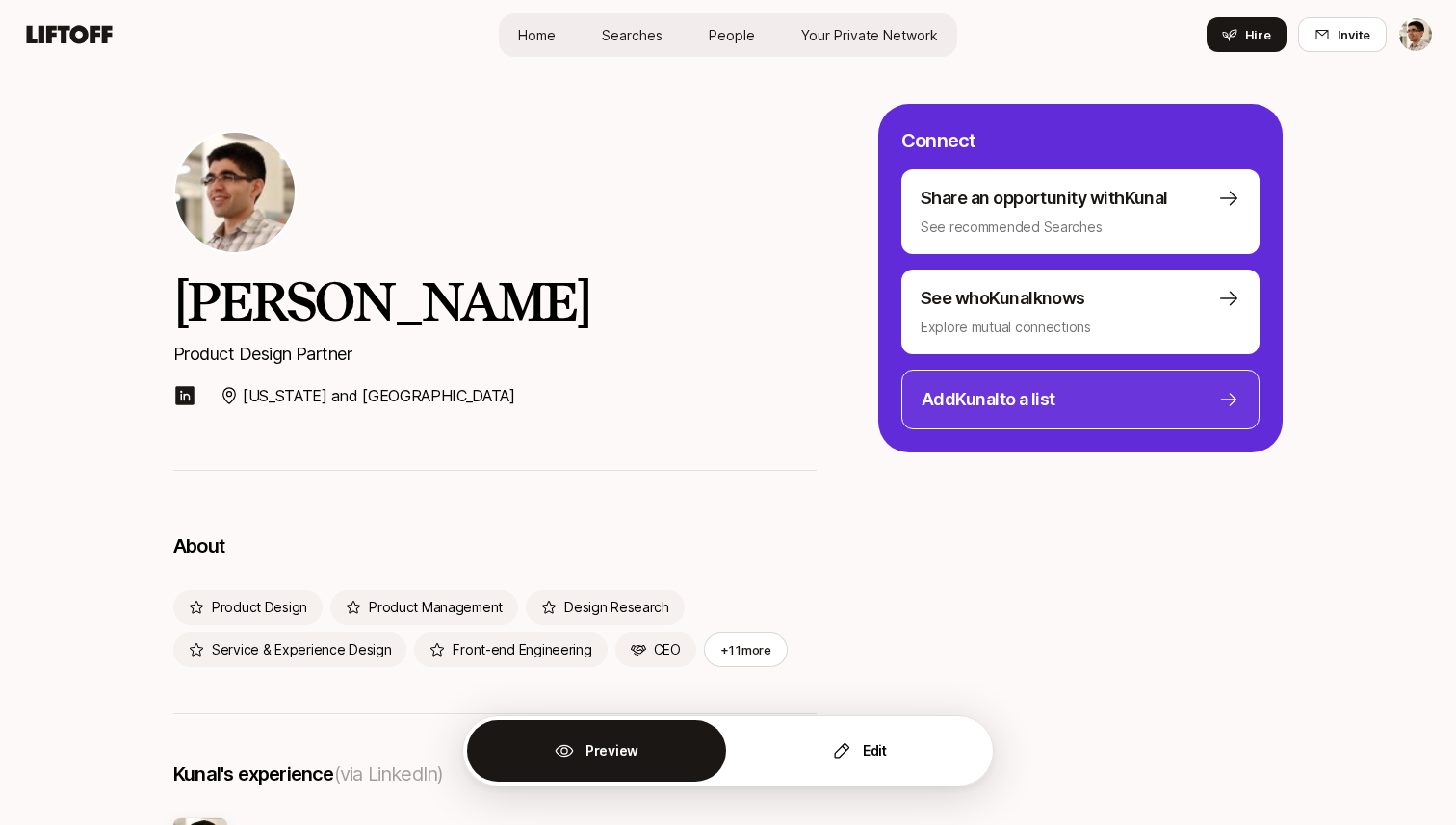
click at [965, 388] on p "Add Kunal to a list" at bounding box center [989, 399] width 134 height 27
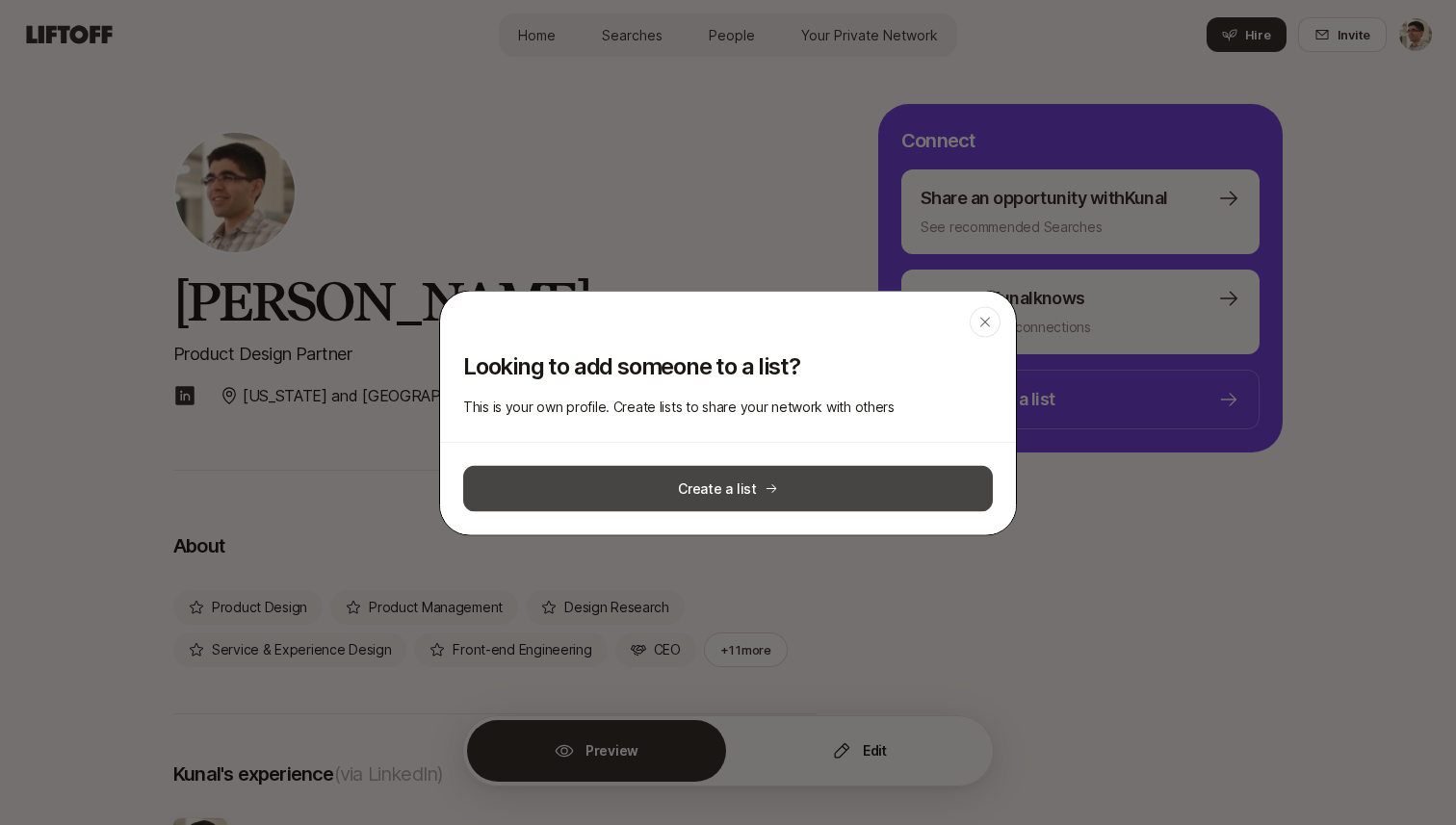
click at [811, 482] on button "Create a list" at bounding box center [728, 488] width 529 height 46
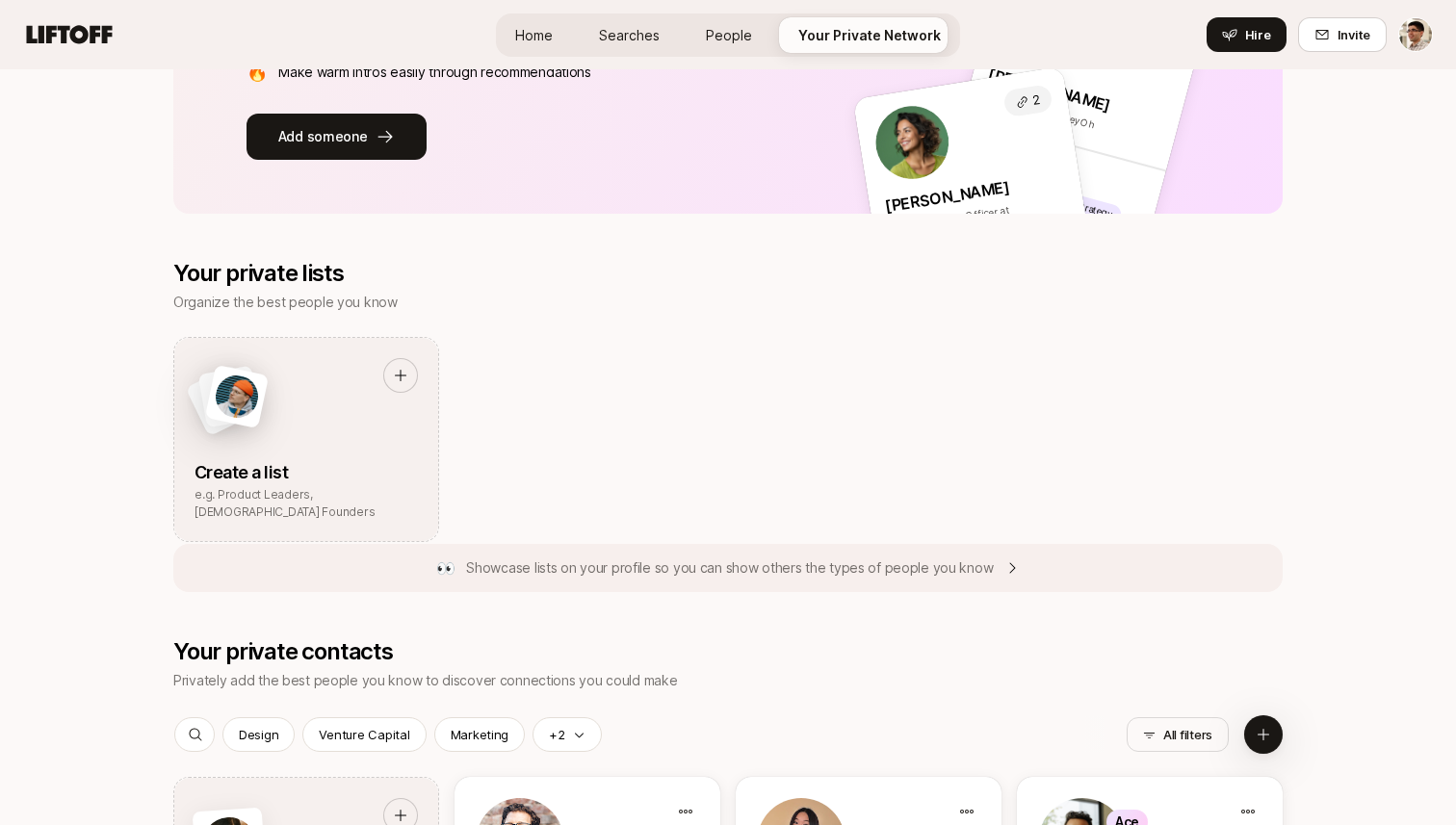
scroll to position [540, 0]
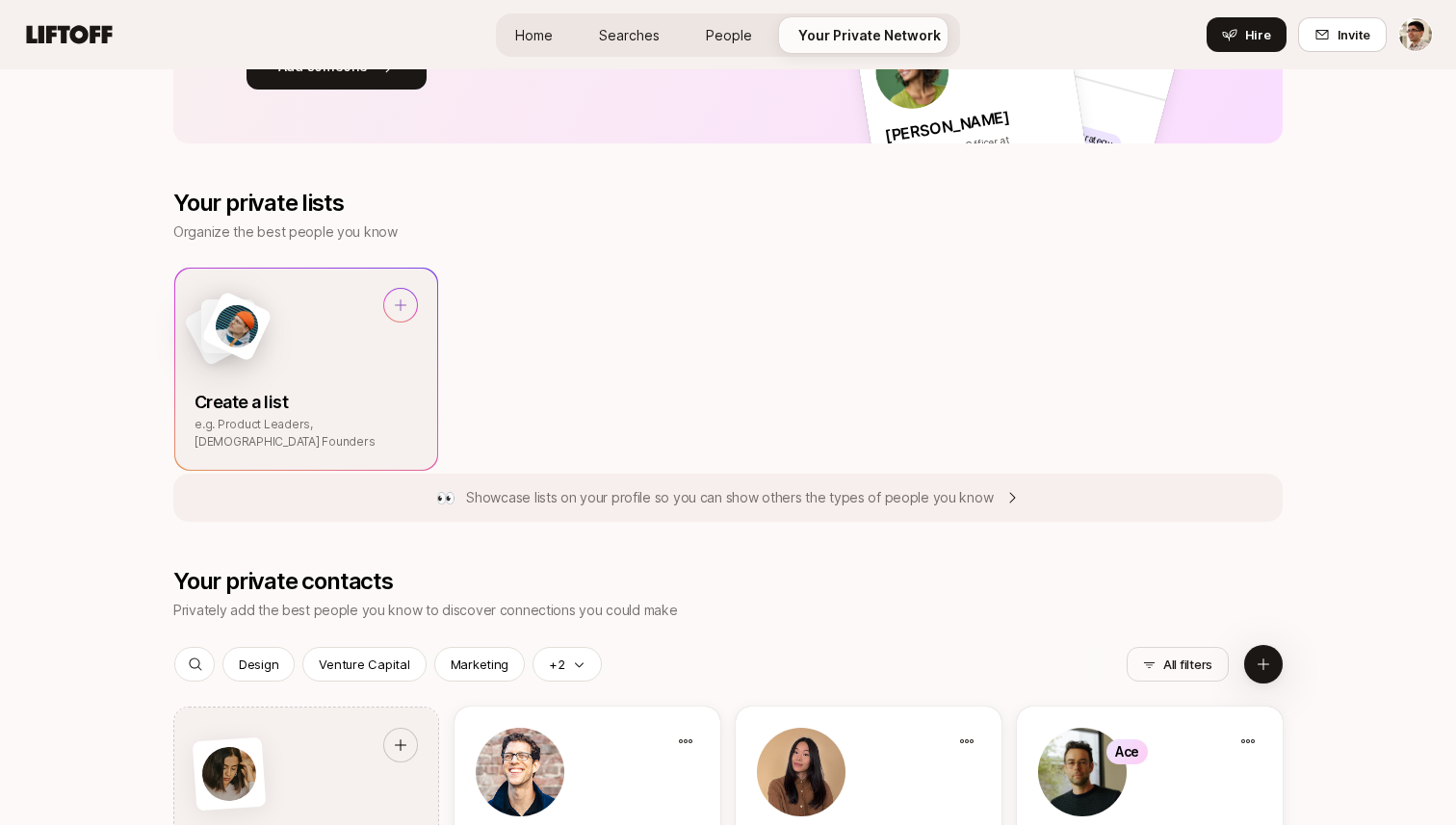
click at [437, 308] on div "Create a list e.g. Product Leaders, [DEMOGRAPHIC_DATA] Founders" at bounding box center [307, 369] width 262 height 201
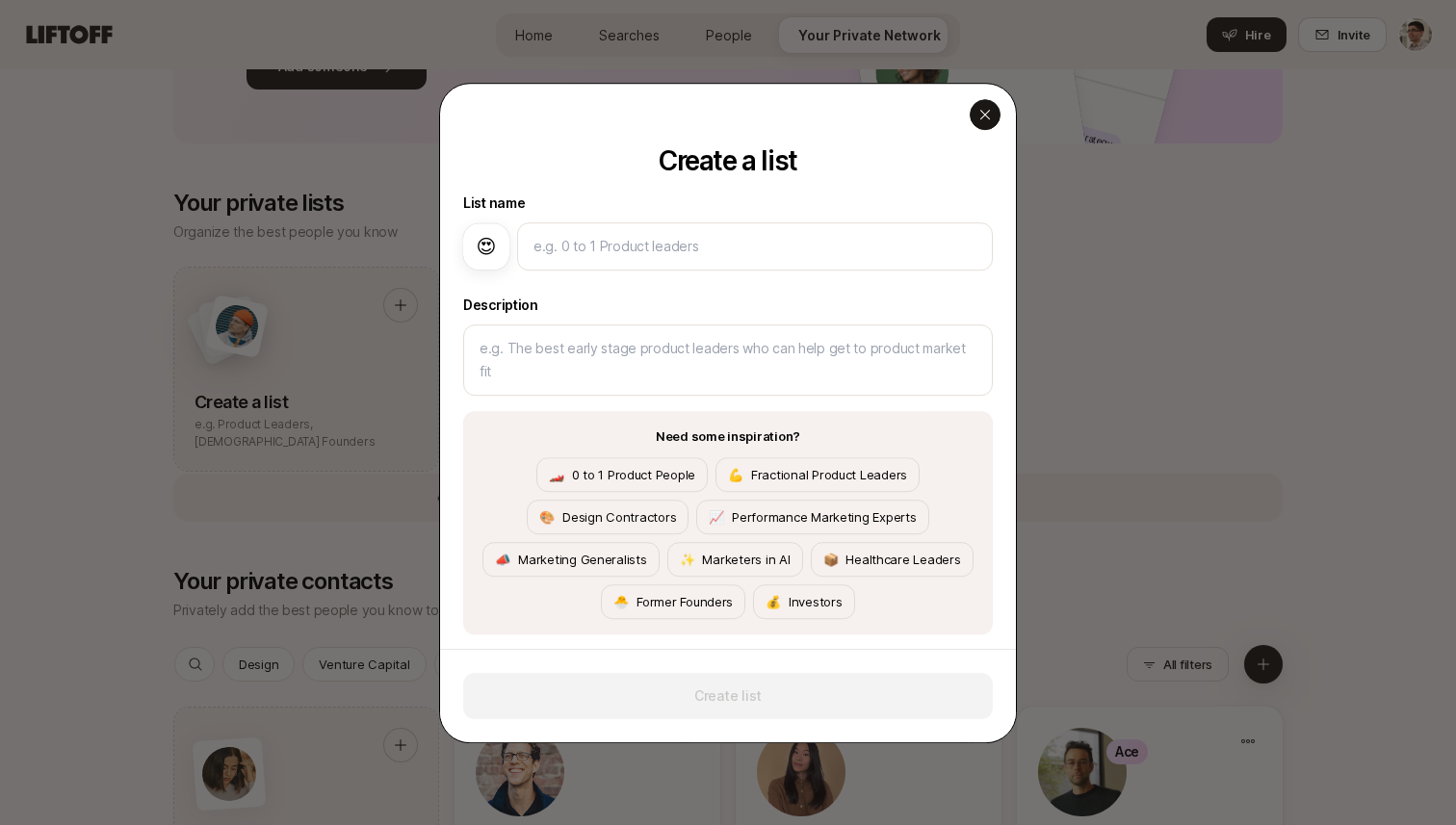
click at [986, 120] on icon "button" at bounding box center [985, 114] width 16 height 16
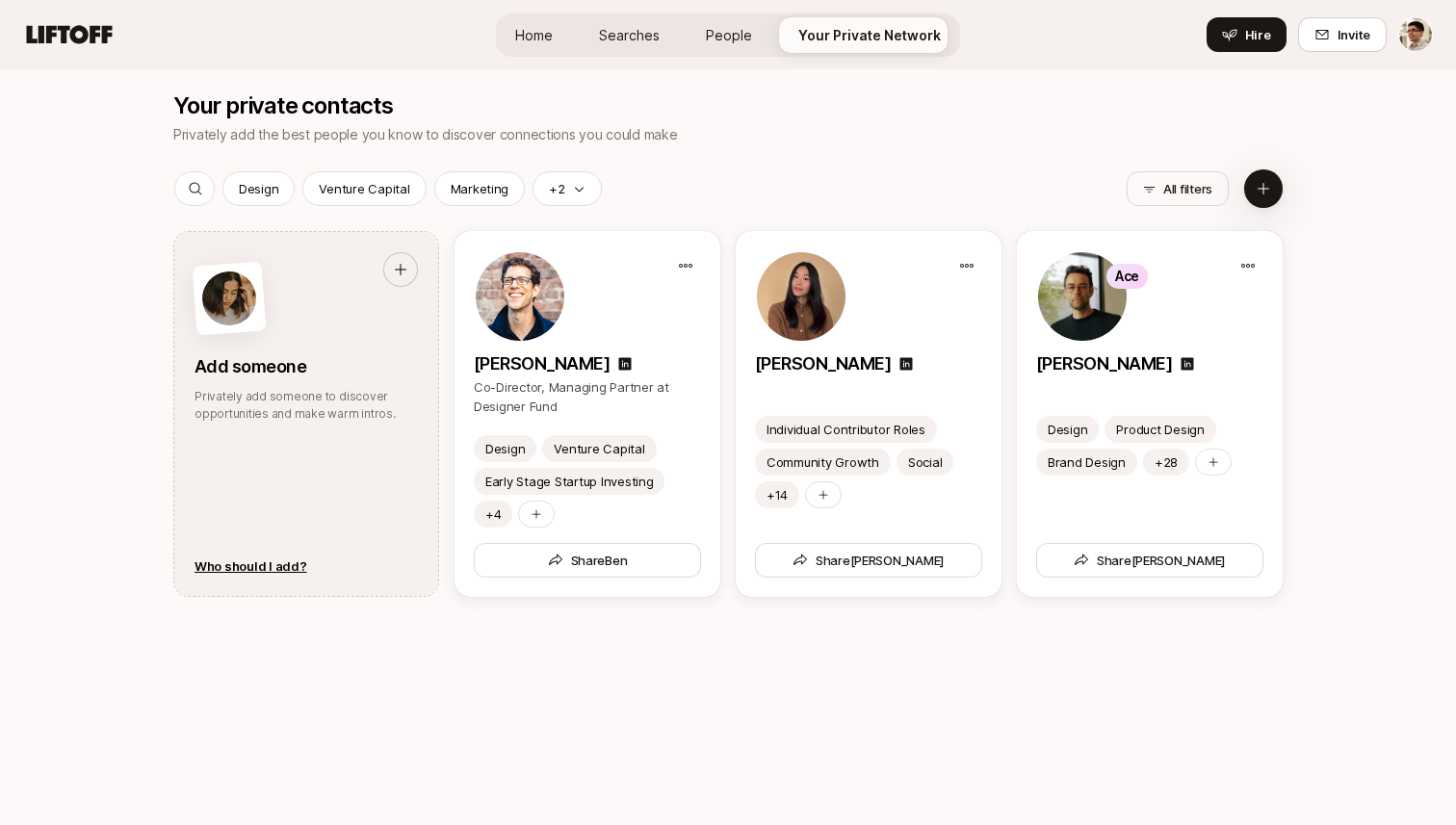
scroll to position [1041, 0]
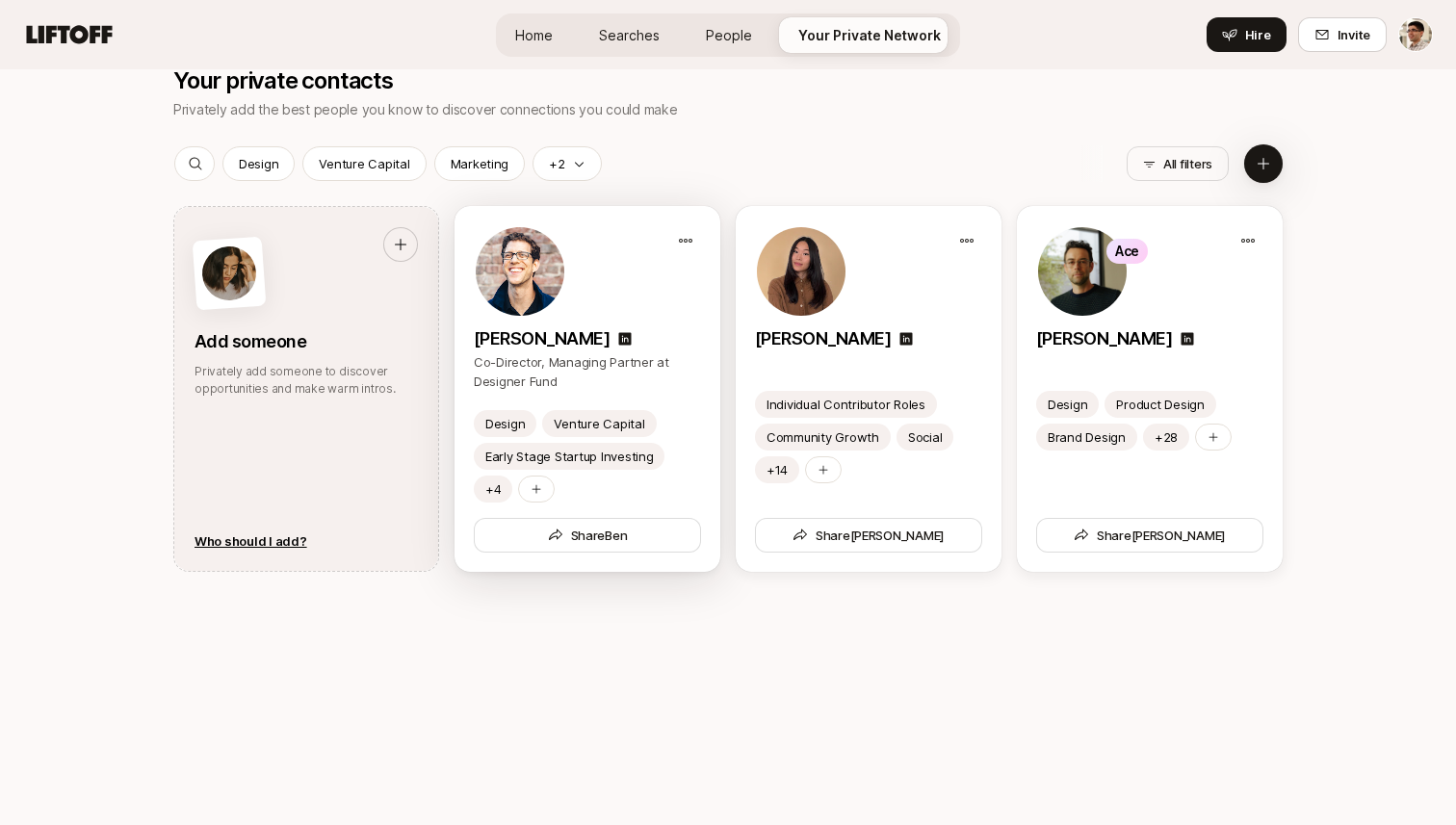
click at [622, 309] on div at bounding box center [587, 272] width 227 height 93
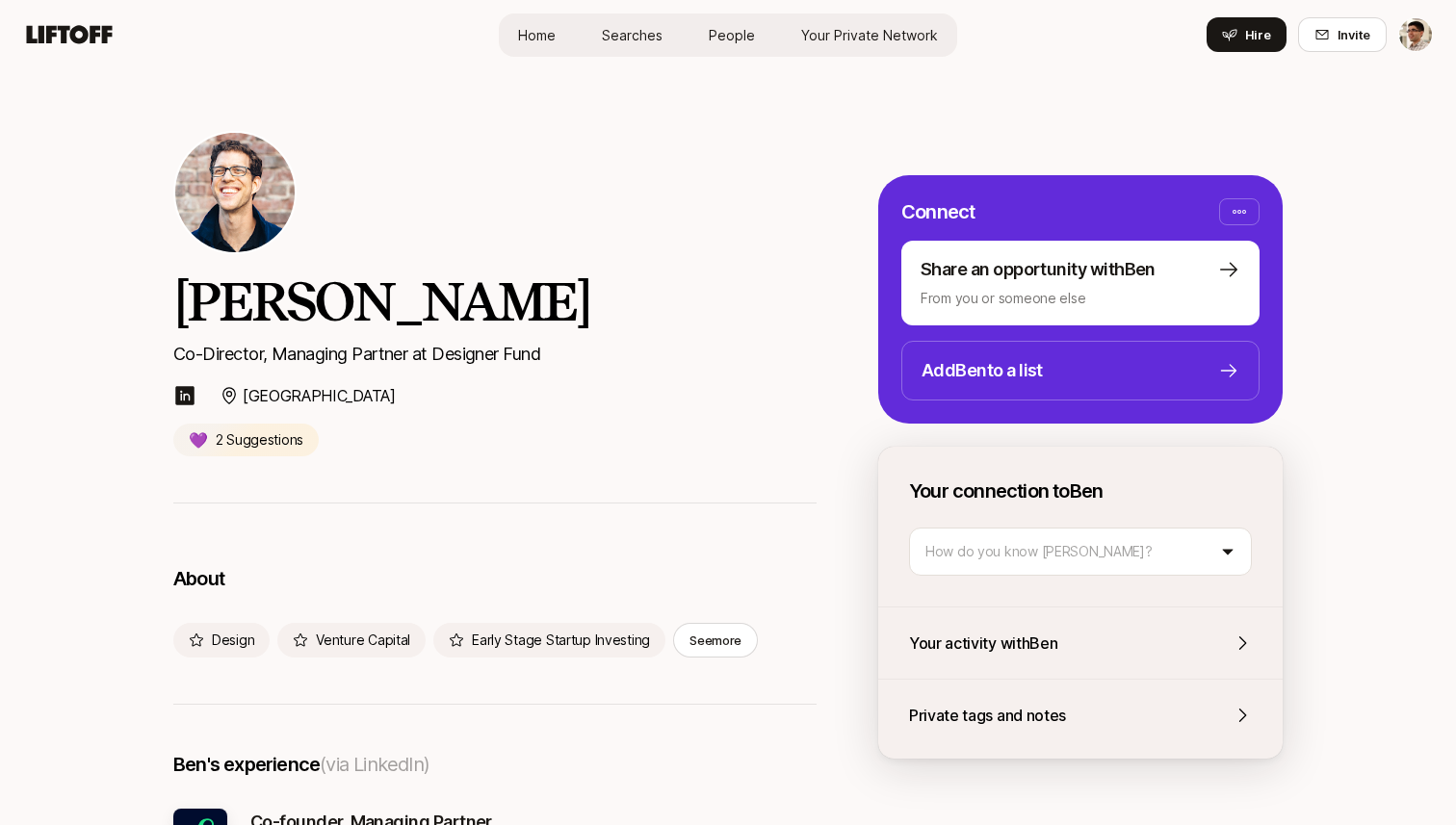
click at [761, 36] on link "People" at bounding box center [731, 35] width 77 height 35
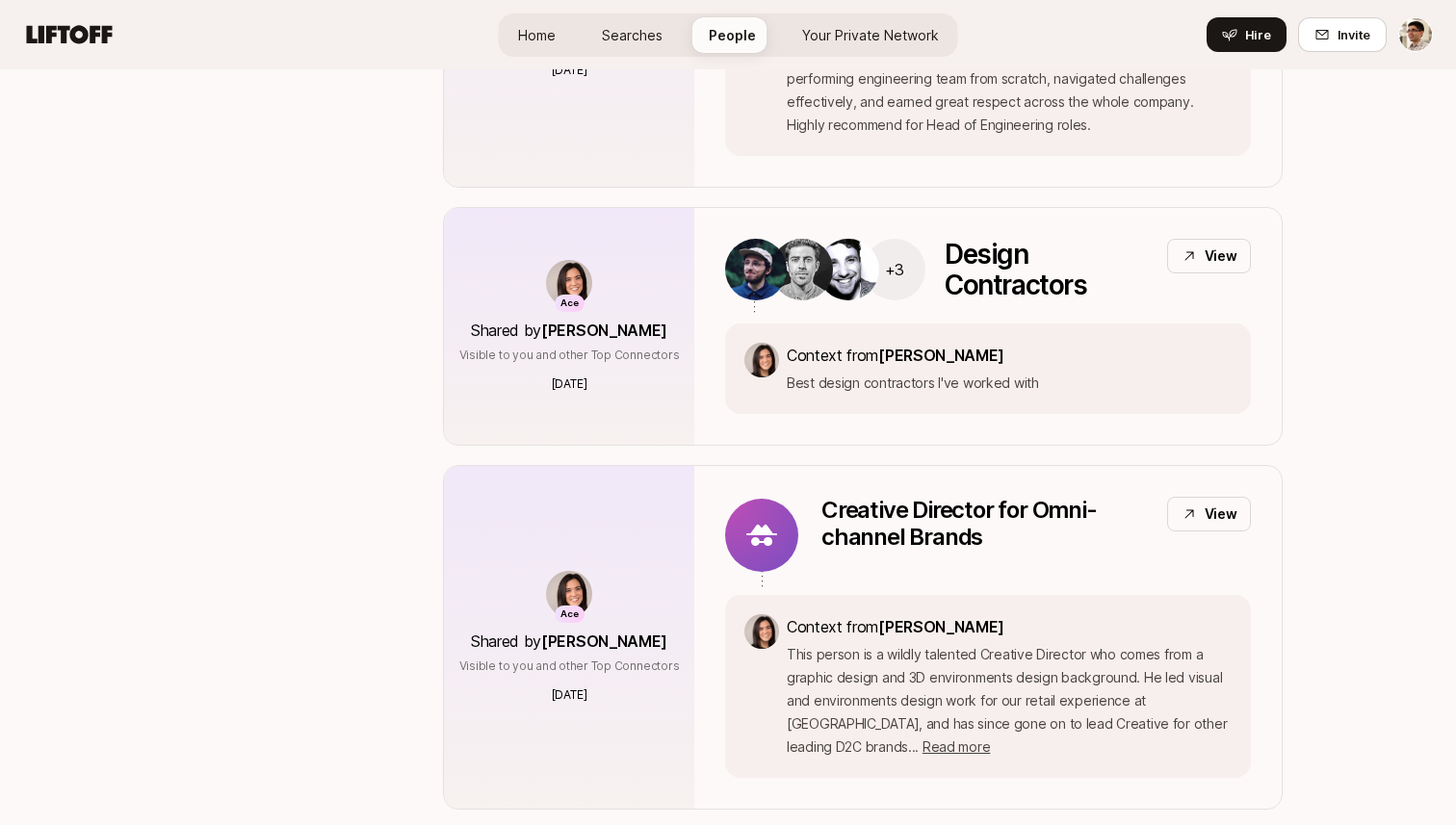
click at [850, 34] on span "Your Private Network" at bounding box center [869, 34] width 137 height 21
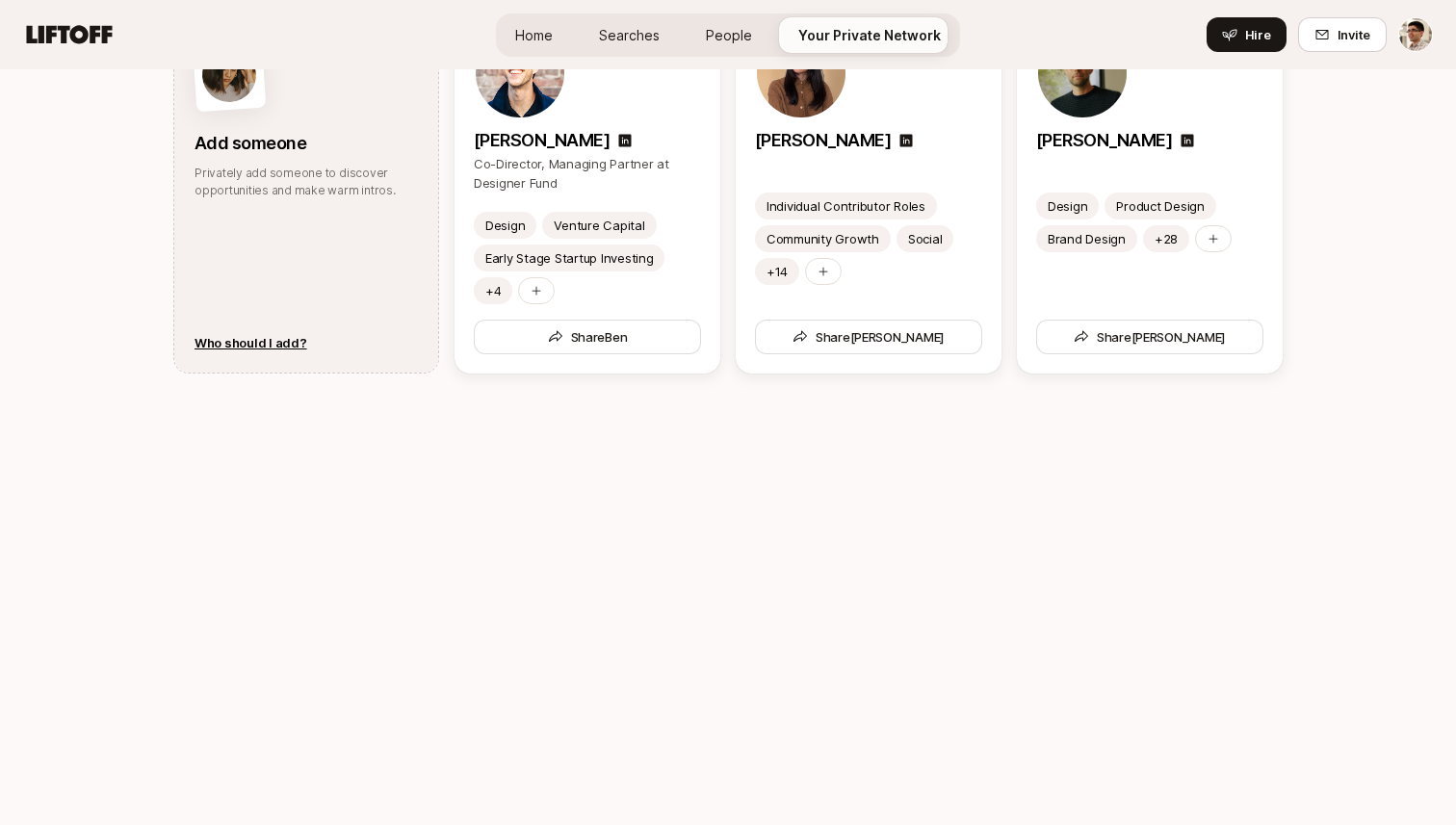
scroll to position [1041, 0]
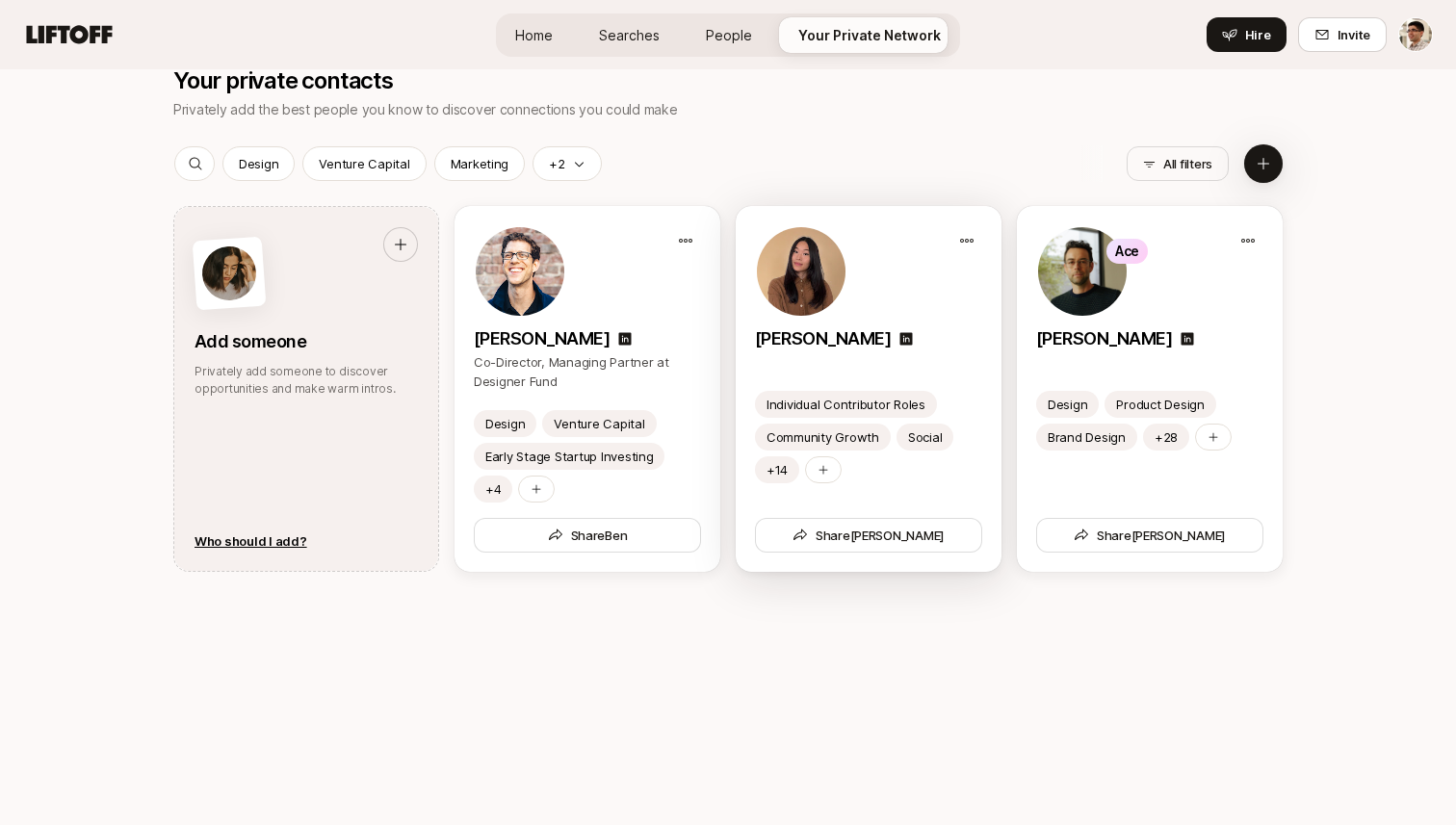
click at [755, 268] on span at bounding box center [801, 272] width 93 height 93
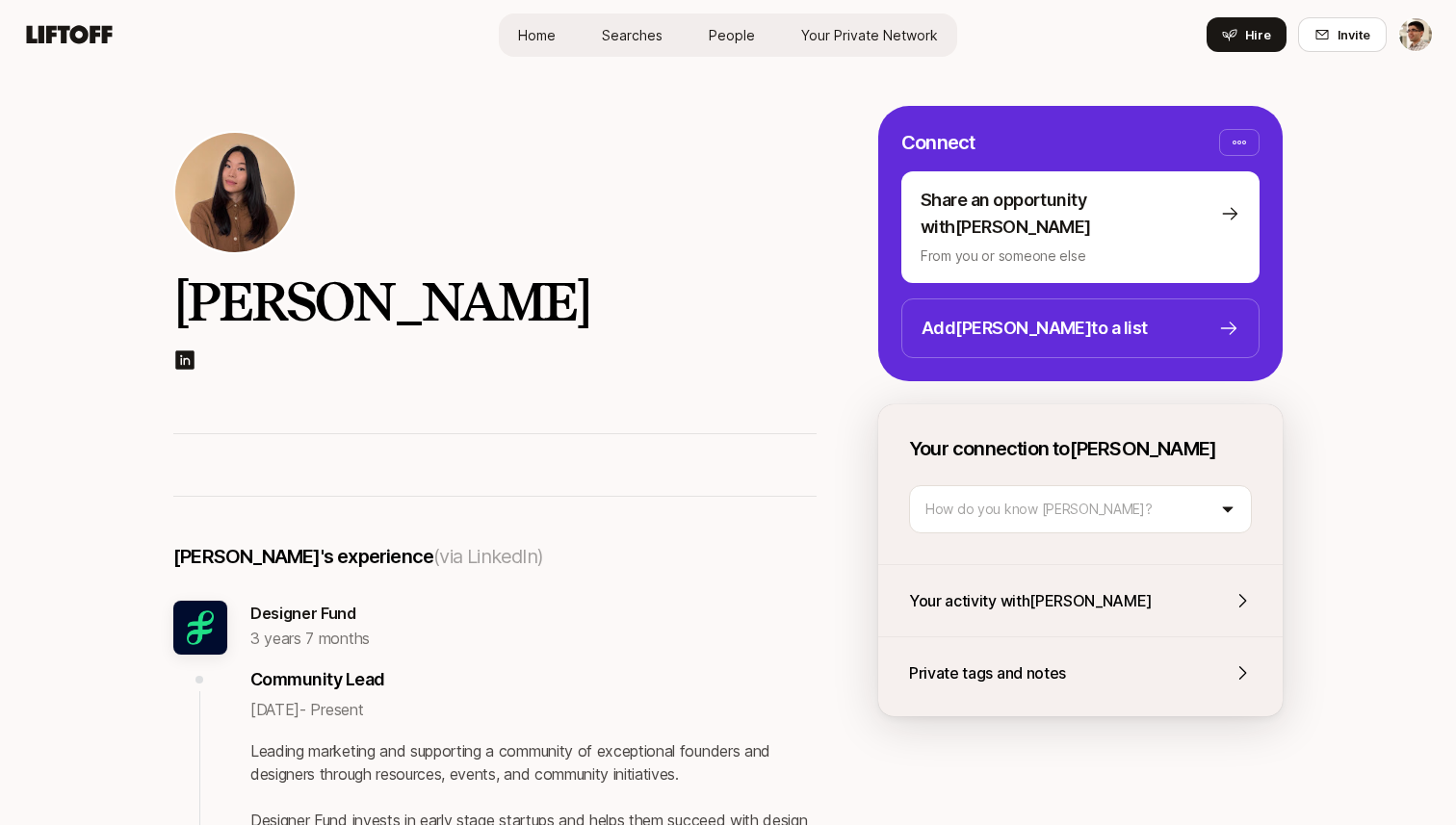
click at [921, 588] on p "Your activity with [PERSON_NAME]" at bounding box center [1030, 600] width 243 height 25
click at [740, 37] on span "People" at bounding box center [731, 34] width 46 height 21
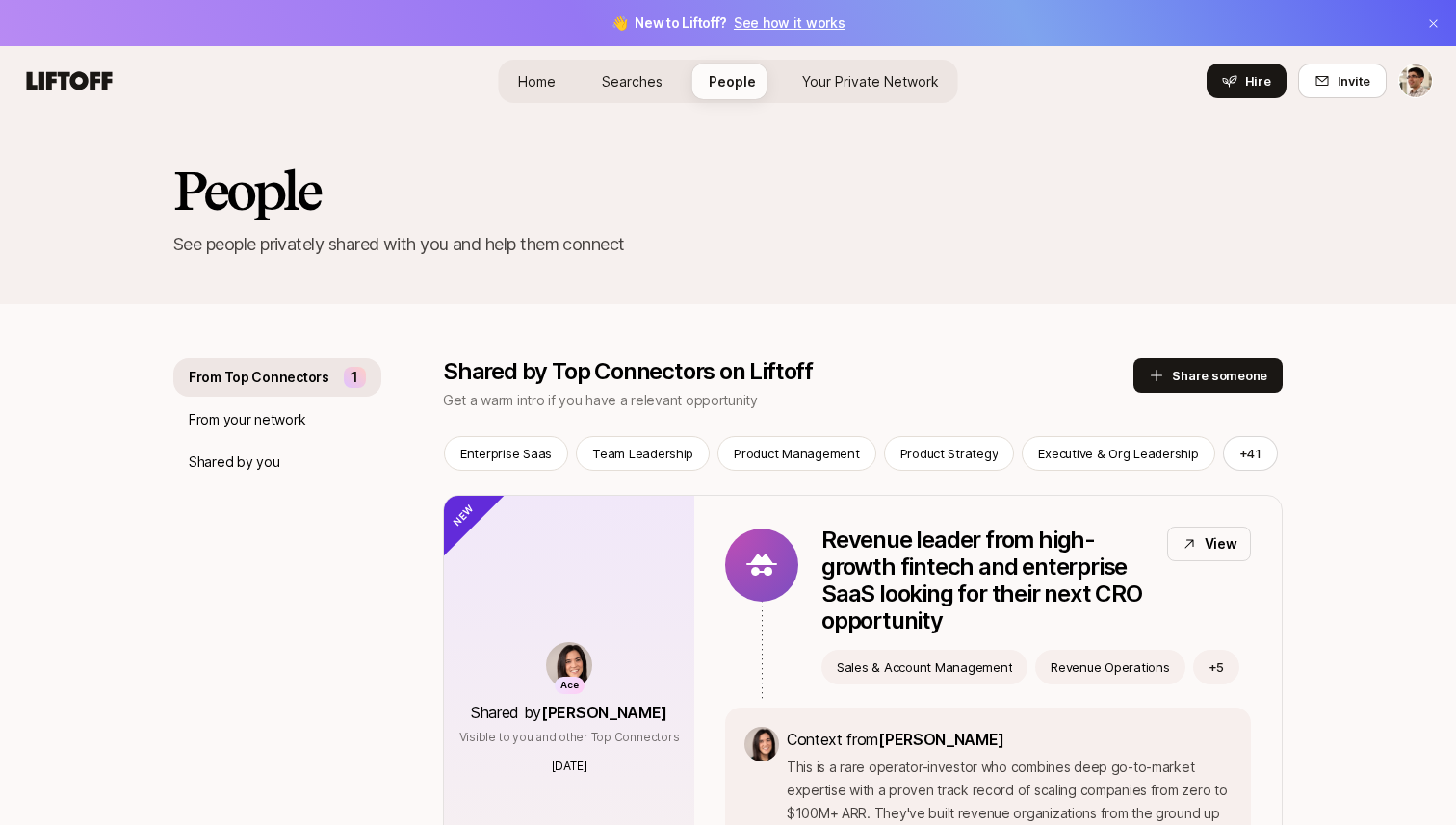
scroll to position [8185, 0]
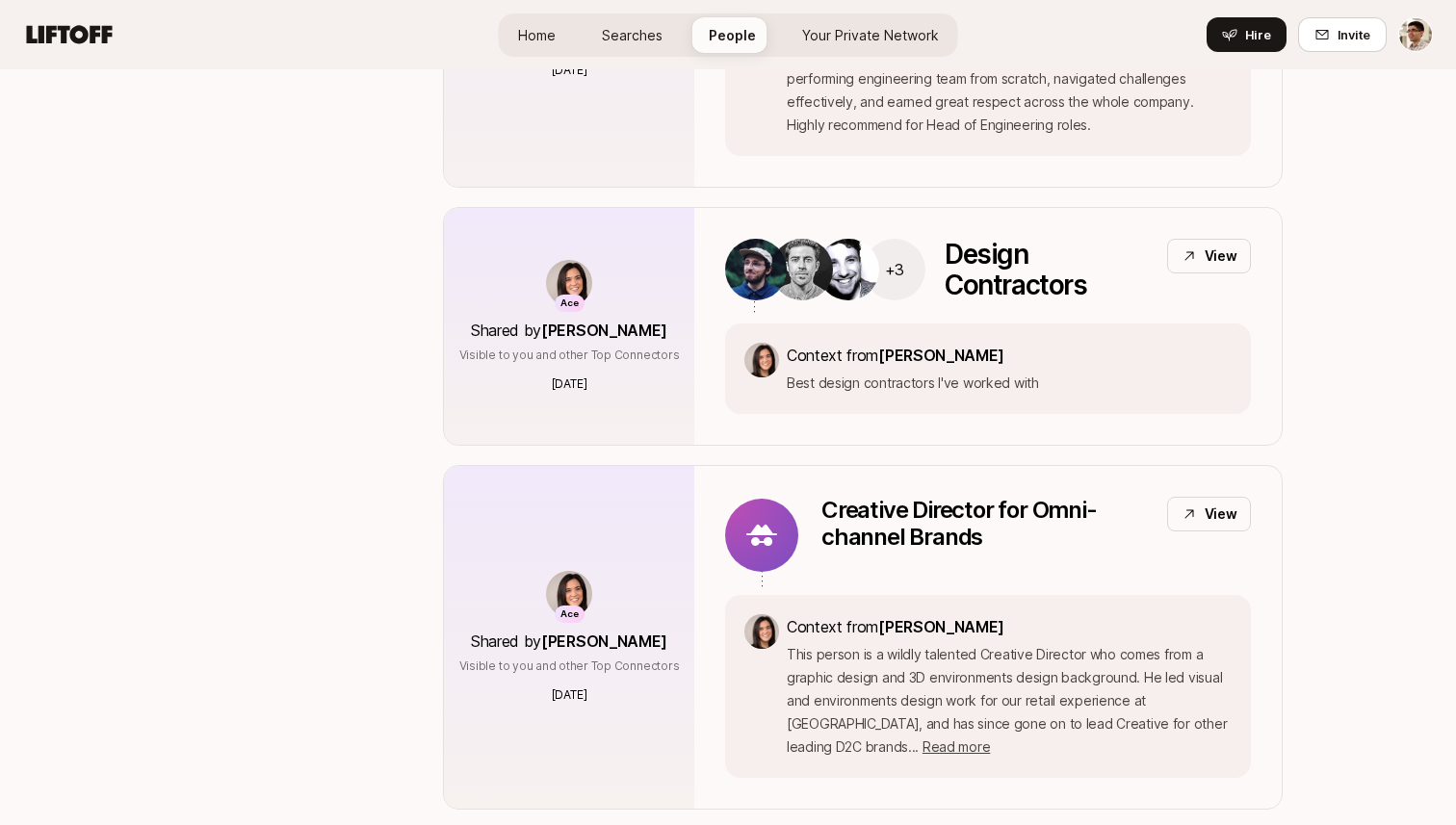
click at [840, 38] on span "Your Private Network" at bounding box center [869, 34] width 137 height 21
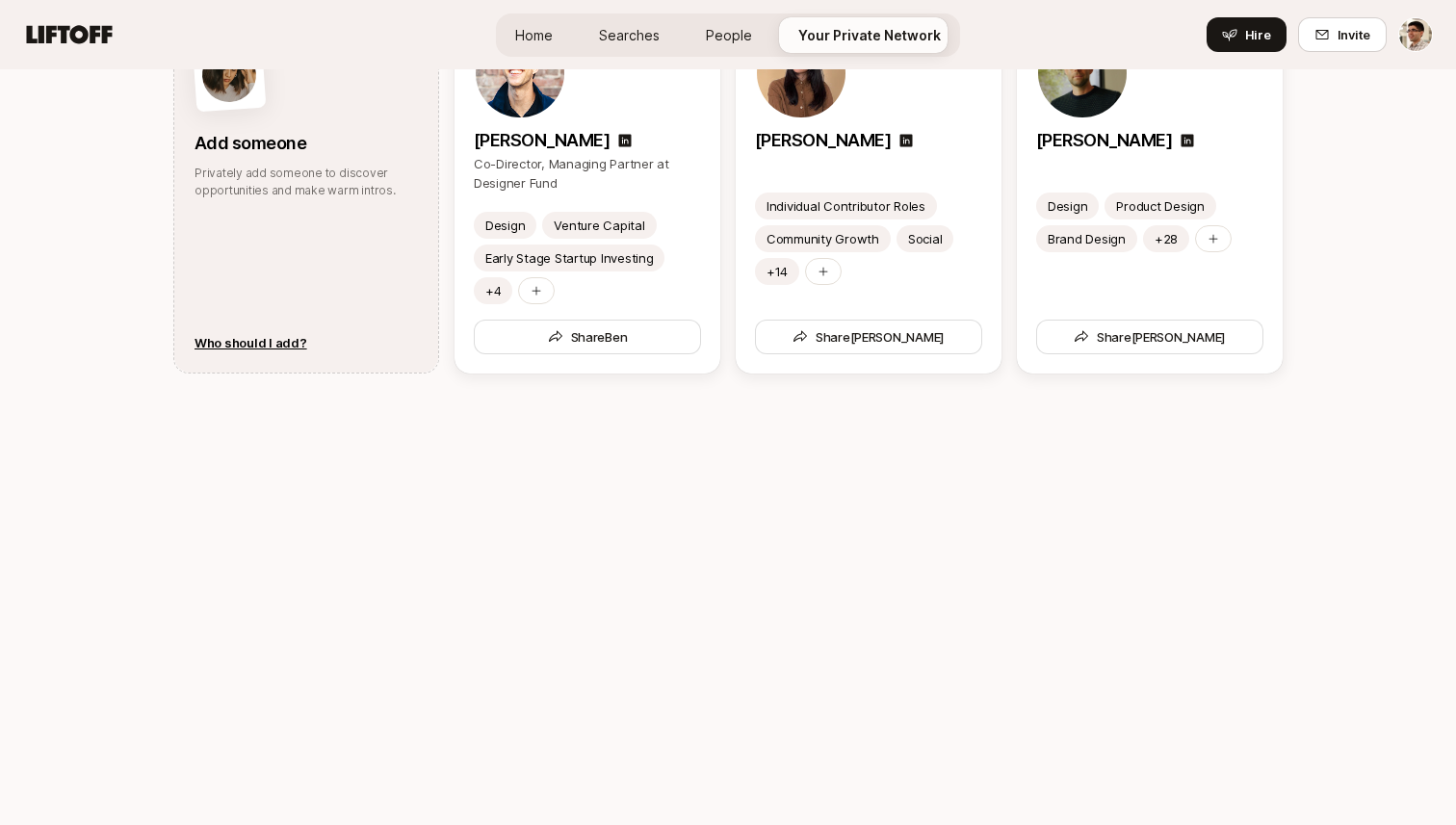
scroll to position [1041, 0]
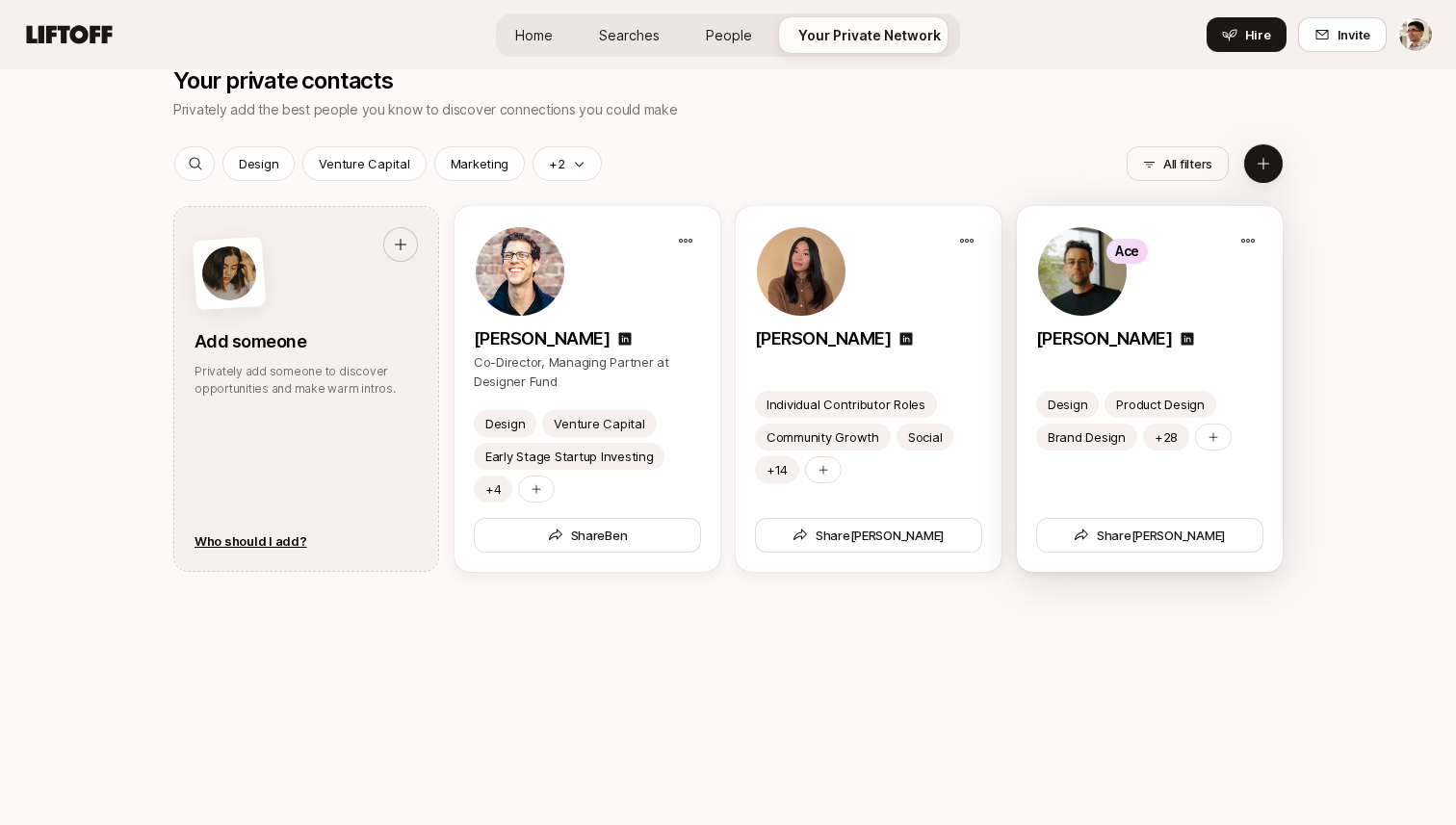
click at [1094, 267] on img at bounding box center [1082, 271] width 89 height 89
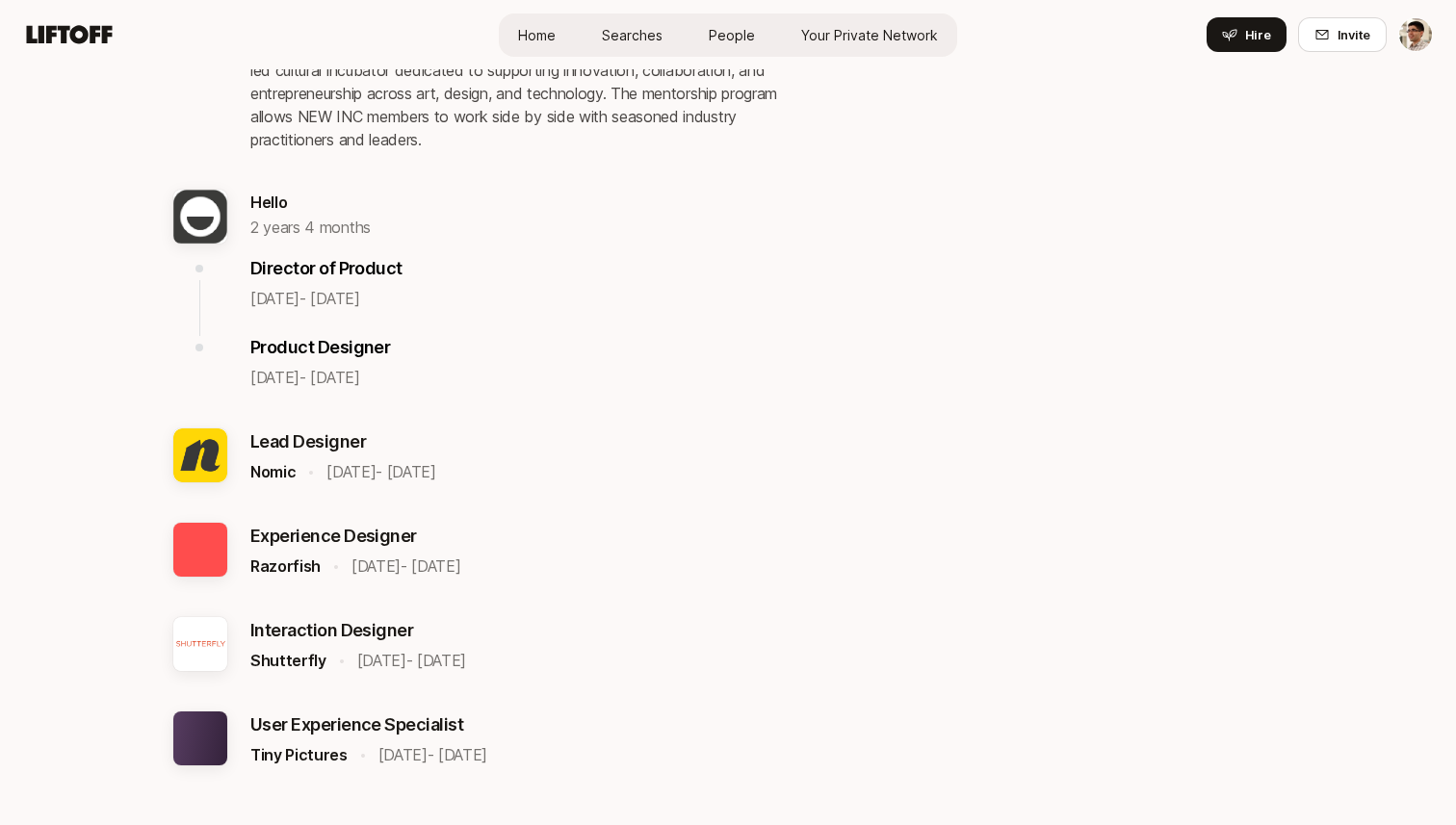
scroll to position [478, 0]
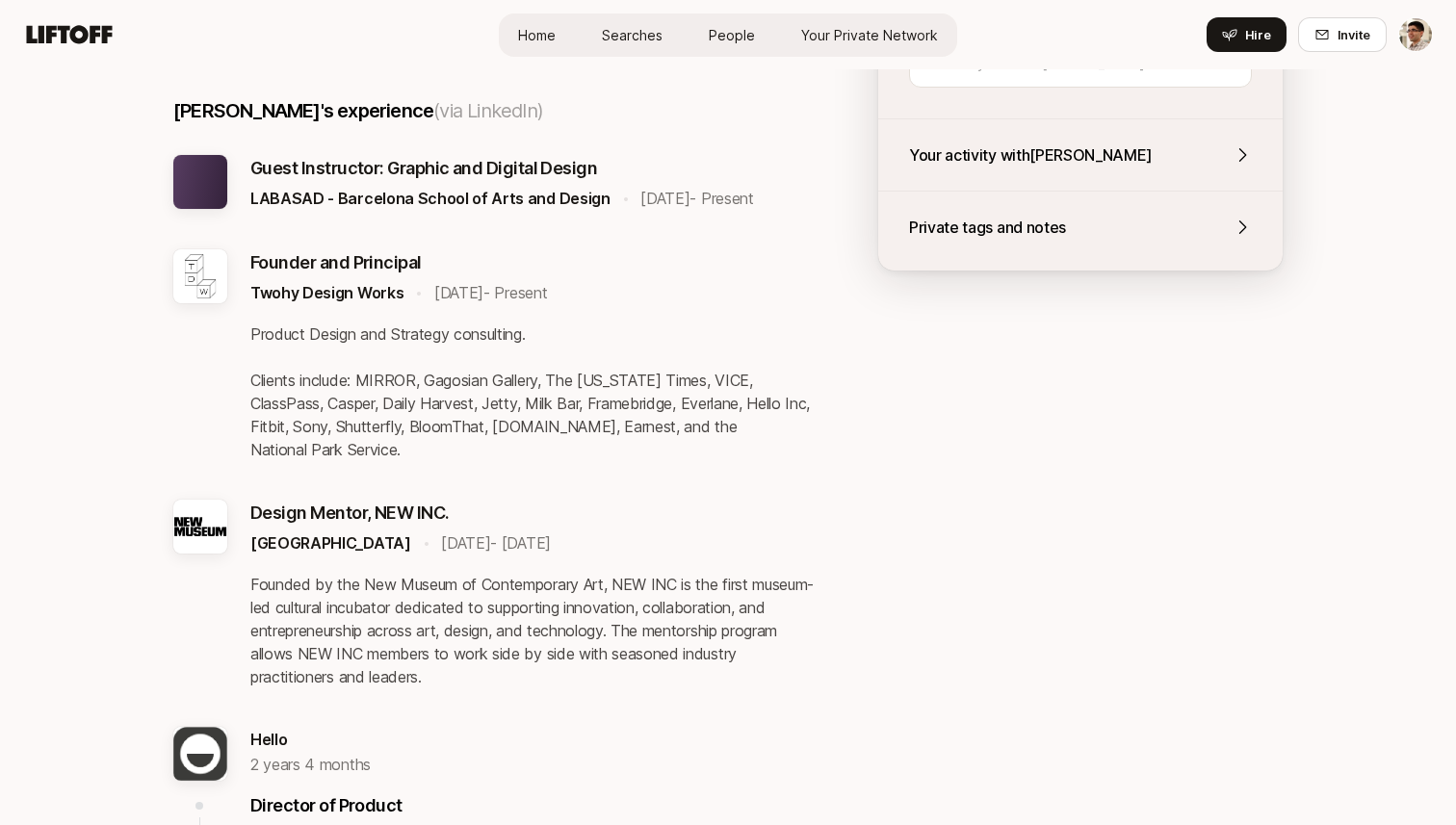
click at [1019, 143] on p "Your activity with [PERSON_NAME]" at bounding box center [1030, 155] width 243 height 25
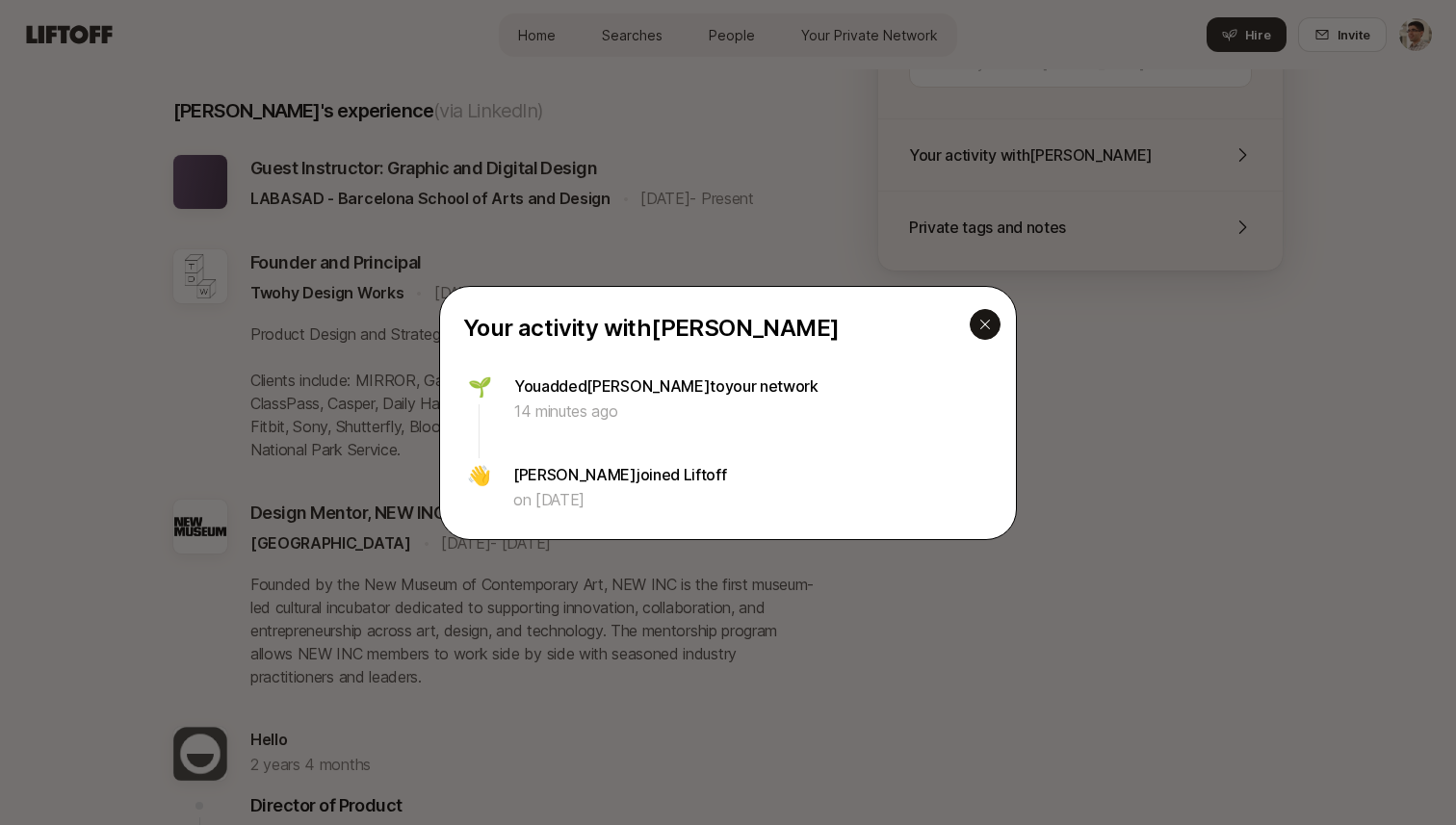
click at [984, 338] on div "button" at bounding box center [984, 323] width 31 height 31
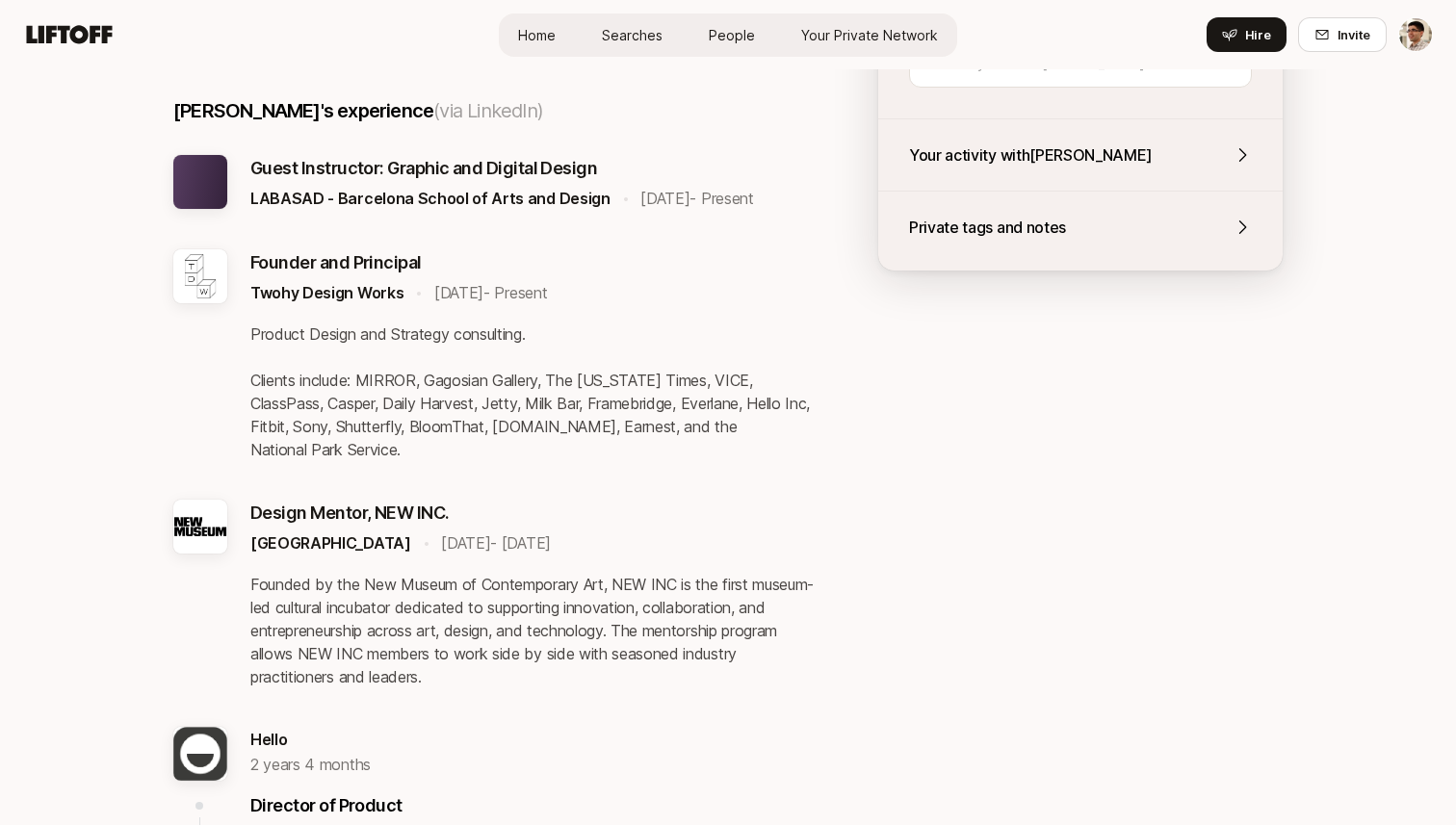
scroll to position [289, 0]
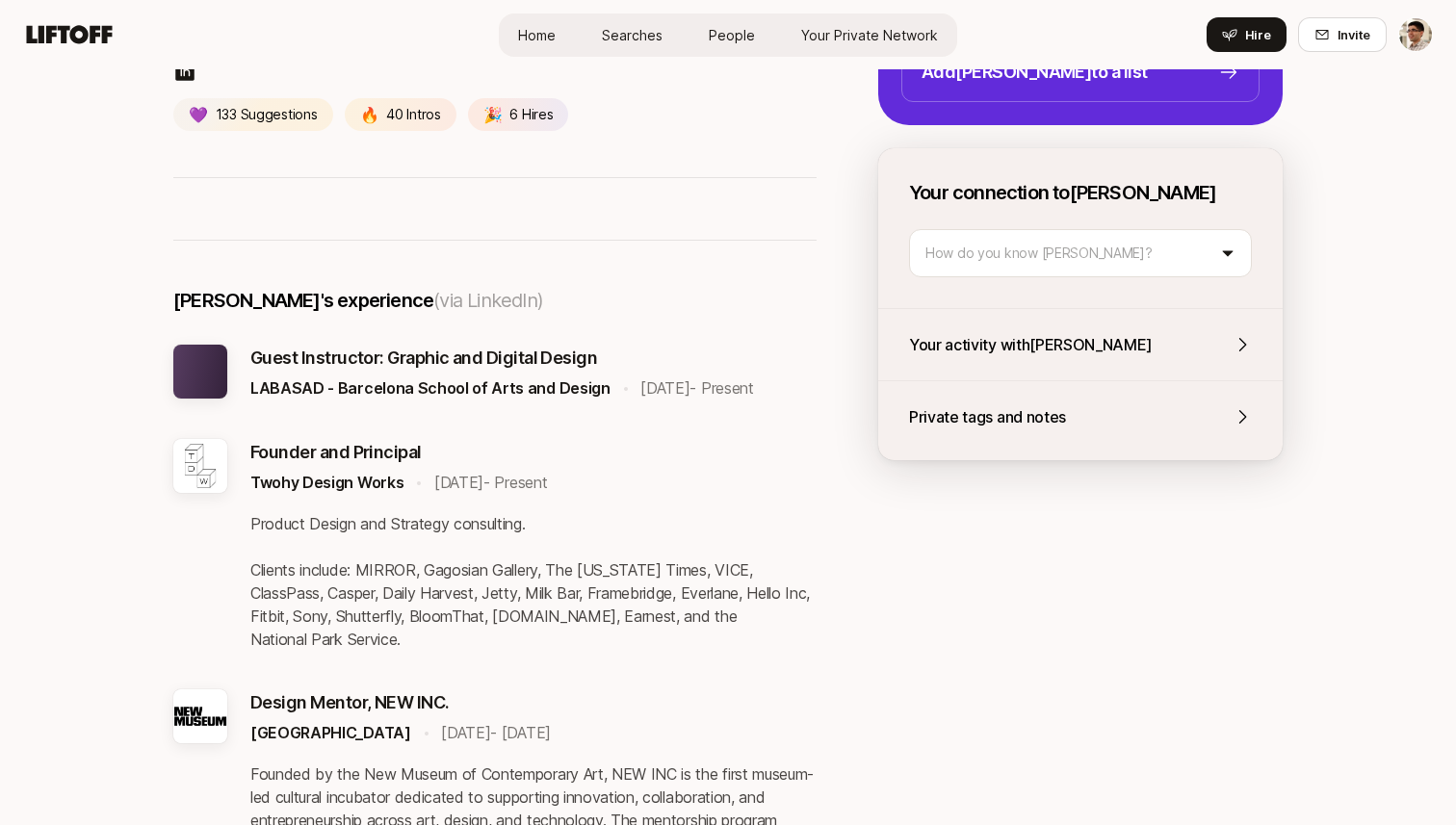
click at [973, 376] on div "Your connection to [PERSON_NAME] How do you know [PERSON_NAME]? Your activity w…" at bounding box center [1080, 304] width 404 height 311
click at [970, 404] on p "Private tags and notes" at bounding box center [987, 416] width 157 height 25
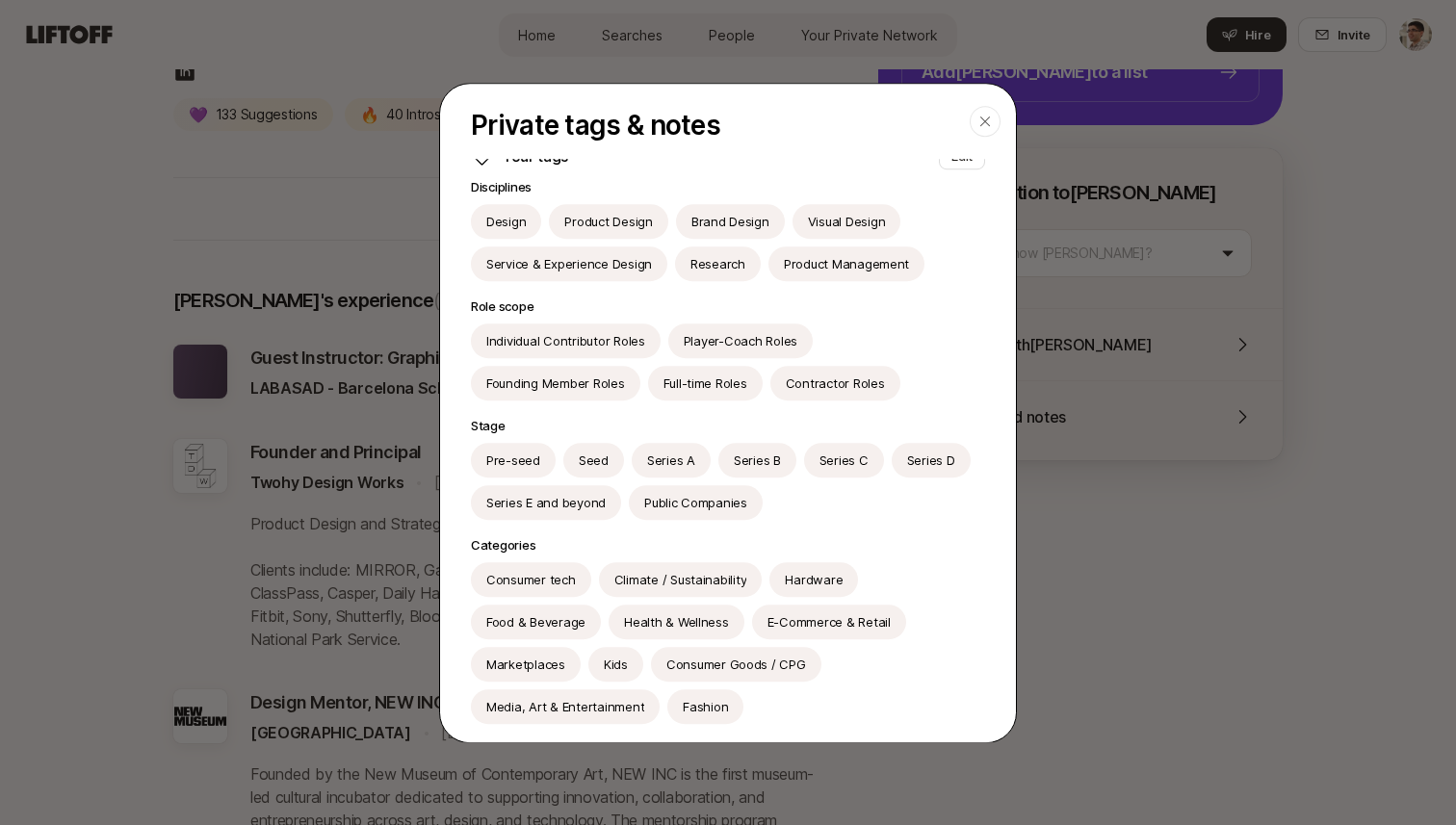
scroll to position [248, 0]
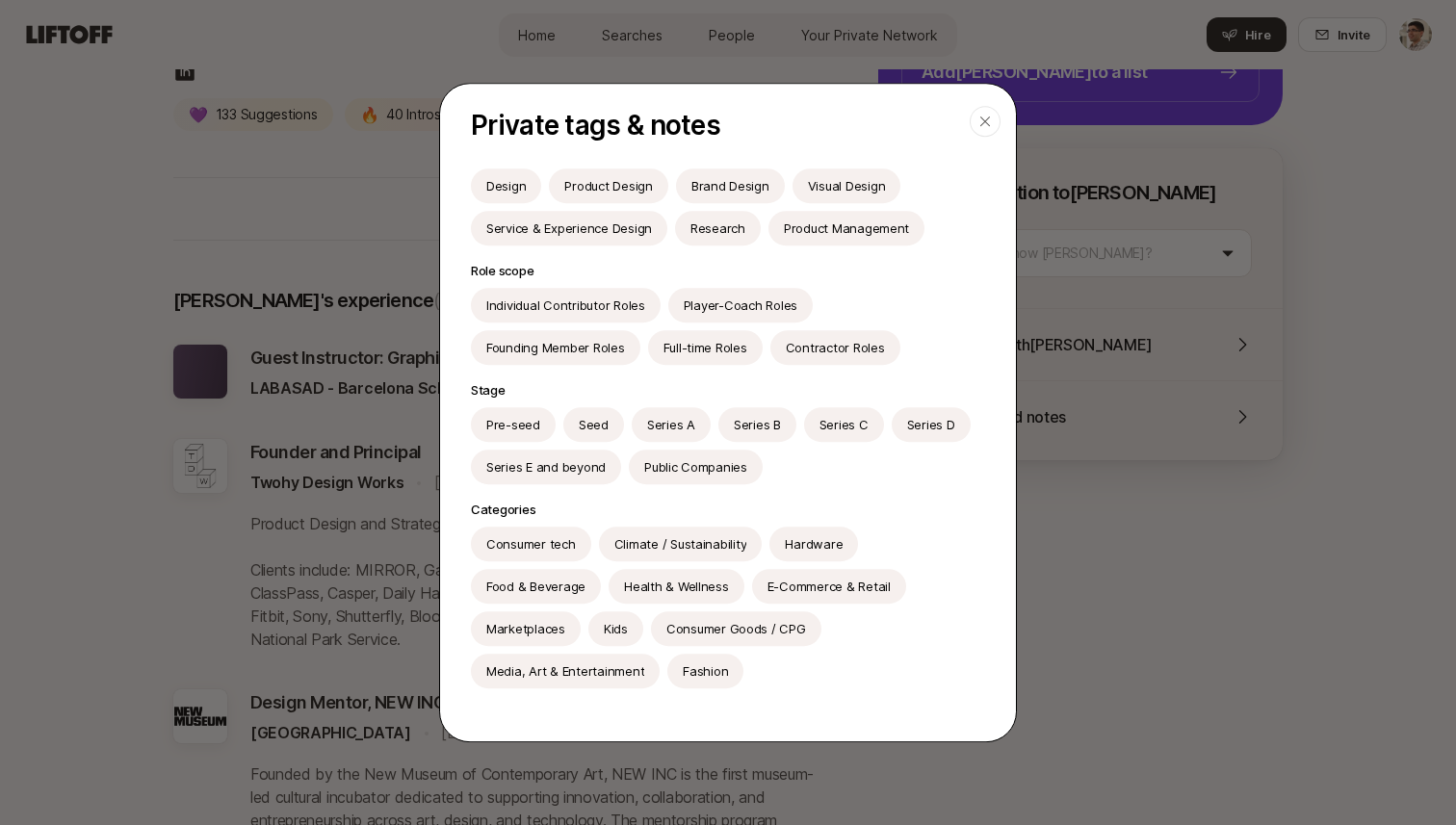
click at [988, 123] on icon "button" at bounding box center [985, 121] width 16 height 16
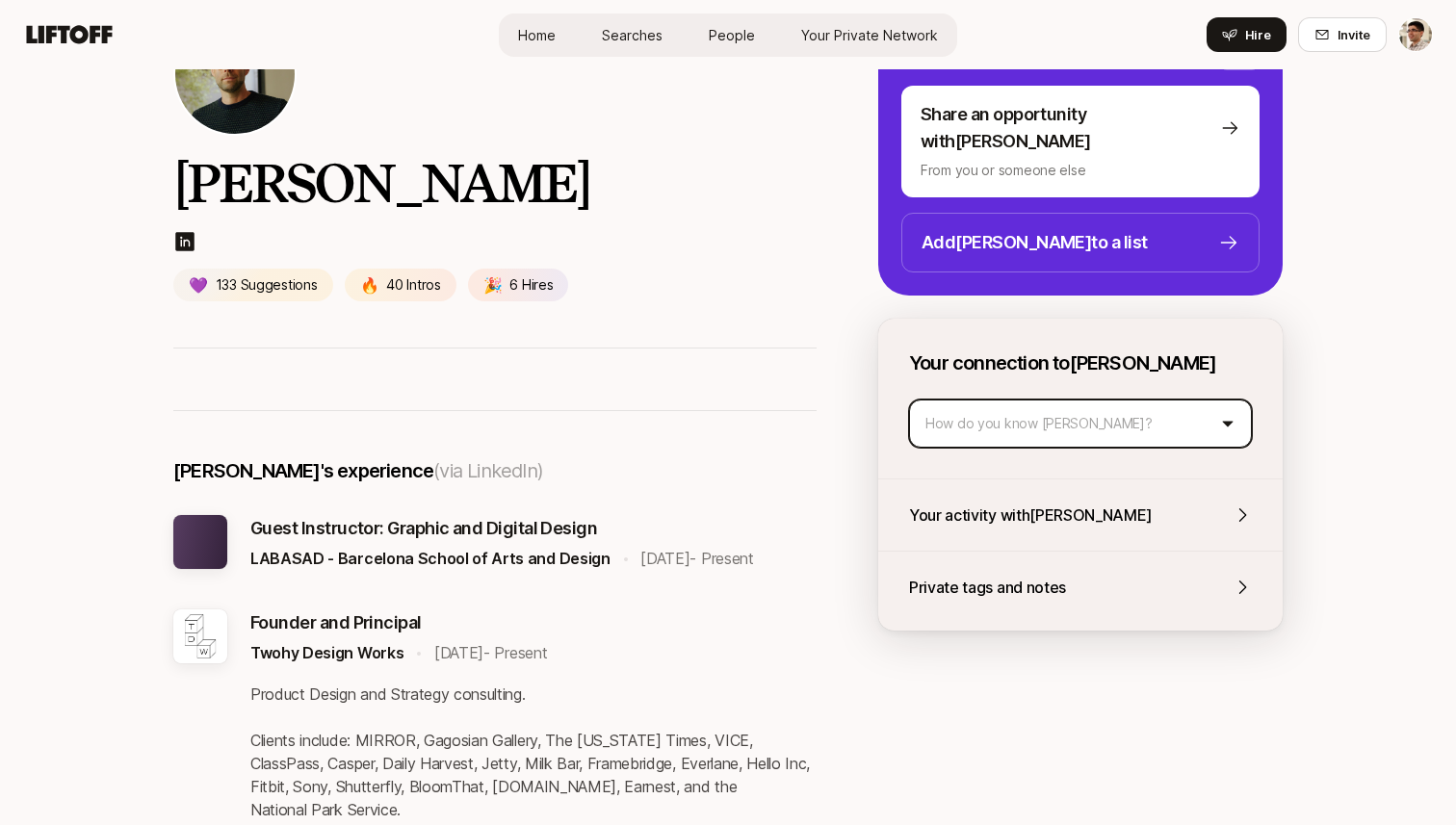
scroll to position [0, 0]
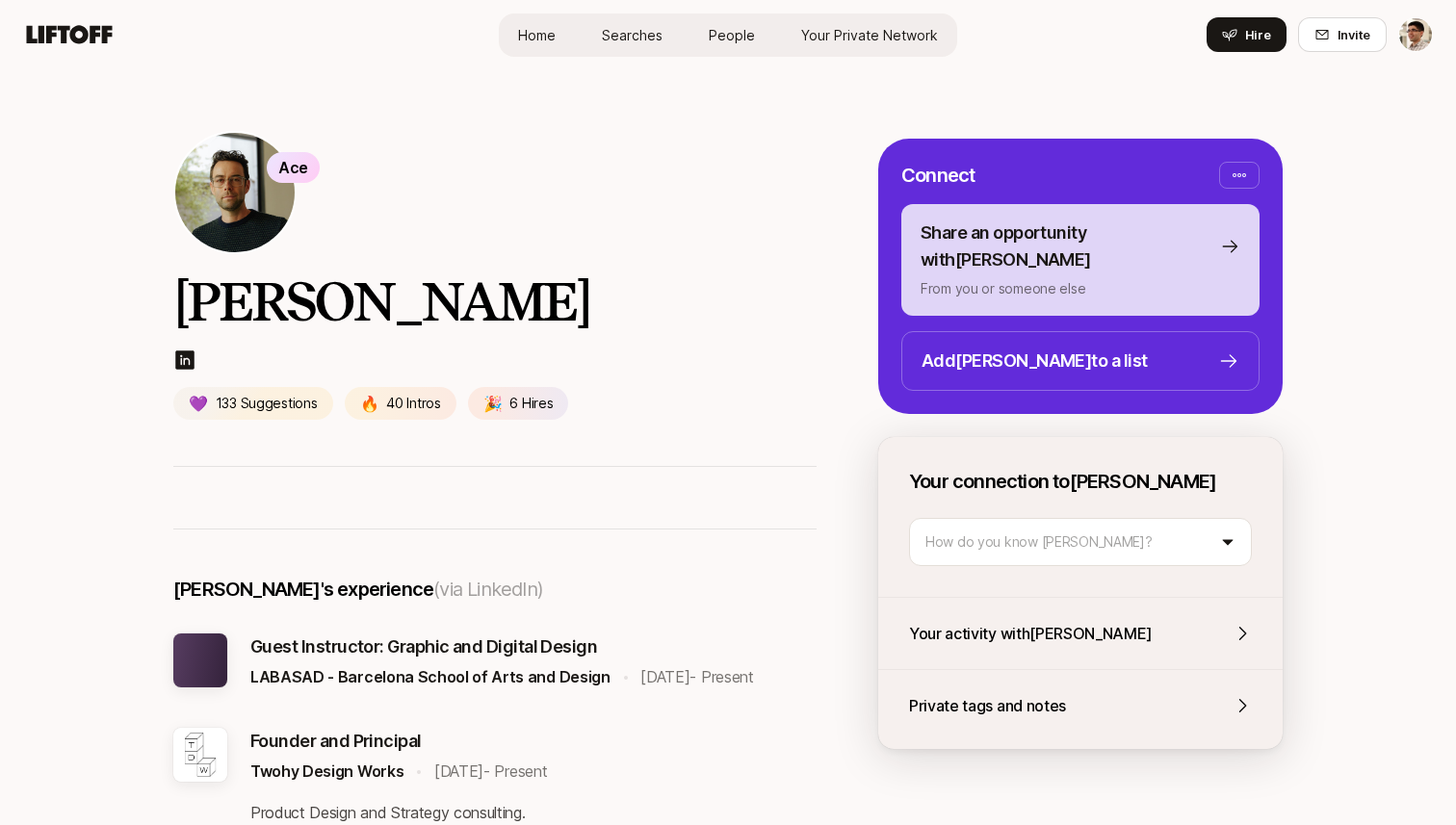
click at [948, 245] on p "Share an opportunity with [PERSON_NAME]" at bounding box center [1067, 246] width 292 height 54
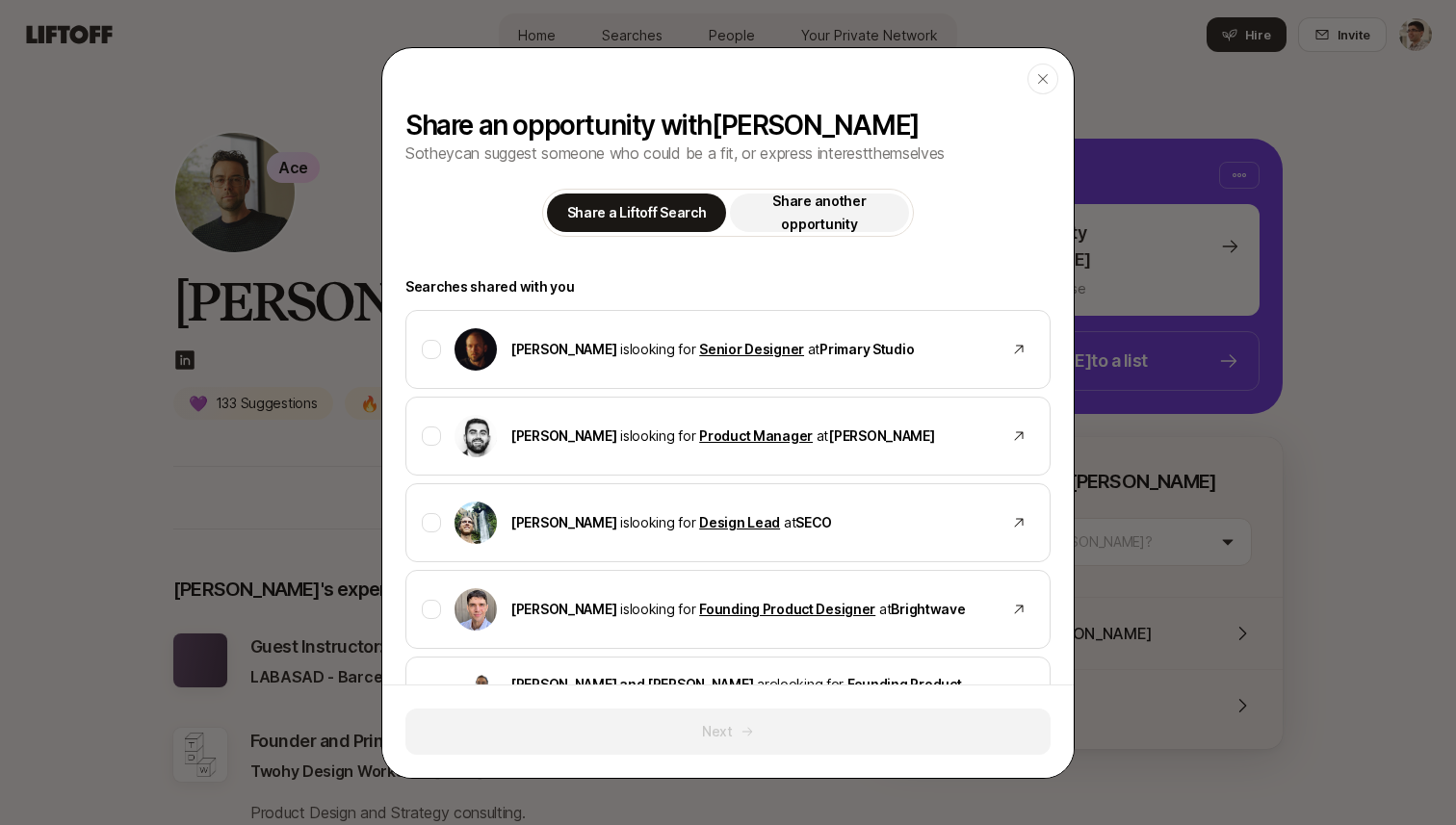
click at [847, 223] on p "Share another opportunity" at bounding box center [819, 212] width 156 height 46
type textarea "x"
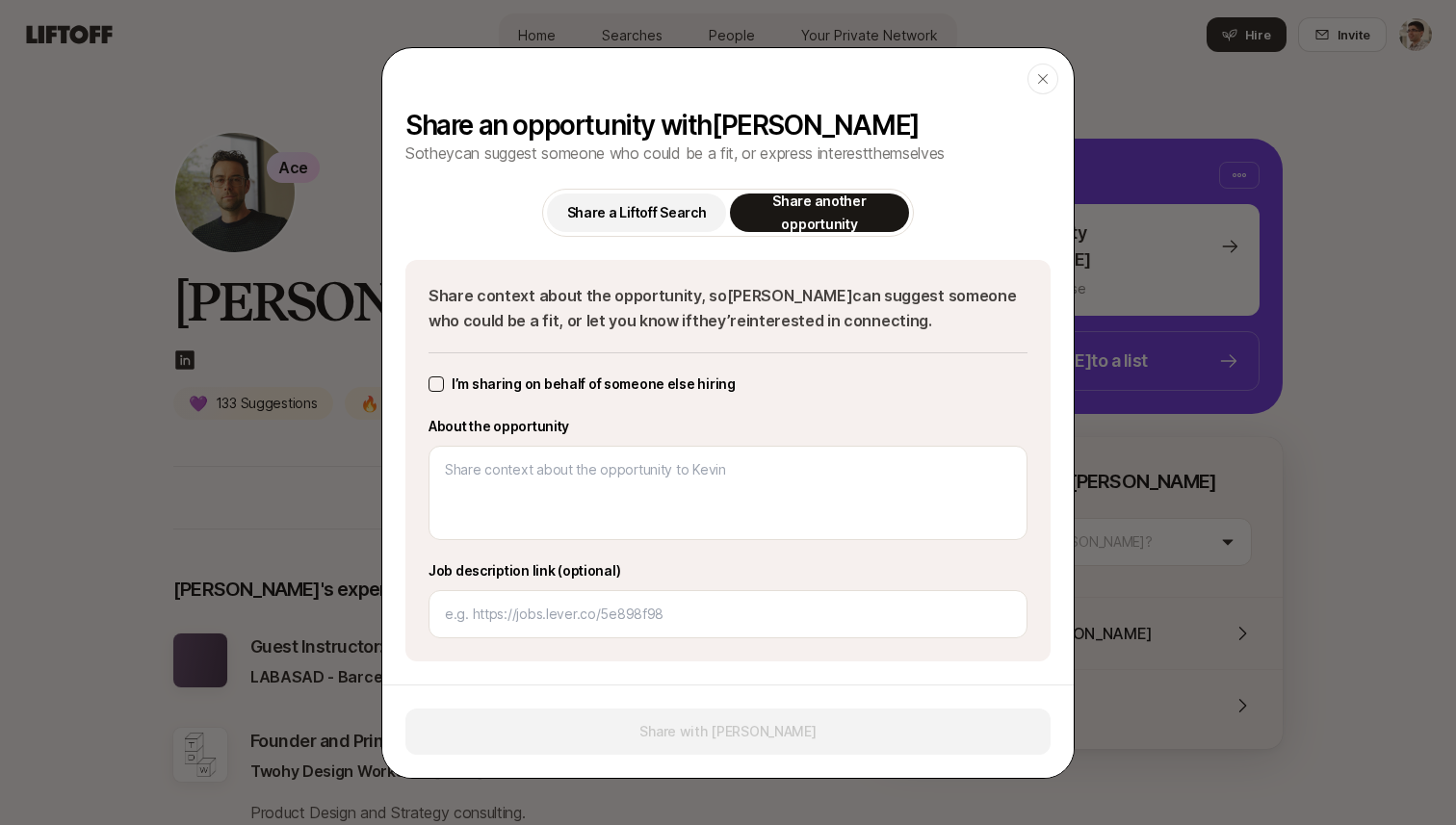
click at [644, 210] on p "Share a Liftoff Search" at bounding box center [637, 212] width 140 height 23
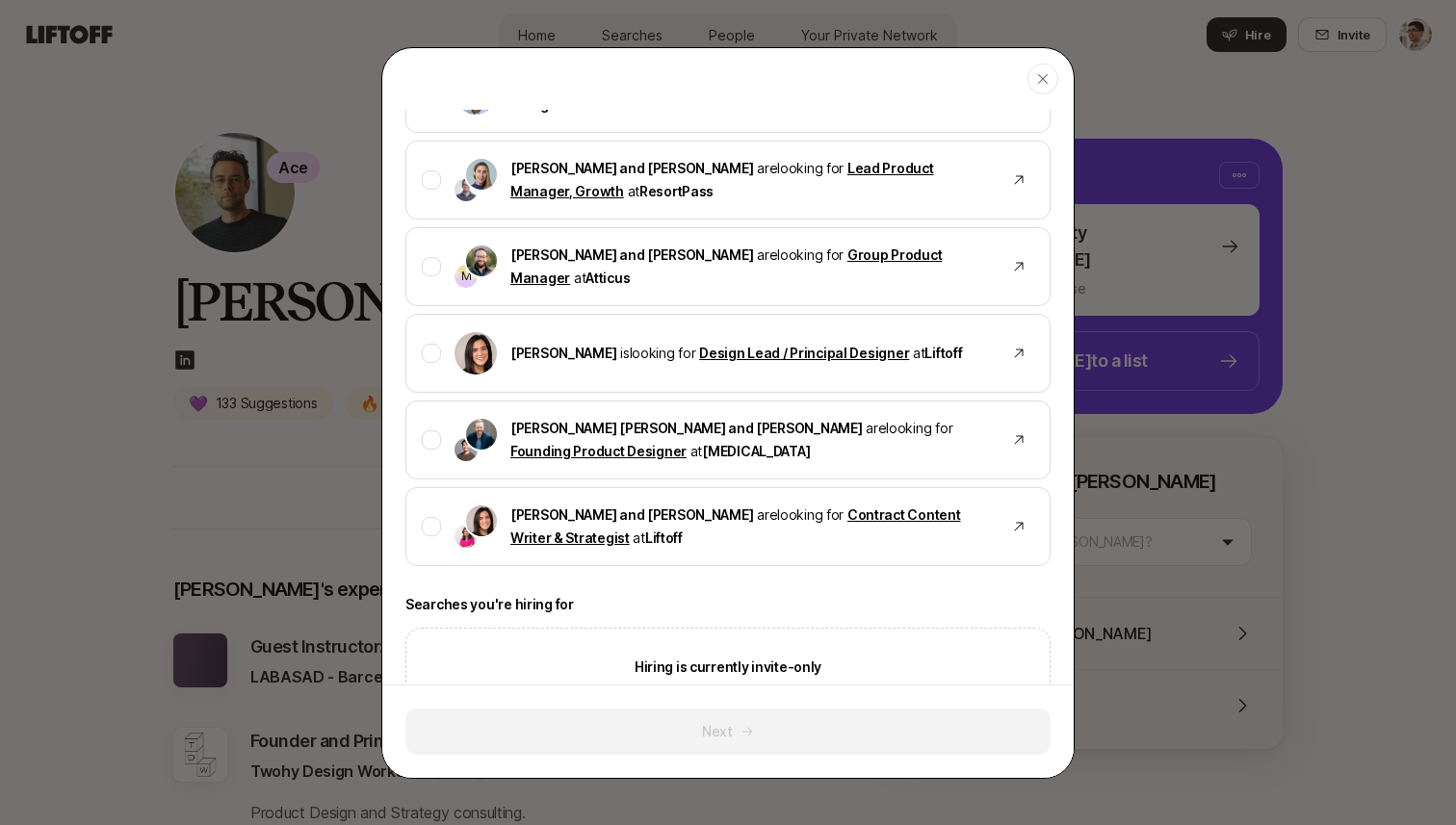
scroll to position [1126, 0]
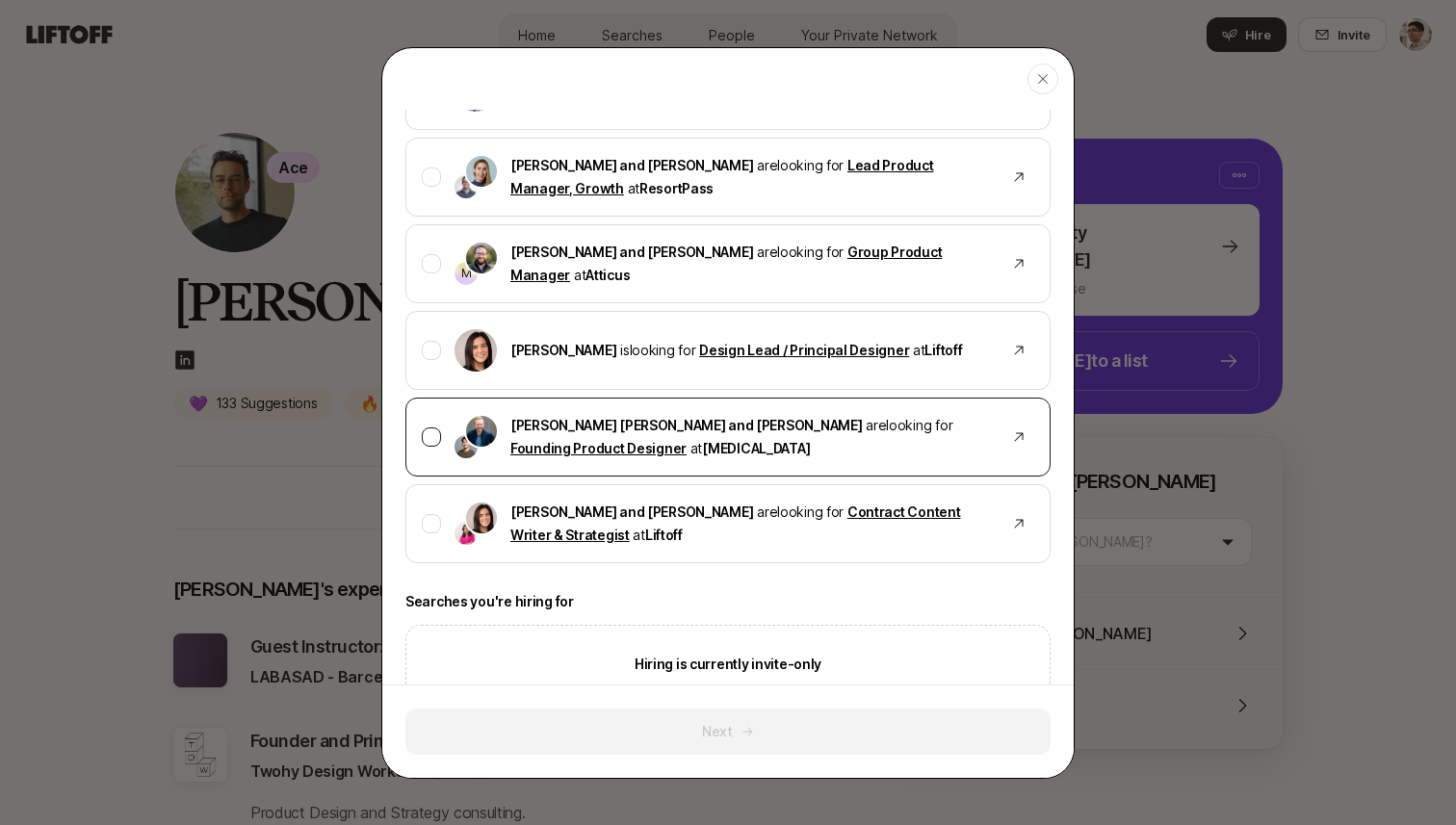
click at [431, 440] on div at bounding box center [432, 438] width 20 height 20
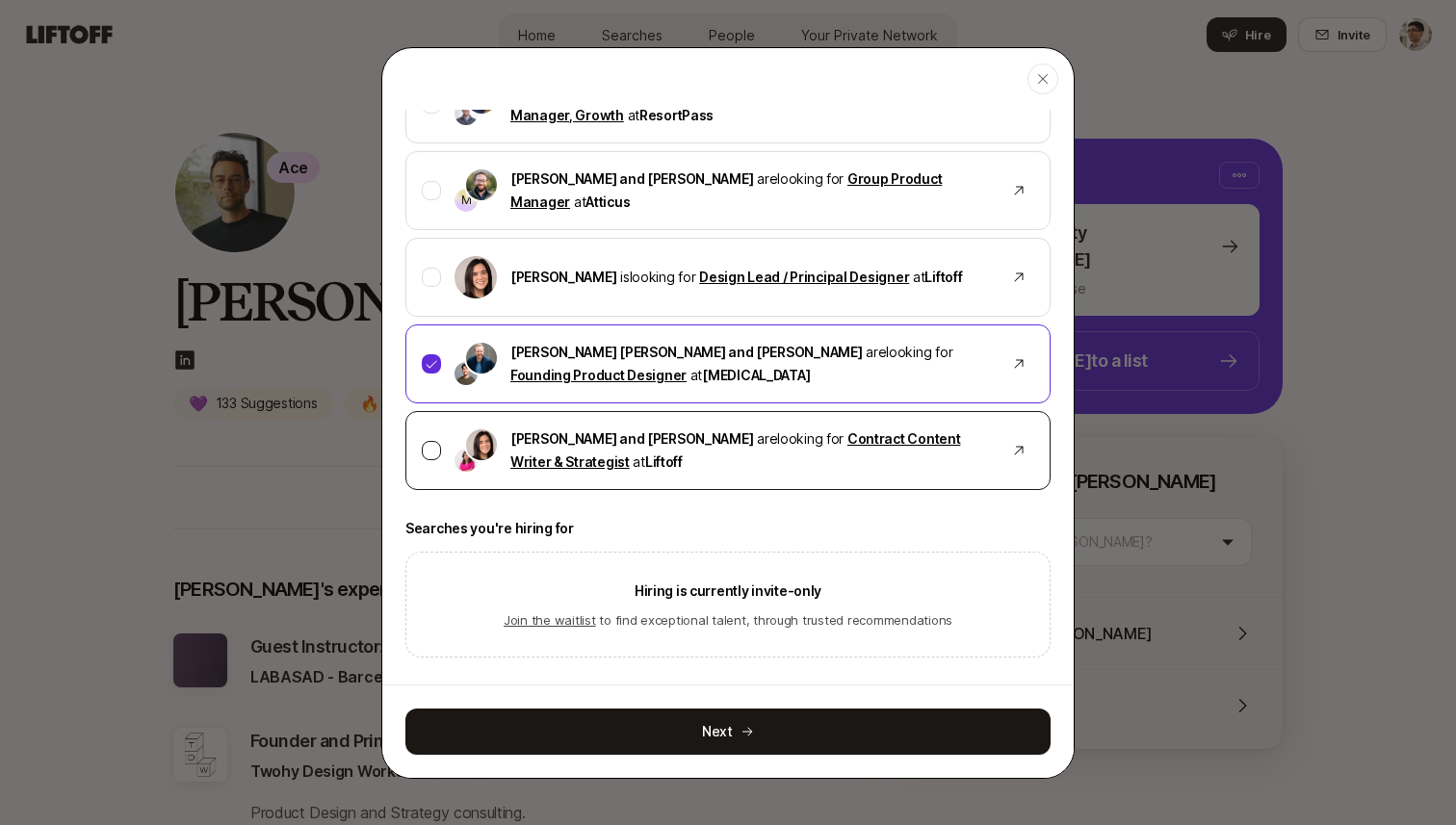
scroll to position [1210, 0]
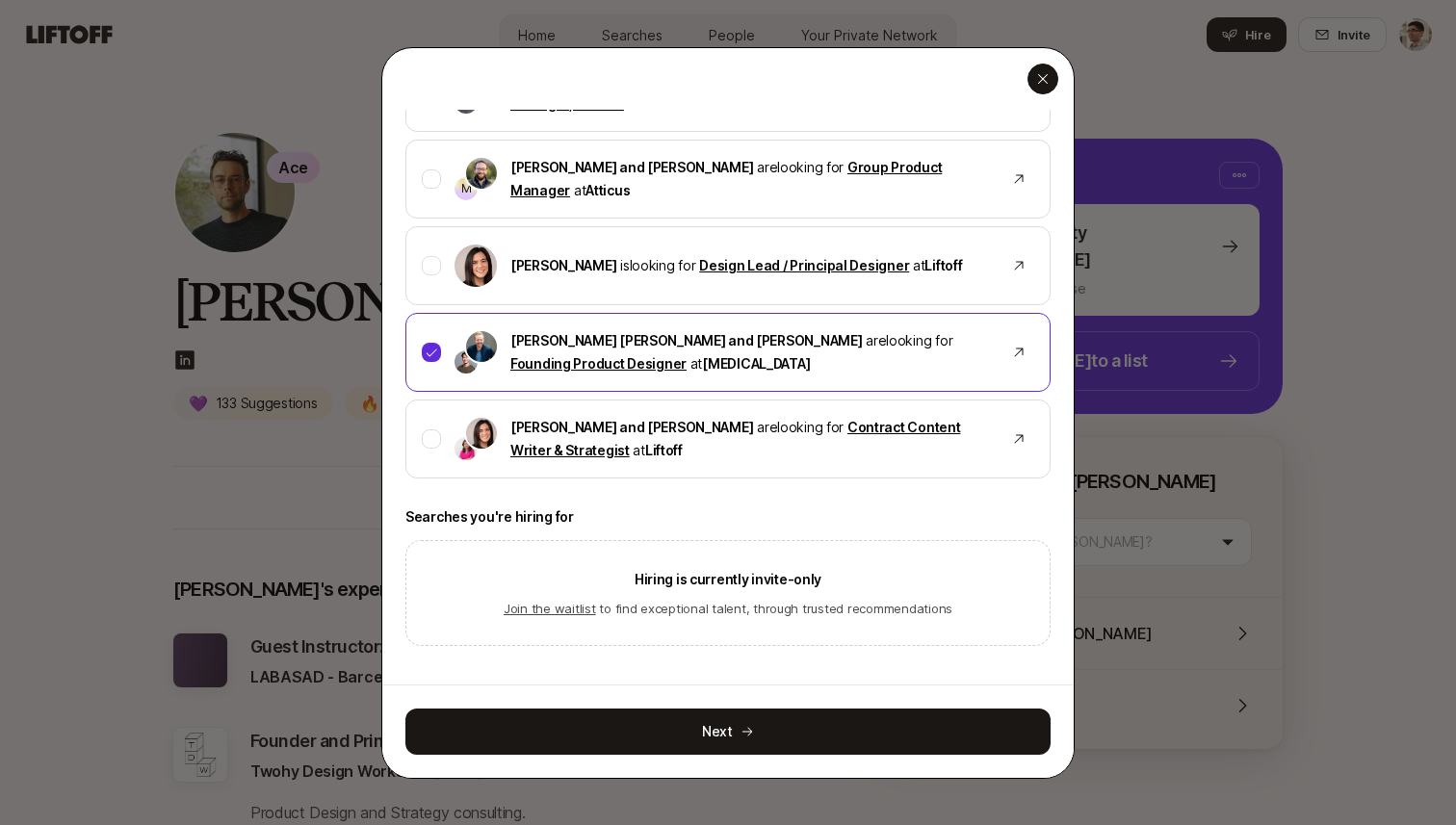
click at [1055, 73] on div "button" at bounding box center [1042, 78] width 31 height 31
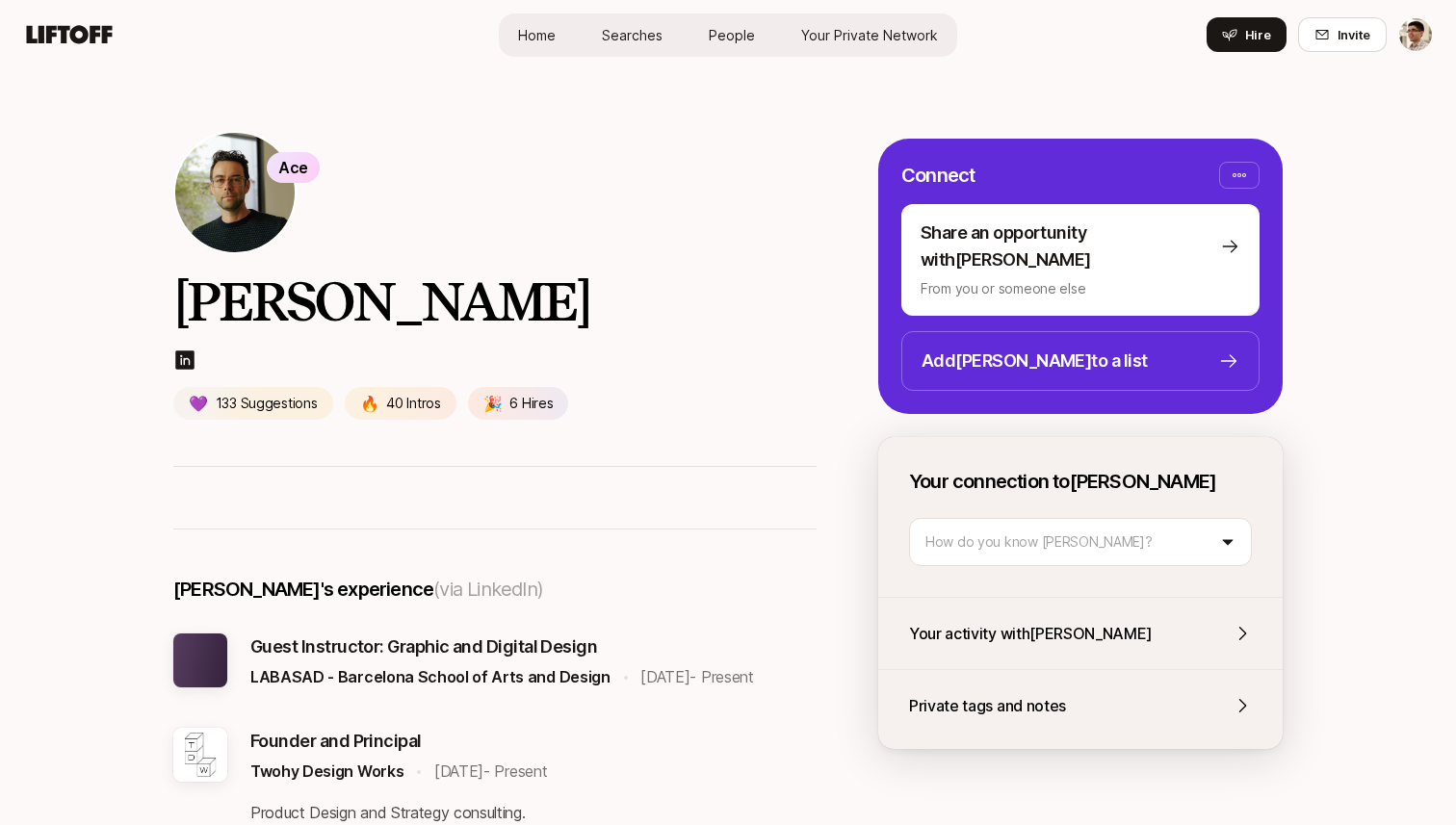
click at [847, 38] on span "Your Private Network" at bounding box center [868, 34] width 137 height 21
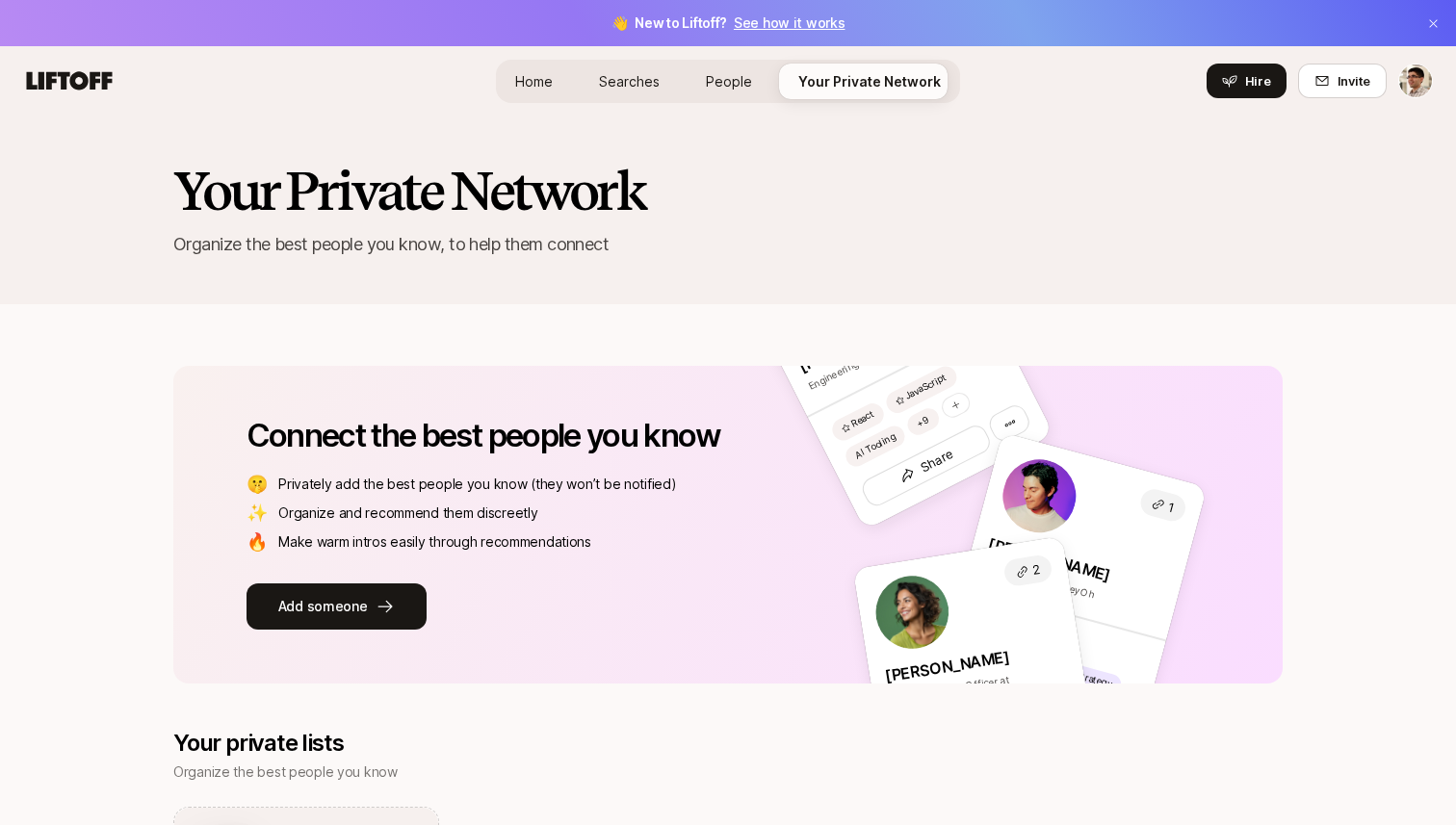
scroll to position [1087, 0]
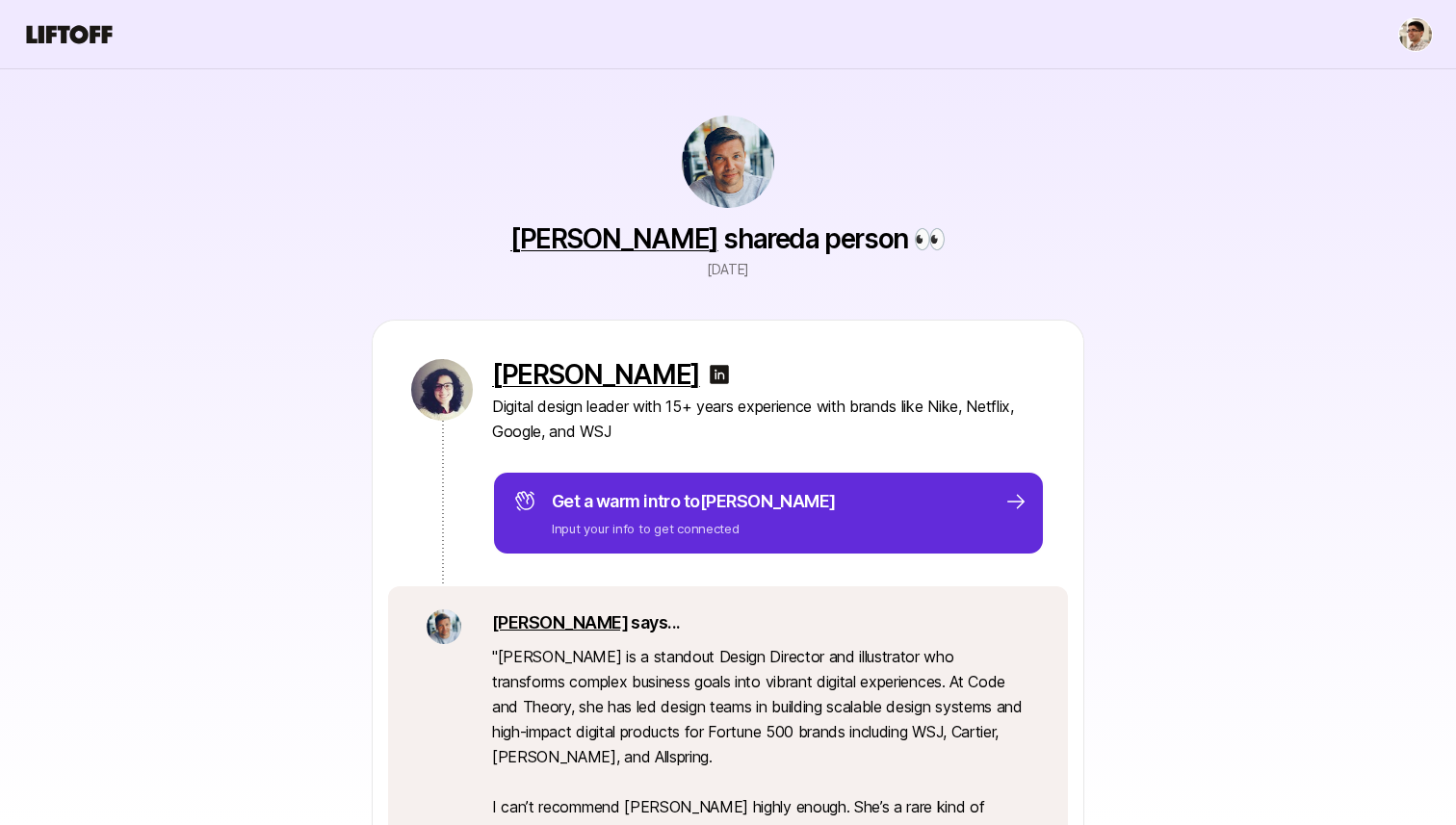
click at [706, 161] on img at bounding box center [728, 162] width 93 height 93
click at [659, 229] on link "Anton Sten" at bounding box center [614, 239] width 208 height 33
